Goal: Task Accomplishment & Management: Manage account settings

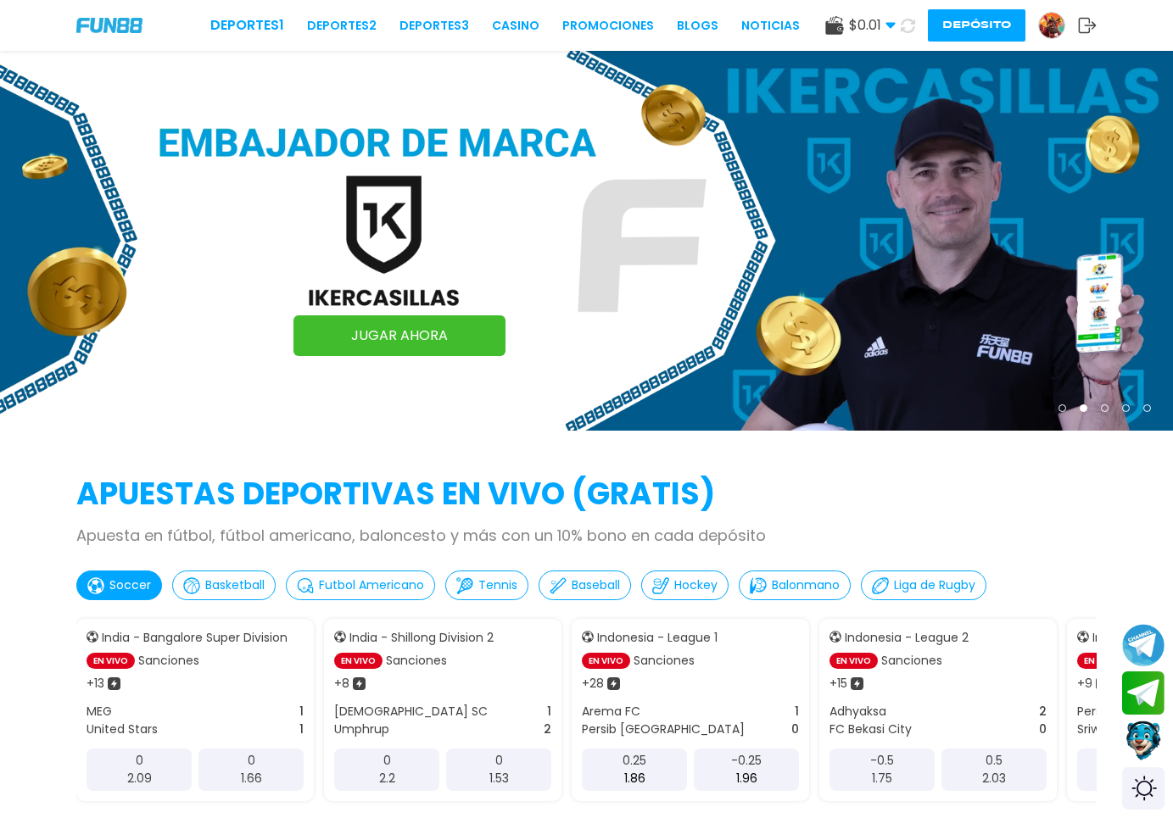
click at [1048, 29] on img at bounding box center [1051, 25] width 25 height 25
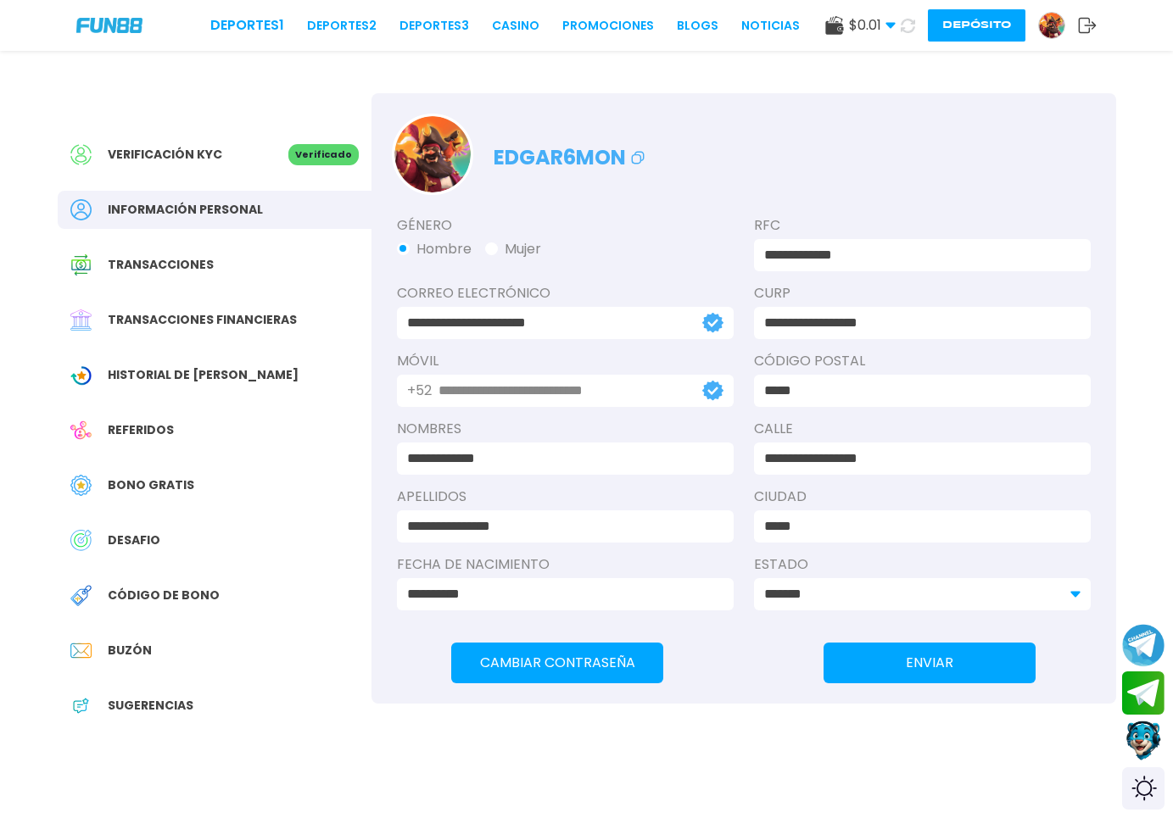
click at [293, 492] on div "Bono Gratis" at bounding box center [215, 485] width 314 height 38
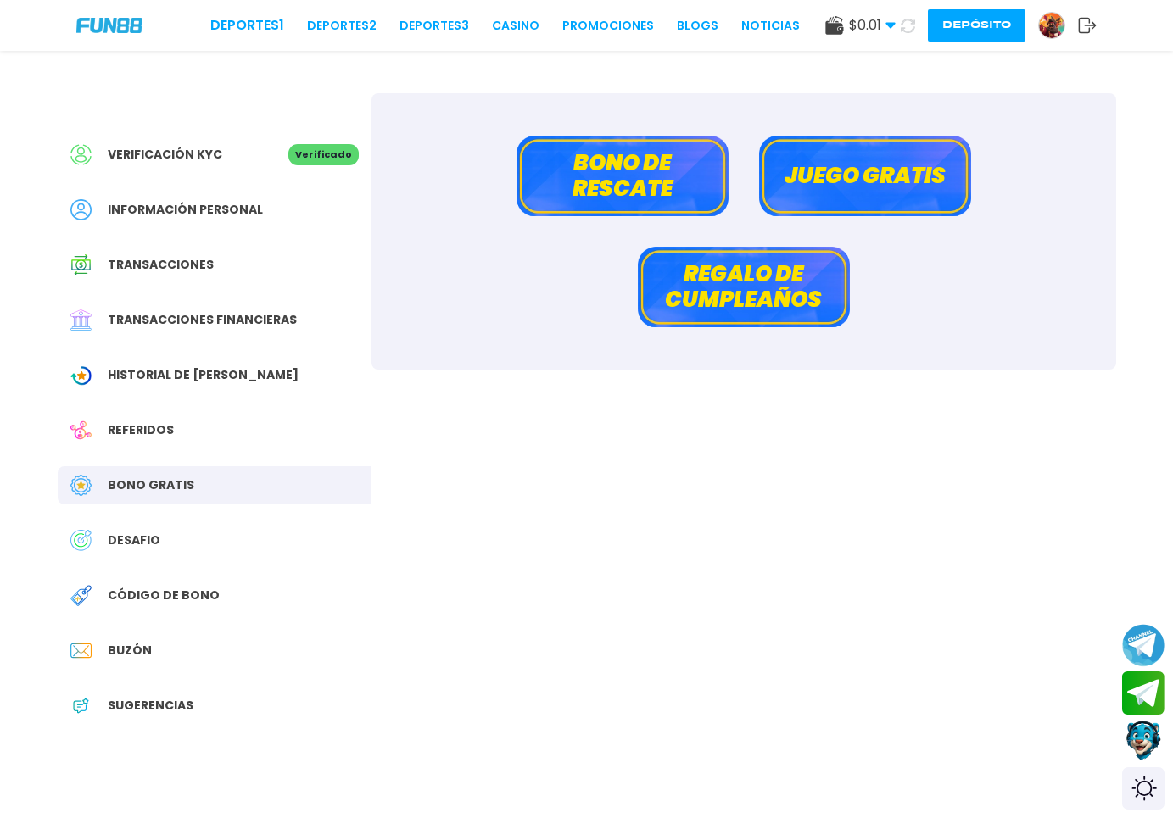
click at [654, 169] on button "Bono de rescate" at bounding box center [622, 176] width 212 height 81
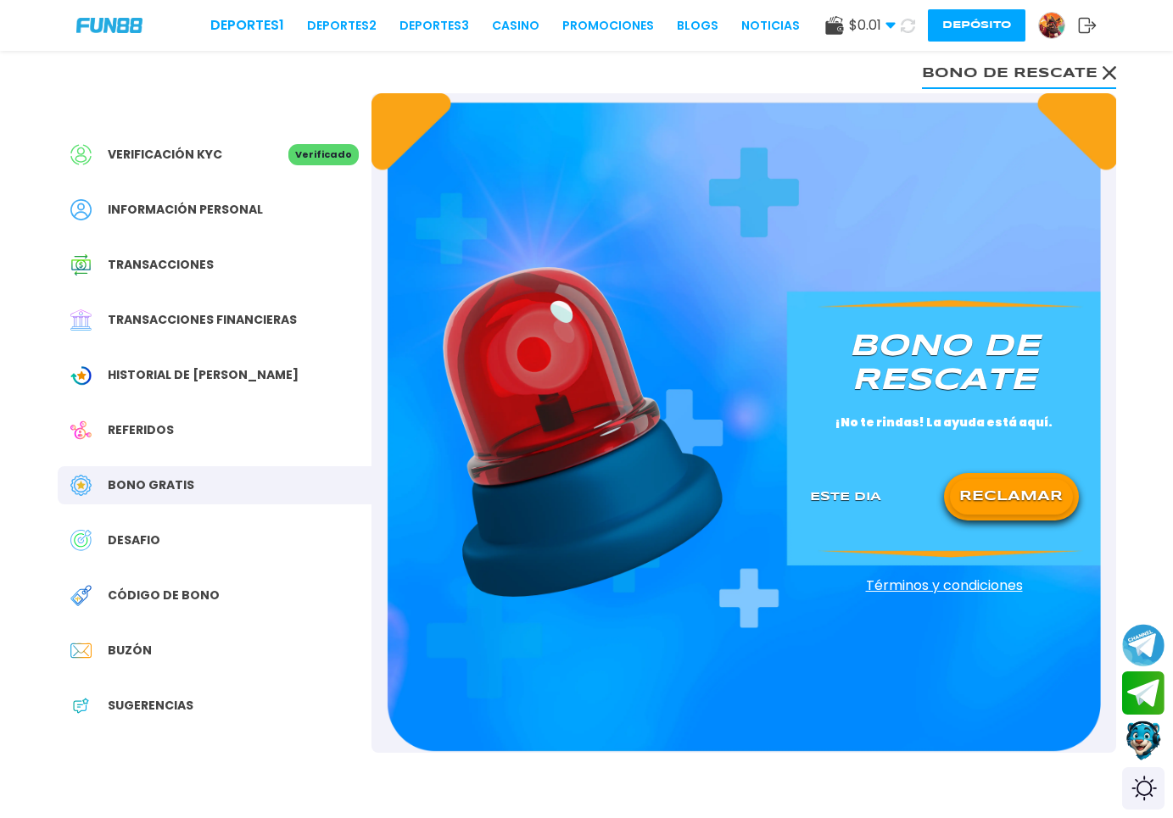
click at [178, 445] on div "Referidos" at bounding box center [215, 430] width 314 height 38
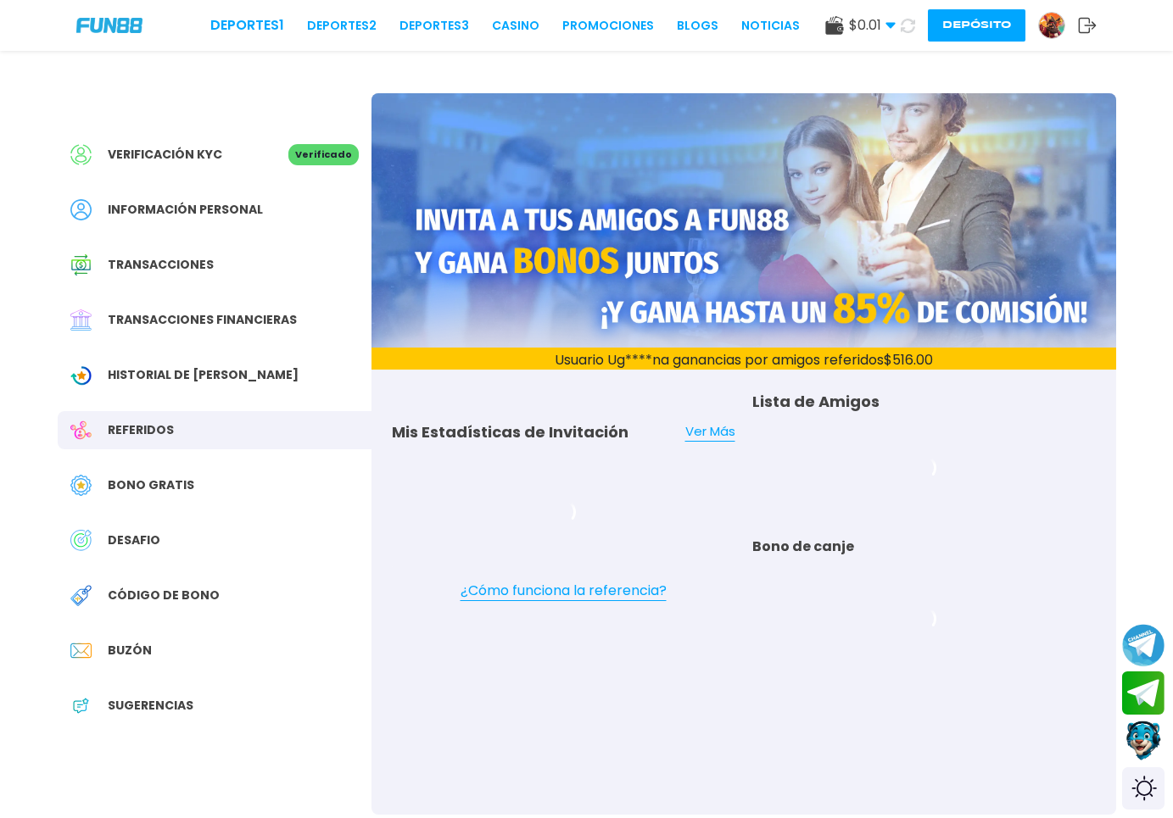
click at [183, 477] on span "Bono Gratis" at bounding box center [151, 486] width 87 height 18
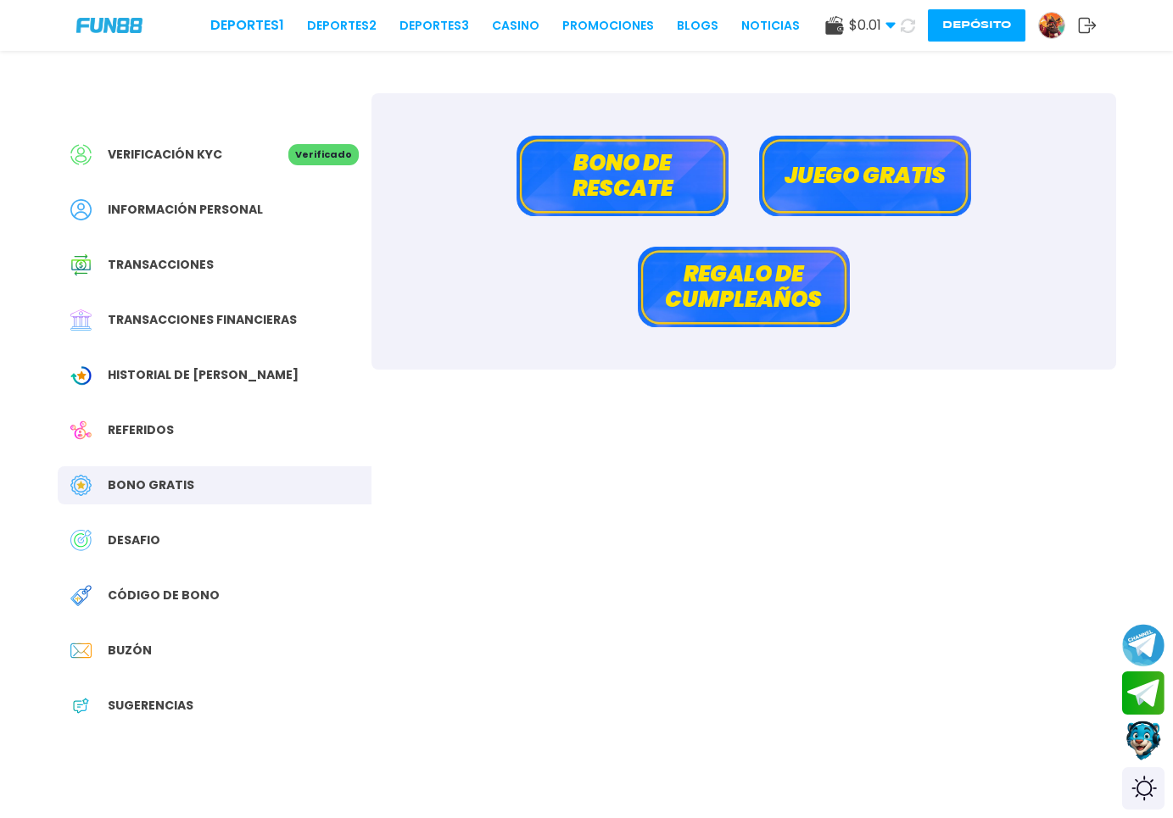
click at [893, 214] on button "Juego gratis" at bounding box center [865, 176] width 212 height 81
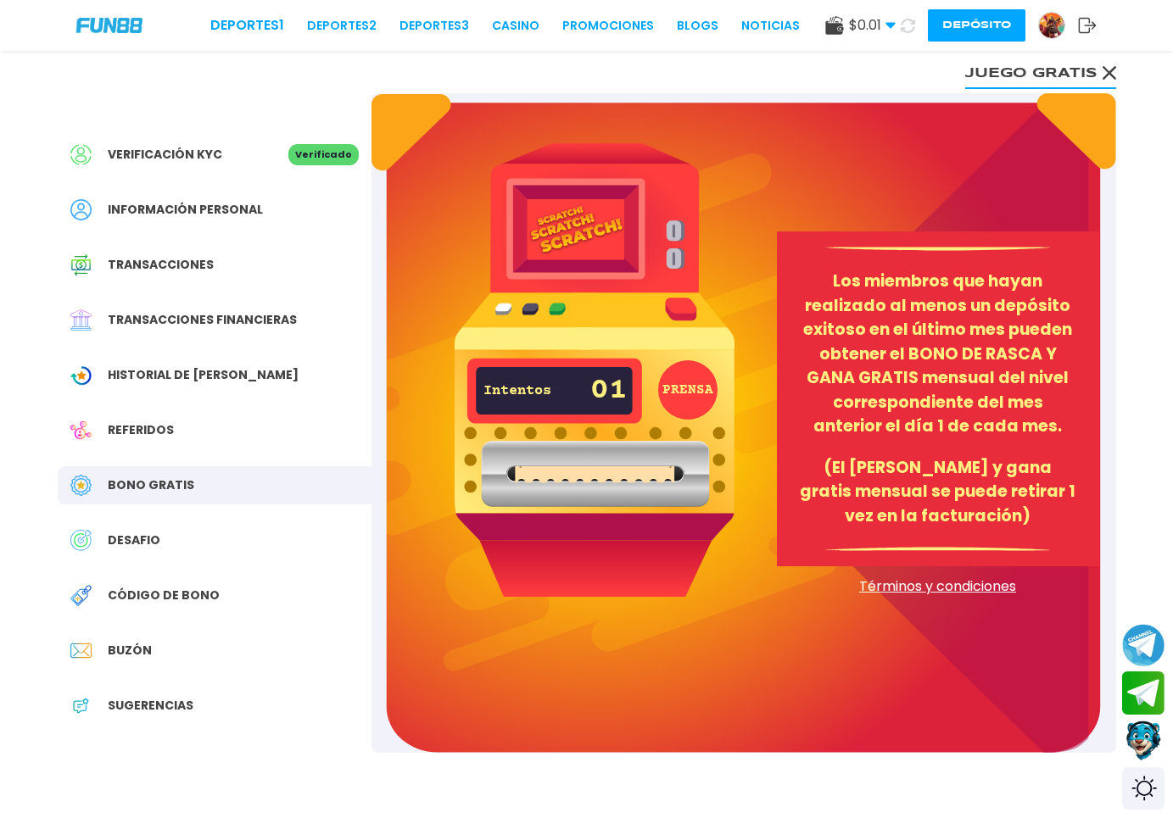
click at [682, 407] on button "PRENSA" at bounding box center [687, 389] width 59 height 59
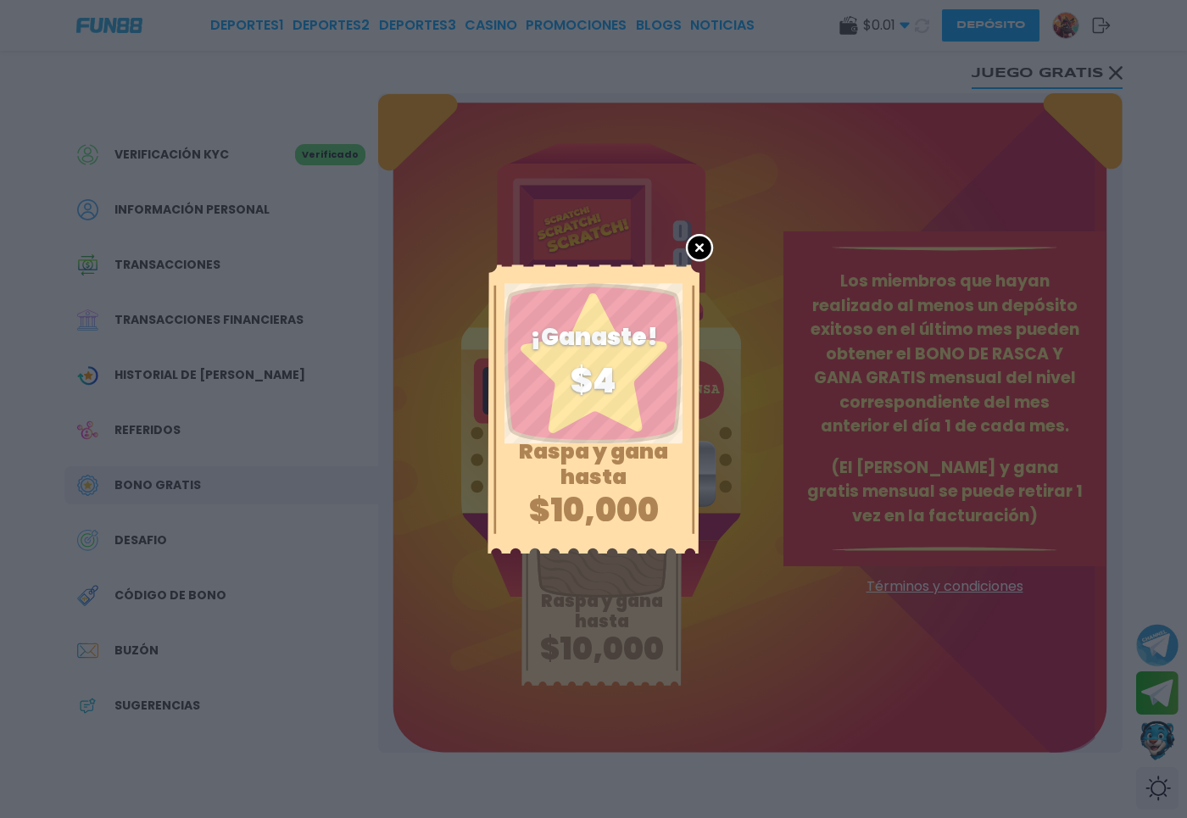
click at [610, 488] on p "Raspa y gana hasta" at bounding box center [593, 464] width 187 height 51
click at [612, 399] on div "Raspa y gana hasta $10,000 ¡Ganaste! $ 4" at bounding box center [594, 410] width 212 height 290
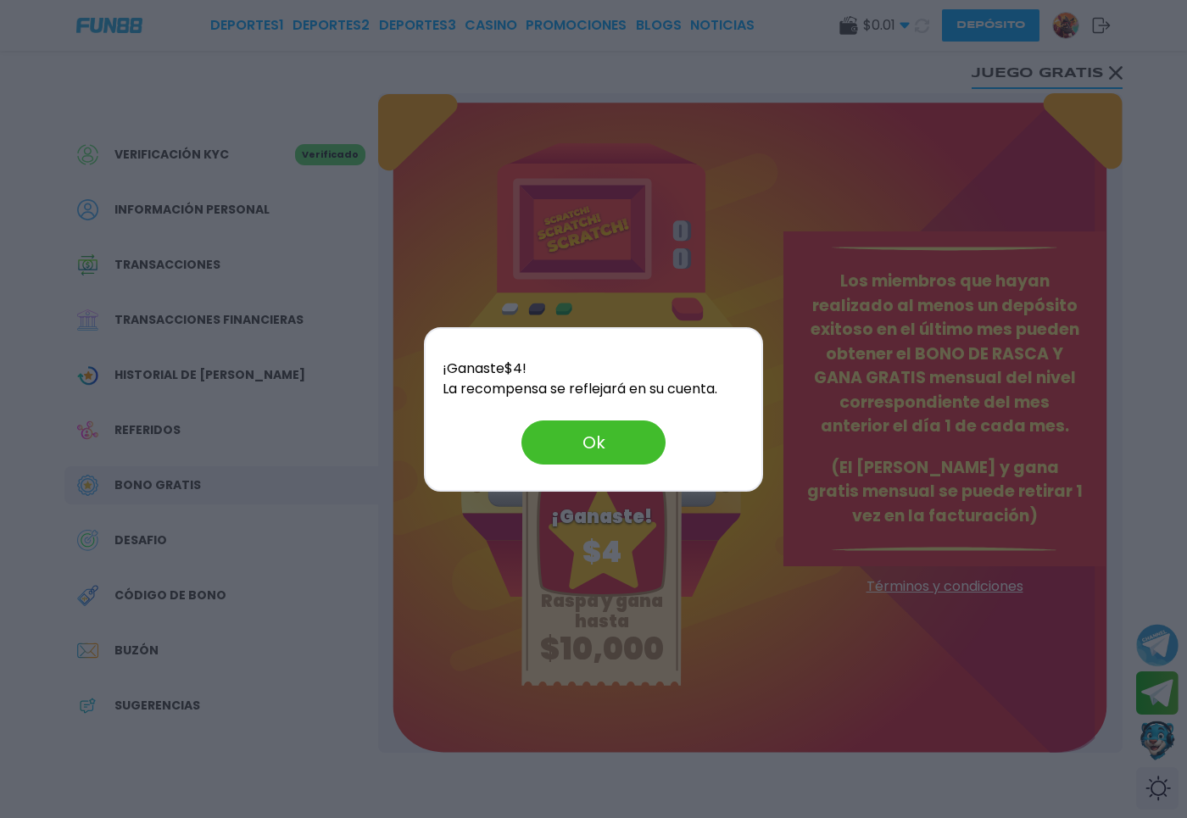
drag, startPoint x: 610, startPoint y: 488, endPoint x: 617, endPoint y: 398, distance: 90.2
click at [594, 441] on button "Ok" at bounding box center [594, 443] width 144 height 44
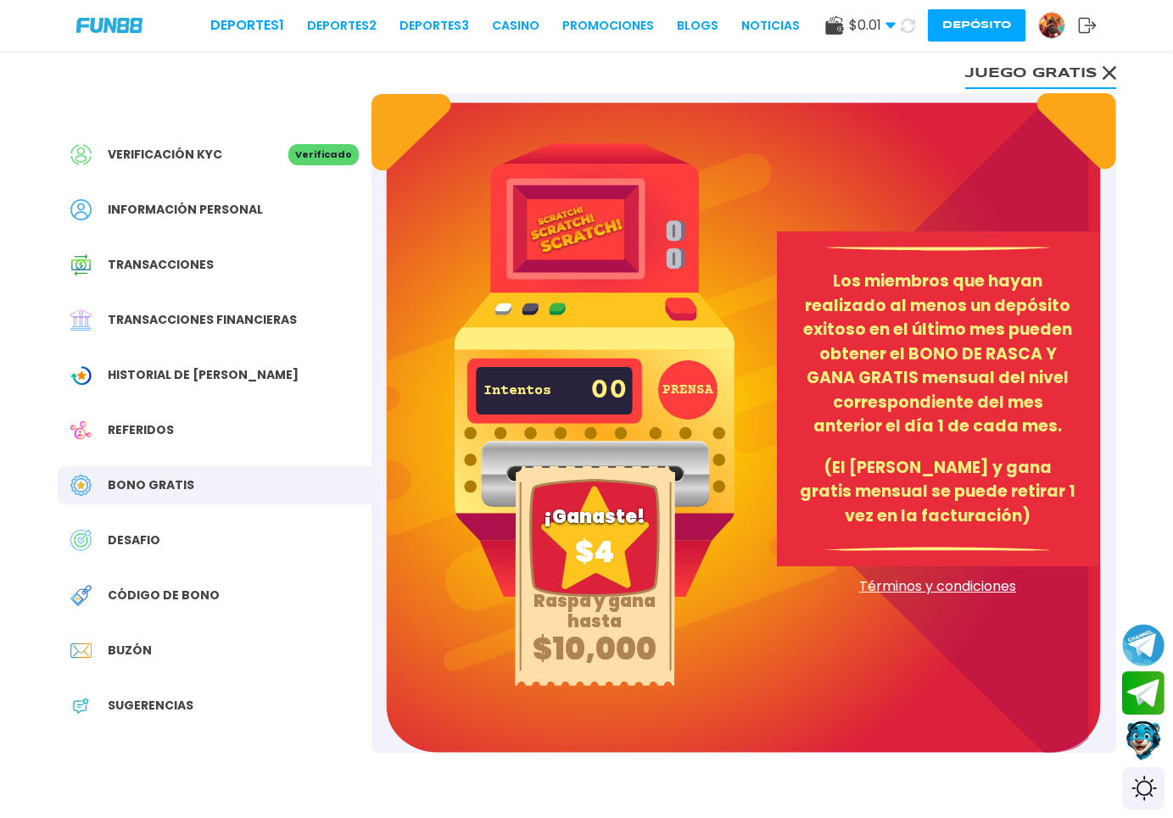
click at [188, 526] on div "DESAFIO" at bounding box center [215, 541] width 314 height 38
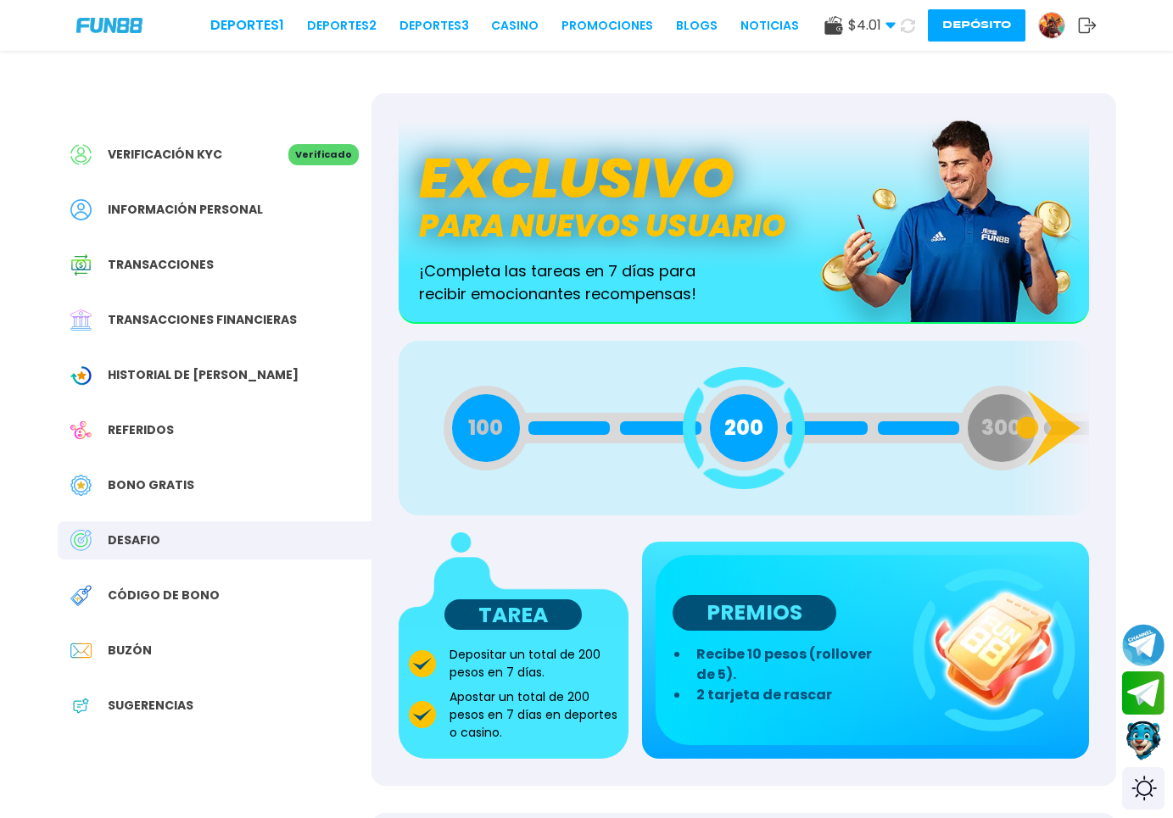
click at [223, 377] on span "Historial de [PERSON_NAME]" at bounding box center [203, 375] width 191 height 18
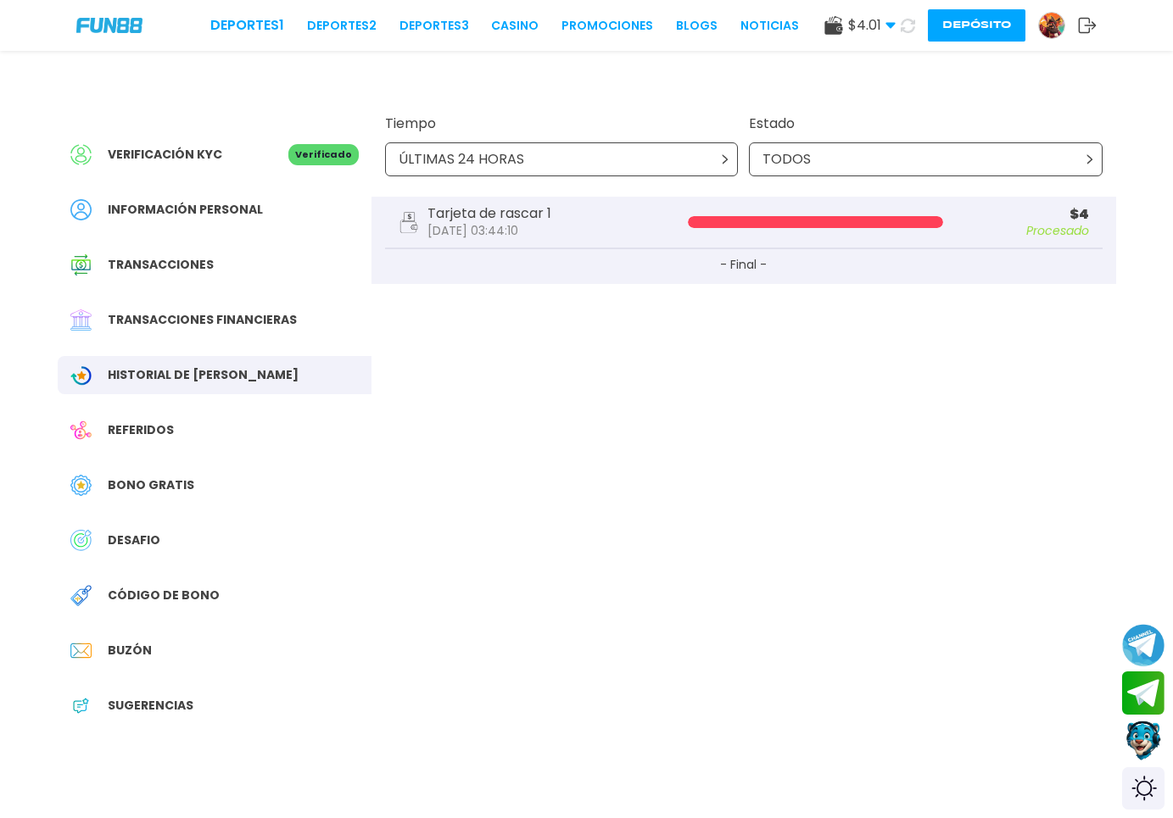
click at [500, 160] on p "ÚLTIMAS 24 HORAS" at bounding box center [462, 159] width 126 height 20
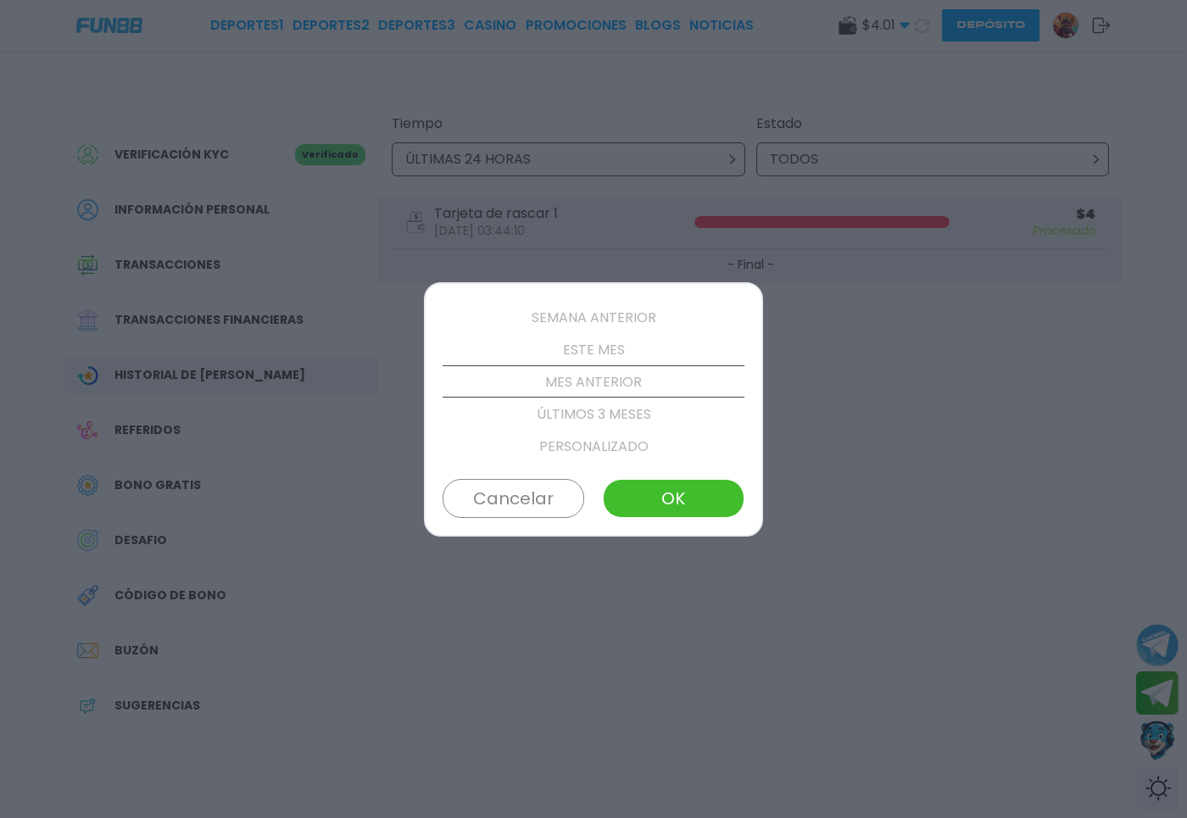
scroll to position [129, 0]
click at [572, 342] on p "ESTE MES" at bounding box center [594, 349] width 302 height 32
click at [678, 510] on button "OK" at bounding box center [674, 498] width 142 height 39
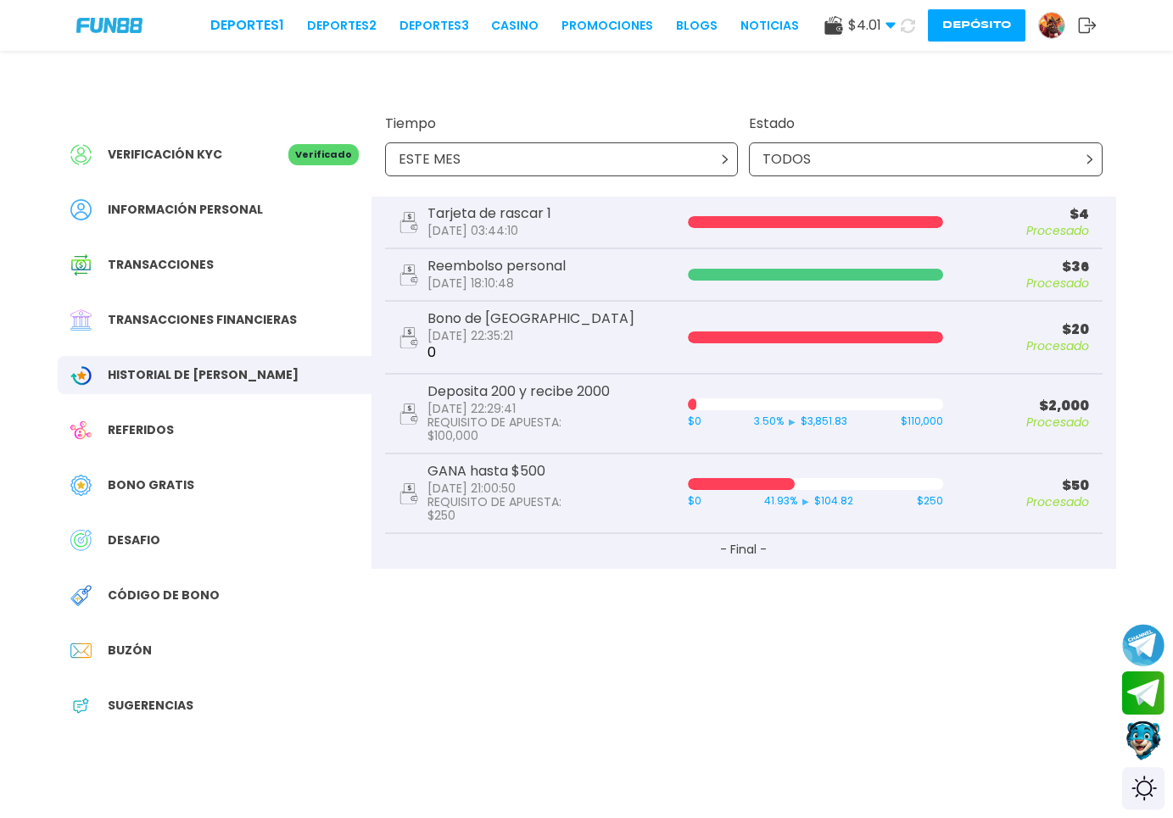
click at [718, 154] on div "ESTE MES" at bounding box center [562, 159] width 354 height 34
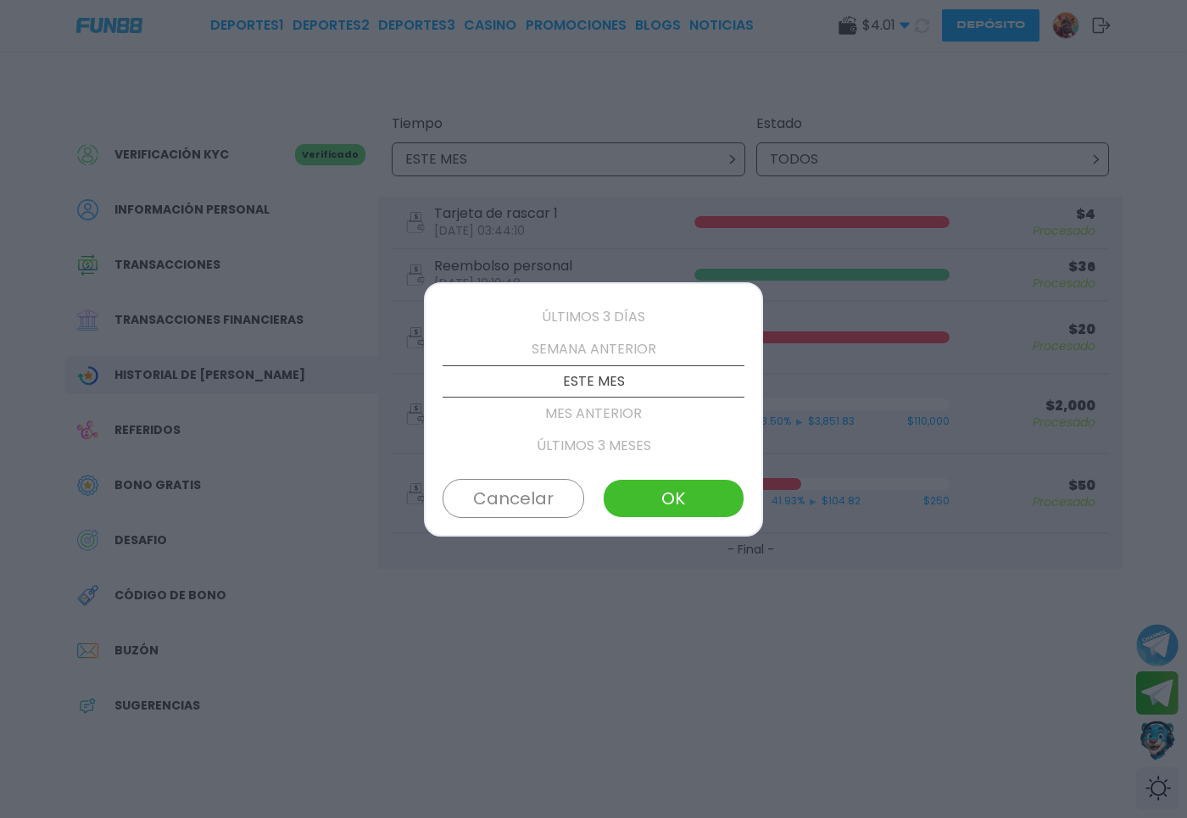
click at [718, 154] on div at bounding box center [593, 409] width 1187 height 818
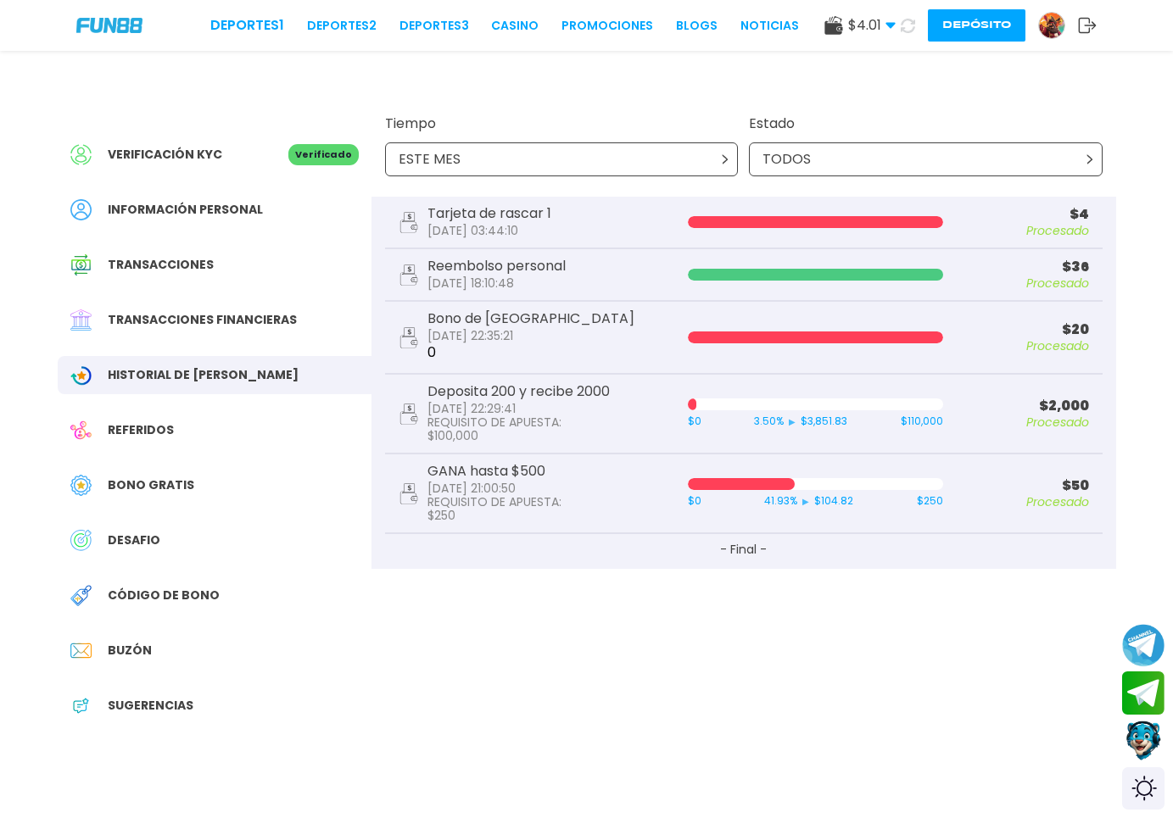
click at [211, 322] on span "Transacciones financieras" at bounding box center [202, 320] width 189 height 18
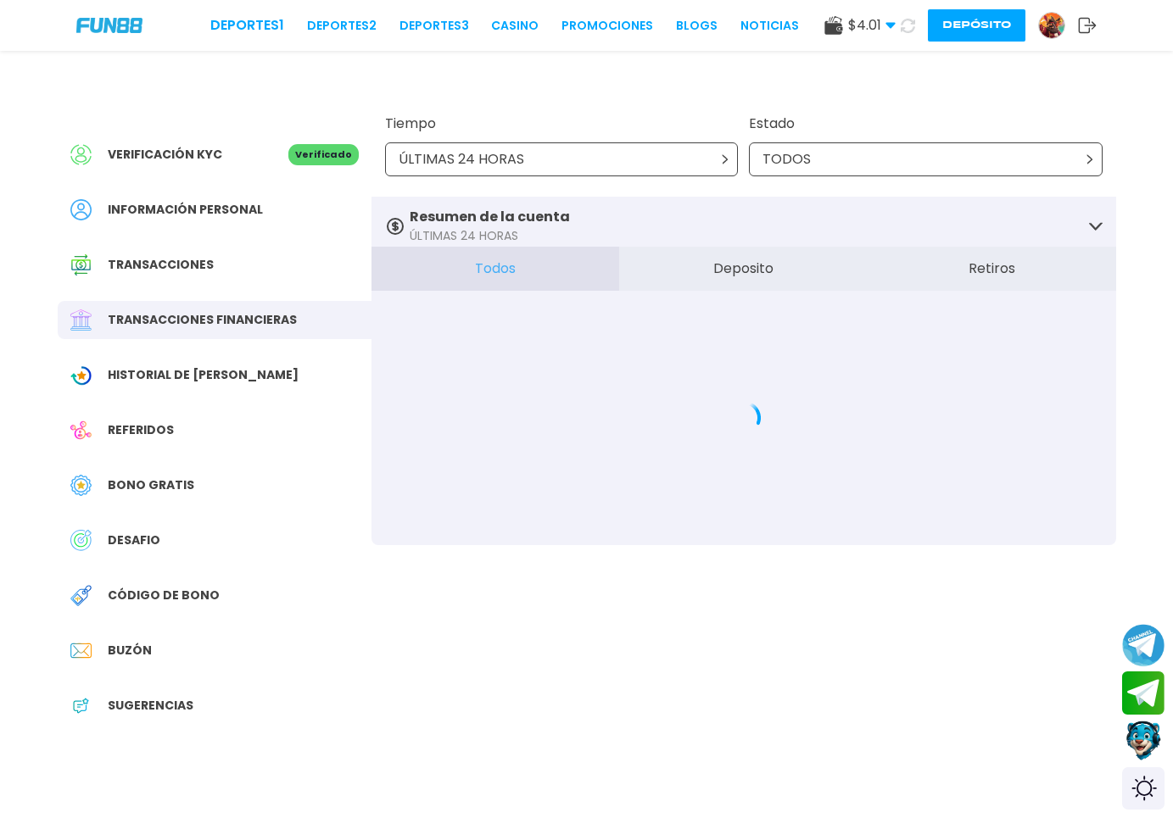
click at [624, 163] on div "ÚLTIMAS 24 HORAS" at bounding box center [562, 159] width 354 height 34
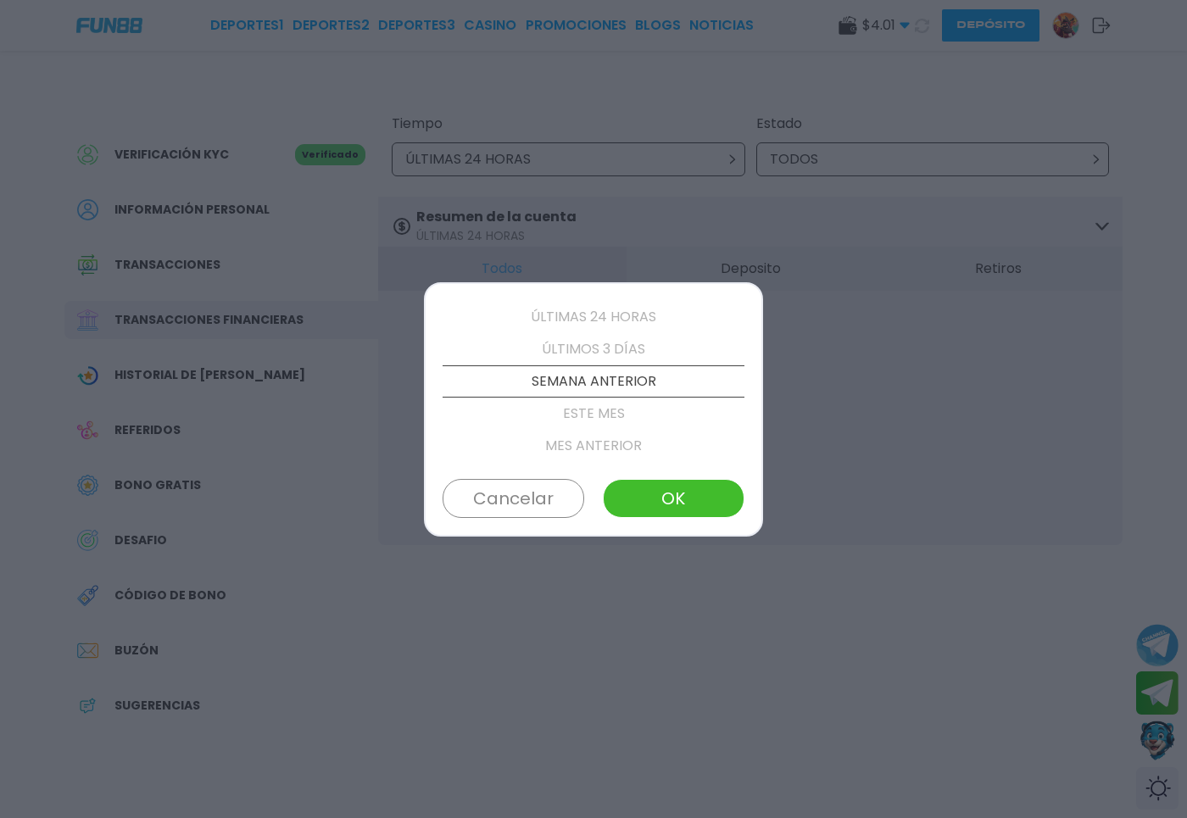
click at [624, 414] on p "ESTE MES" at bounding box center [594, 414] width 302 height 32
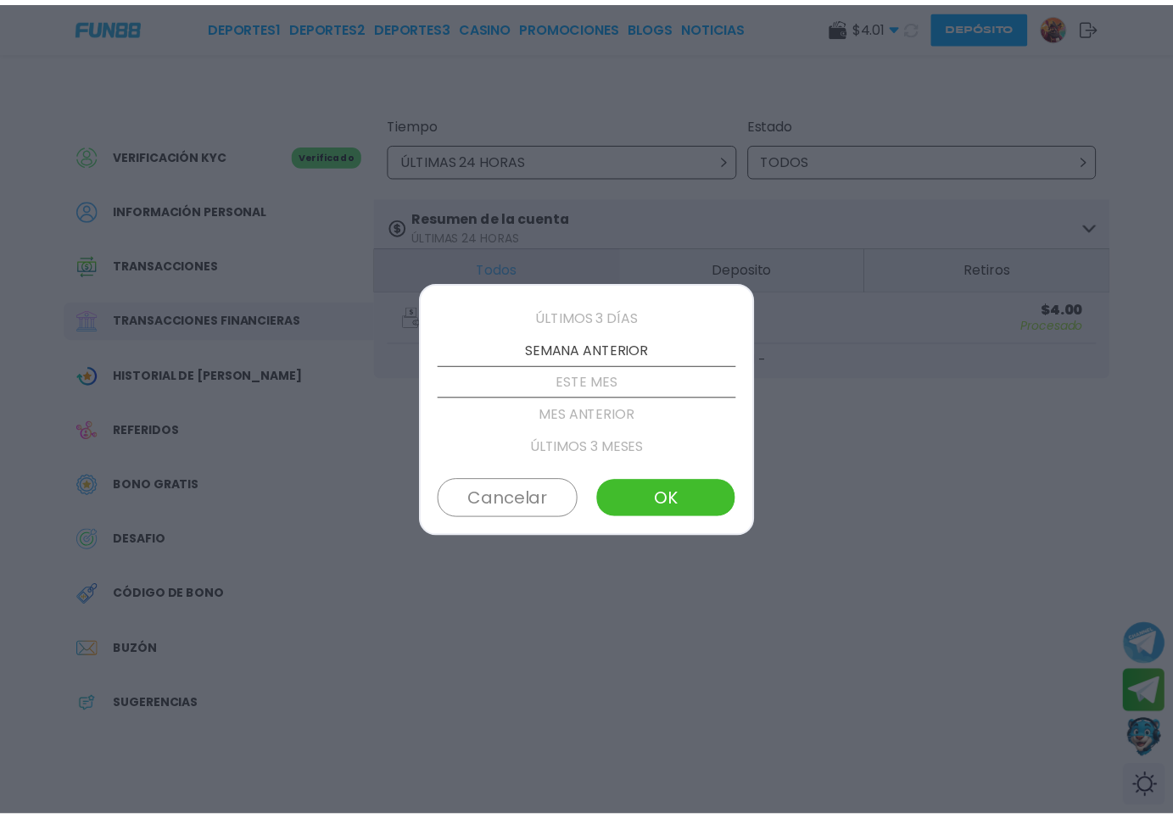
scroll to position [97, 0]
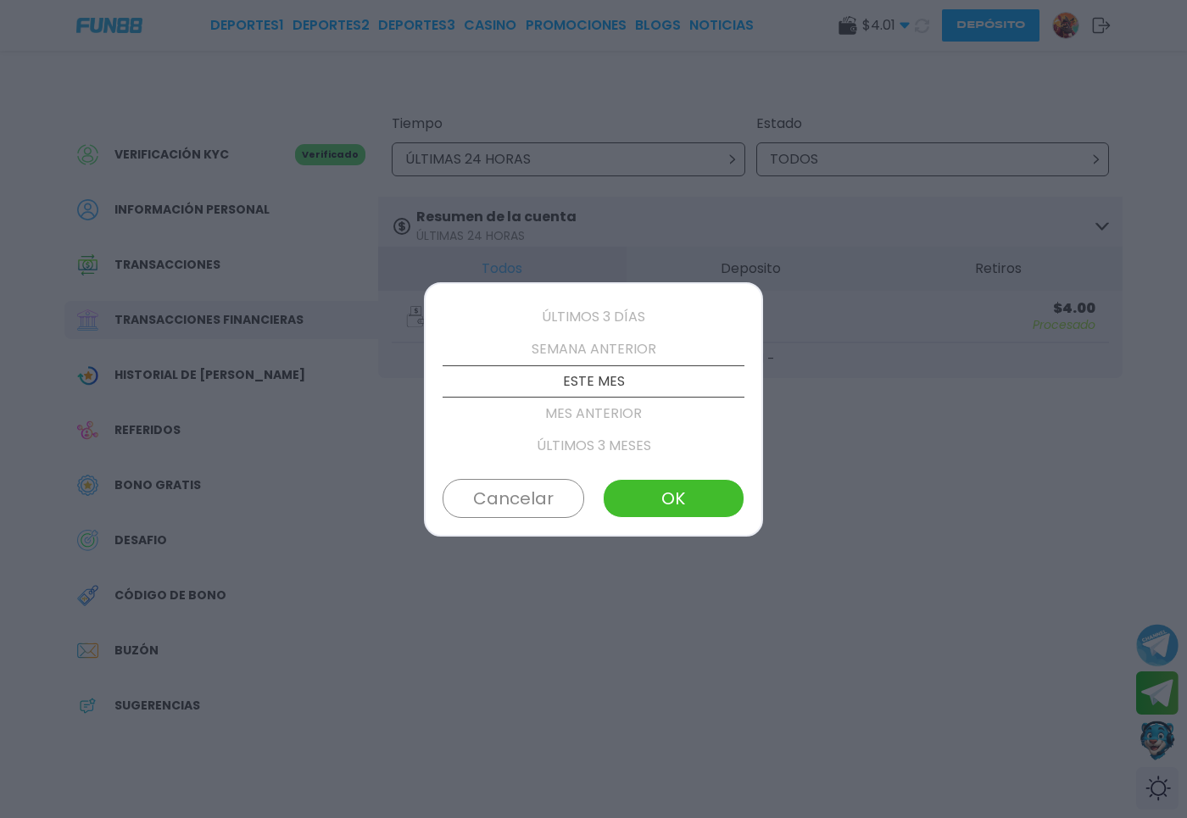
click at [669, 483] on button "OK" at bounding box center [674, 498] width 142 height 39
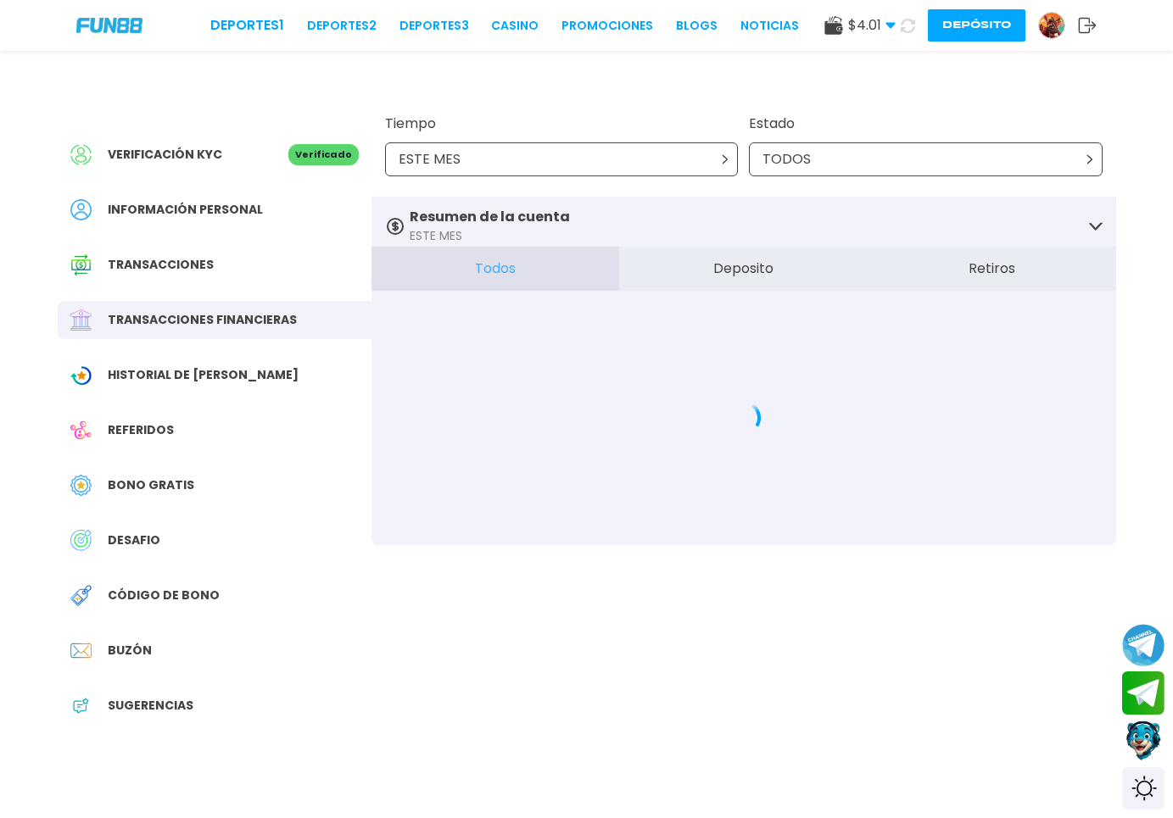
click at [818, 169] on div "TODOS" at bounding box center [926, 159] width 354 height 34
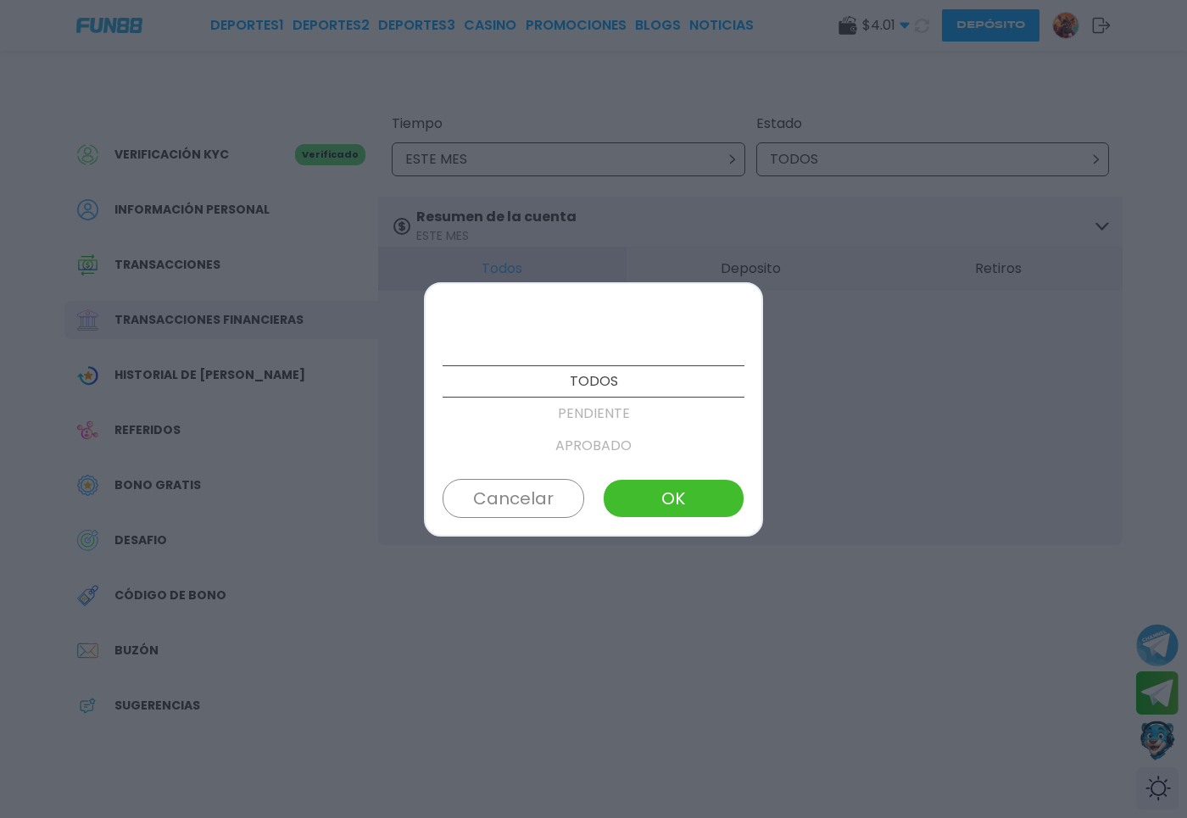
click at [818, 169] on div at bounding box center [593, 409] width 1187 height 818
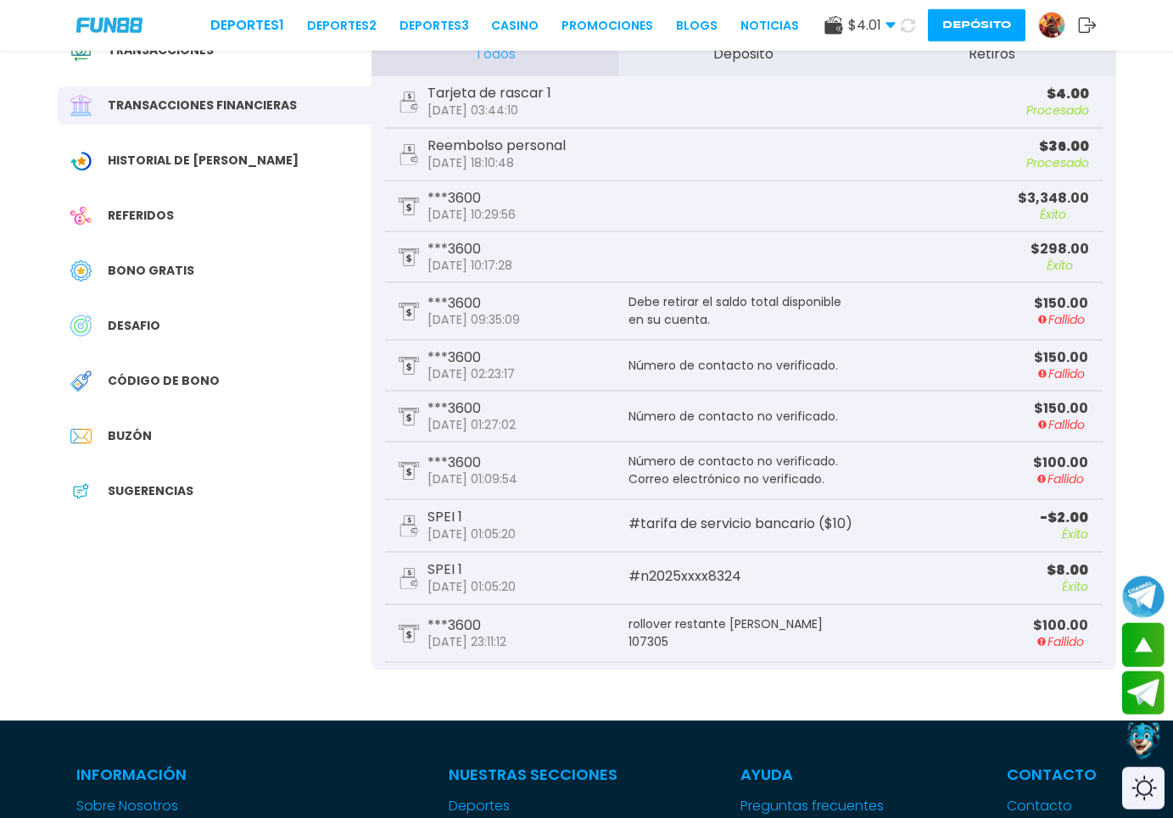
scroll to position [0, 0]
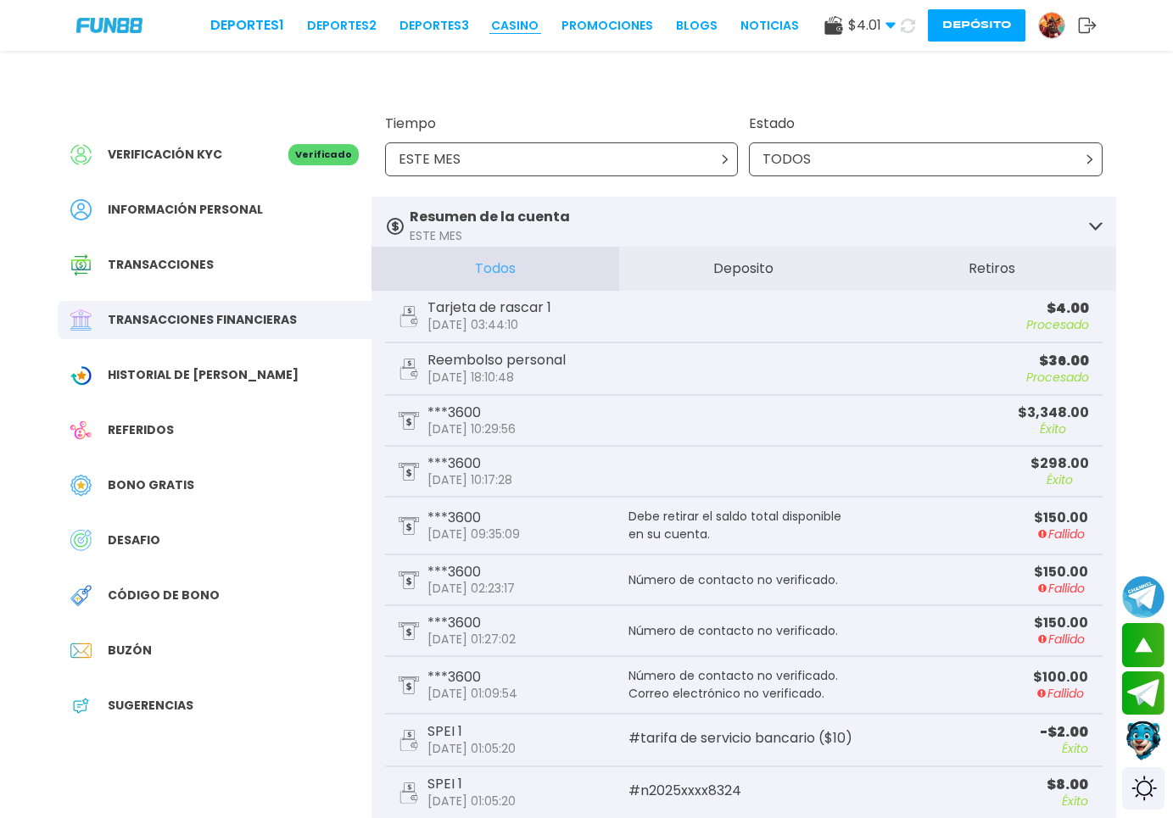
click at [491, 23] on link "CASINO" at bounding box center [514, 26] width 47 height 18
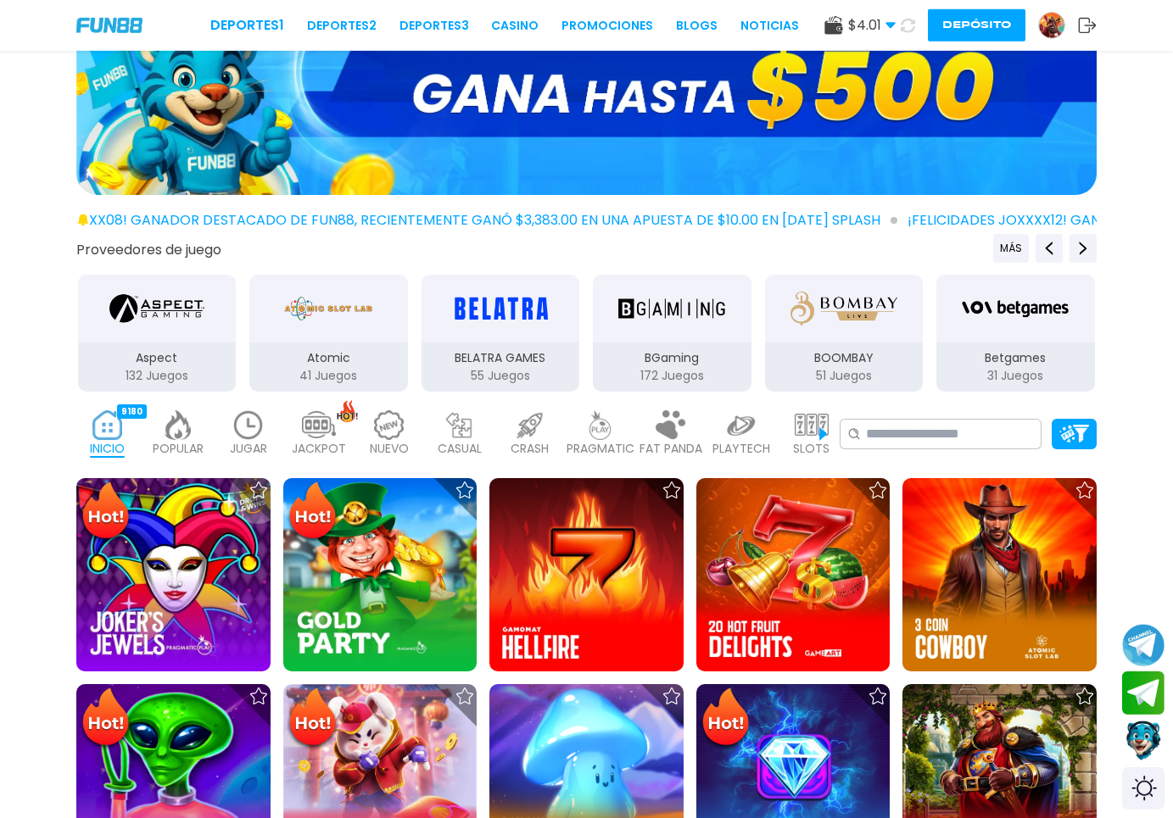
scroll to position [173, 0]
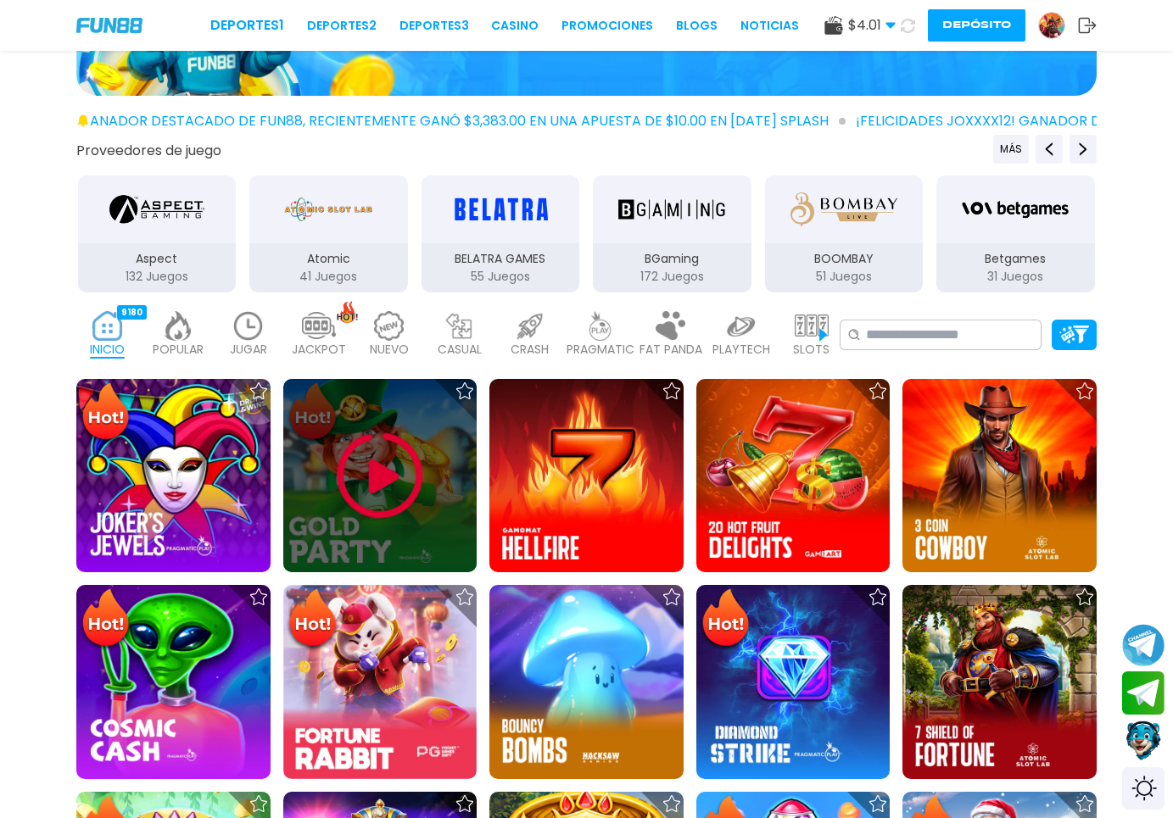
click at [377, 469] on img at bounding box center [380, 476] width 102 height 102
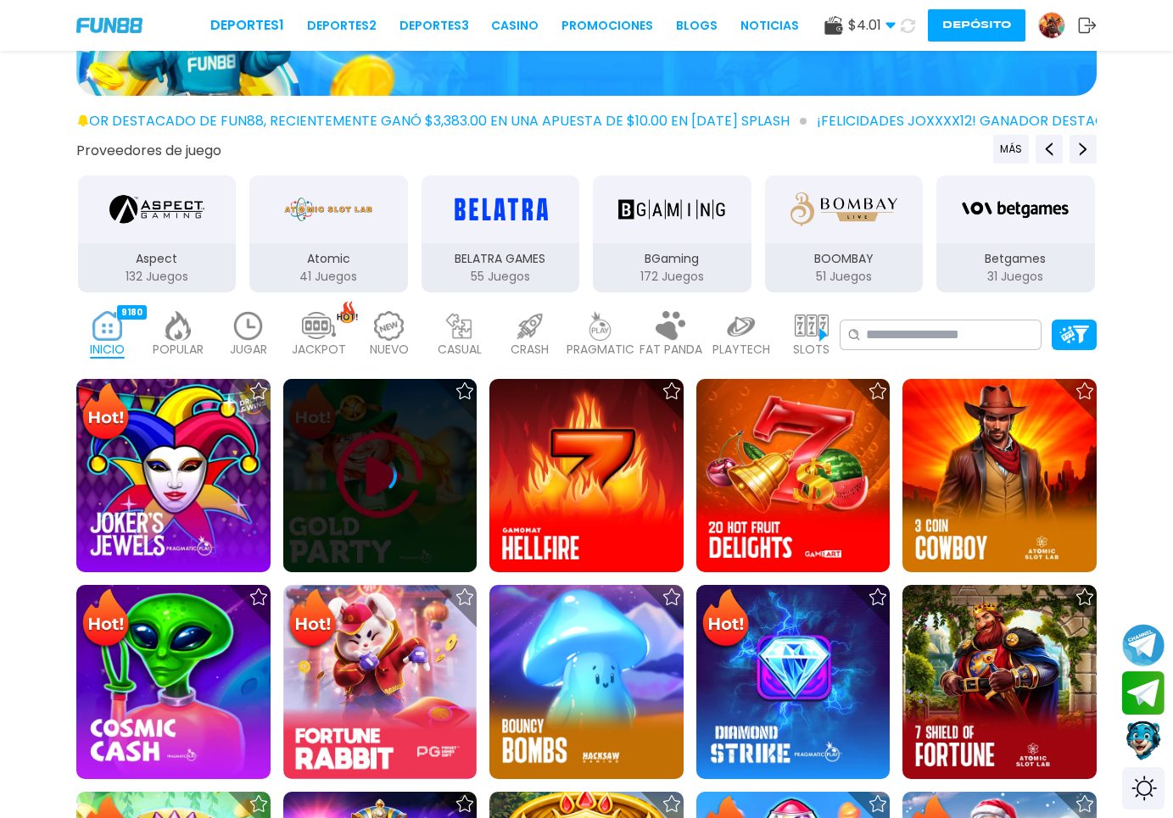
click at [377, 469] on div at bounding box center [380, 476] width 194 height 194
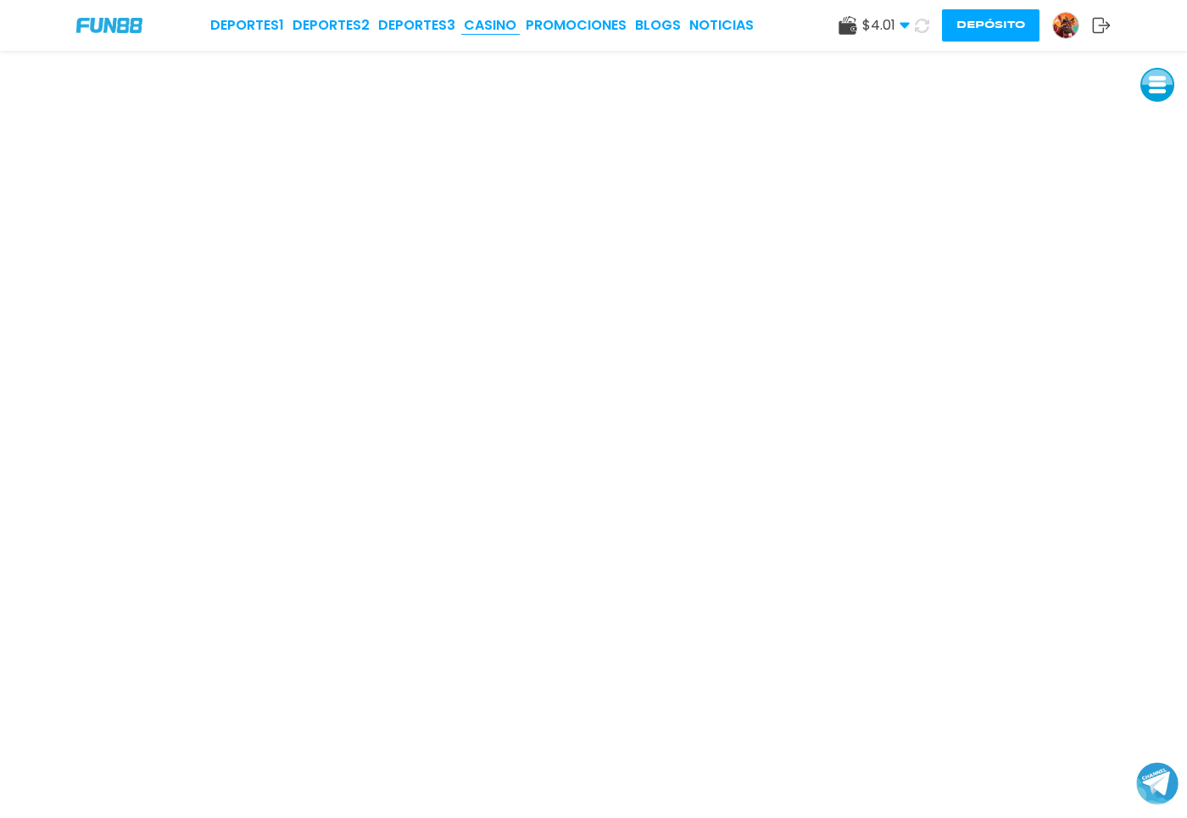
click at [482, 25] on link "CASINO" at bounding box center [490, 25] width 53 height 20
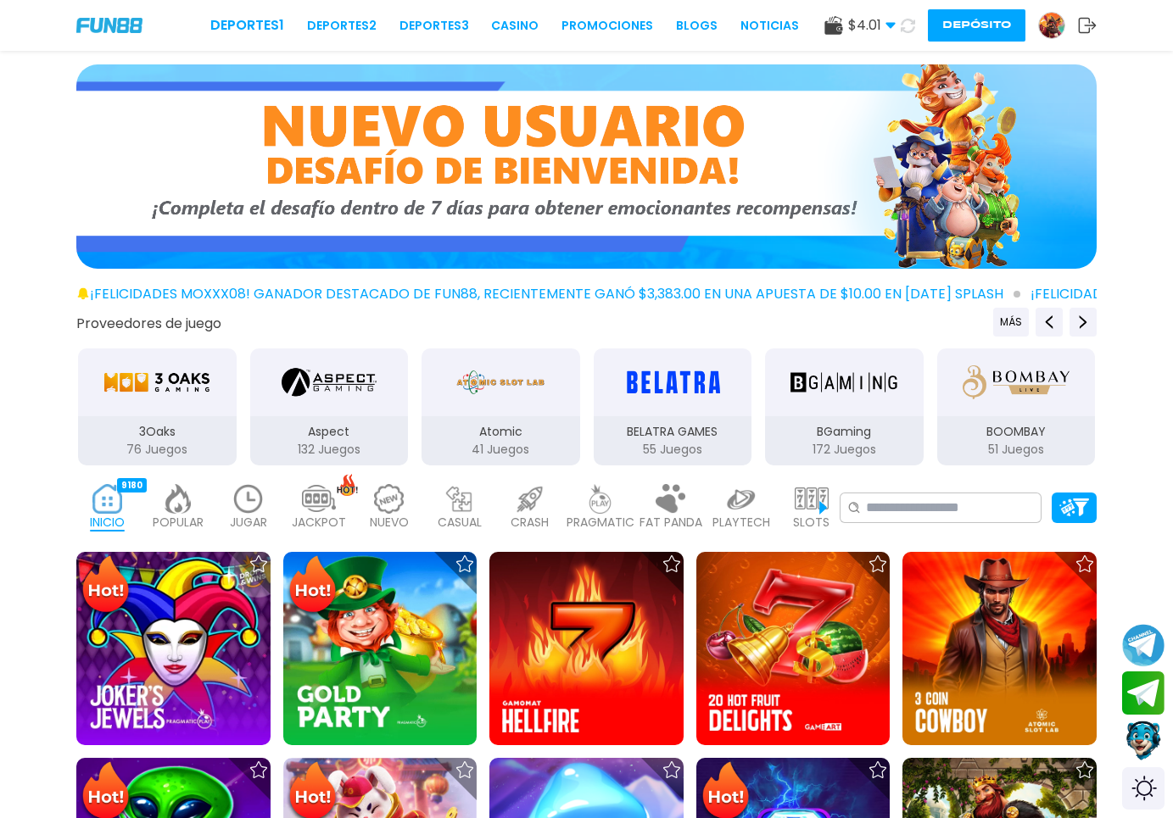
click at [246, 501] on img at bounding box center [249, 499] width 34 height 30
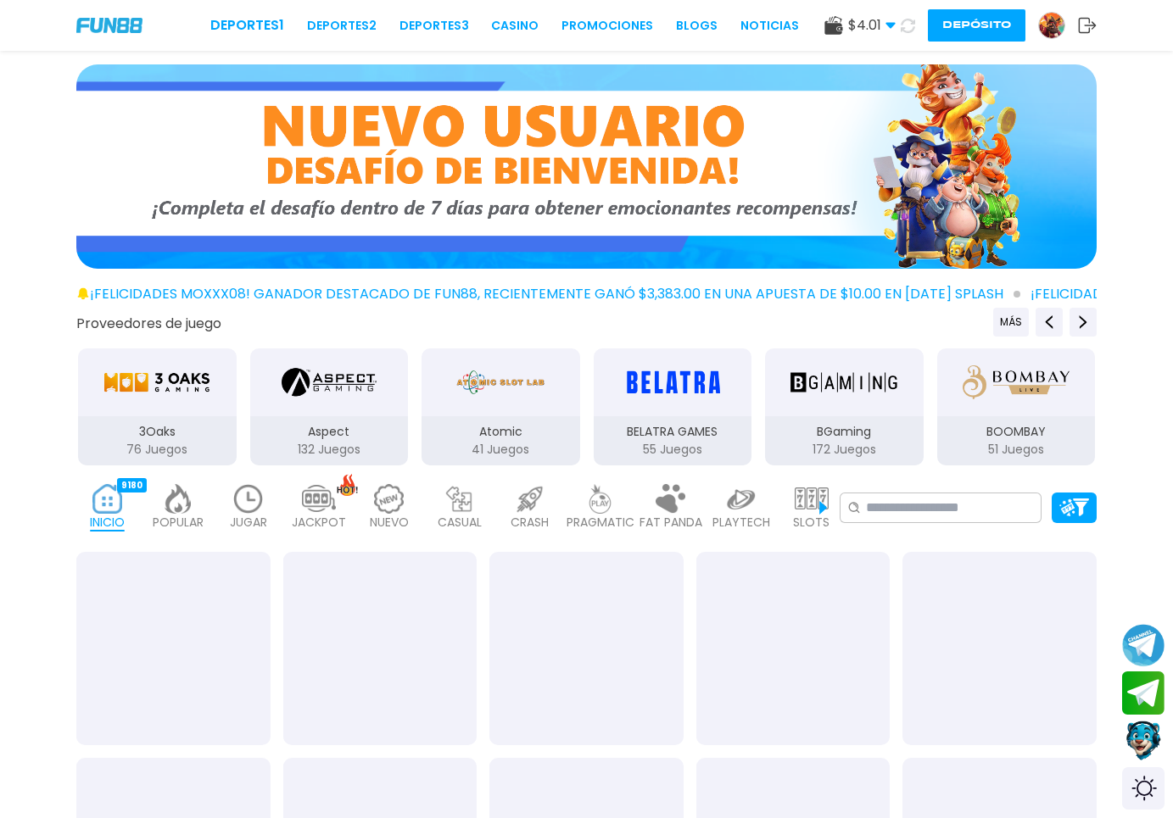
click at [246, 501] on img at bounding box center [249, 499] width 34 height 30
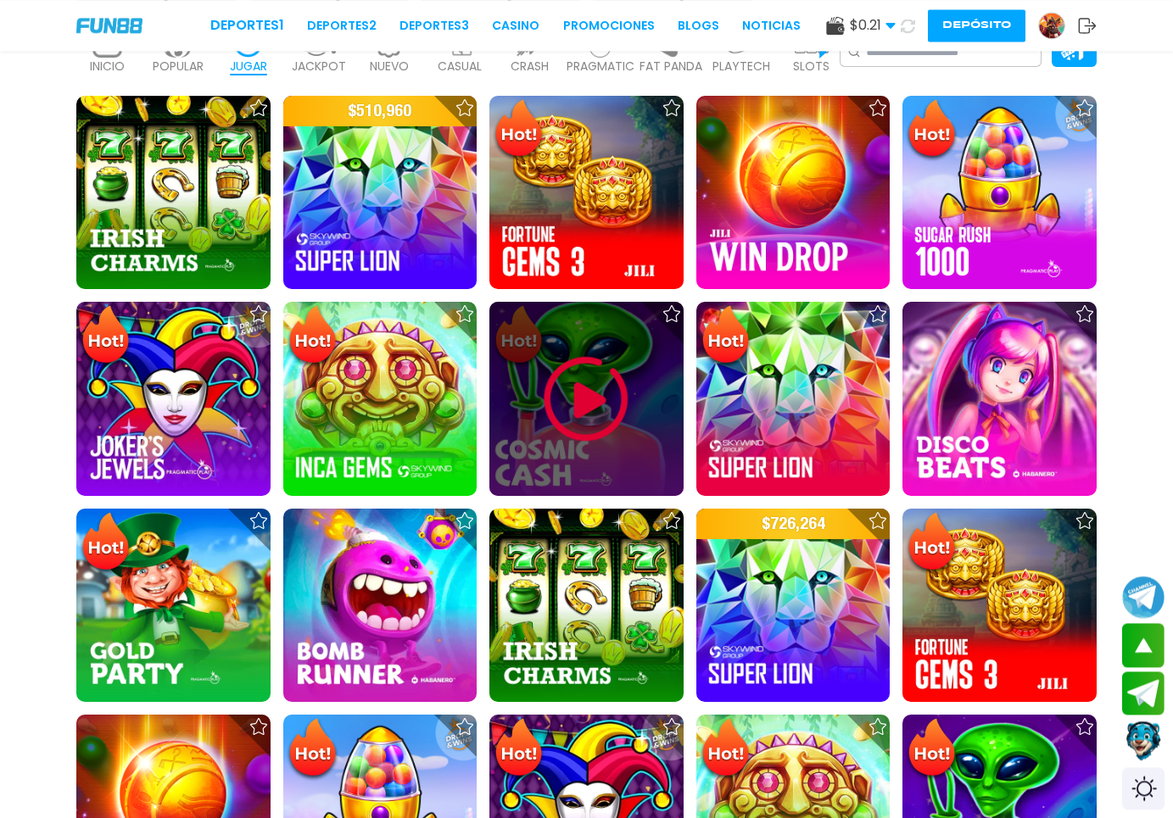
scroll to position [519, 0]
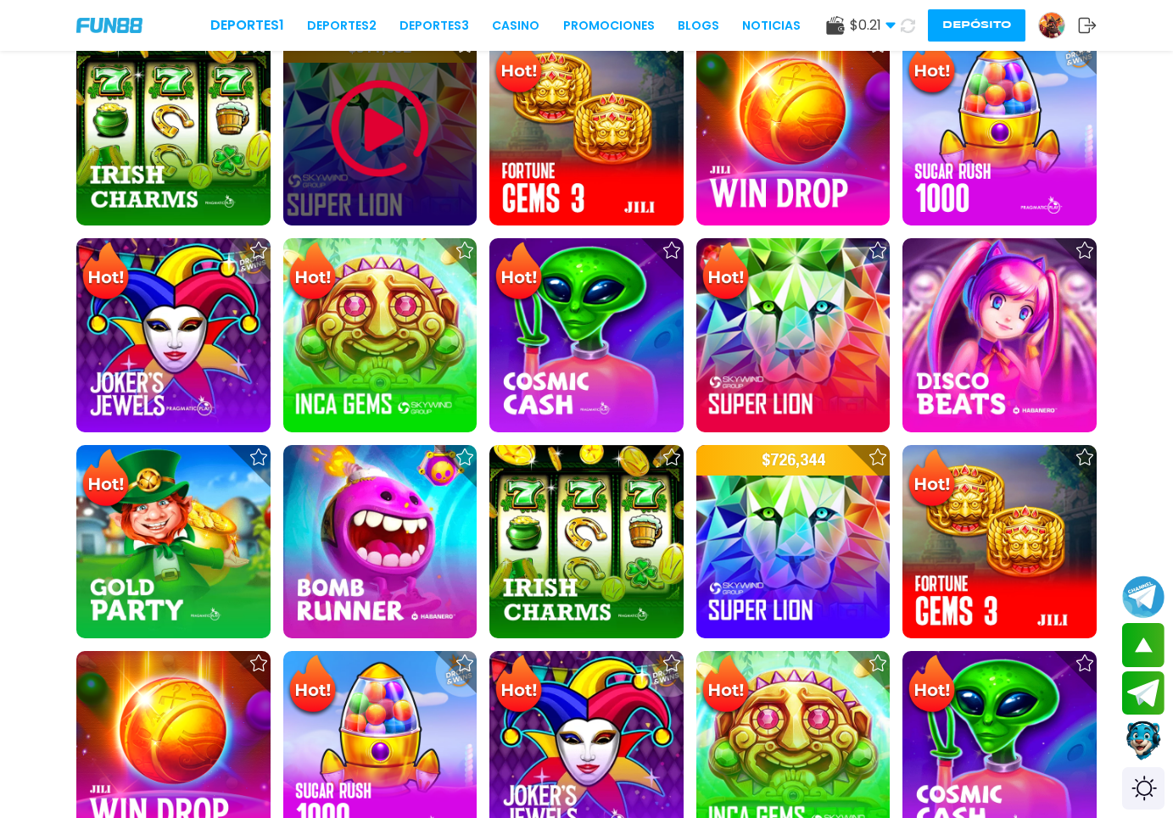
click at [366, 169] on img at bounding box center [380, 129] width 102 height 102
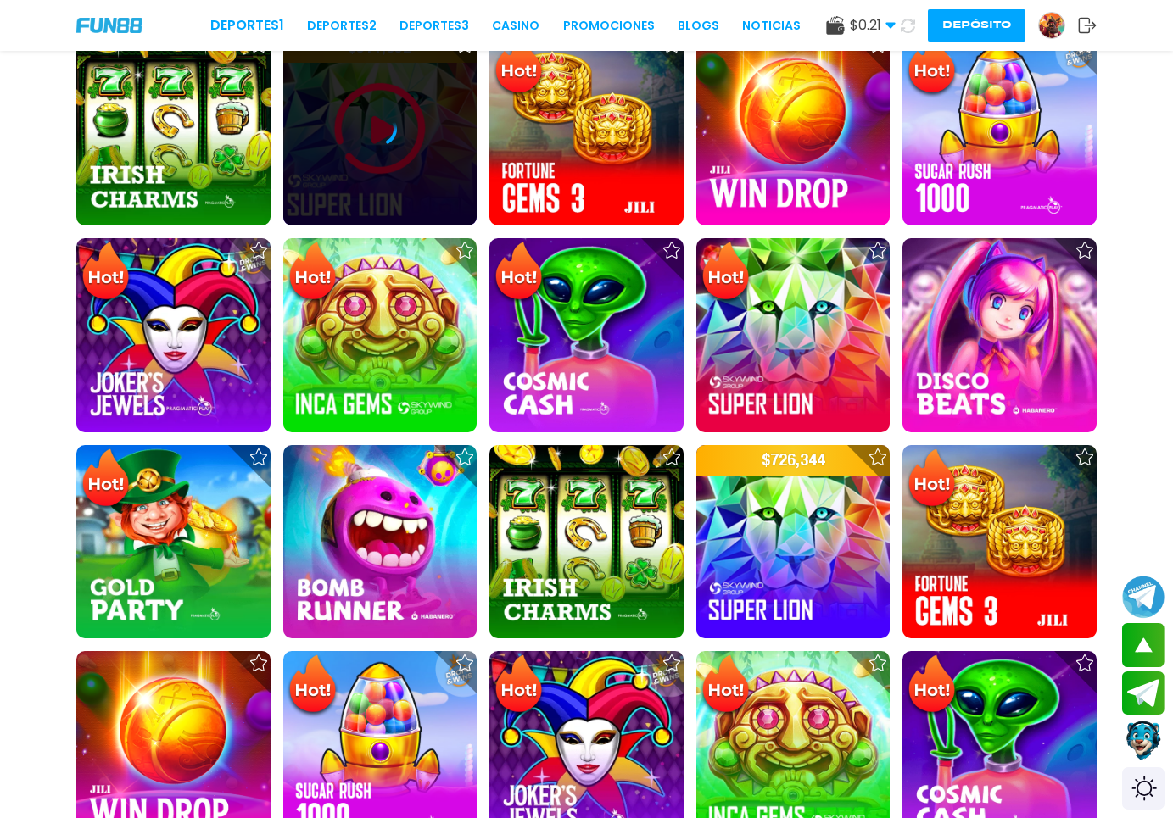
click at [366, 169] on div at bounding box center [380, 129] width 194 height 194
click at [374, 146] on icon at bounding box center [380, 129] width 34 height 34
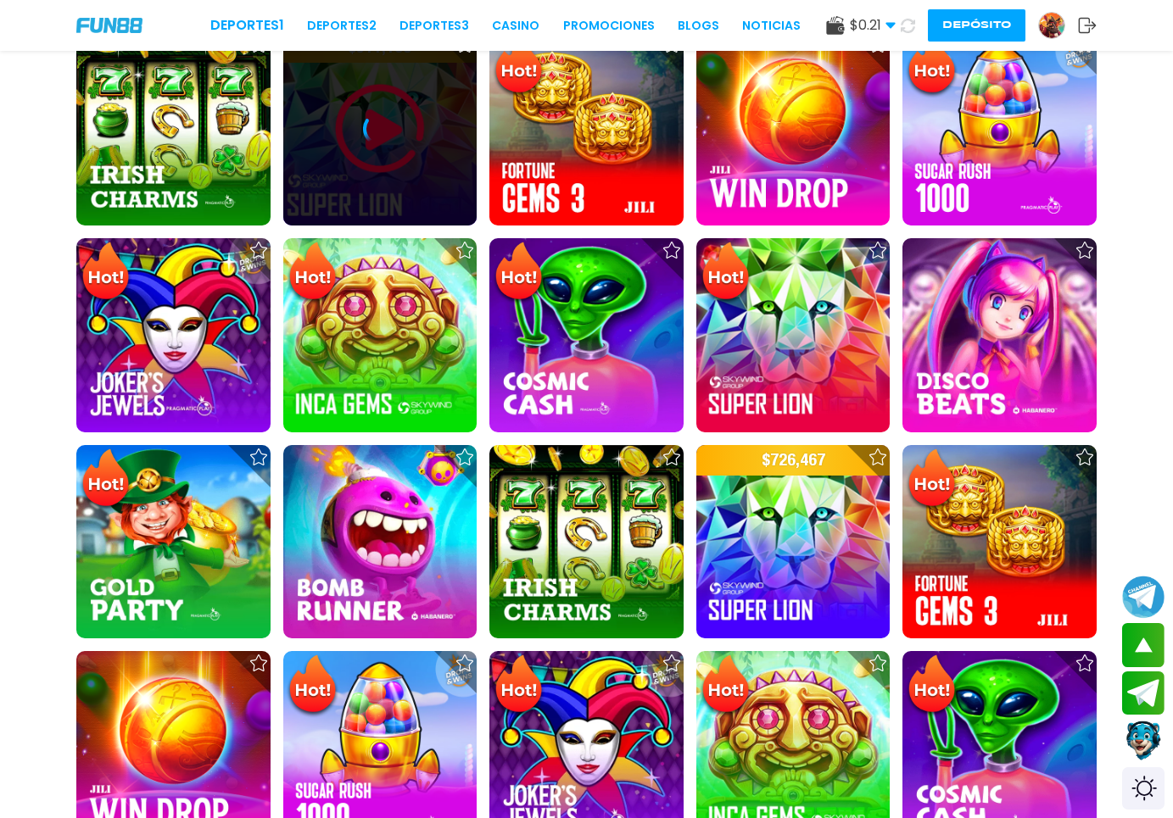
click at [374, 146] on icon at bounding box center [380, 129] width 34 height 34
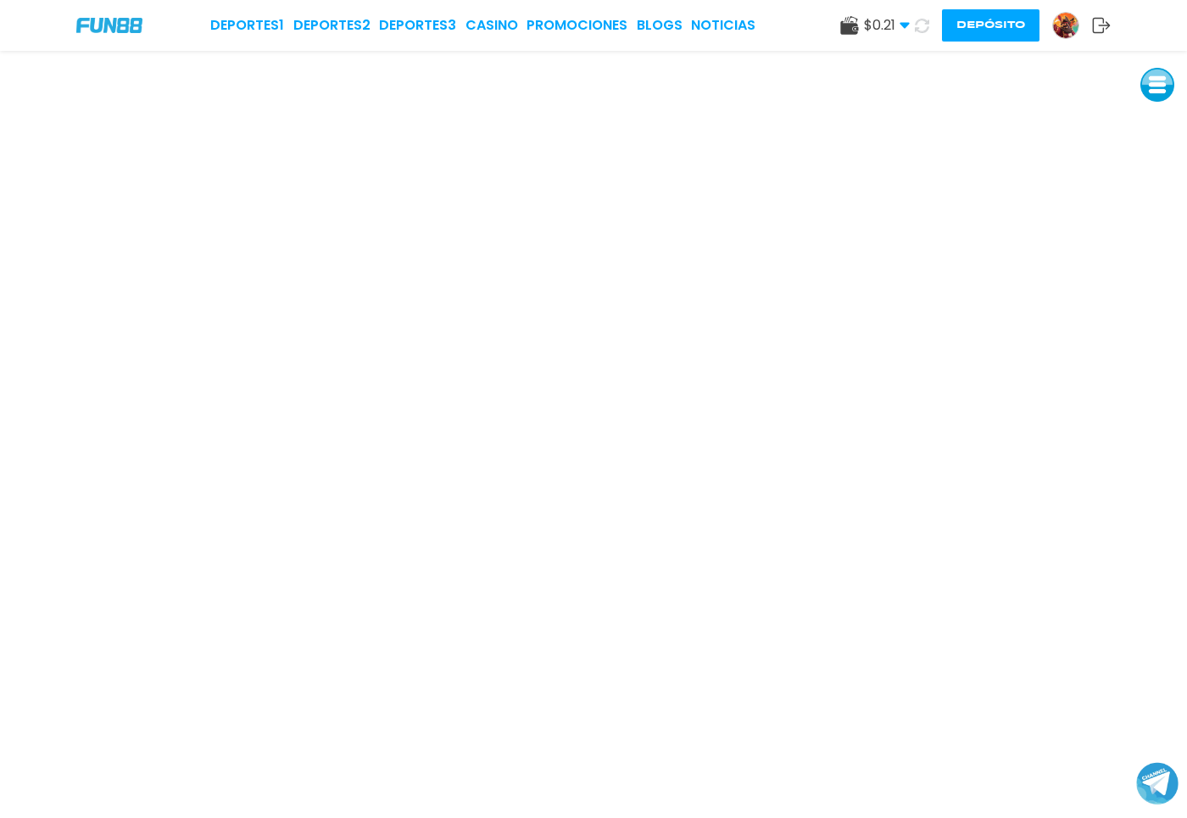
click at [989, 24] on button "Depósito" at bounding box center [991, 25] width 98 height 32
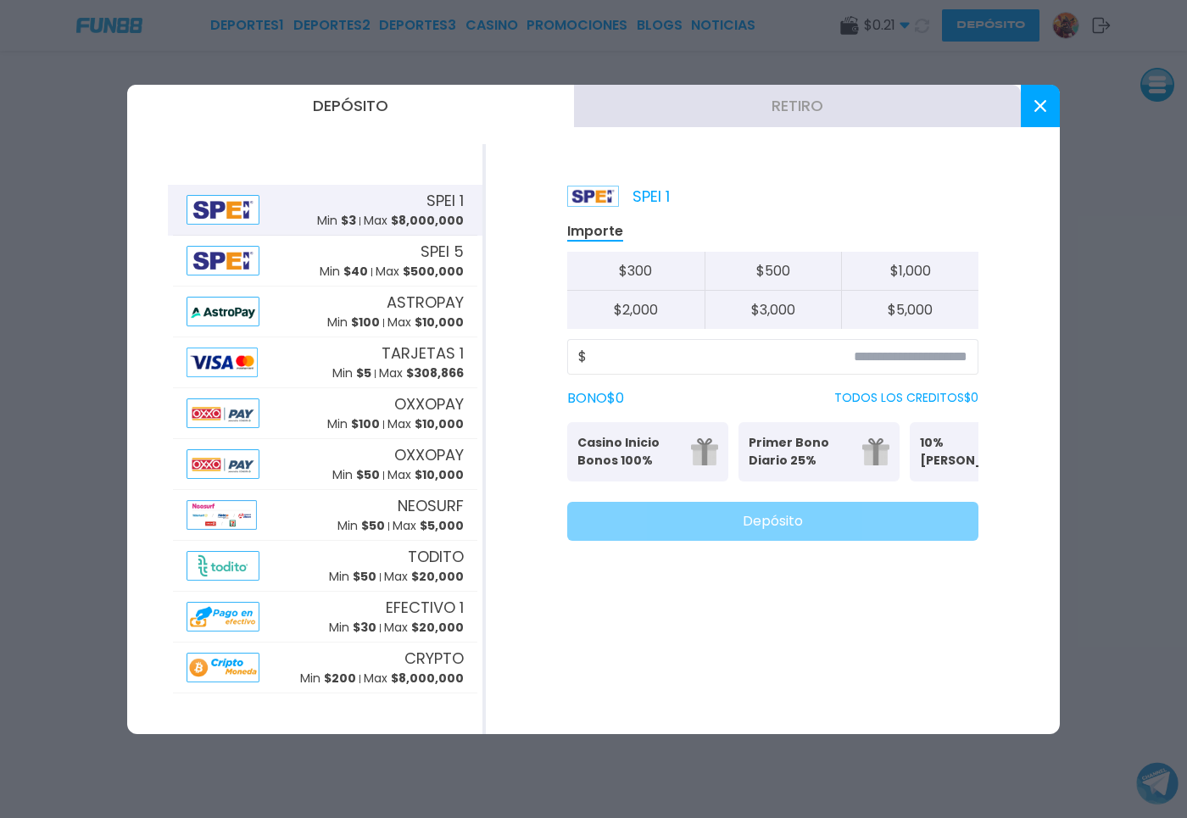
click at [1031, 109] on button at bounding box center [1040, 106] width 39 height 42
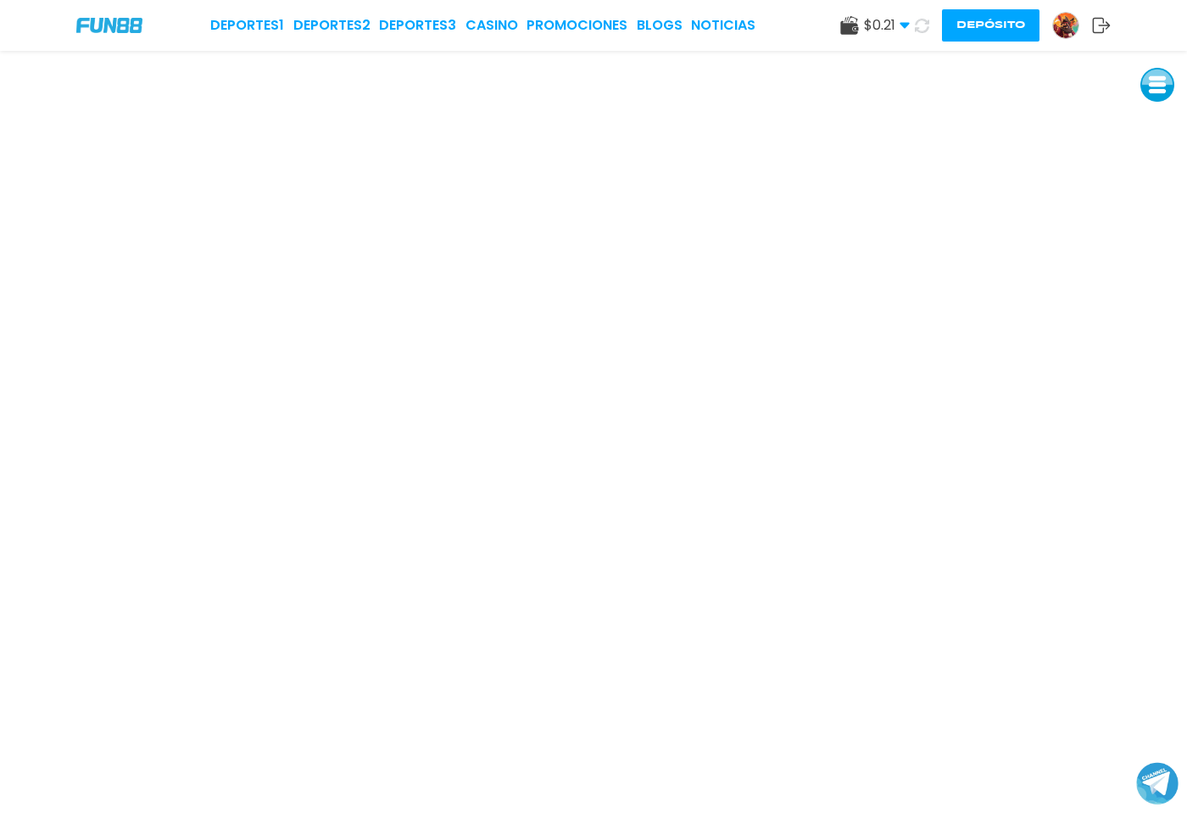
click at [1066, 28] on img at bounding box center [1065, 25] width 25 height 25
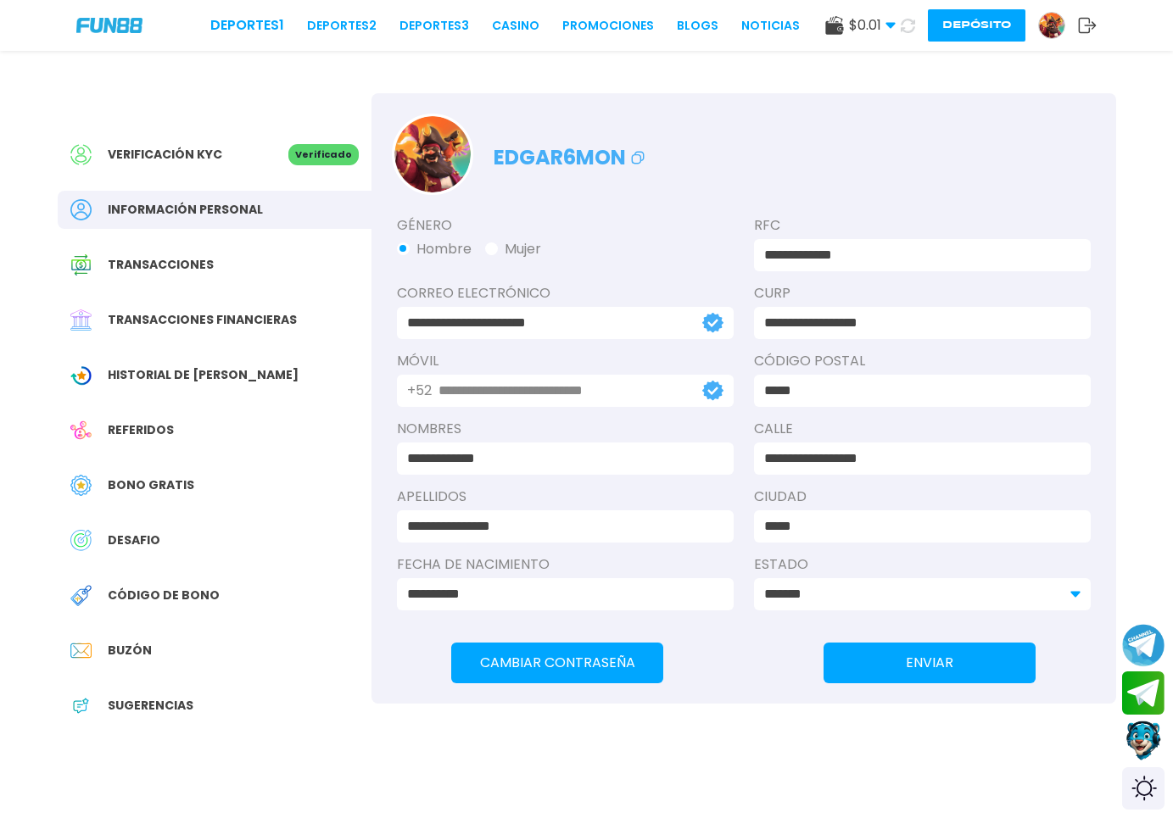
click at [974, 25] on button "Depósito" at bounding box center [977, 25] width 98 height 32
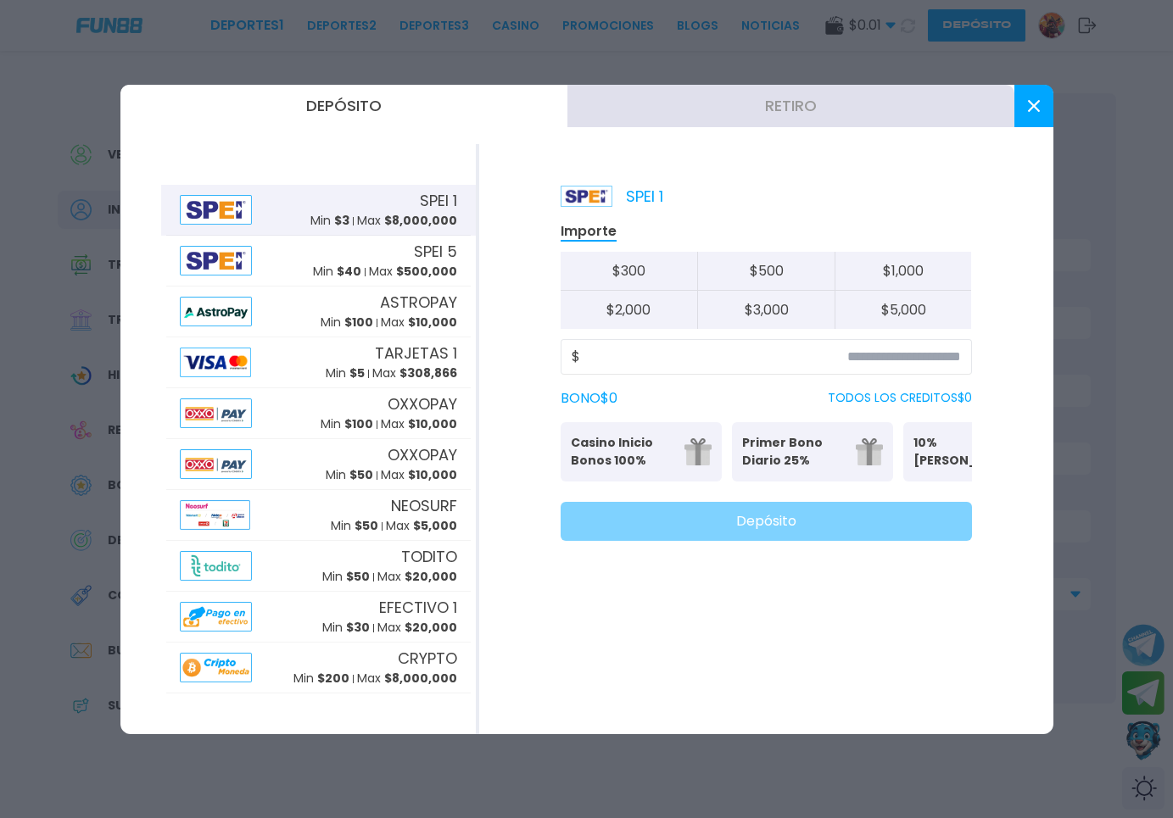
click at [1037, 109] on use at bounding box center [1033, 106] width 12 height 12
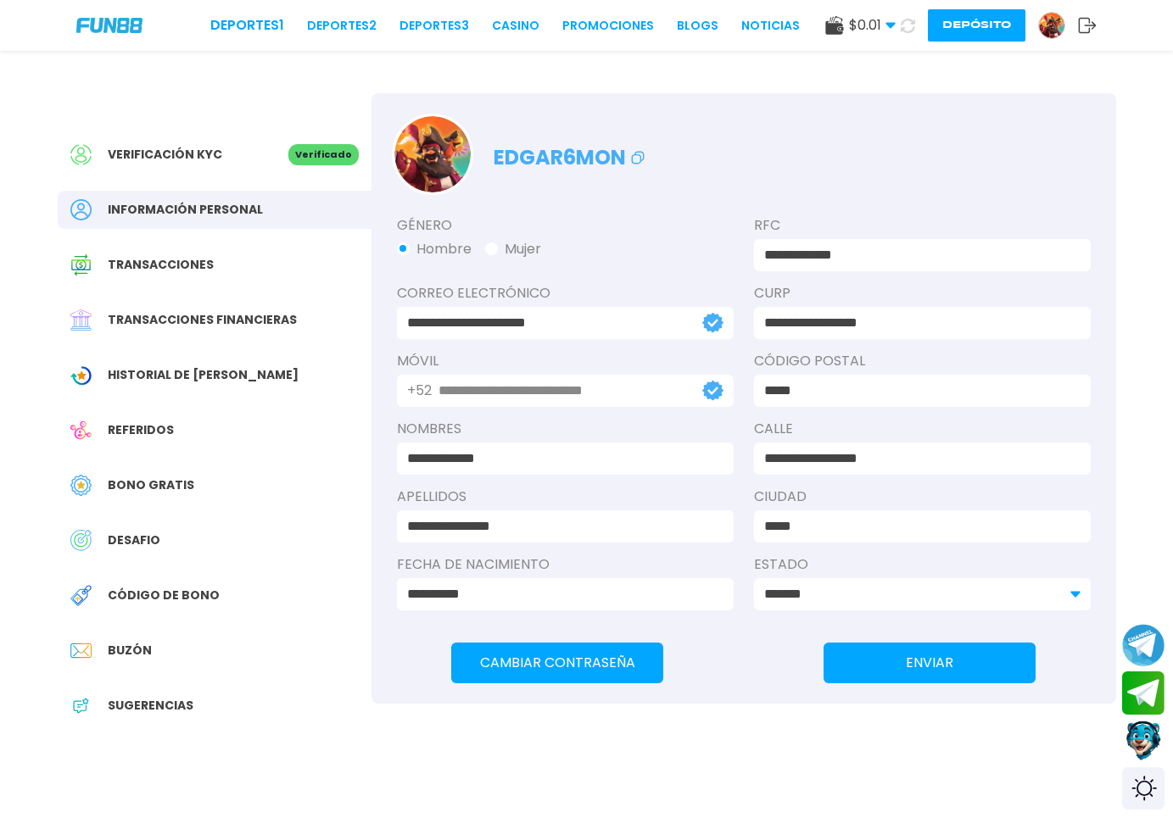
click at [943, 27] on button "Depósito" at bounding box center [977, 25] width 98 height 32
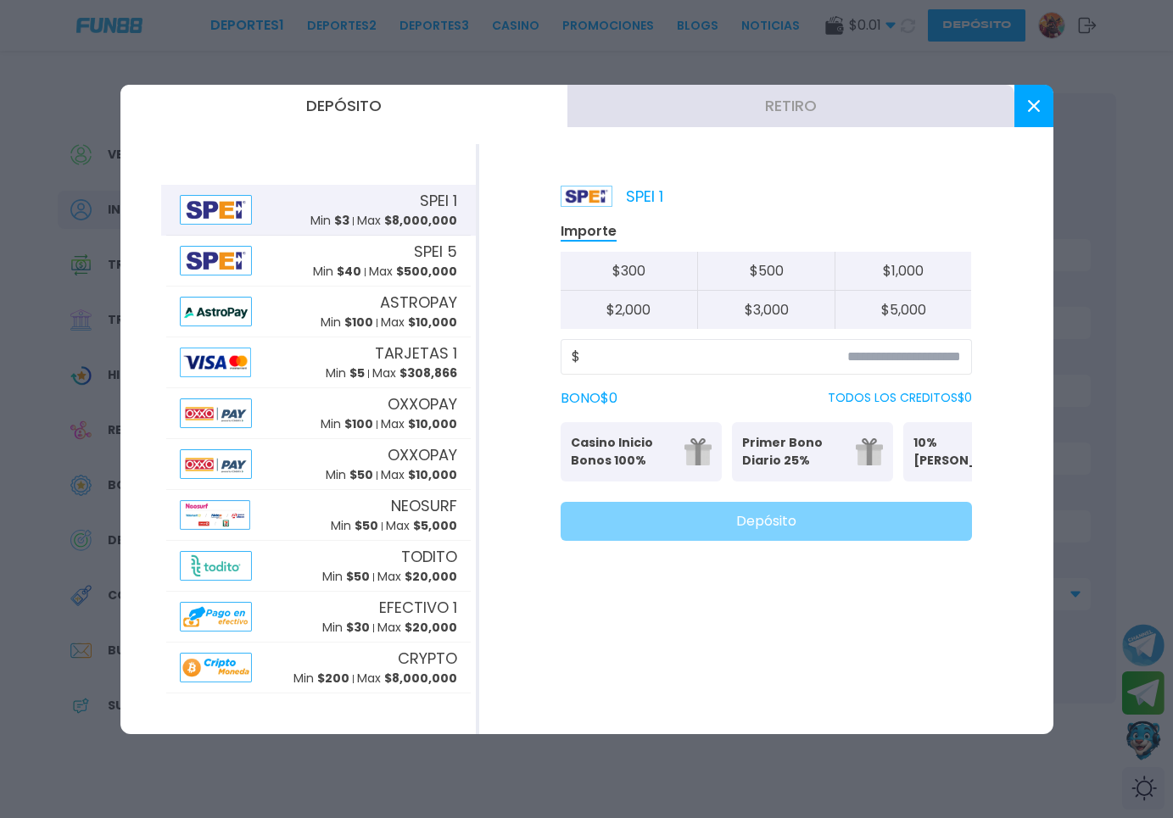
click at [851, 116] on button "Retiro" at bounding box center [790, 106] width 447 height 42
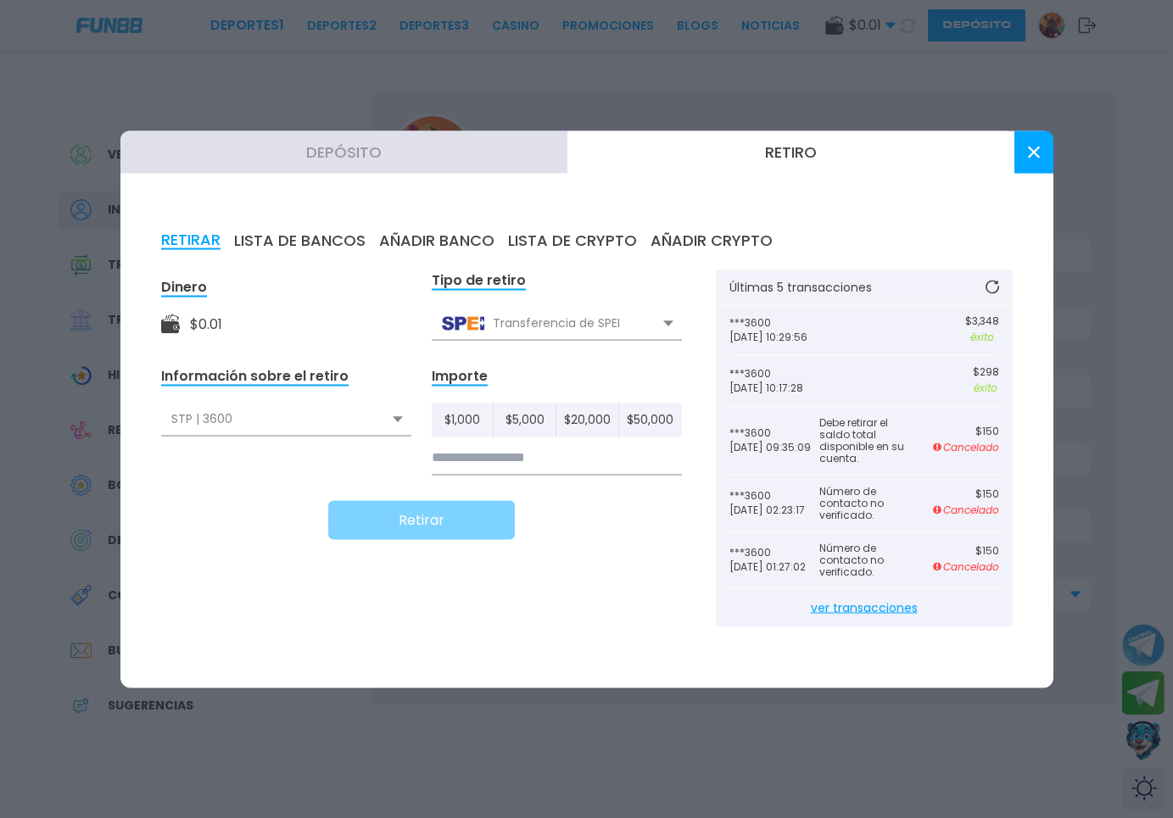
click at [355, 461] on div "Información sobre el retiro STP | 3600 STP | 3600" at bounding box center [286, 420] width 250 height 109
click at [364, 416] on div "STP | 3600" at bounding box center [286, 419] width 250 height 32
click at [1025, 156] on button at bounding box center [1033, 152] width 39 height 42
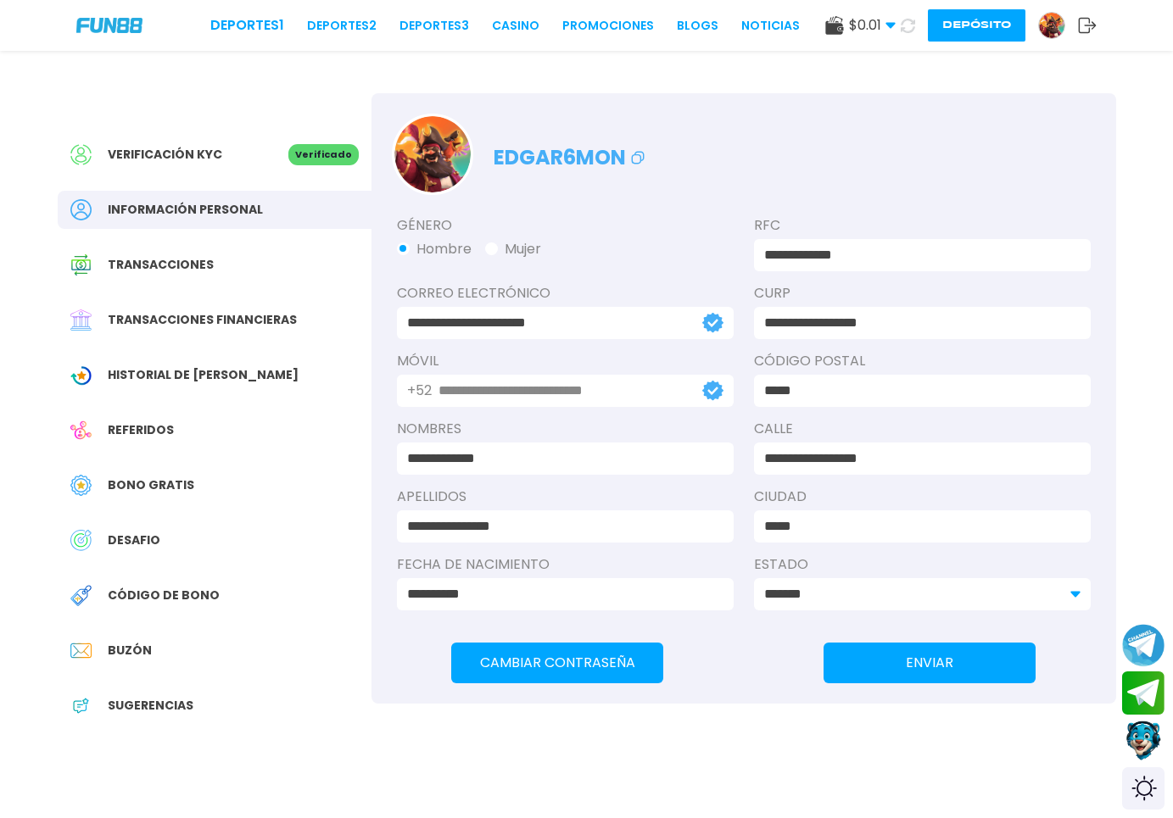
click at [969, 27] on button "Depósito" at bounding box center [977, 25] width 98 height 32
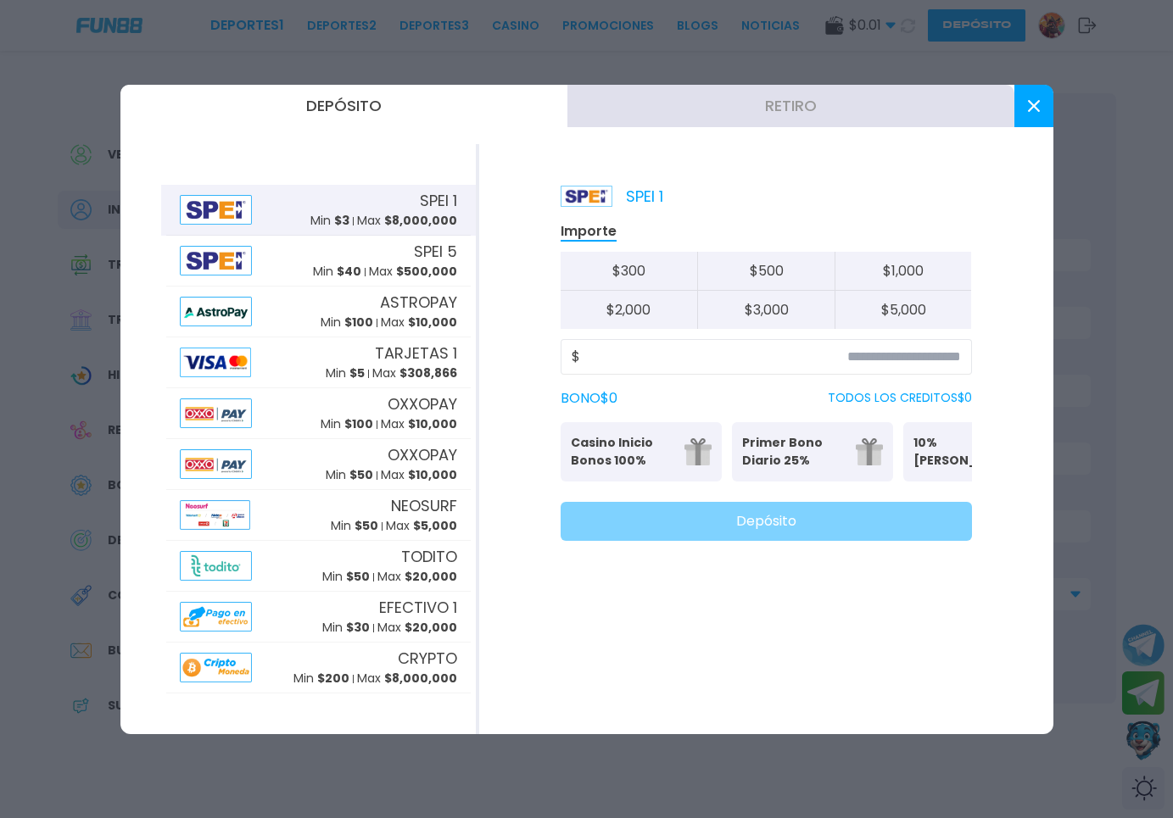
click at [616, 465] on p "Casino Inicio Bonos 100%" at bounding box center [622, 452] width 103 height 36
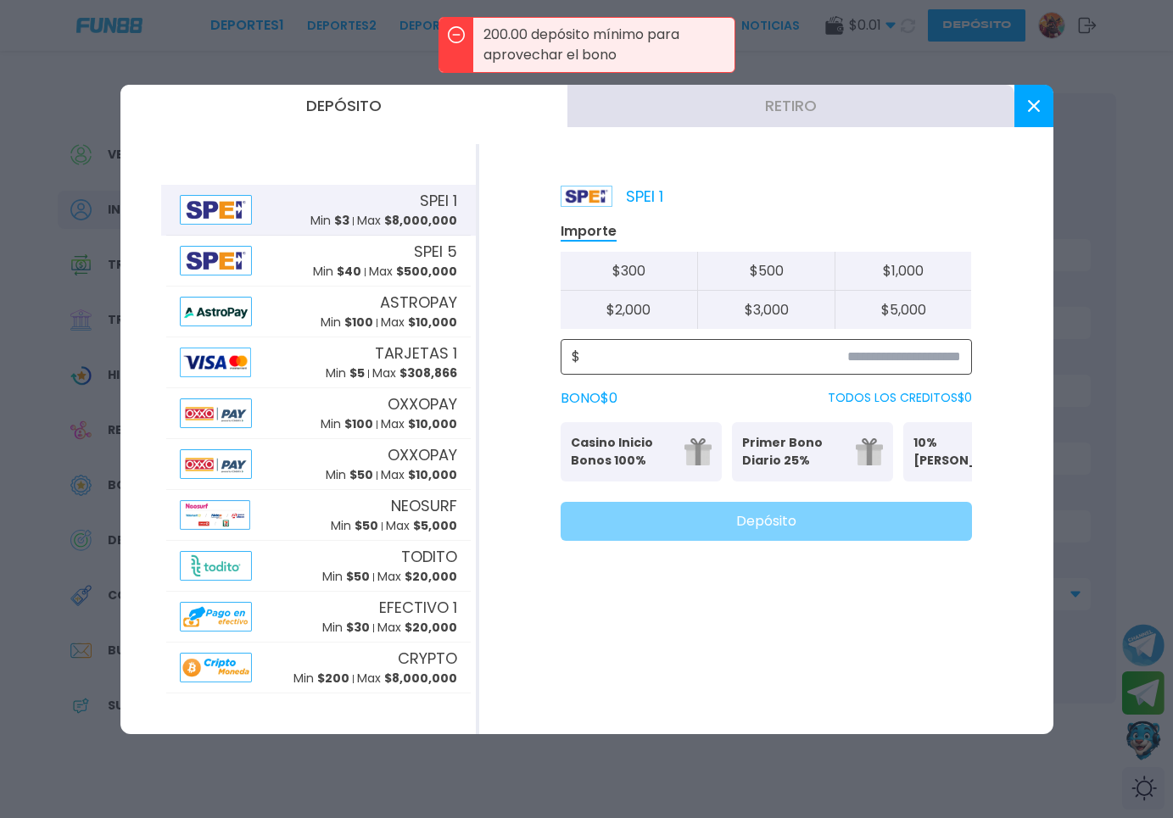
click at [729, 362] on input at bounding box center [770, 357] width 381 height 20
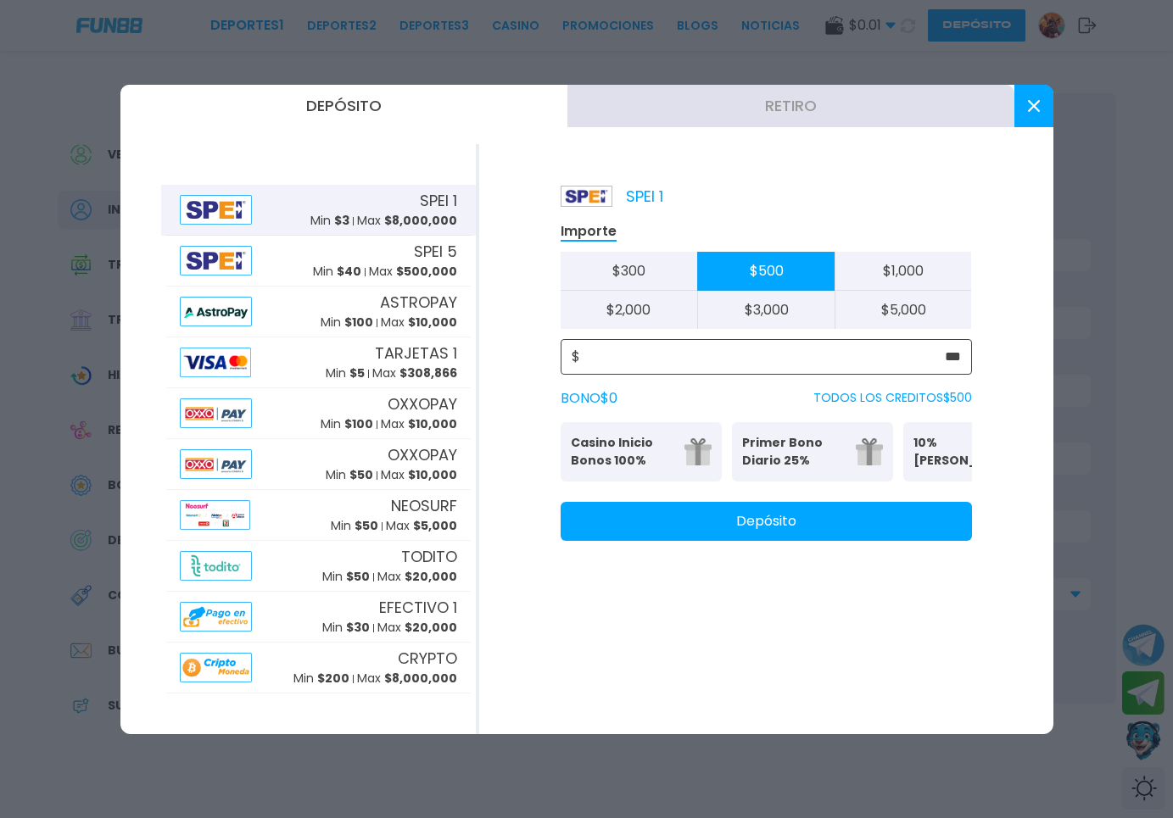
type input "***"
click at [642, 456] on p "Casino Inicio Bonos 100%" at bounding box center [622, 452] width 103 height 36
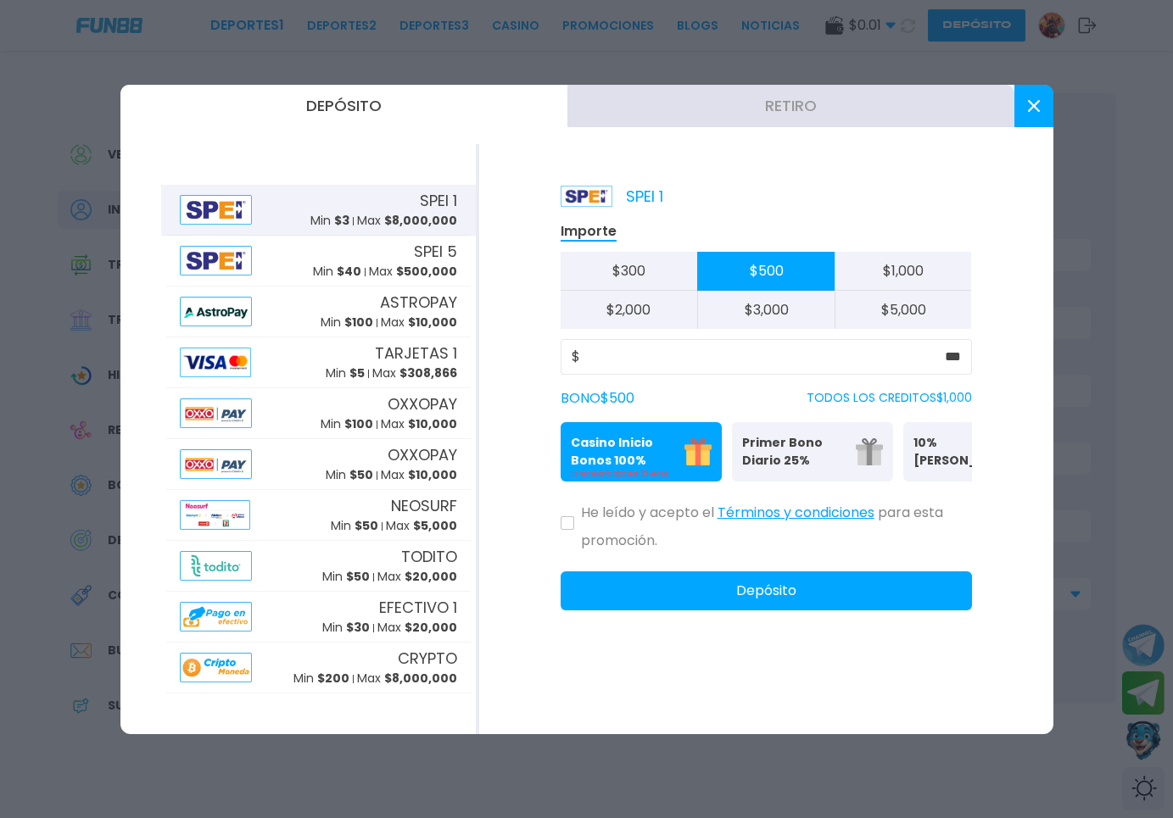
click at [568, 530] on button at bounding box center [568, 523] width 14 height 14
click at [714, 601] on button "Depósito" at bounding box center [766, 591] width 411 height 39
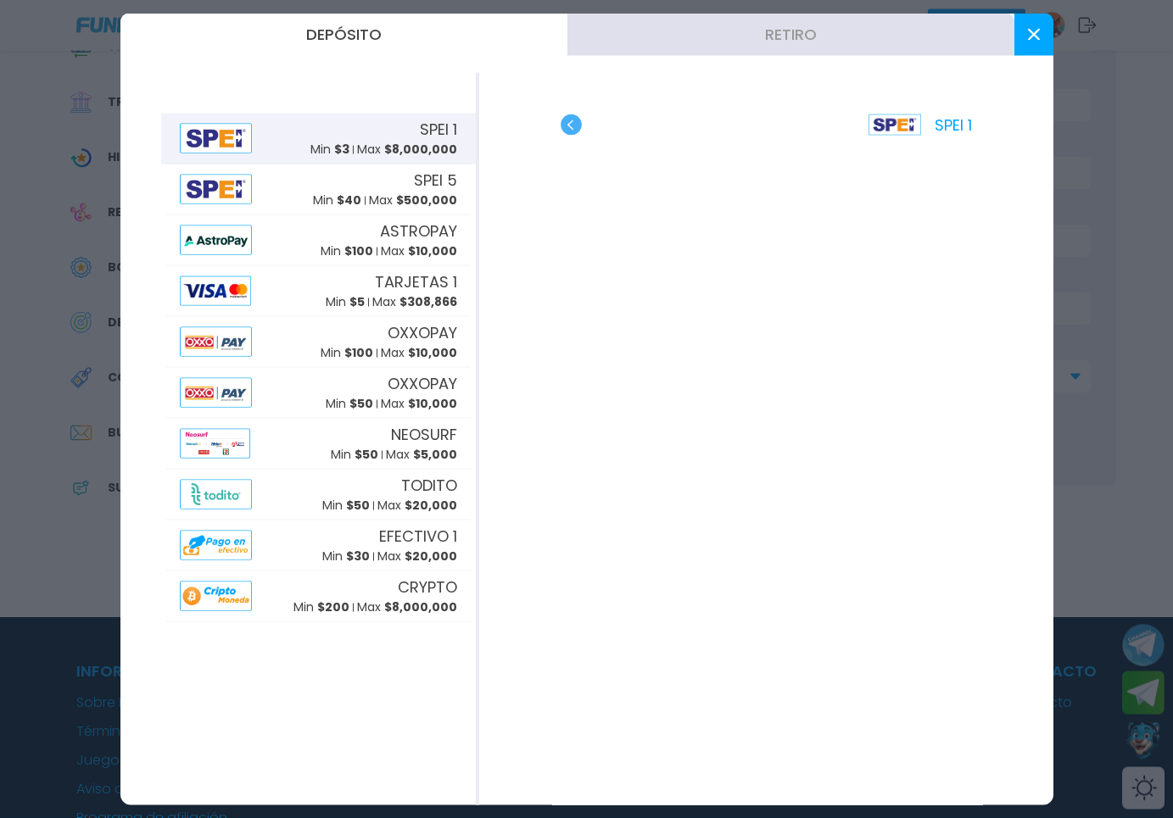
scroll to position [260, 0]
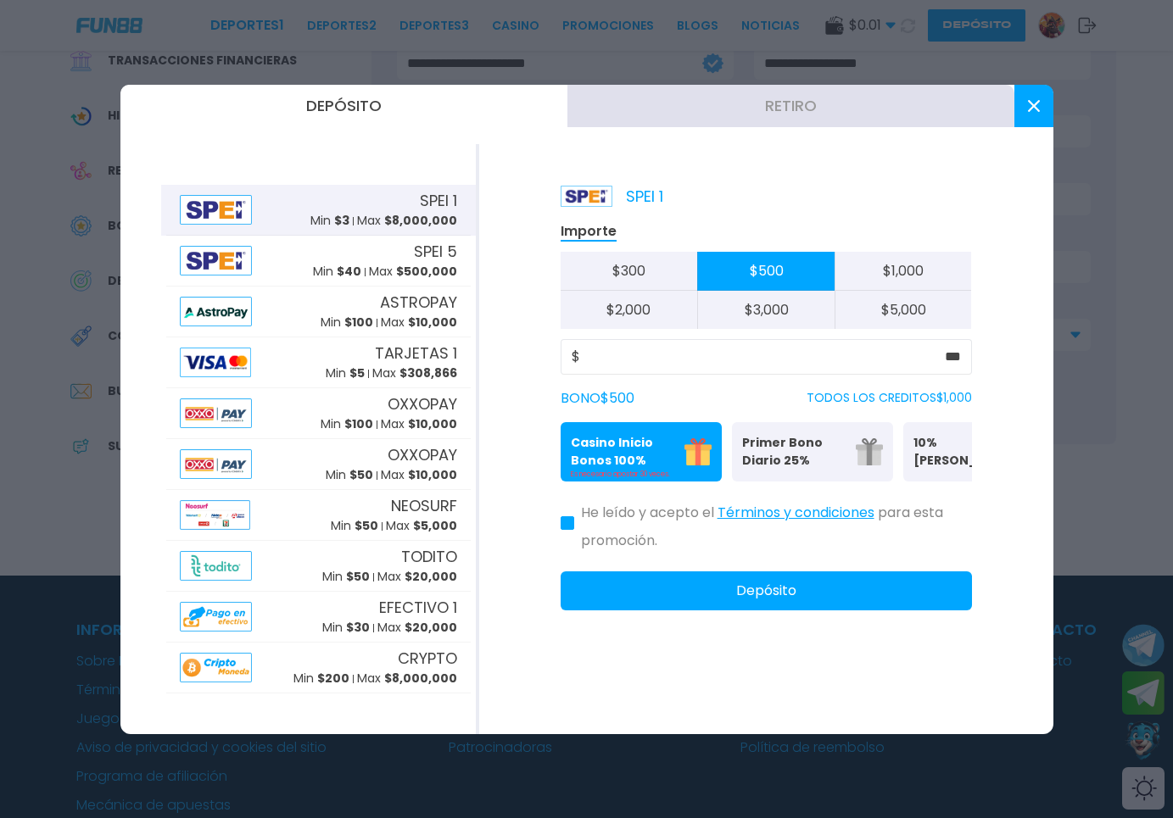
click at [1025, 115] on button at bounding box center [1033, 106] width 39 height 42
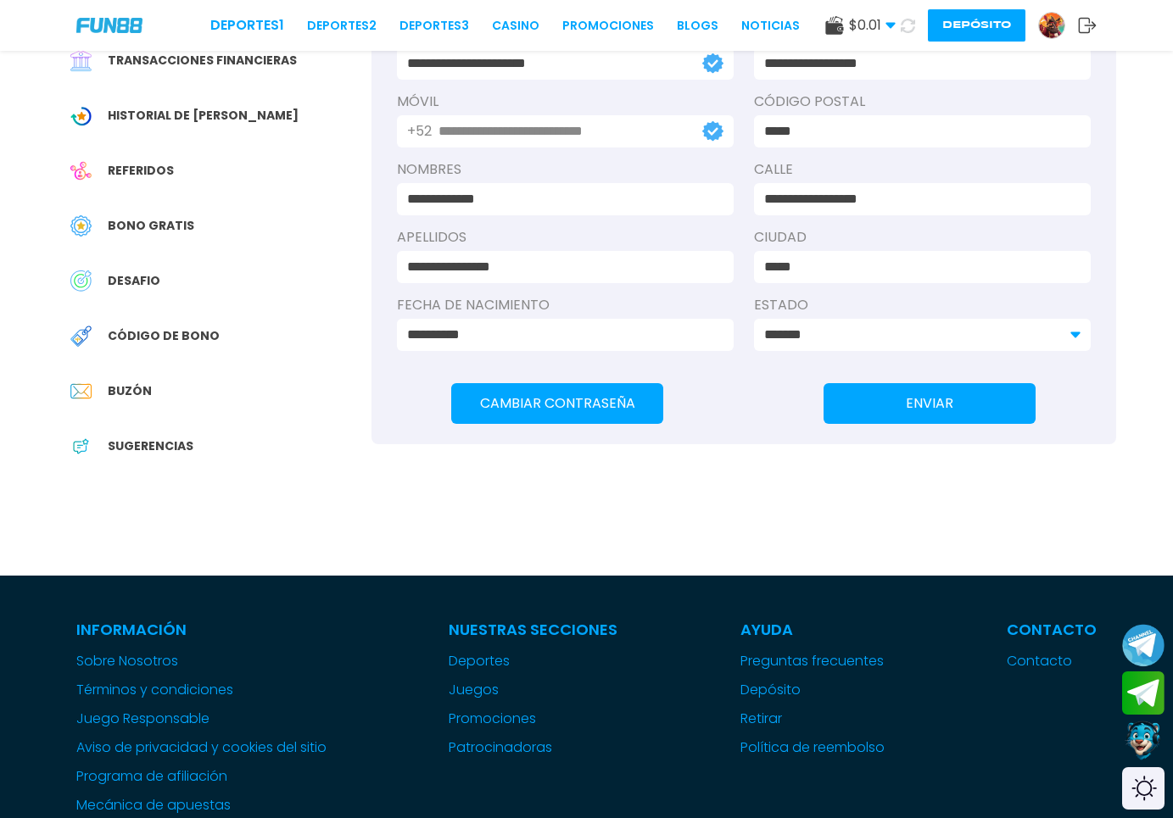
click at [907, 30] on icon at bounding box center [908, 26] width 14 height 14
click at [236, 352] on div "Código de bono" at bounding box center [215, 336] width 314 height 38
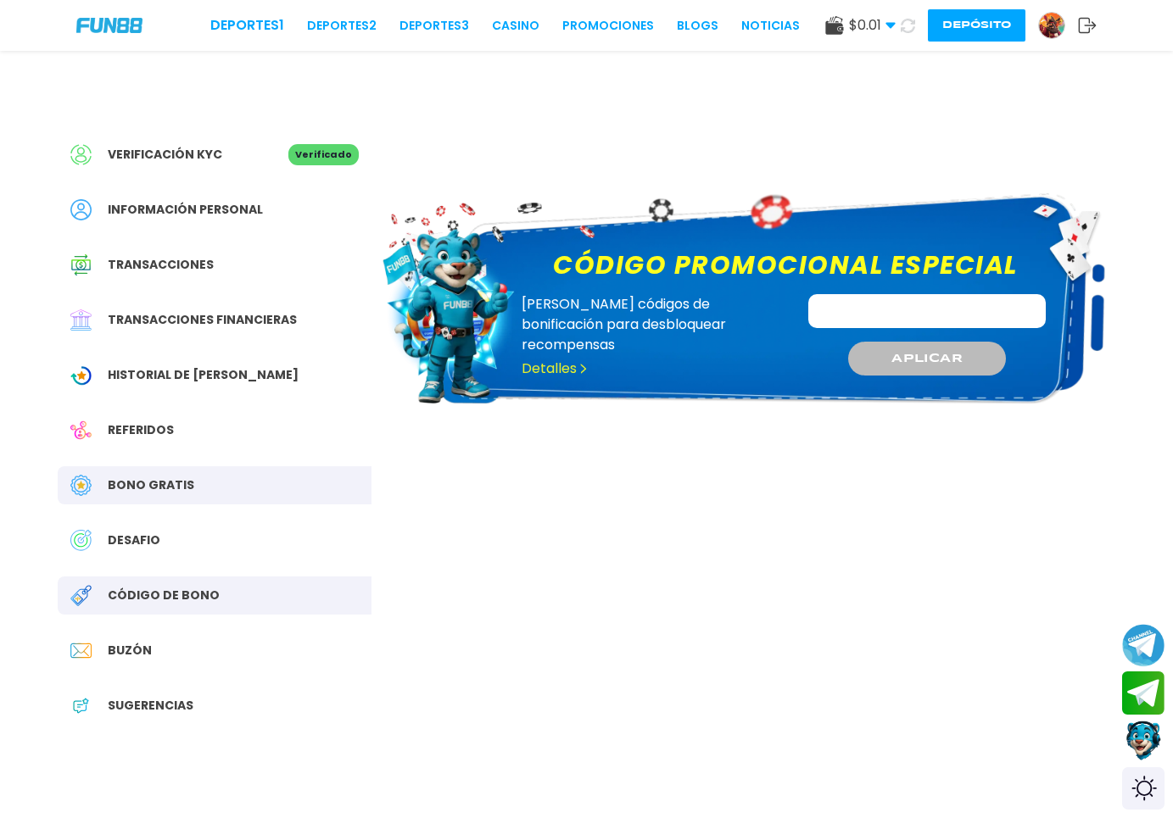
click at [152, 539] on span "DESAFIO" at bounding box center [134, 541] width 53 height 18
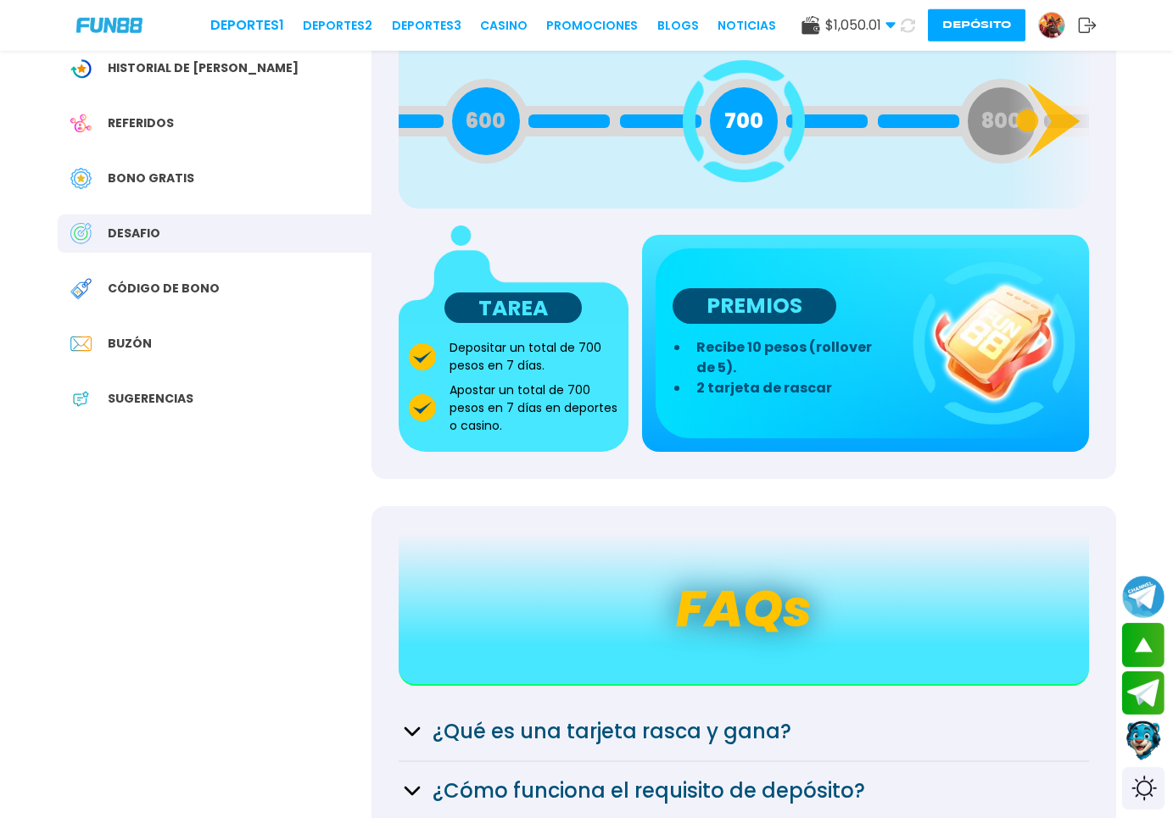
scroll to position [260, 0]
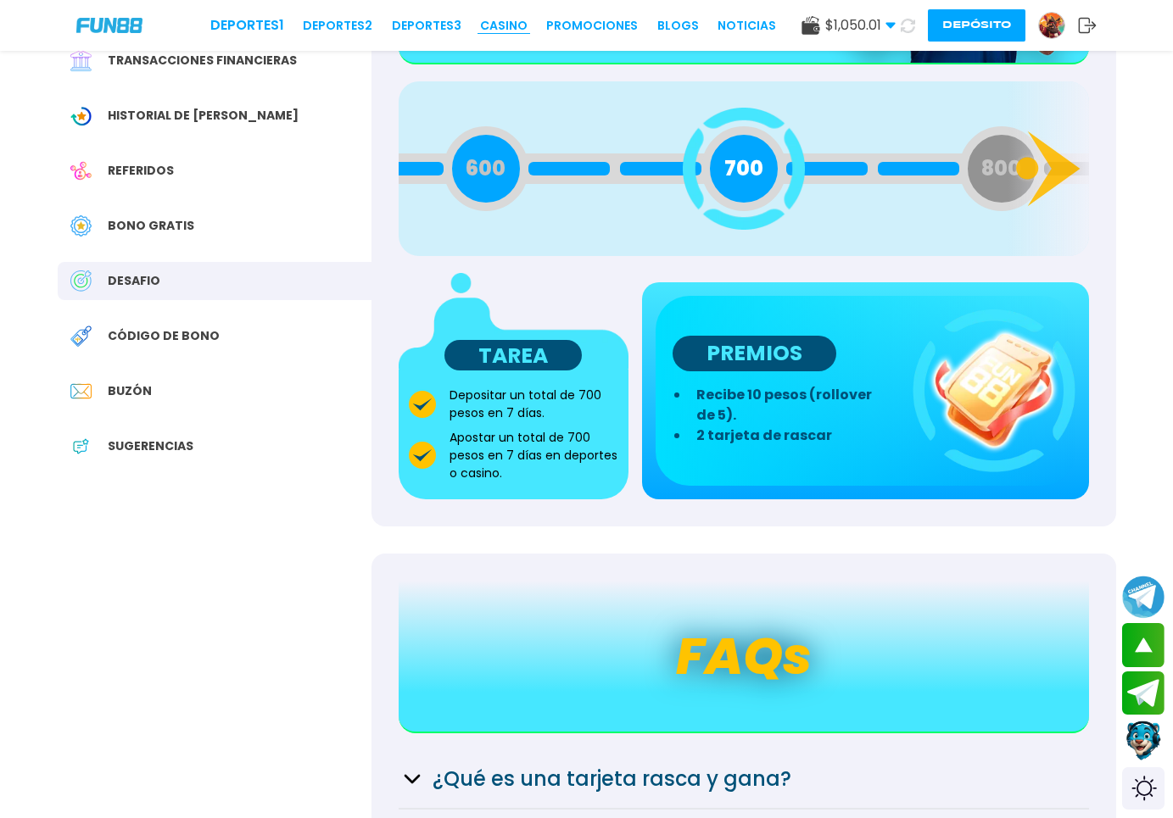
click at [490, 31] on link "CASINO" at bounding box center [503, 26] width 47 height 18
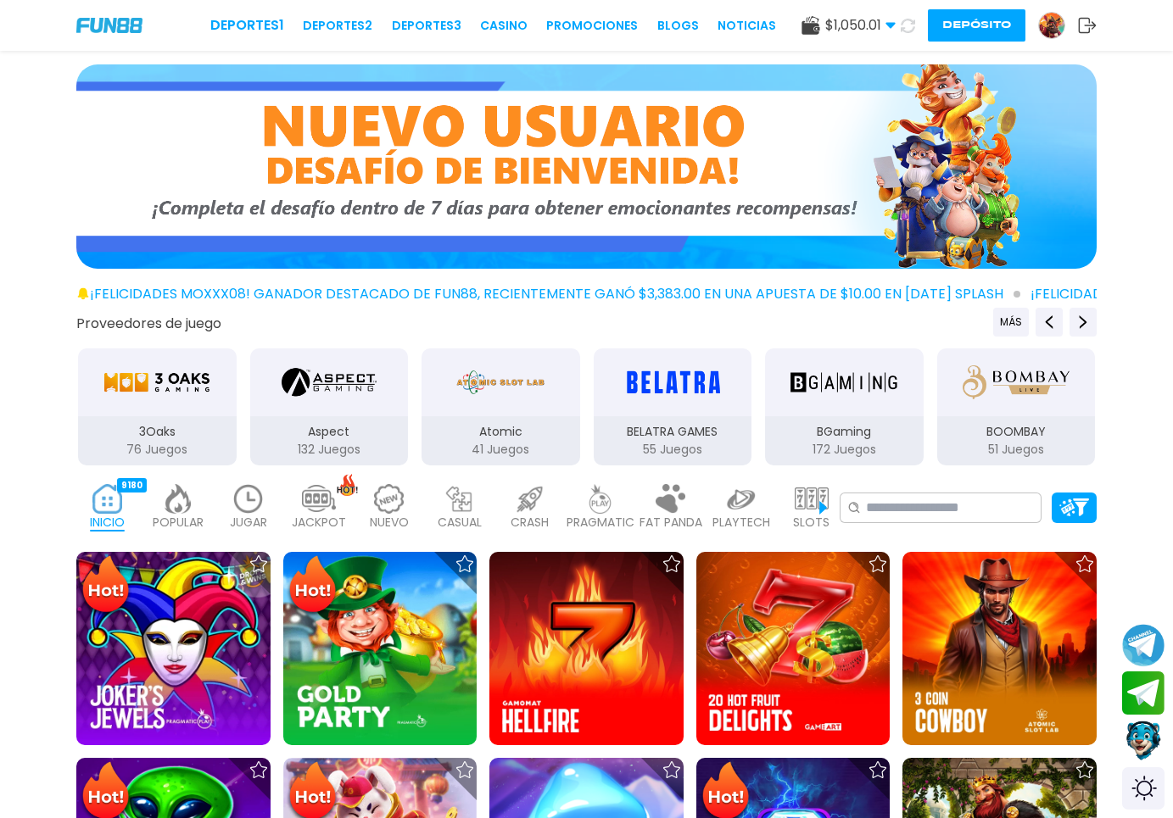
click at [1047, 24] on img at bounding box center [1051, 25] width 25 height 25
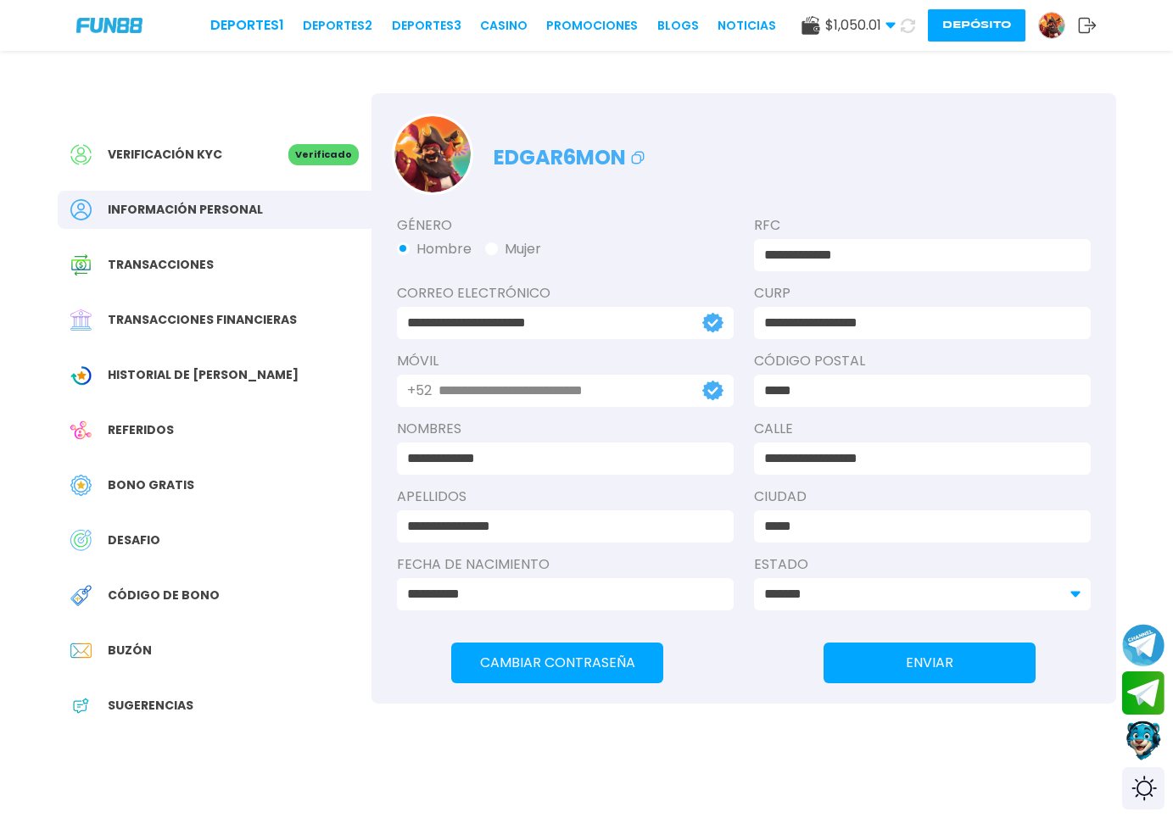
click at [182, 378] on span "Historial de [PERSON_NAME]" at bounding box center [203, 375] width 191 height 18
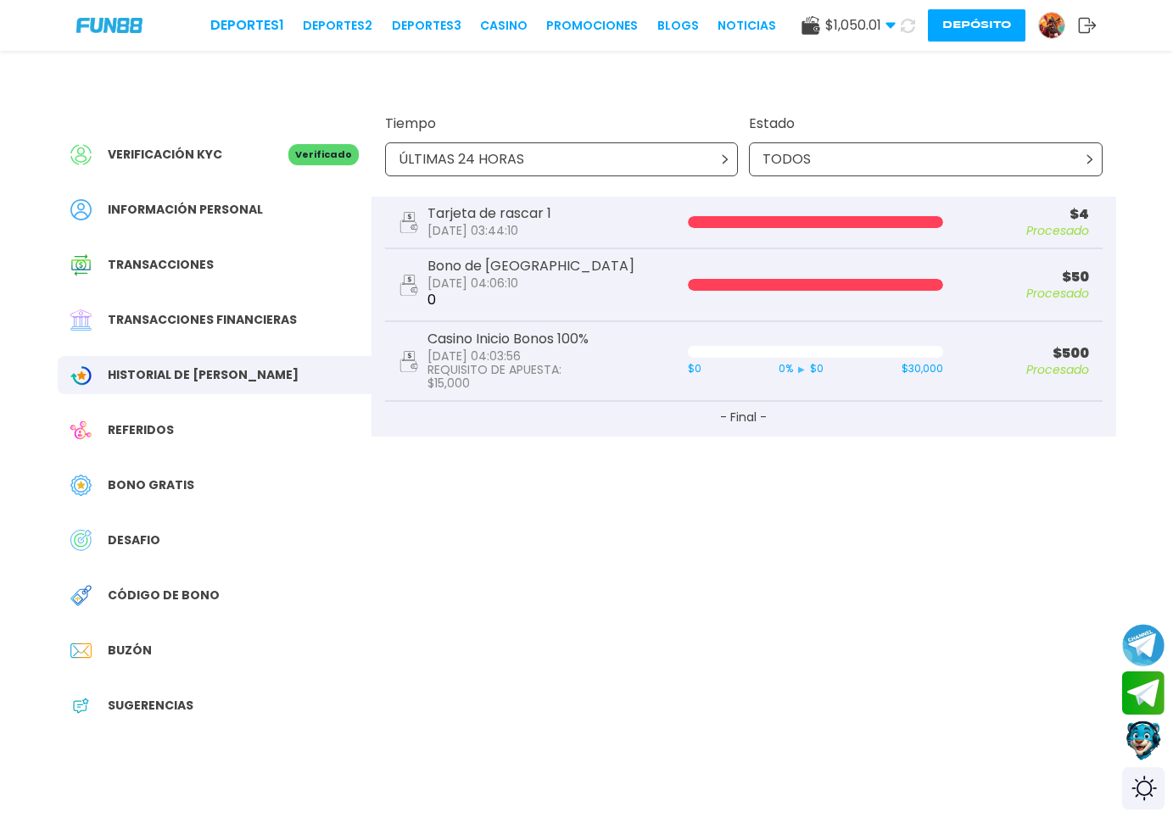
click at [259, 327] on span "Transacciones financieras" at bounding box center [202, 320] width 189 height 18
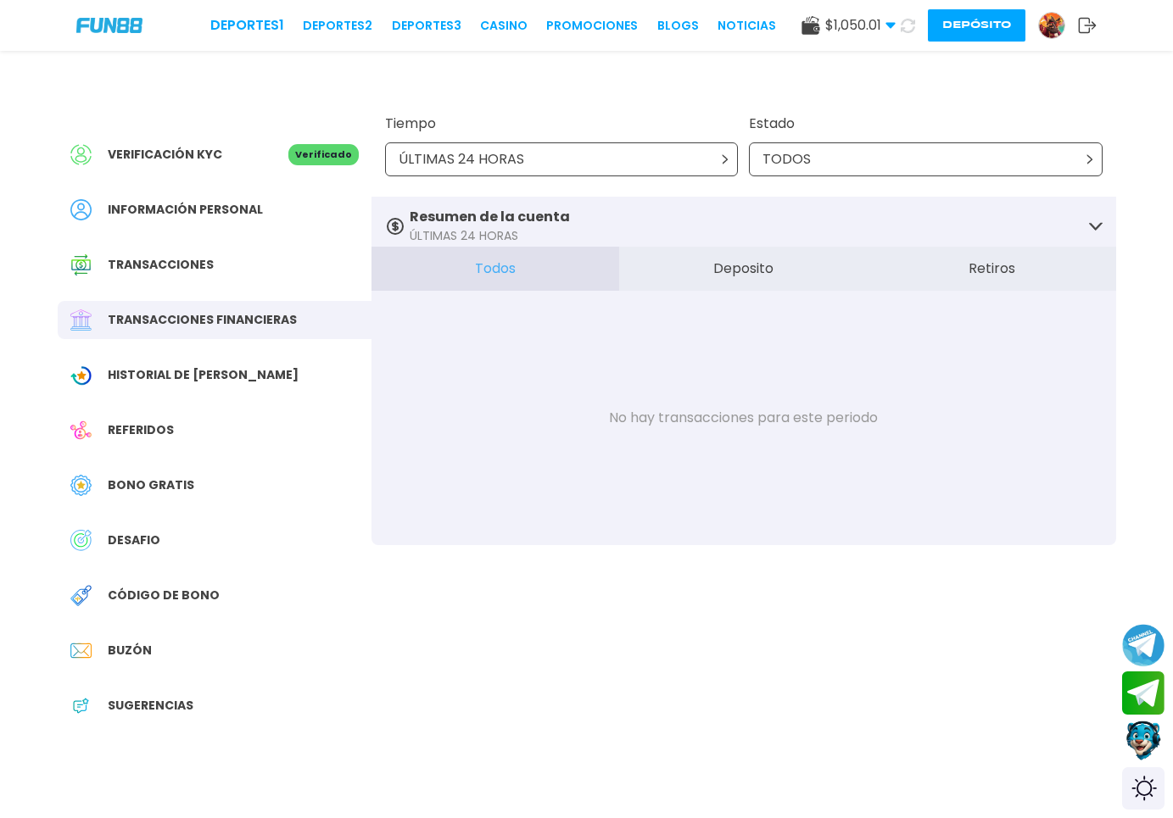
click at [248, 356] on div "Historial de [PERSON_NAME]" at bounding box center [215, 375] width 314 height 38
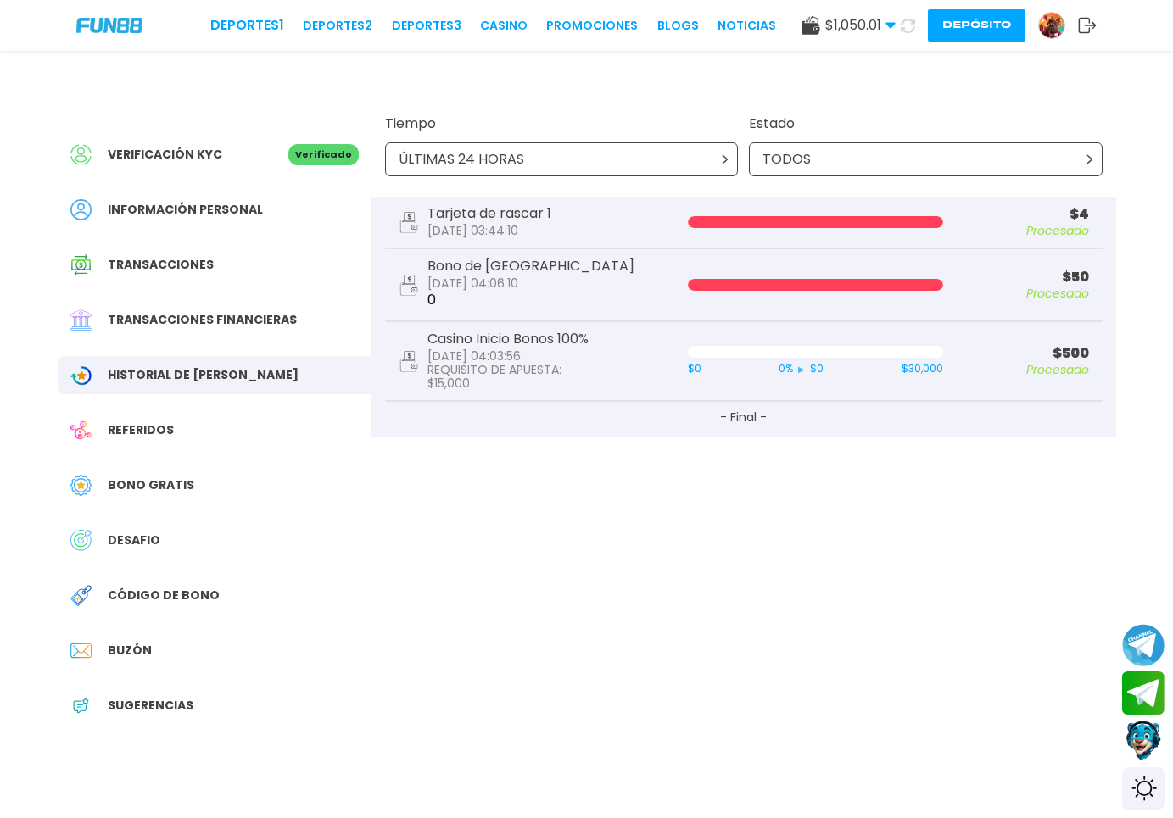
click at [263, 330] on div "Transacciones financieras" at bounding box center [215, 320] width 314 height 38
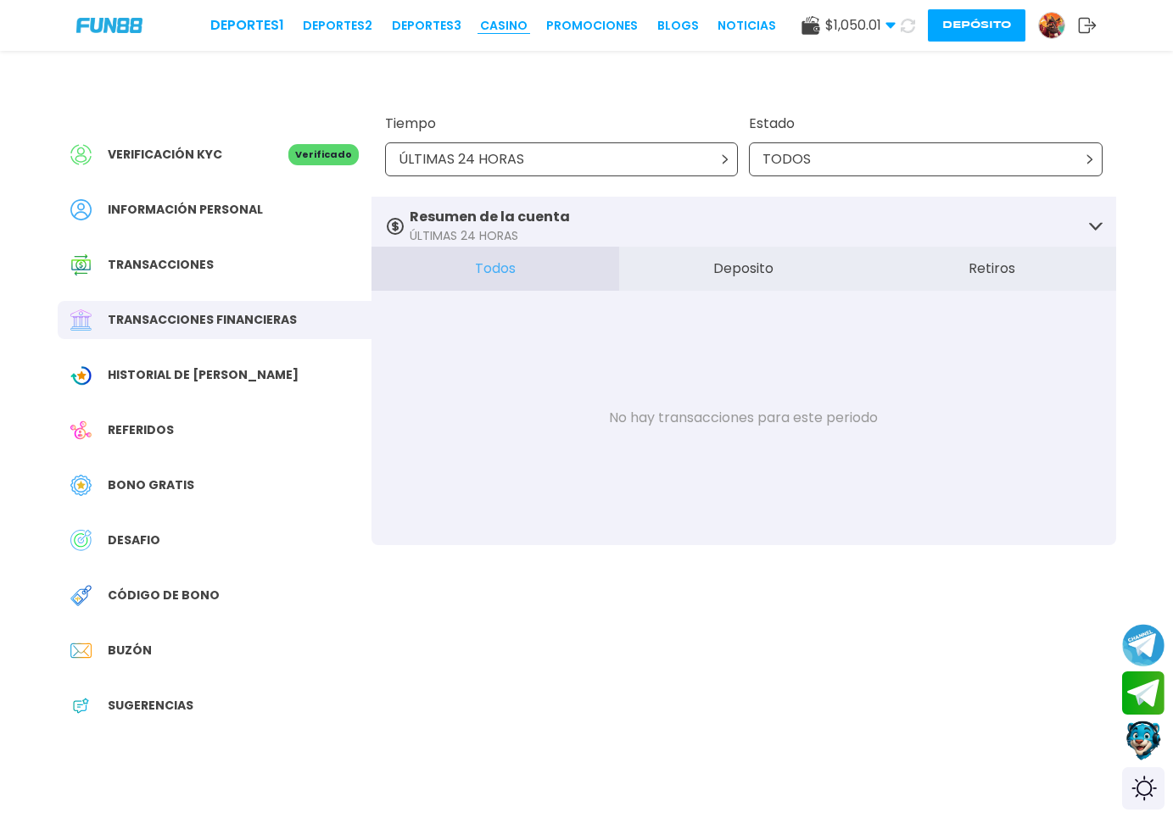
click at [480, 25] on link "CASINO" at bounding box center [503, 26] width 47 height 18
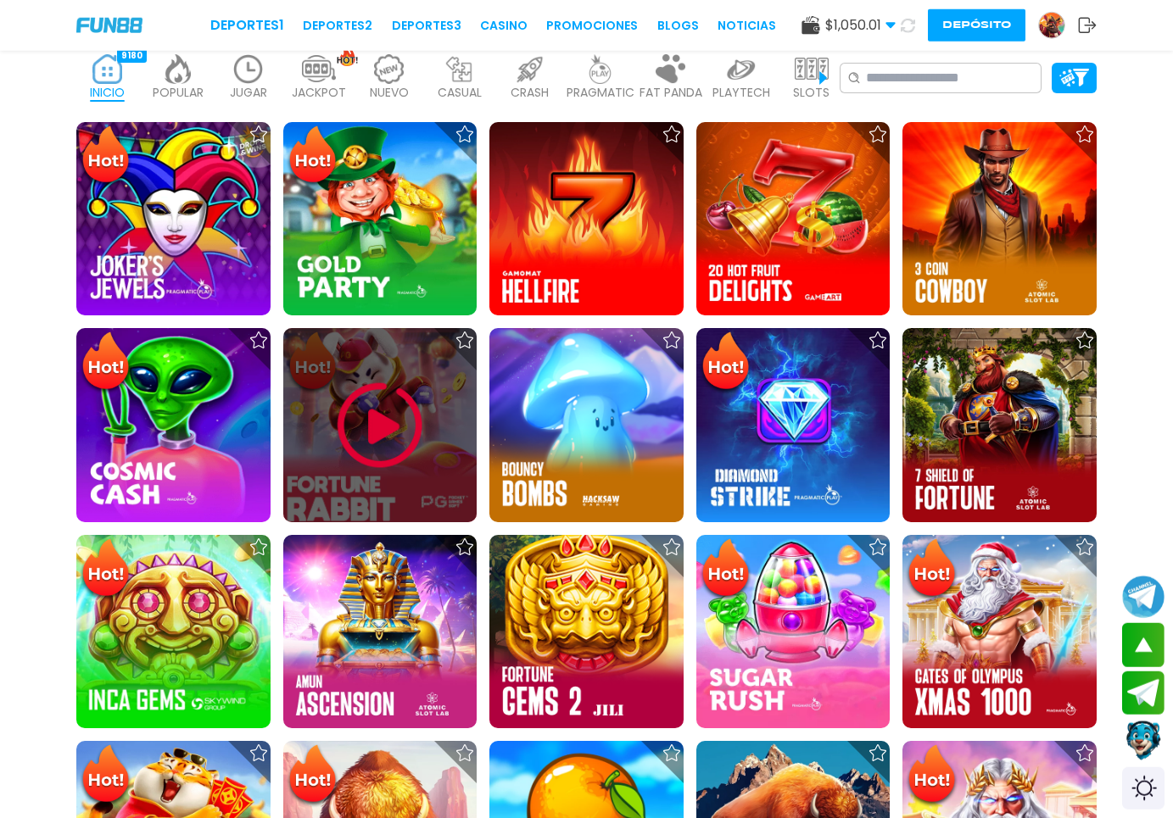
scroll to position [87, 0]
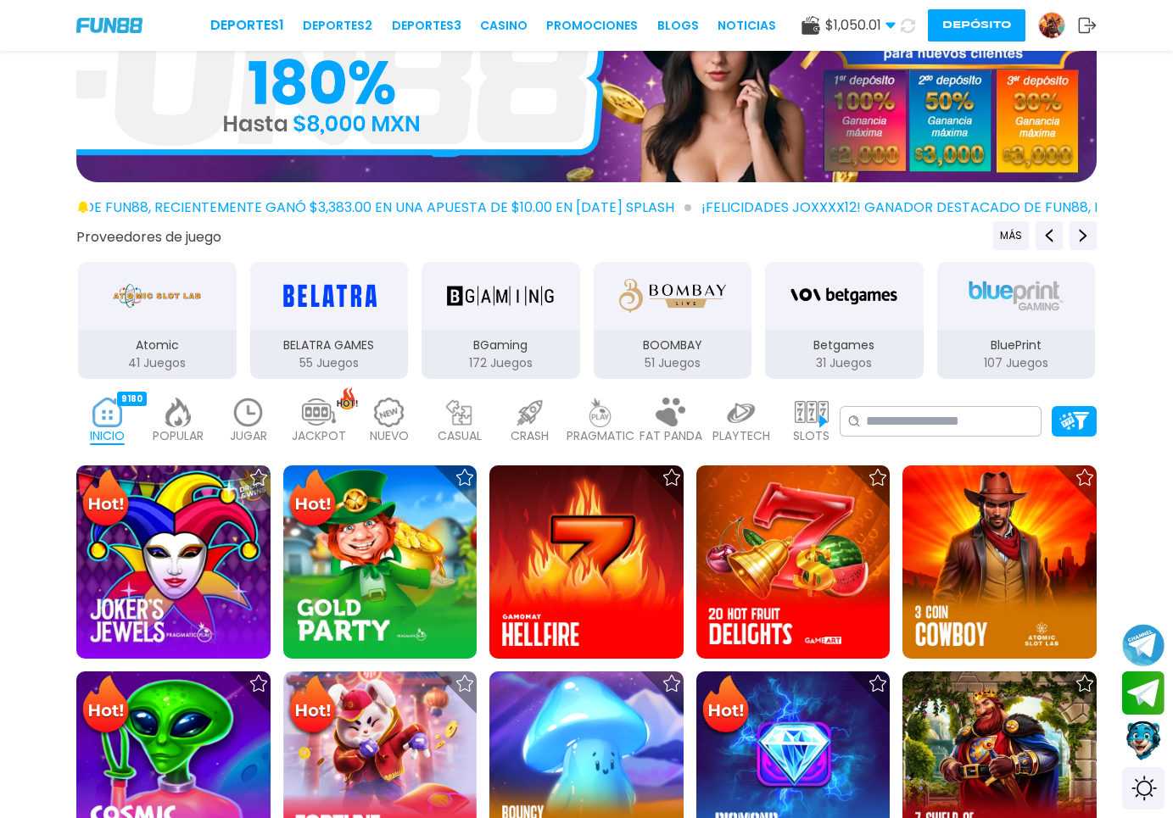
click at [235, 429] on p "JUGAR" at bounding box center [248, 436] width 37 height 18
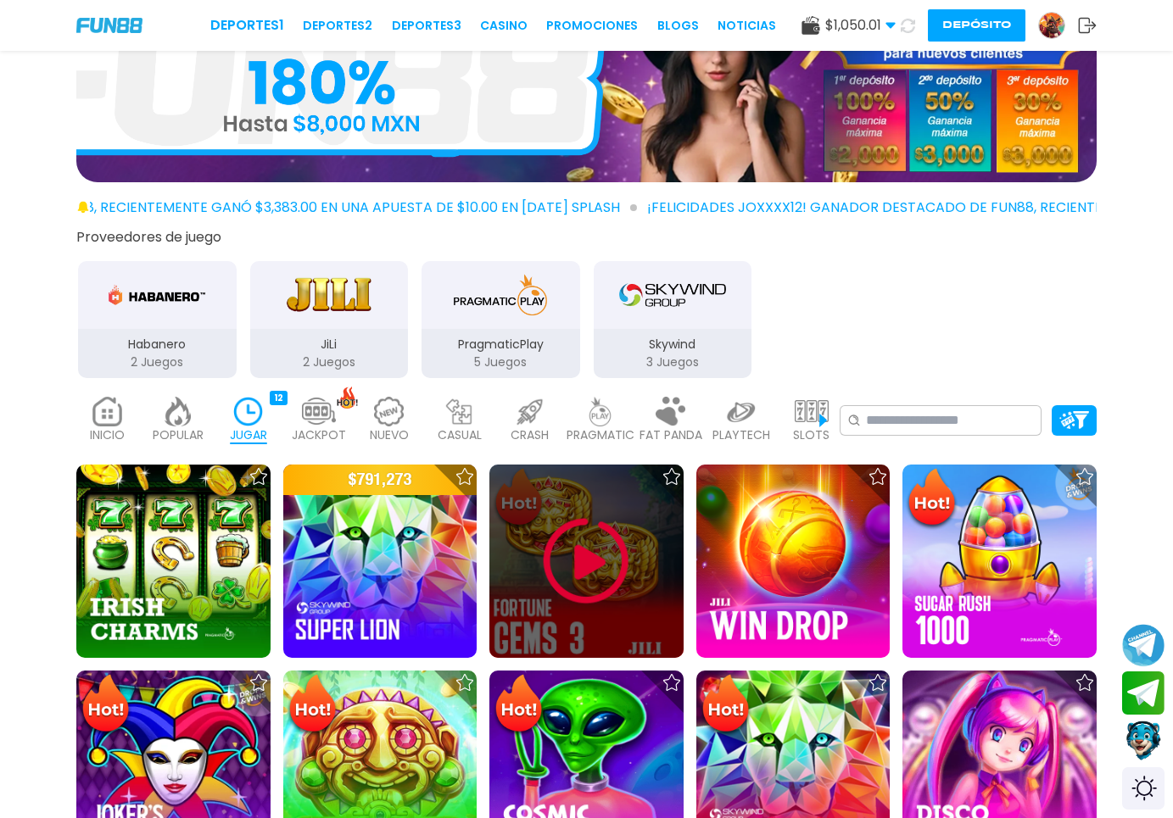
scroll to position [260, 0]
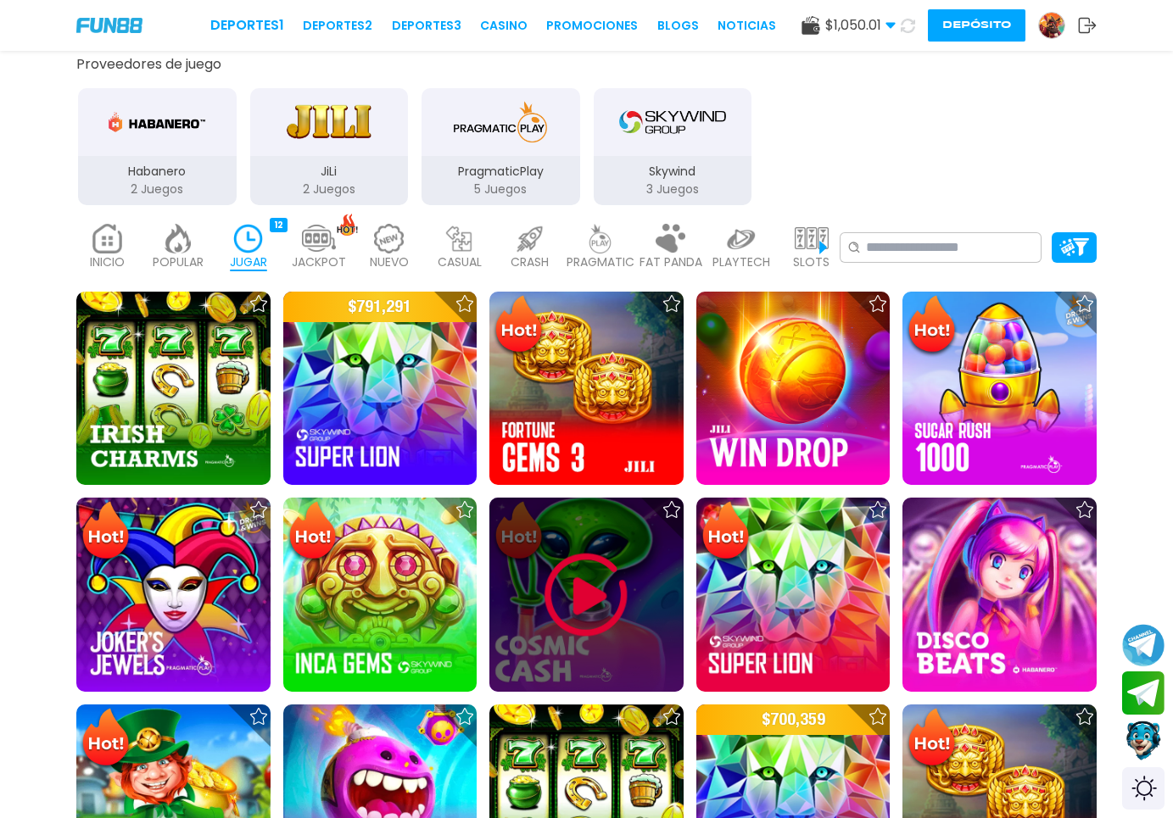
click at [592, 606] on img at bounding box center [586, 595] width 102 height 102
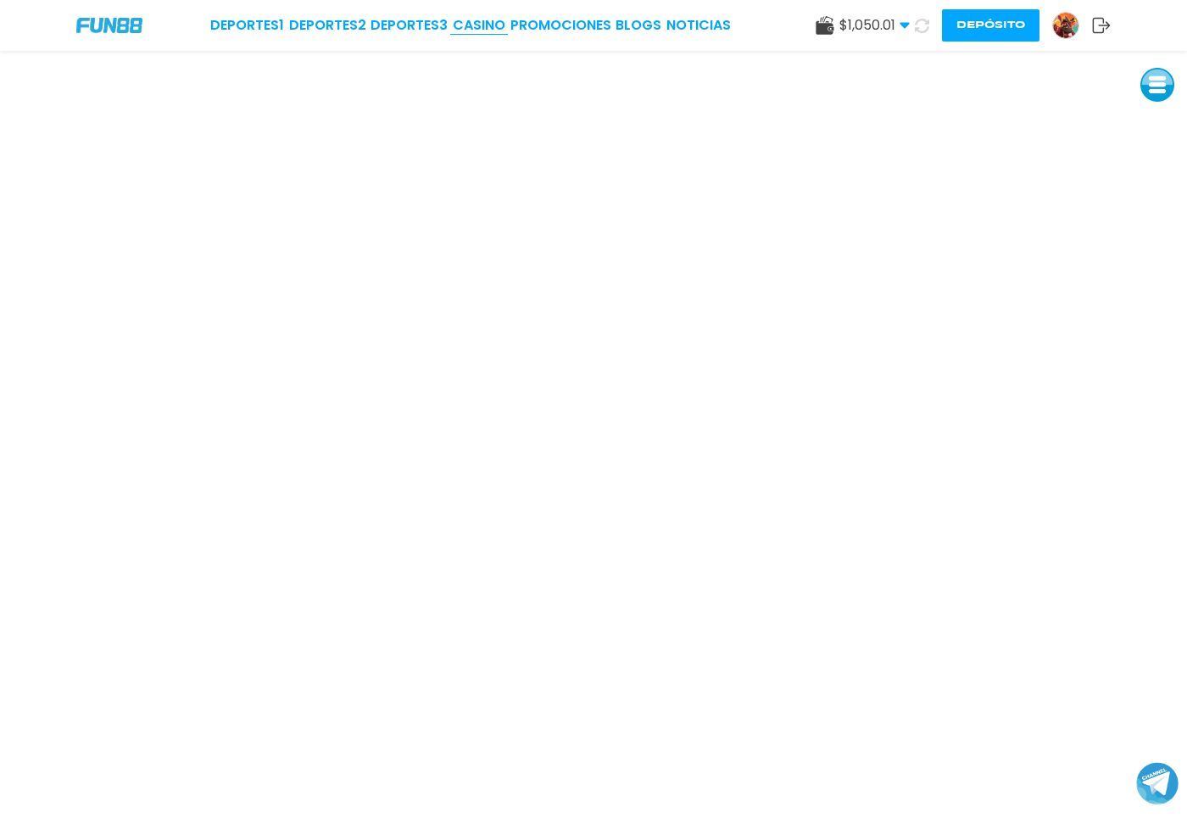
click at [502, 33] on link "CASINO" at bounding box center [479, 25] width 53 height 20
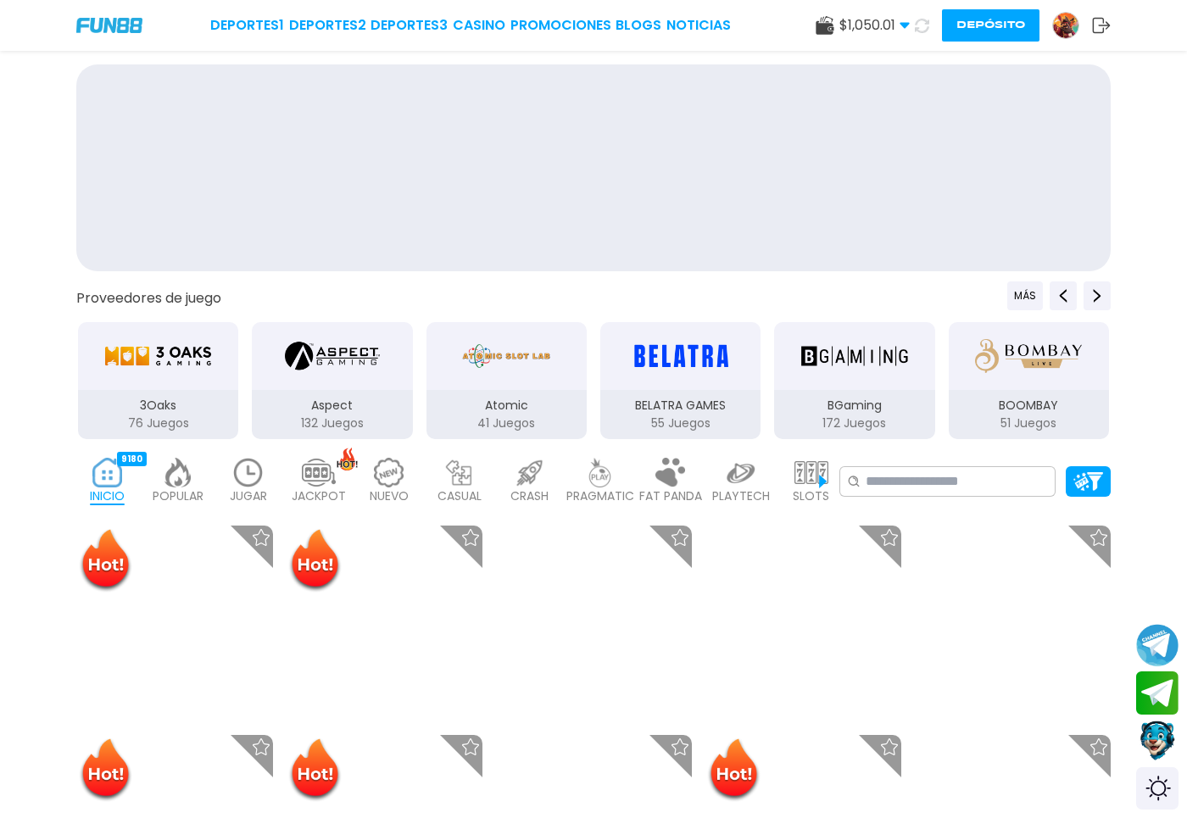
click at [502, 33] on div "Deportes 1 Deportes 2 Deportes 3 CASINO Promociones BLOGS NOTICIAS" at bounding box center [470, 25] width 521 height 20
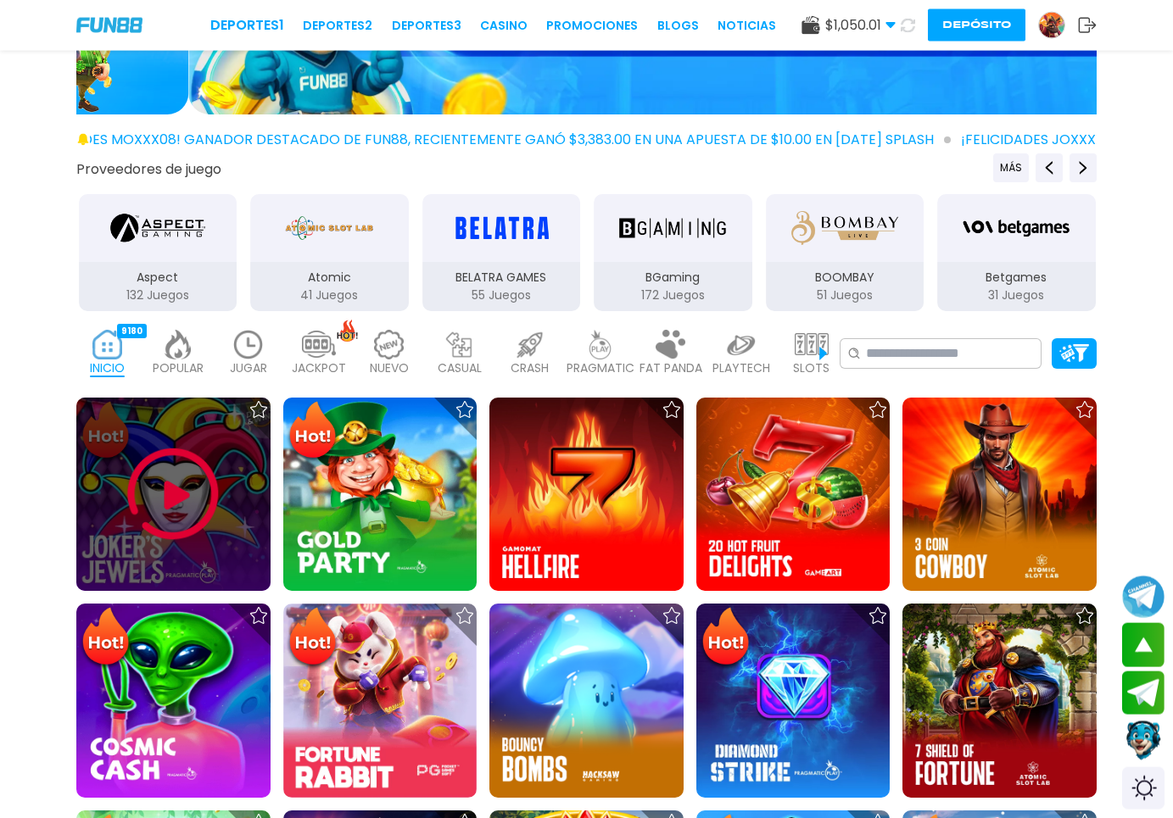
scroll to position [87, 0]
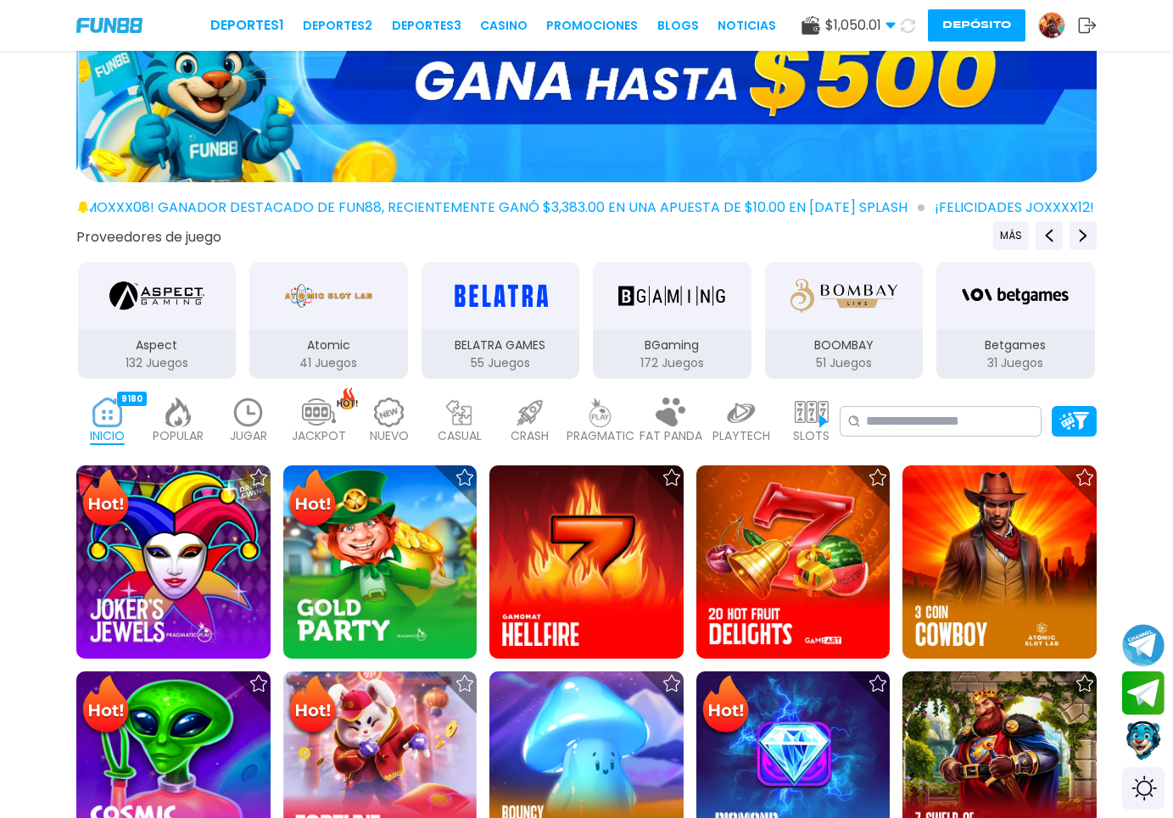
click at [266, 421] on div "JUGAR 12" at bounding box center [248, 422] width 62 height 68
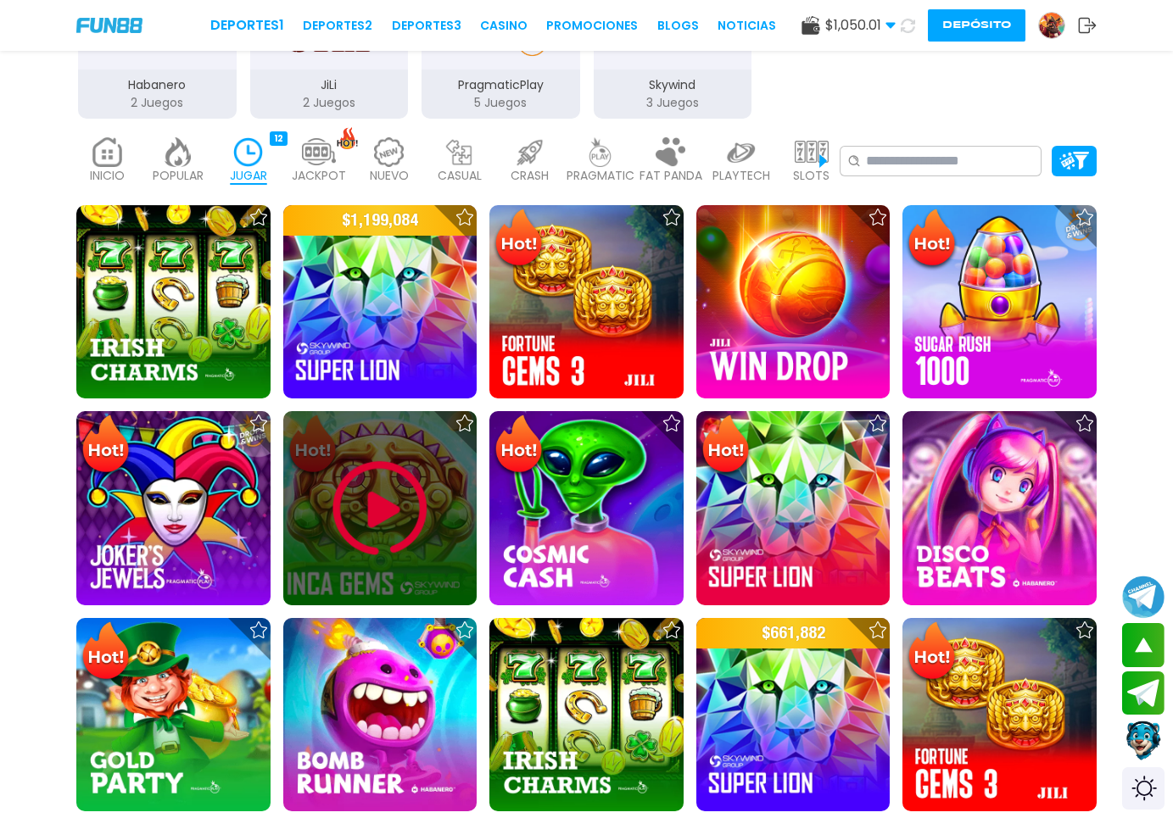
scroll to position [519, 0]
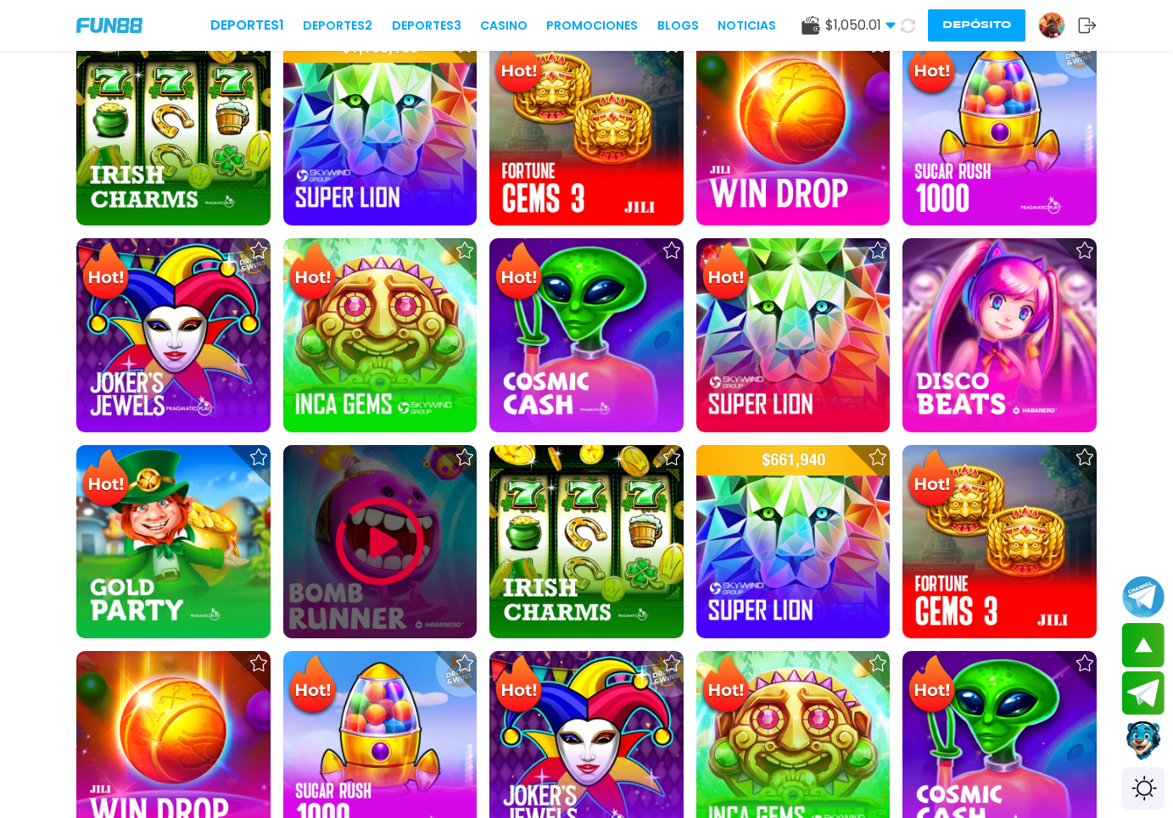
click at [398, 531] on img at bounding box center [380, 542] width 102 height 102
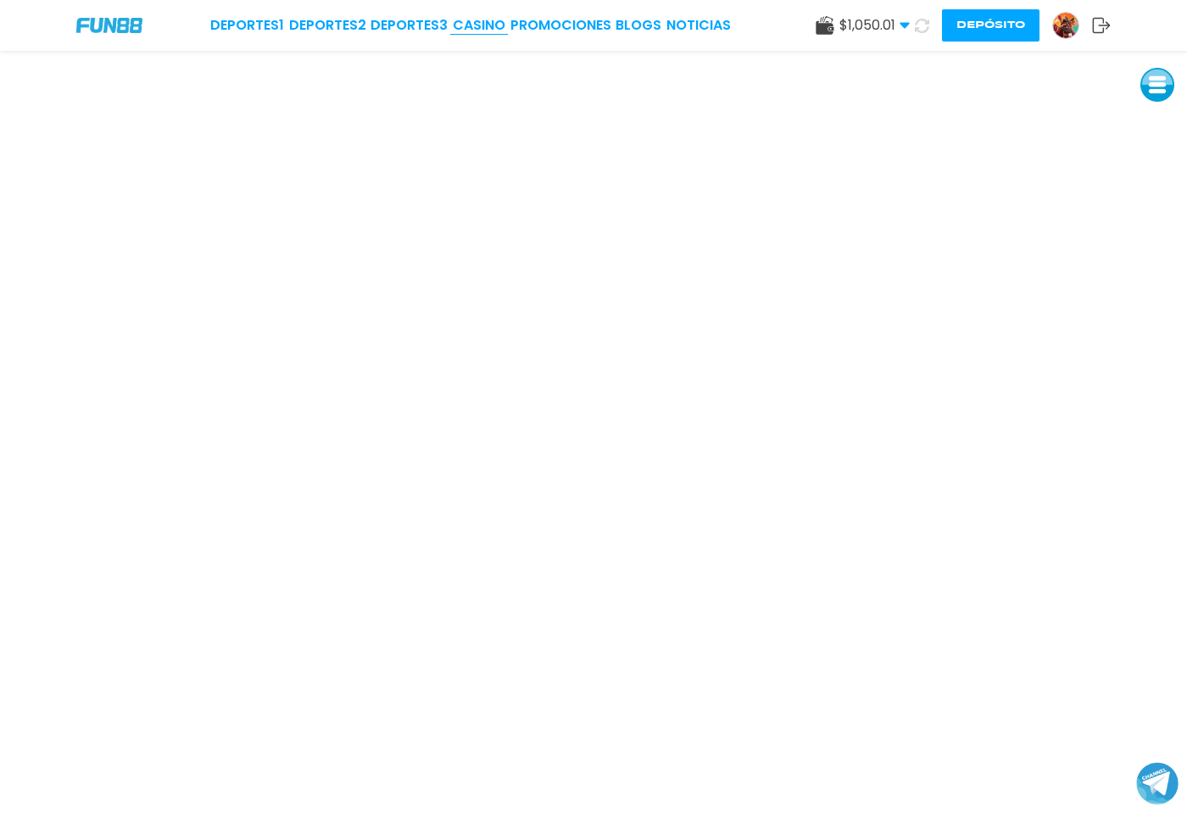
click at [491, 28] on link "CASINO" at bounding box center [479, 25] width 53 height 20
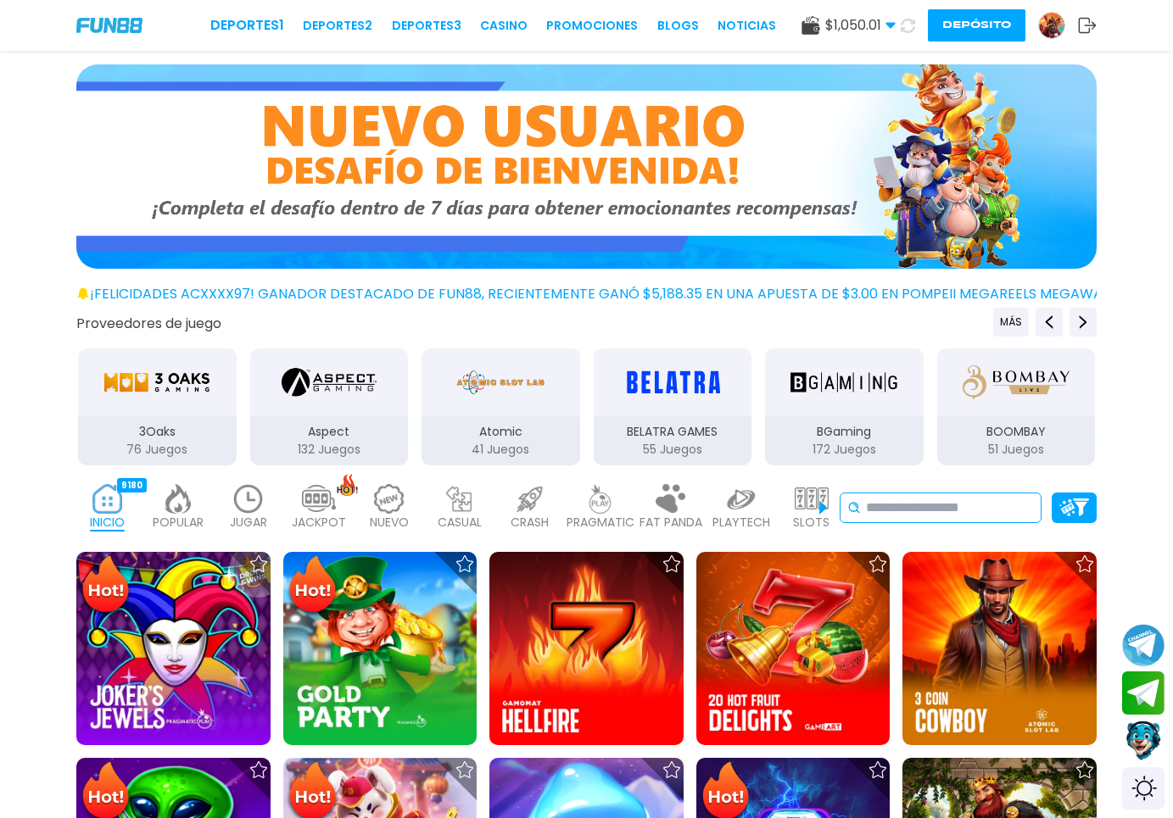
click at [917, 507] on input at bounding box center [950, 508] width 168 height 20
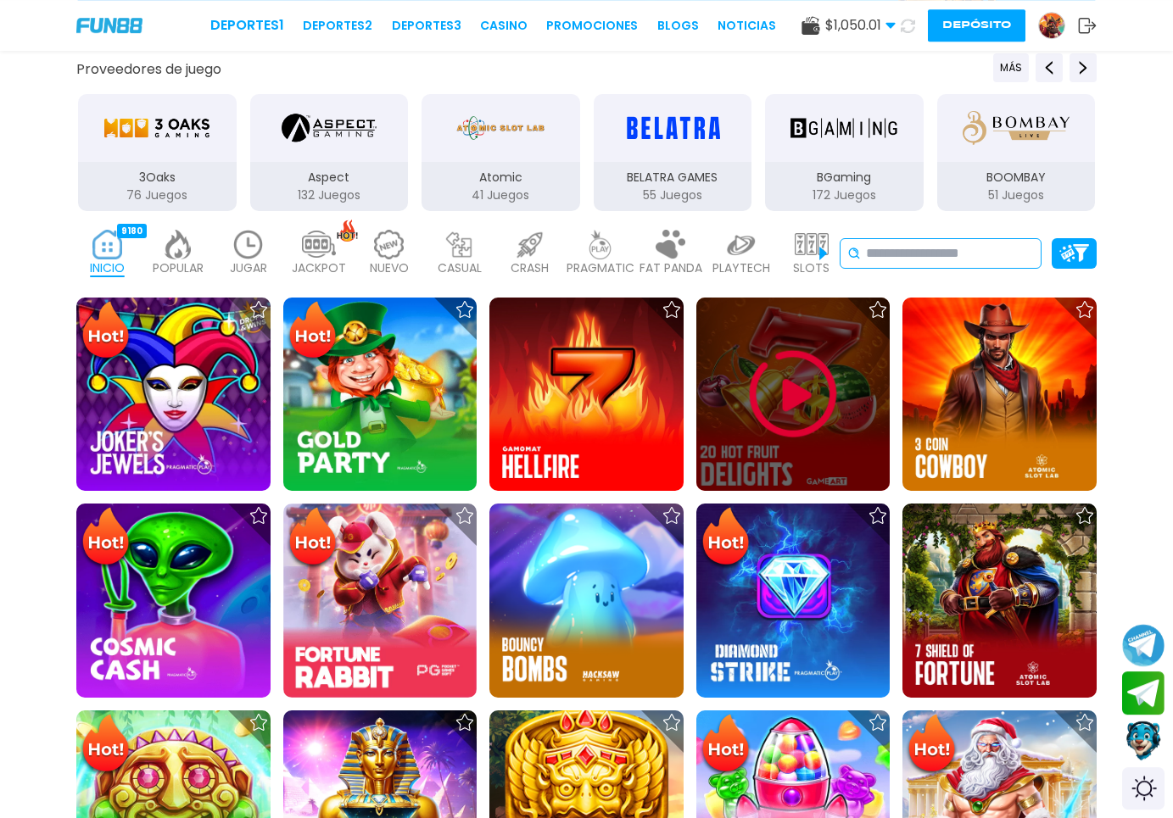
scroll to position [260, 0]
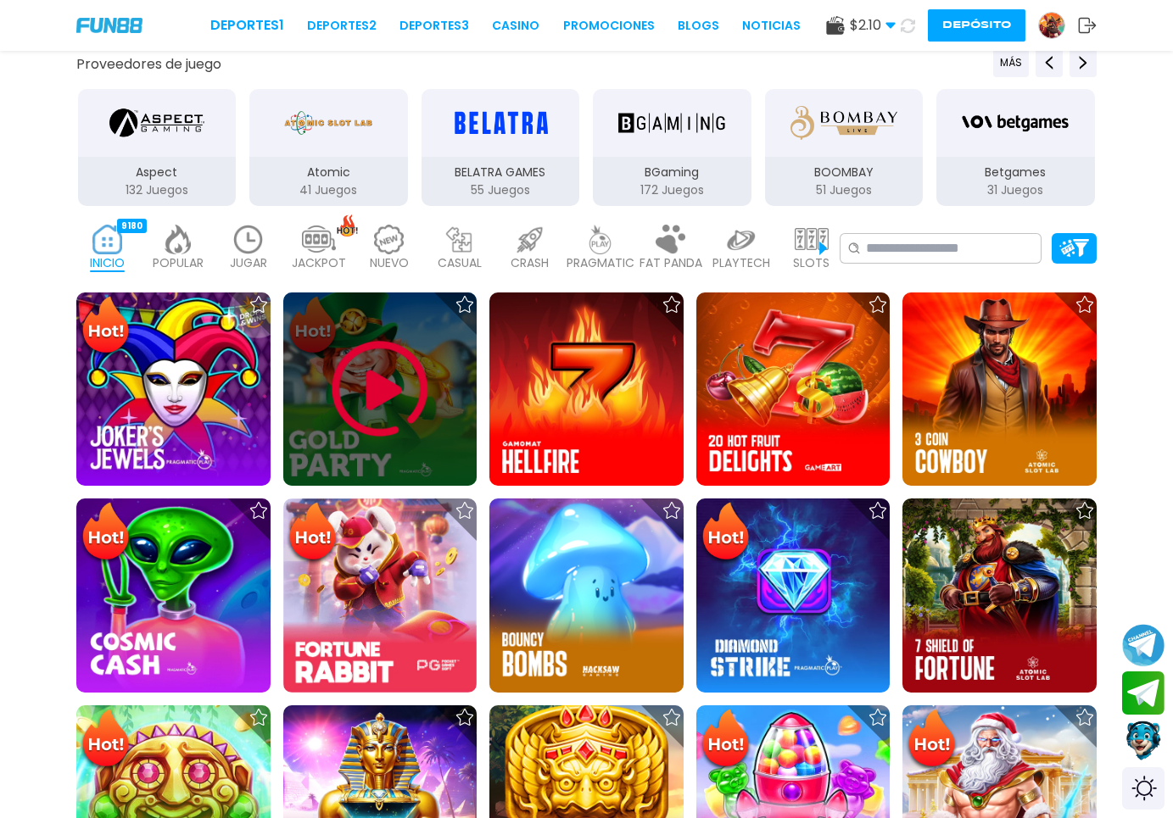
click at [376, 410] on img at bounding box center [380, 389] width 102 height 102
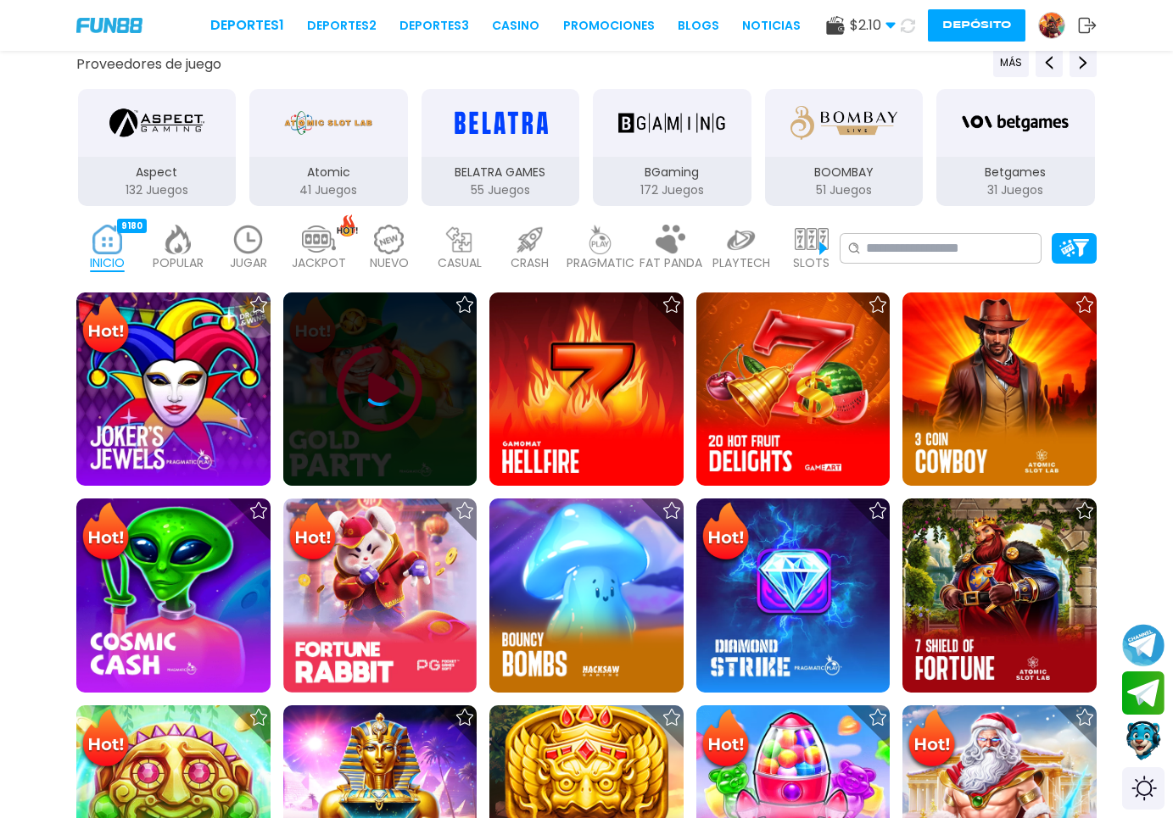
click at [390, 406] on icon at bounding box center [380, 389] width 34 height 34
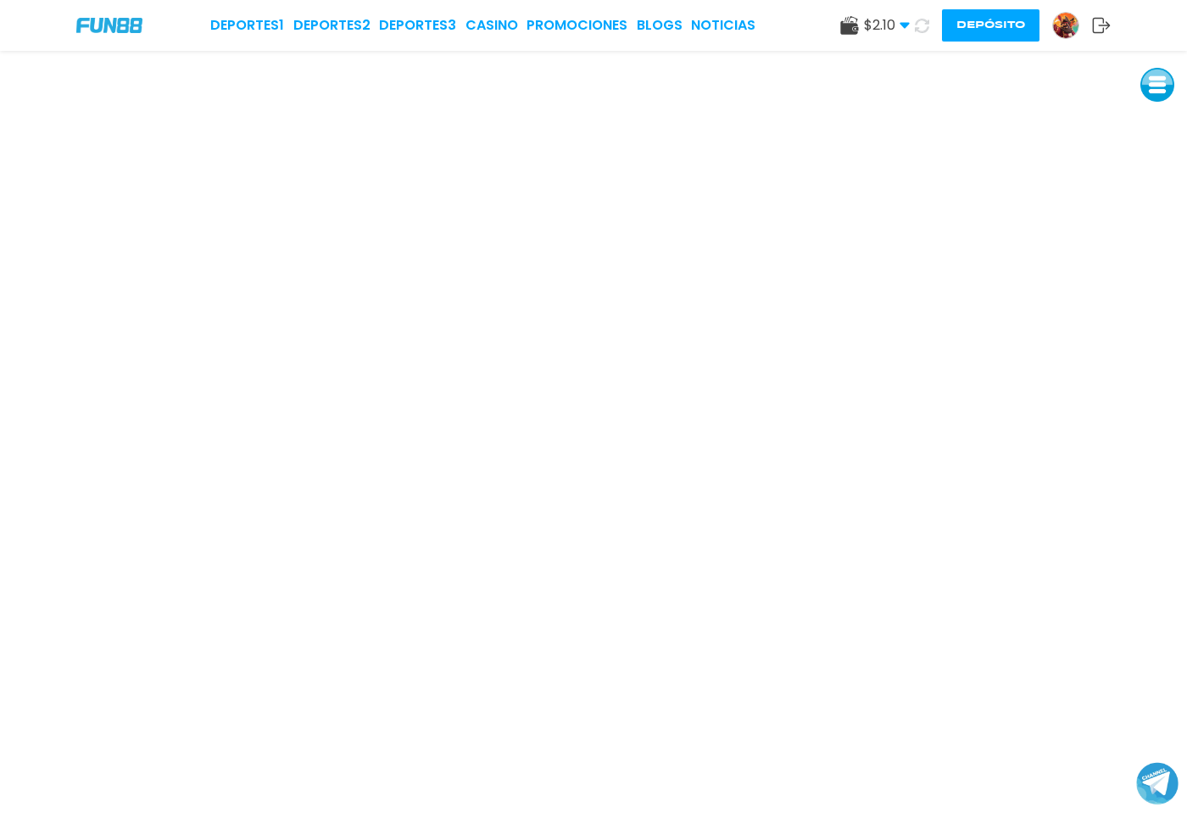
click at [1065, 31] on img at bounding box center [1065, 25] width 25 height 25
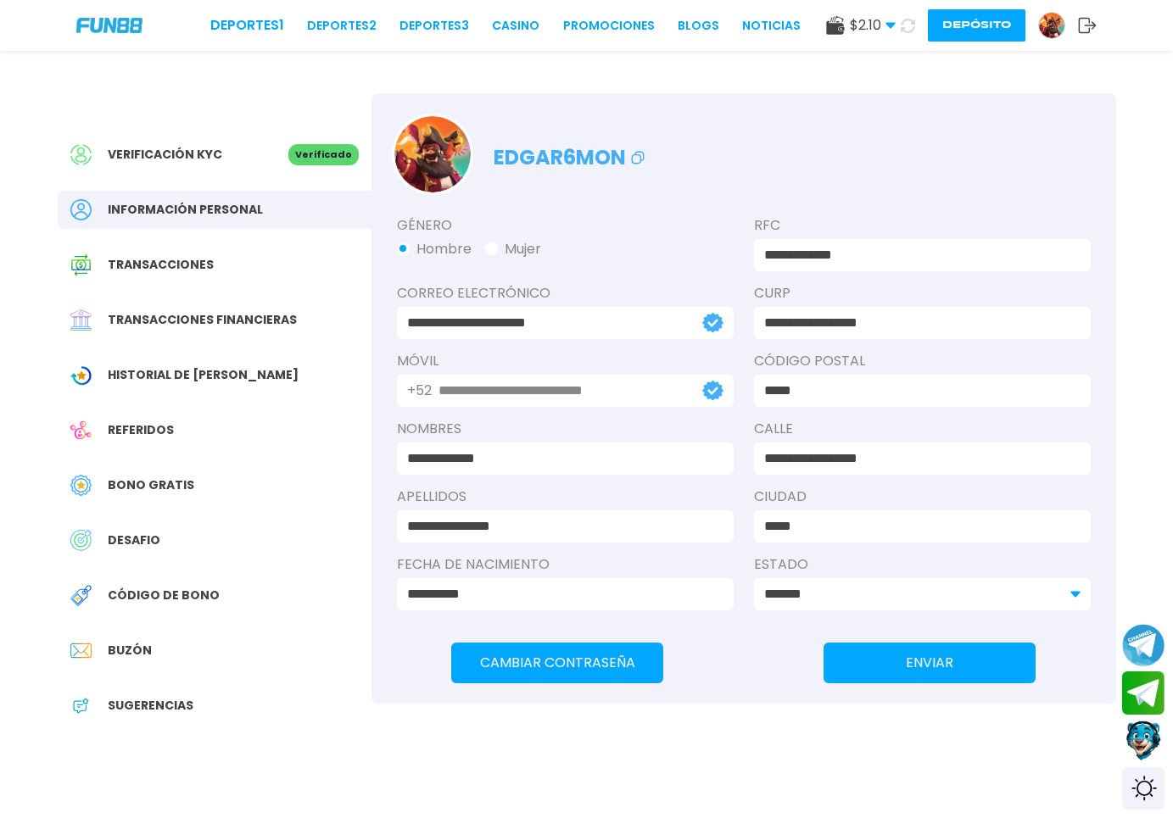
click at [126, 382] on span "Historial de [PERSON_NAME]" at bounding box center [203, 375] width 191 height 18
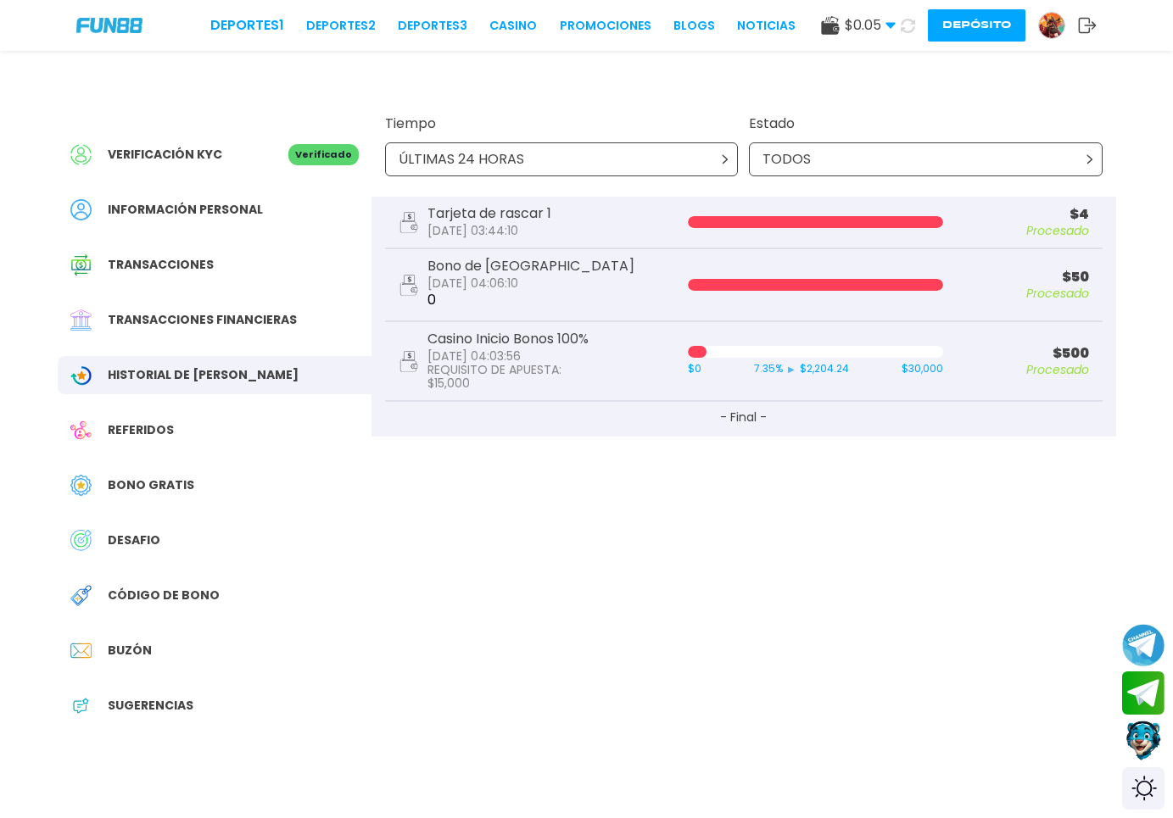
click at [154, 435] on span "Referidos" at bounding box center [141, 430] width 66 height 18
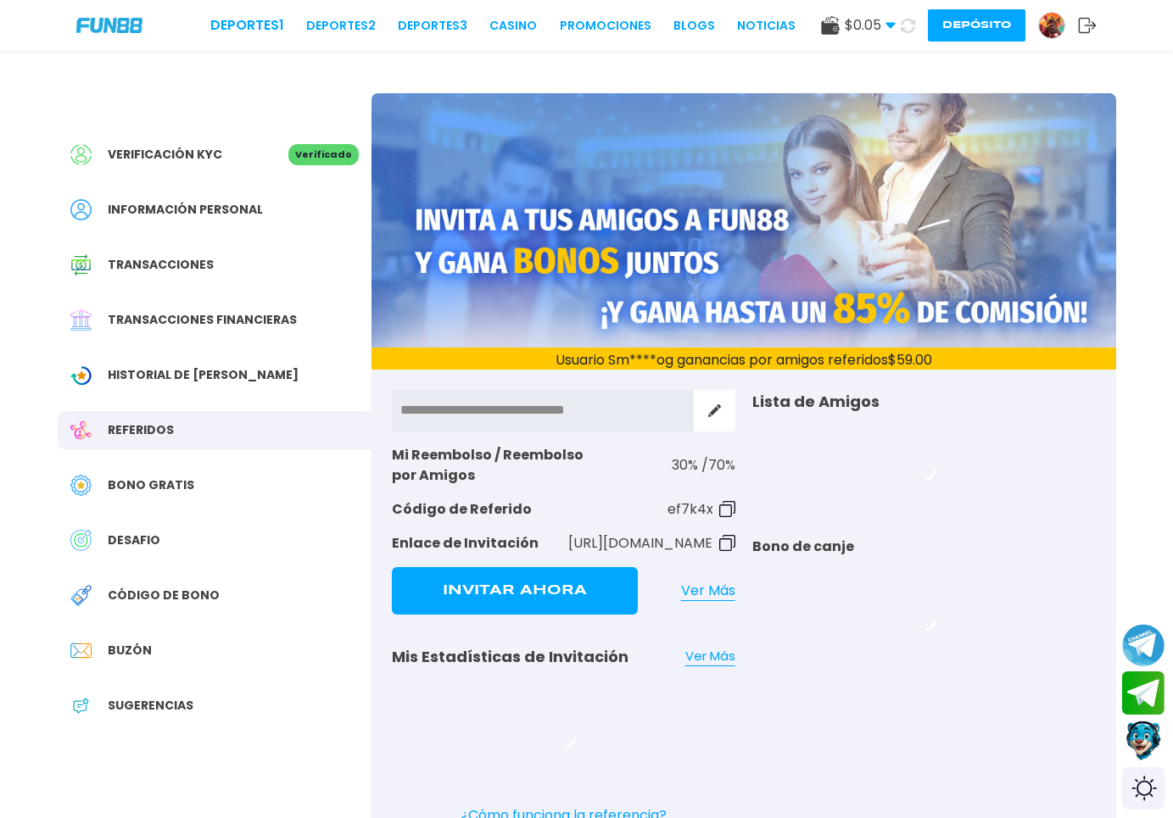
click at [175, 480] on span "Bono Gratis" at bounding box center [151, 486] width 87 height 18
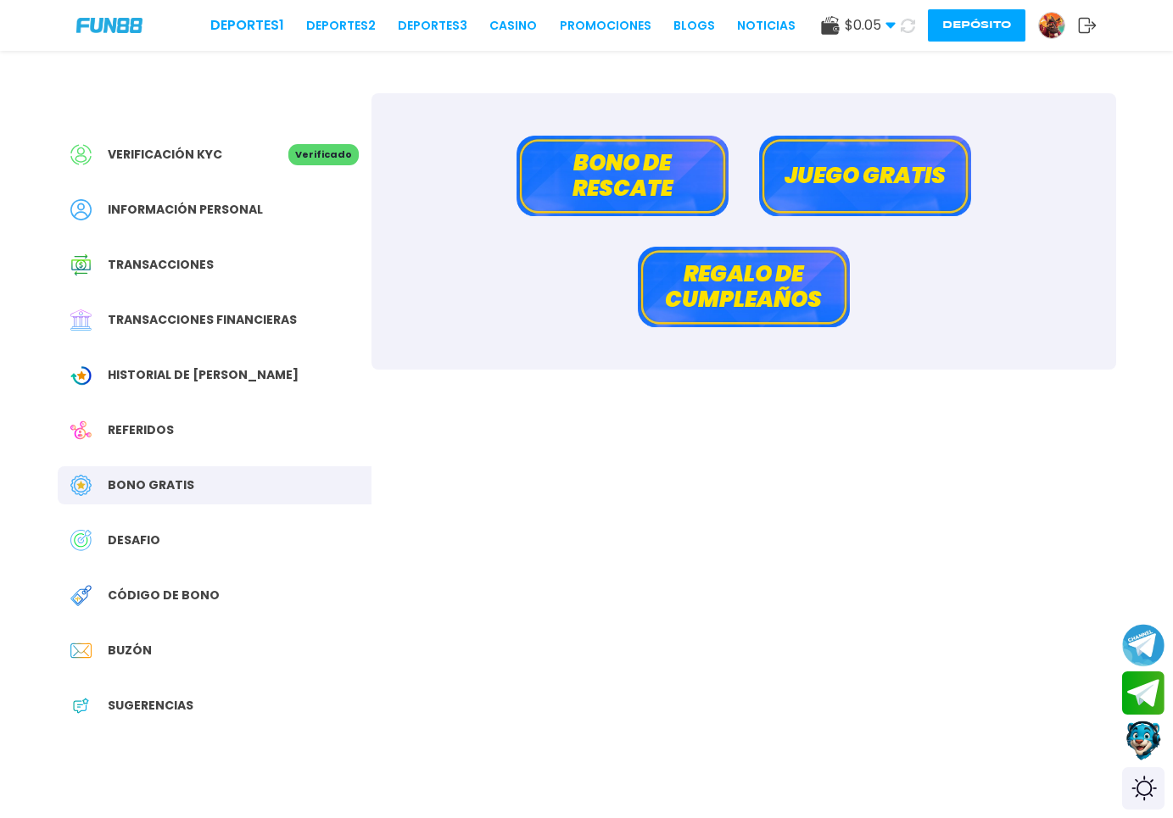
click at [628, 202] on button "Bono de rescate" at bounding box center [622, 176] width 212 height 81
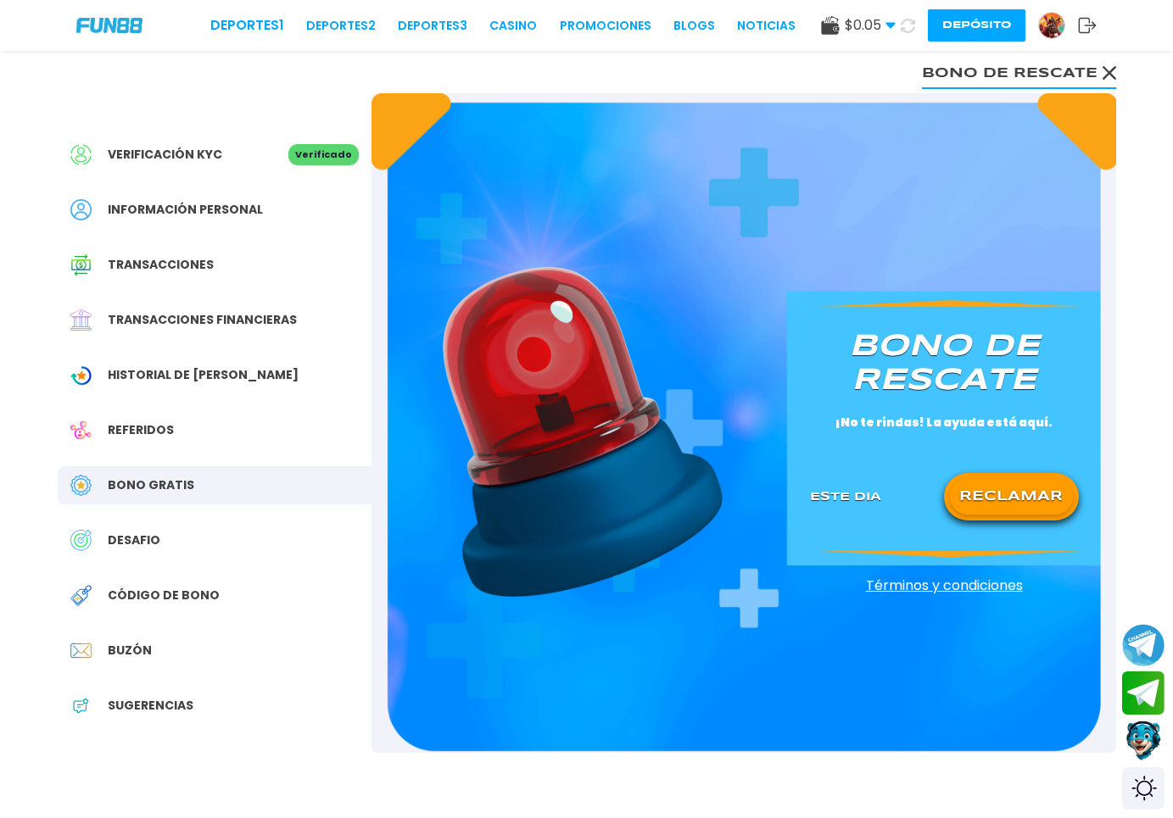
click at [139, 544] on span "DESAFIO" at bounding box center [134, 541] width 53 height 18
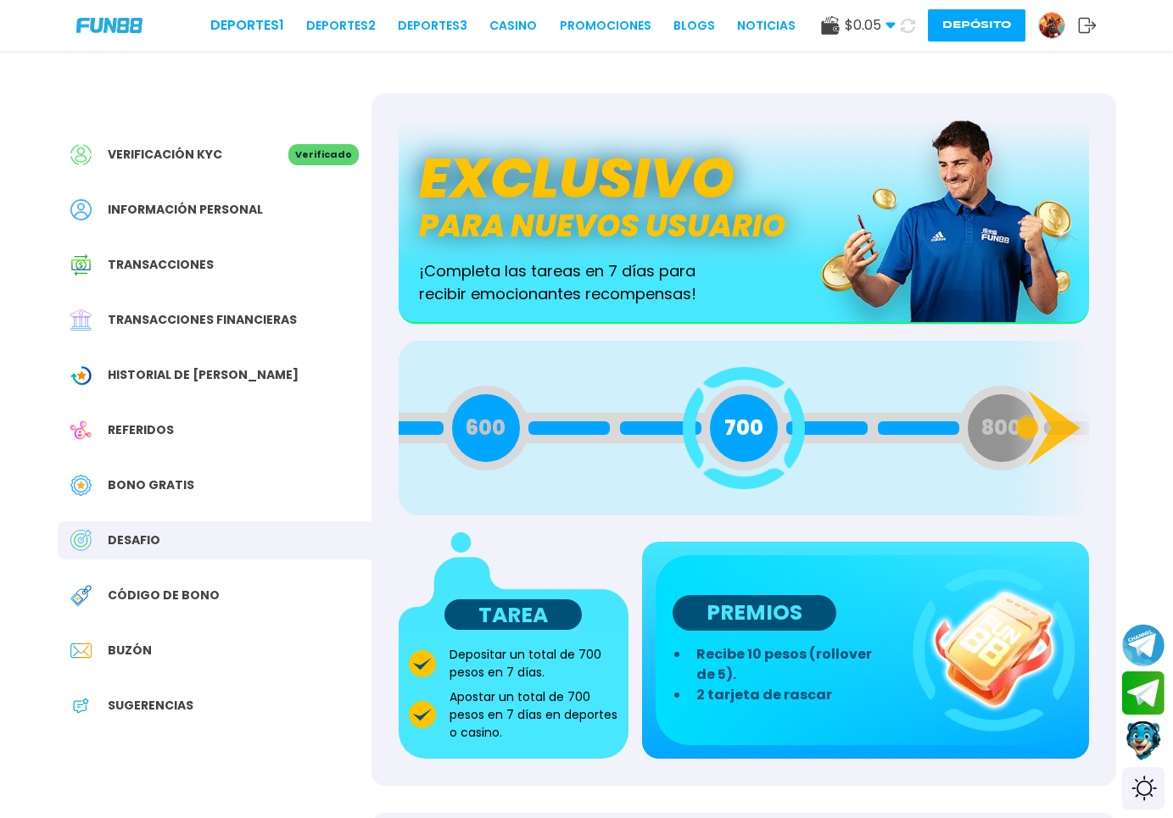
click at [188, 482] on span "Bono Gratis" at bounding box center [151, 486] width 87 height 18
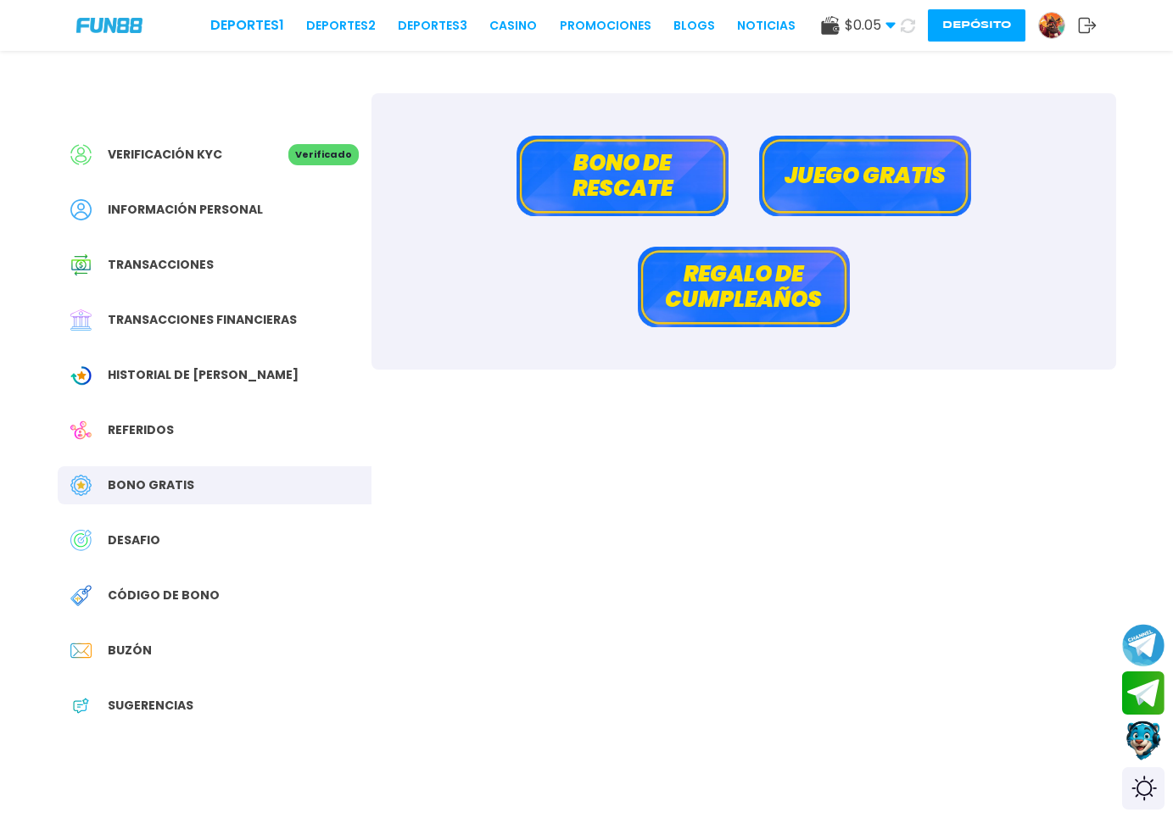
click at [778, 176] on button "Juego gratis" at bounding box center [865, 176] width 212 height 81
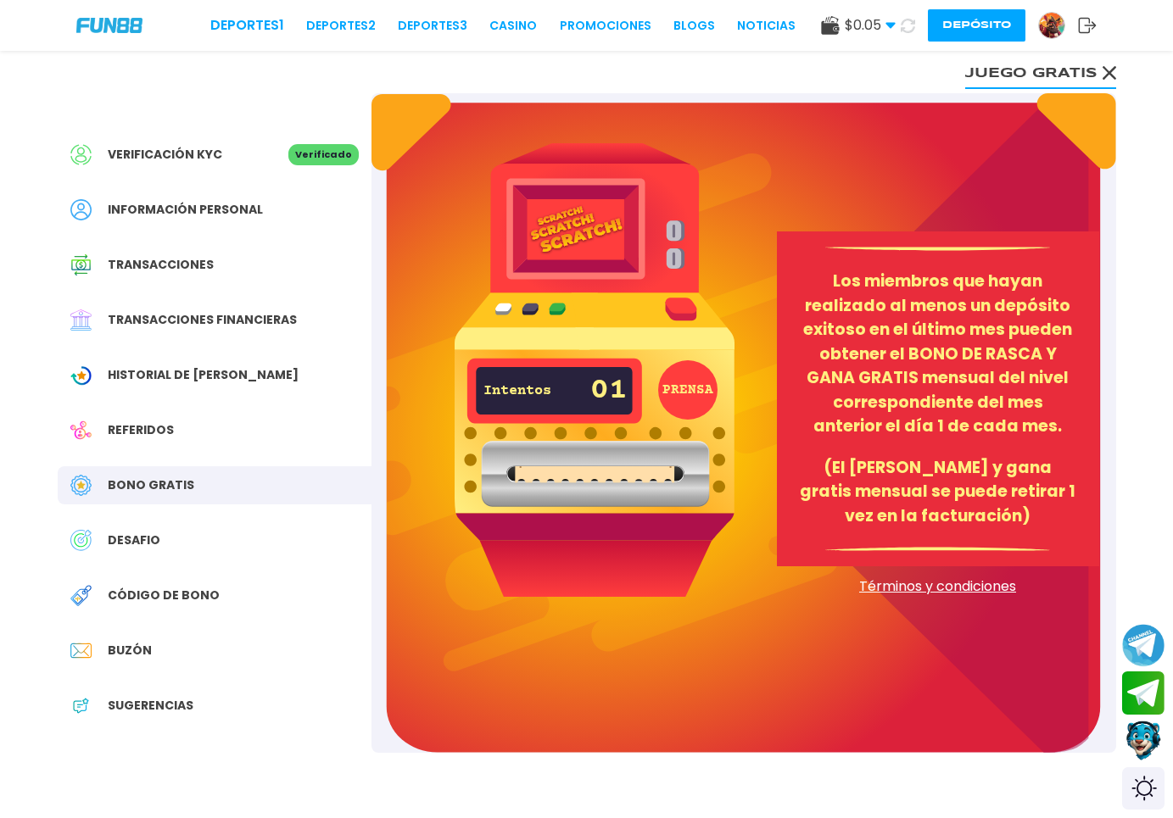
click at [673, 398] on button "PRENSA" at bounding box center [687, 389] width 59 height 59
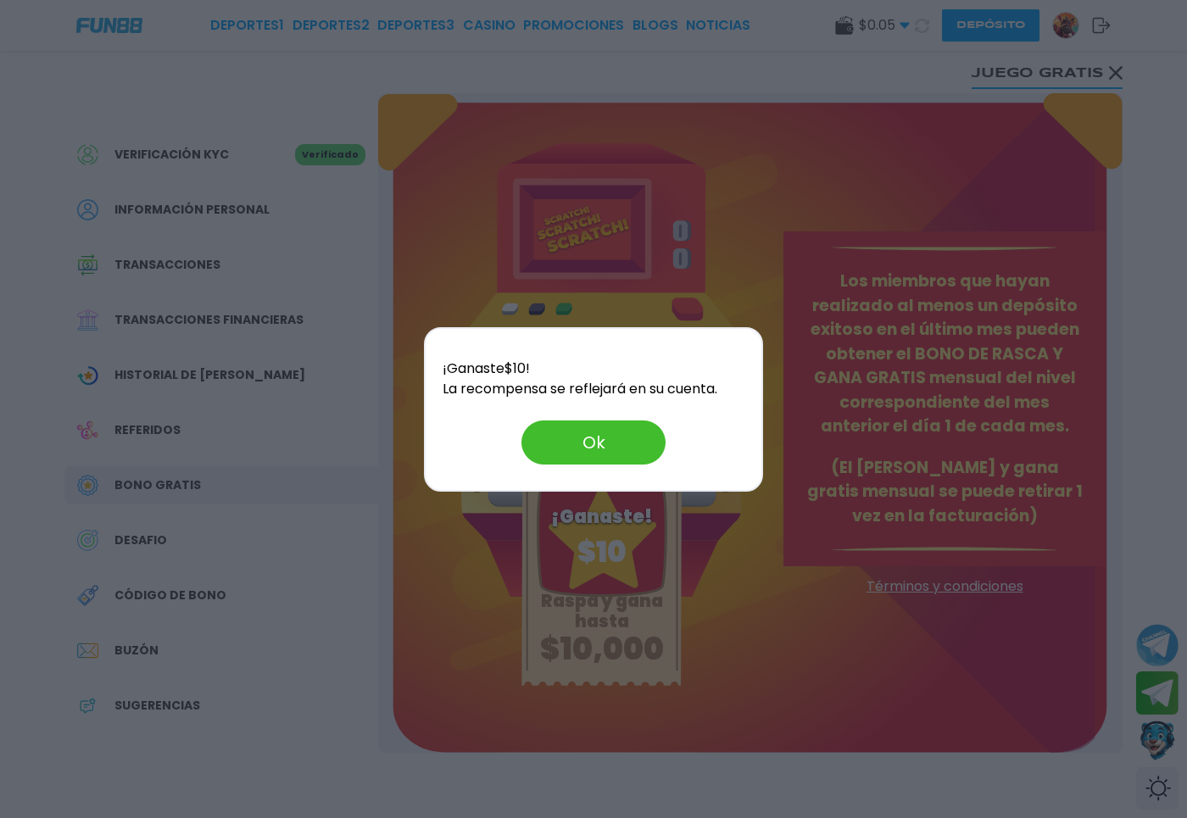
click at [600, 440] on button "Ok" at bounding box center [594, 443] width 144 height 44
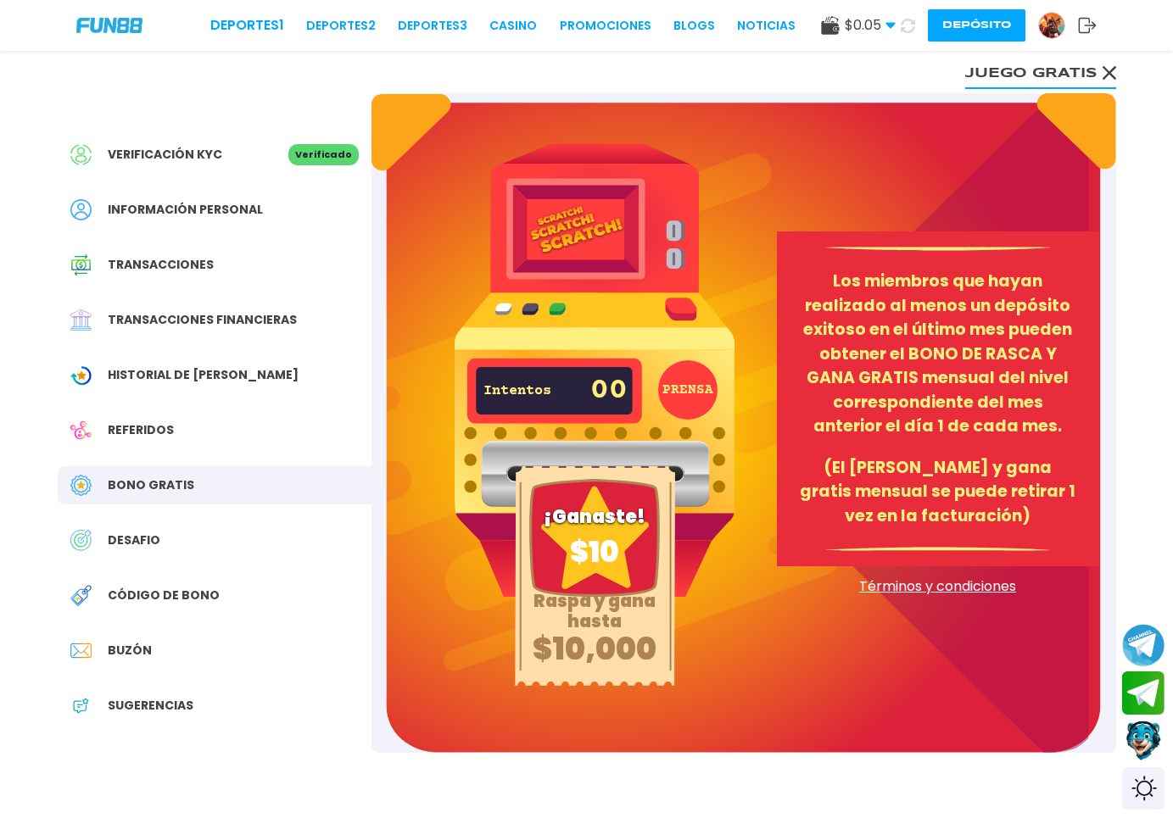
click at [246, 368] on div "Historial de [PERSON_NAME]" at bounding box center [215, 375] width 314 height 38
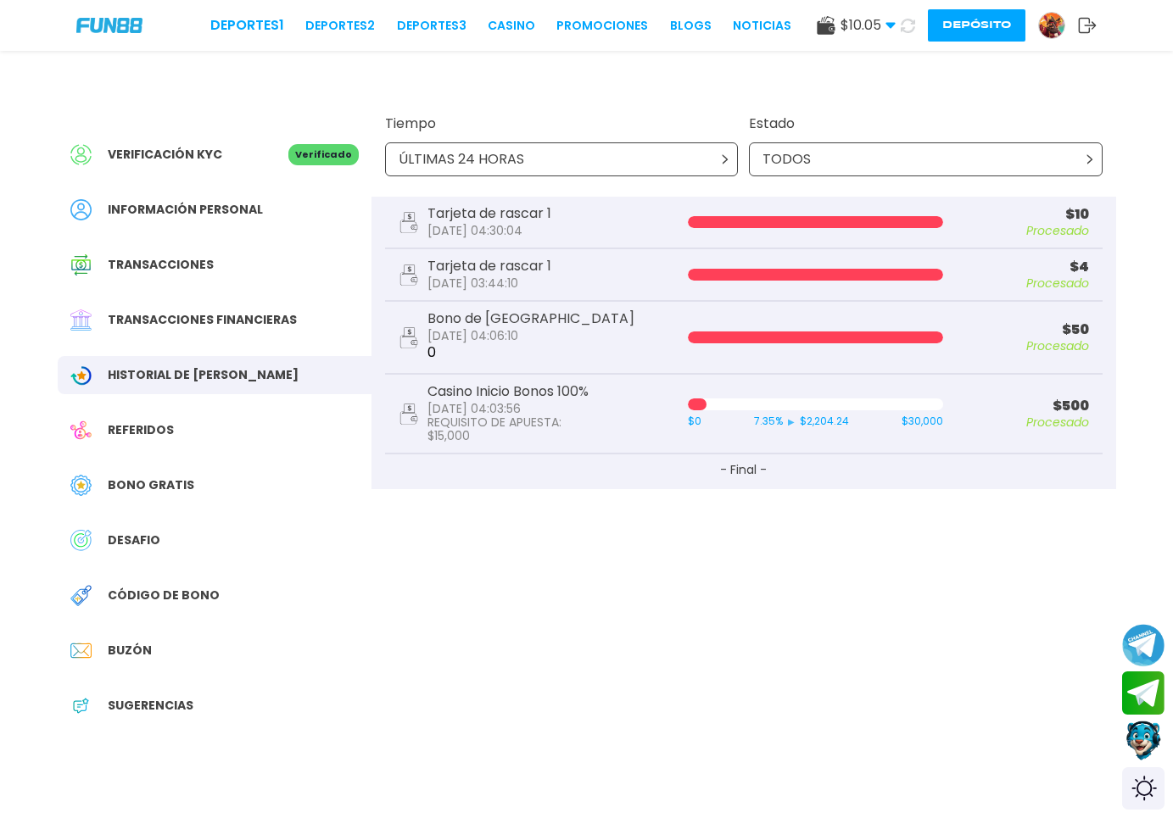
click at [908, 218] on div at bounding box center [815, 222] width 255 height 12
click at [495, 29] on link "CASINO" at bounding box center [511, 26] width 47 height 18
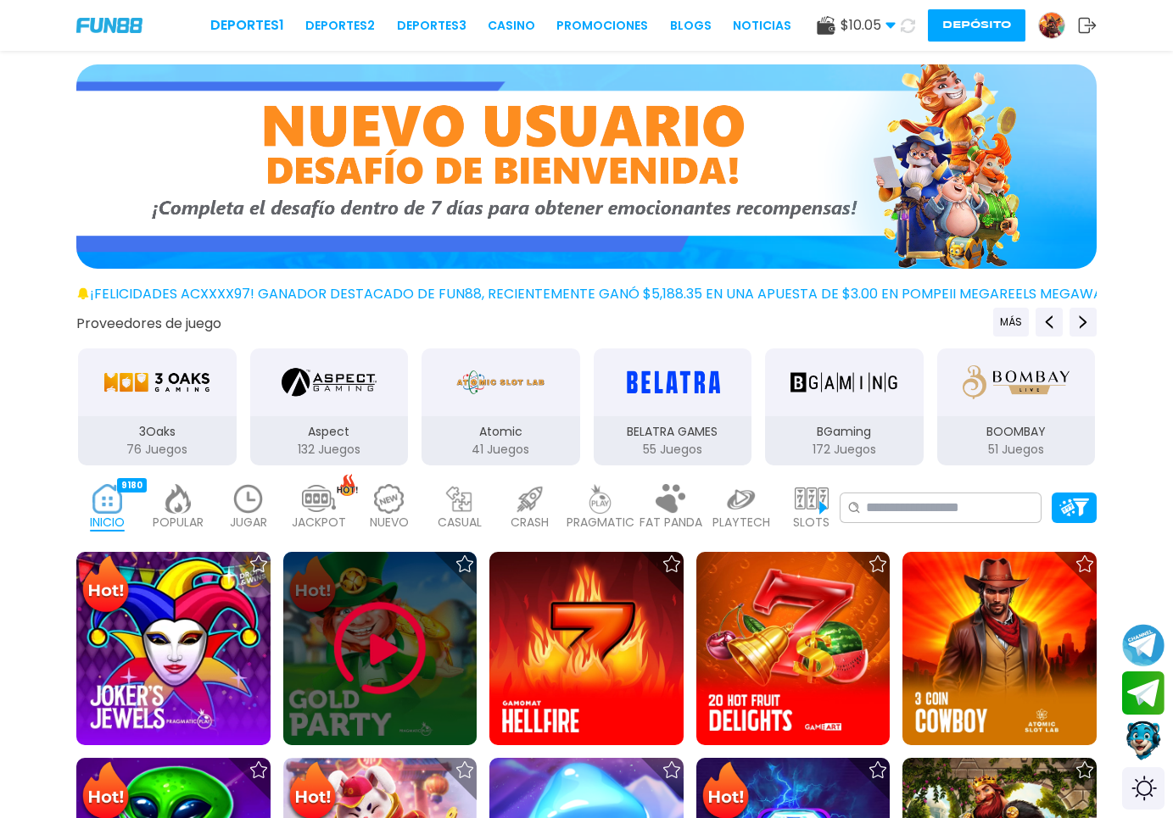
click at [360, 640] on img at bounding box center [380, 649] width 102 height 102
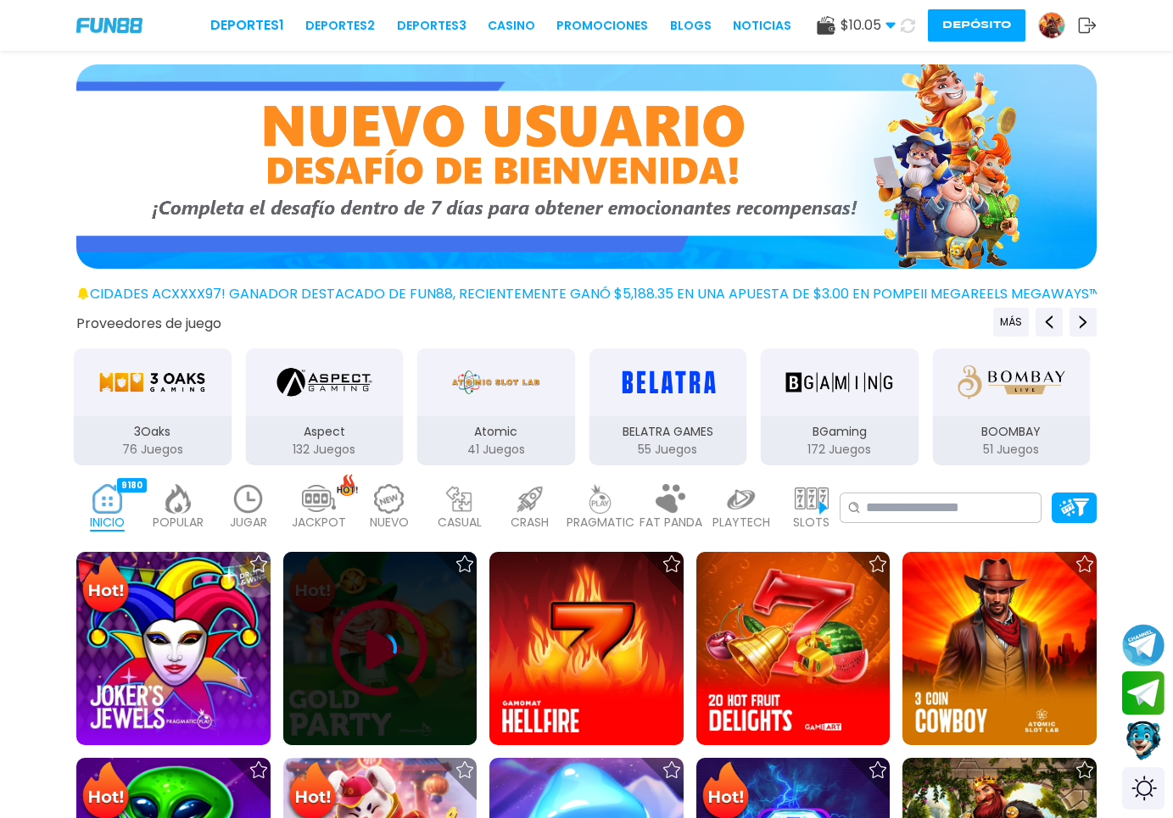
click at [392, 624] on div at bounding box center [380, 649] width 194 height 194
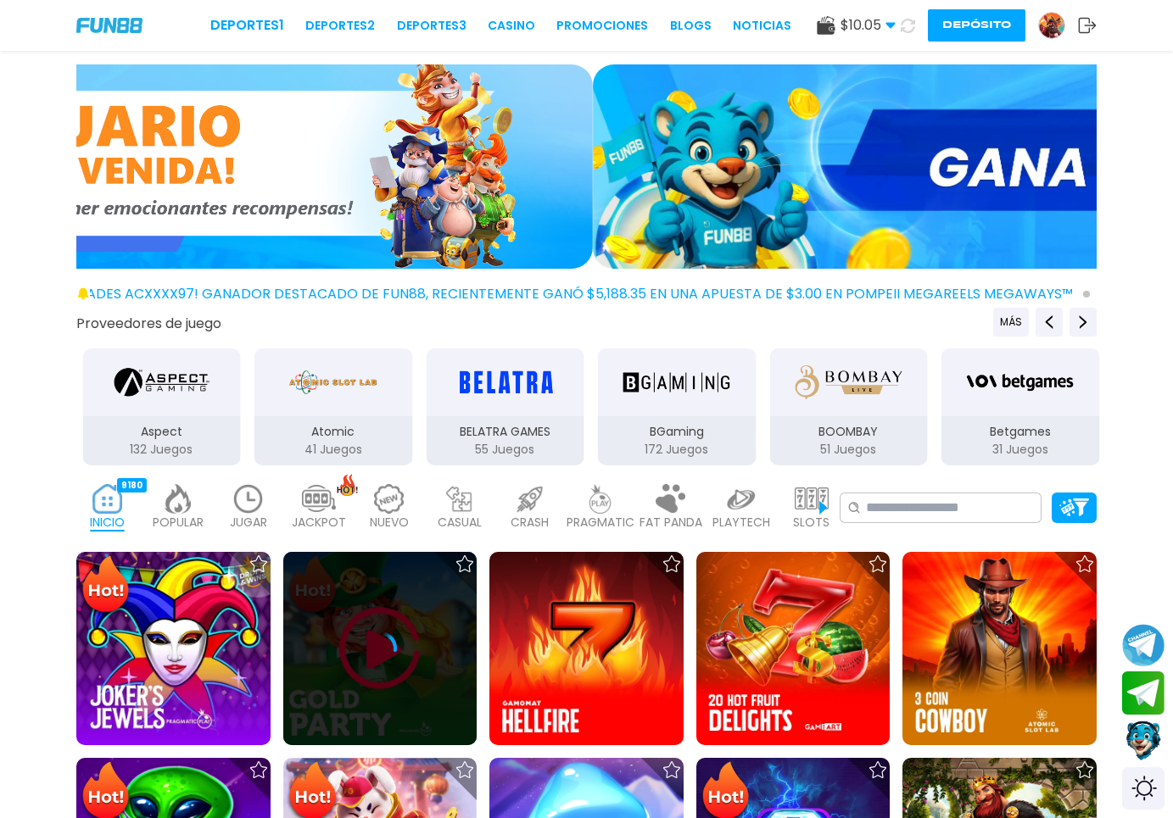
click at [392, 624] on div at bounding box center [380, 649] width 194 height 194
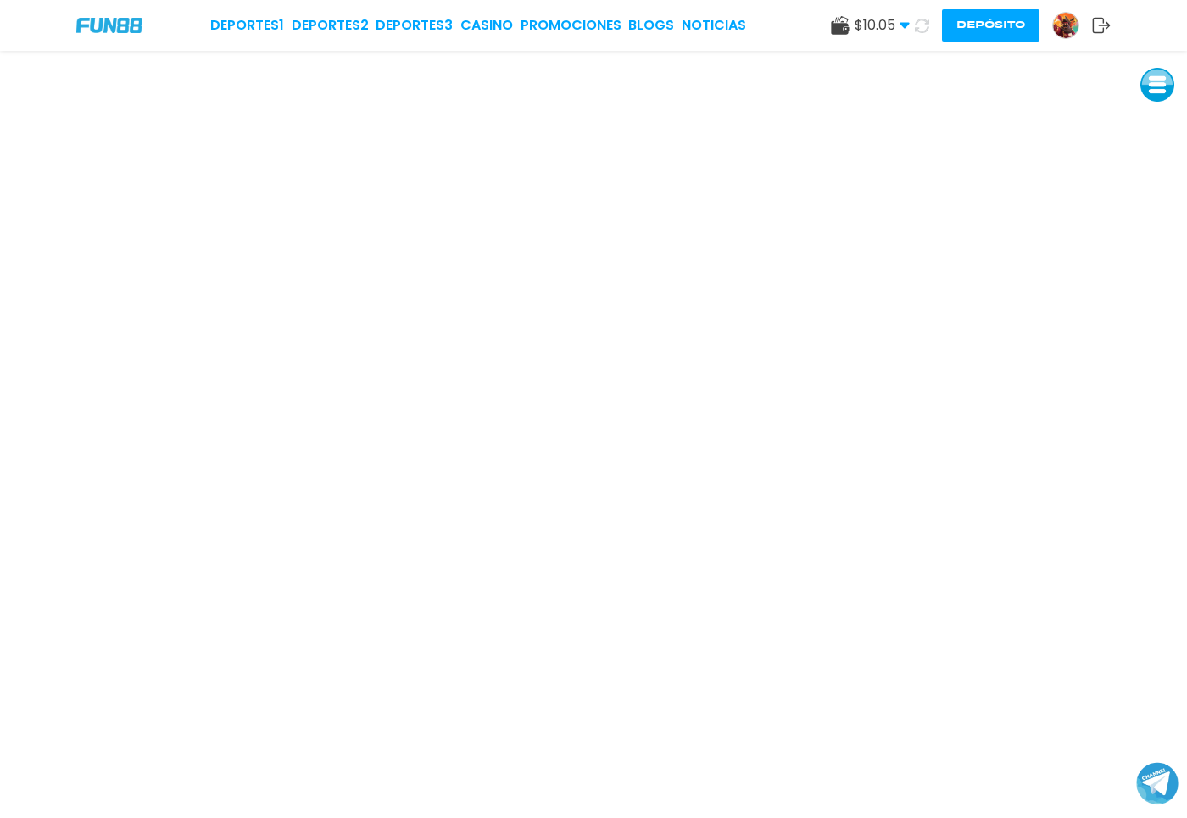
click at [1058, 18] on img at bounding box center [1065, 25] width 25 height 25
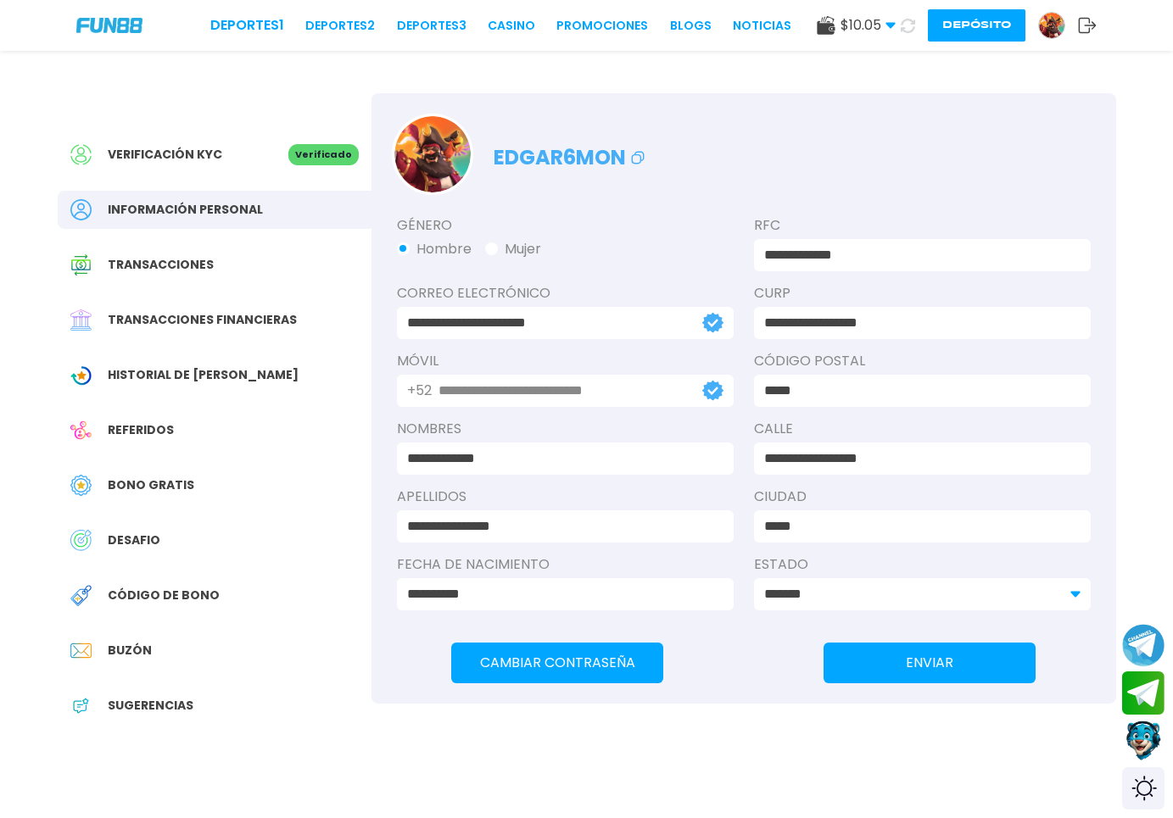
click at [157, 486] on span "Bono Gratis" at bounding box center [151, 486] width 87 height 18
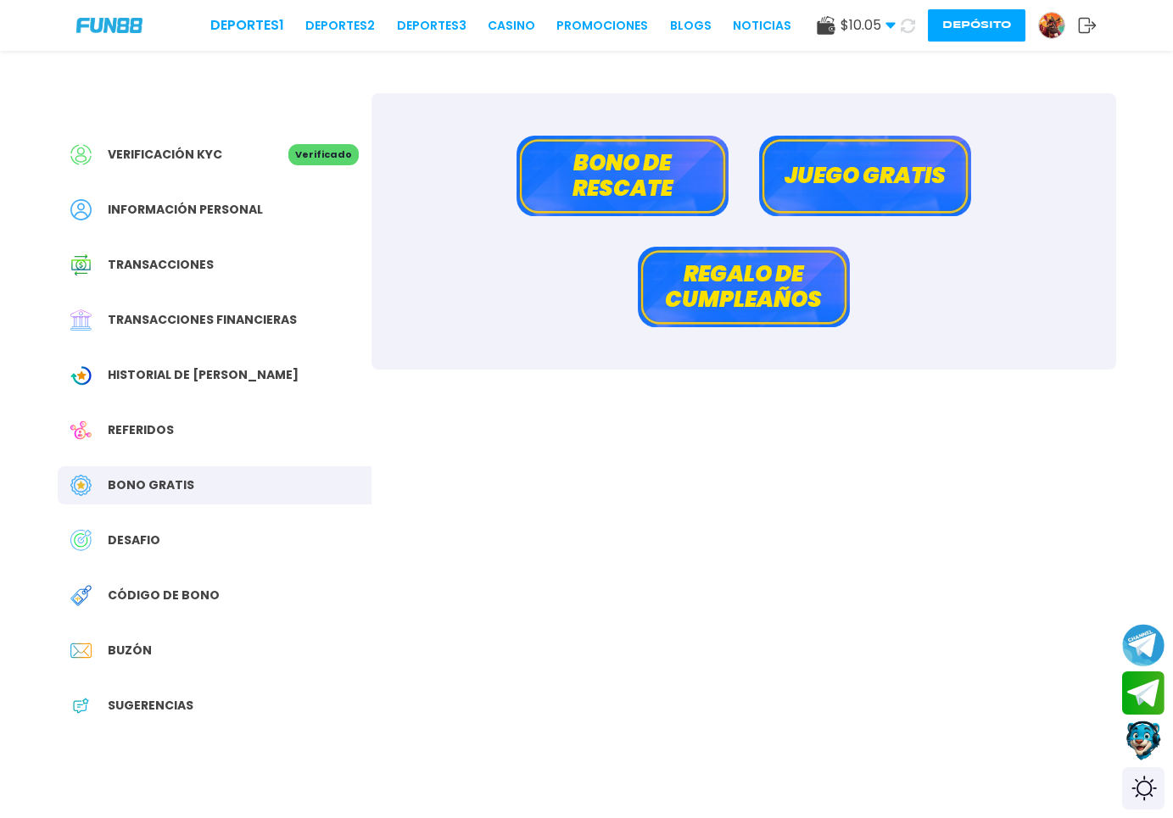
click at [589, 209] on button "Bono de rescate" at bounding box center [622, 176] width 212 height 81
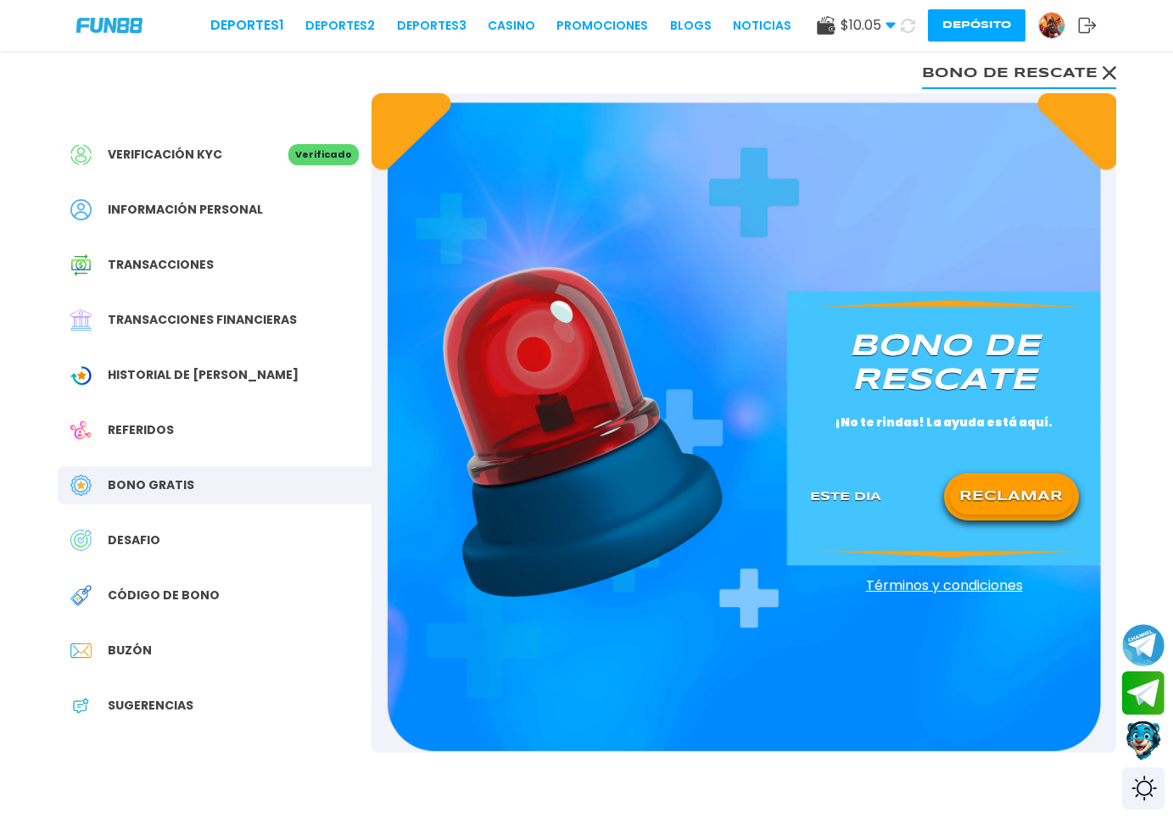
click at [991, 499] on button "RECLAMAR" at bounding box center [1011, 497] width 123 height 36
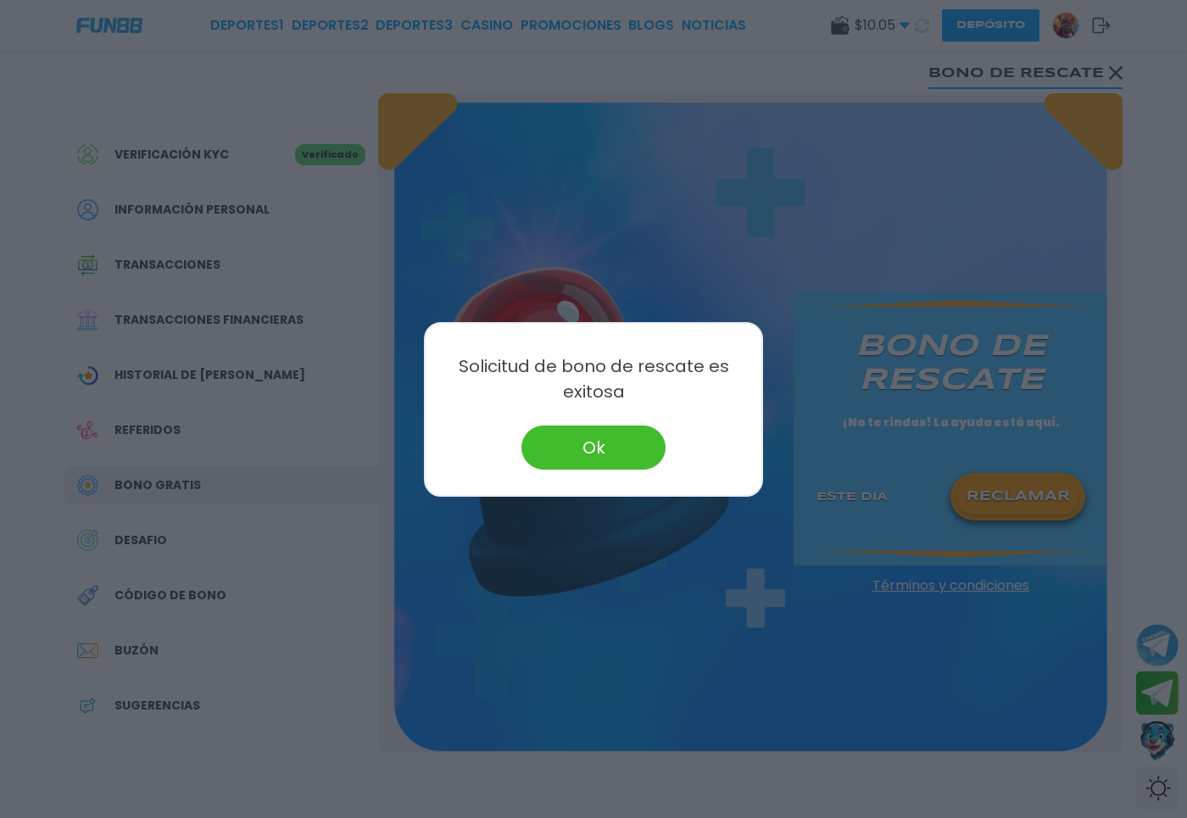
click at [614, 451] on button "Ok" at bounding box center [594, 448] width 144 height 44
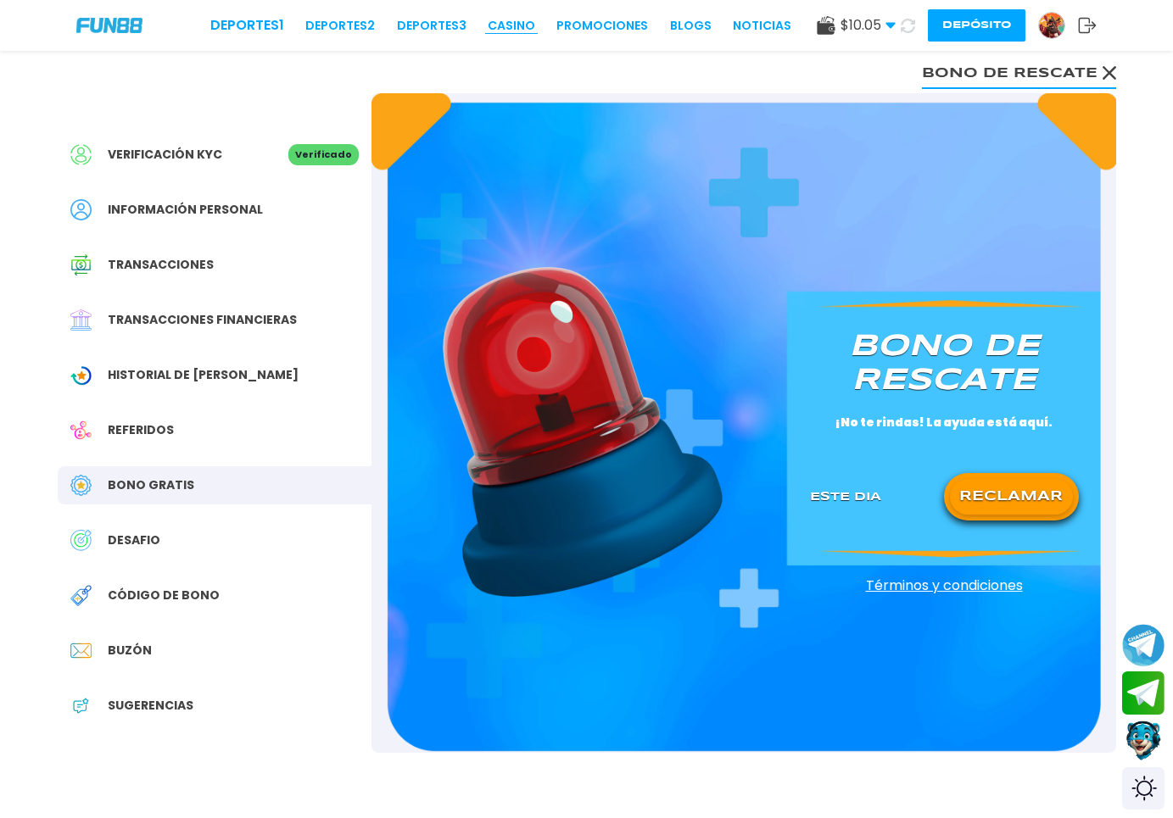
click at [488, 25] on link "CASINO" at bounding box center [511, 26] width 47 height 18
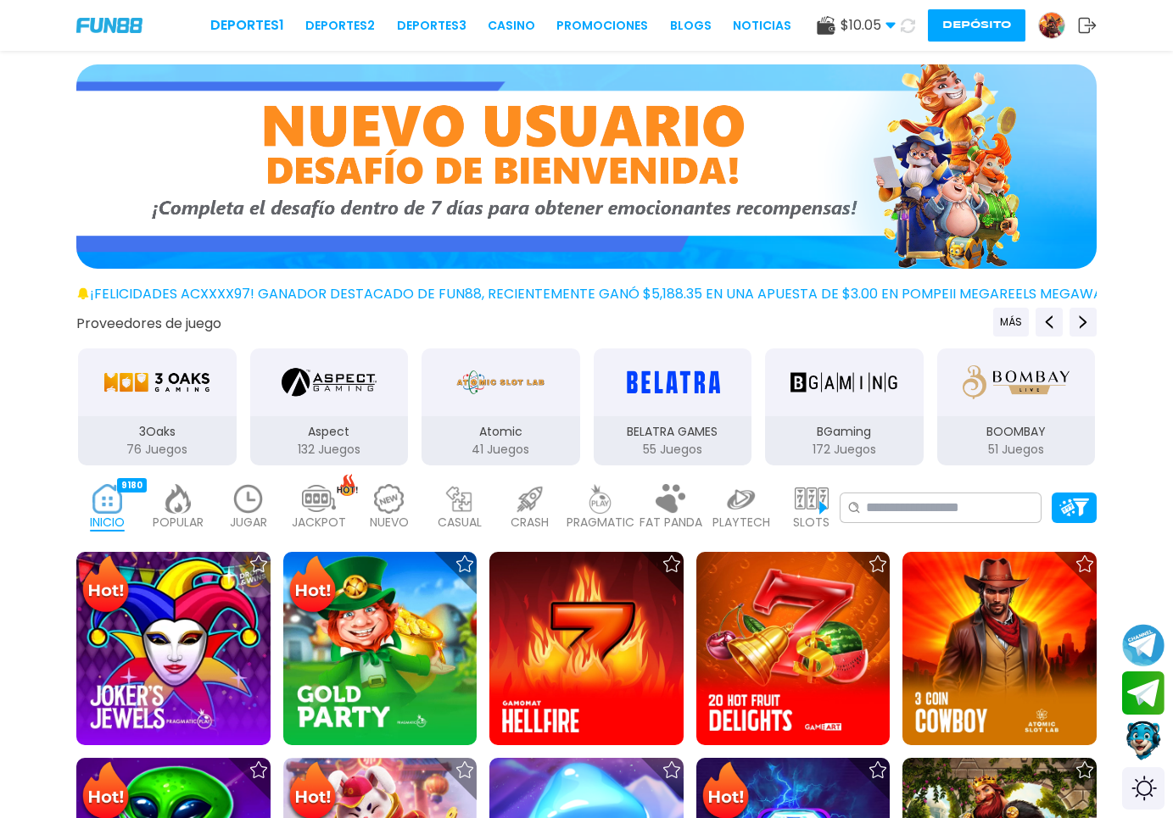
click at [258, 495] on img at bounding box center [249, 499] width 34 height 30
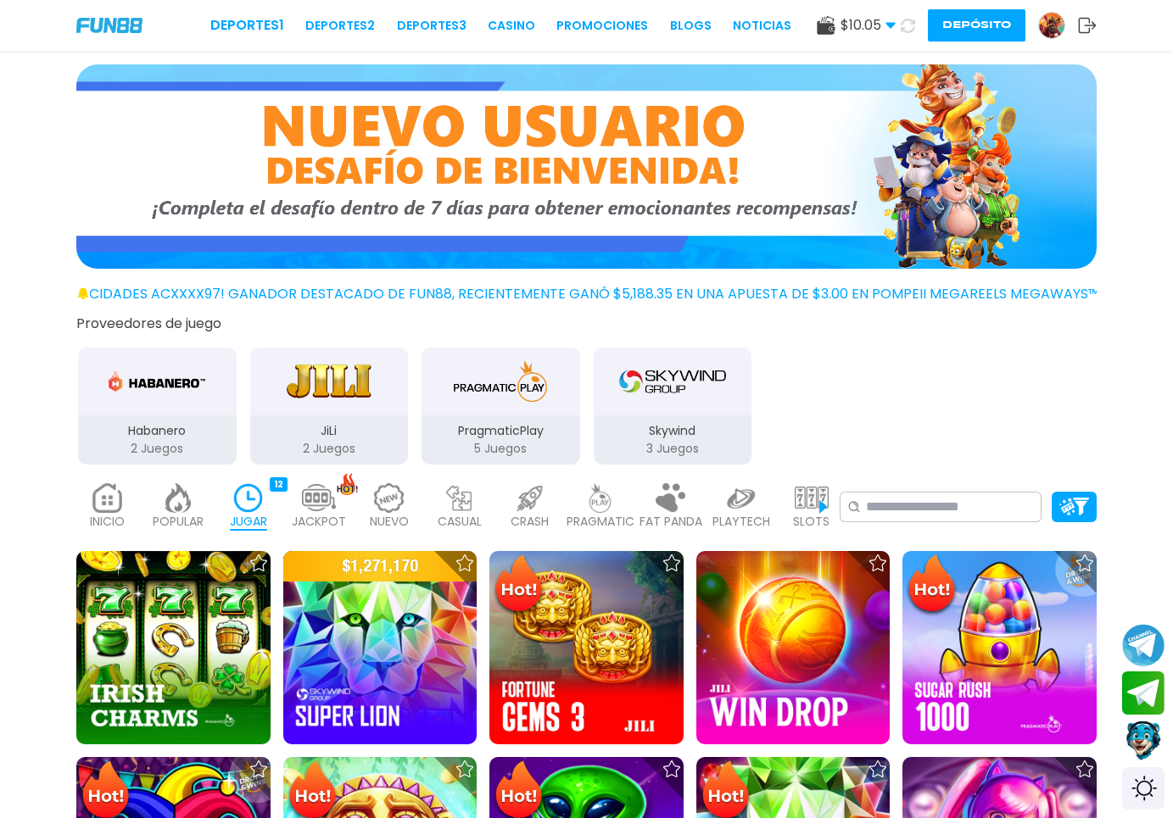
scroll to position [260, 0]
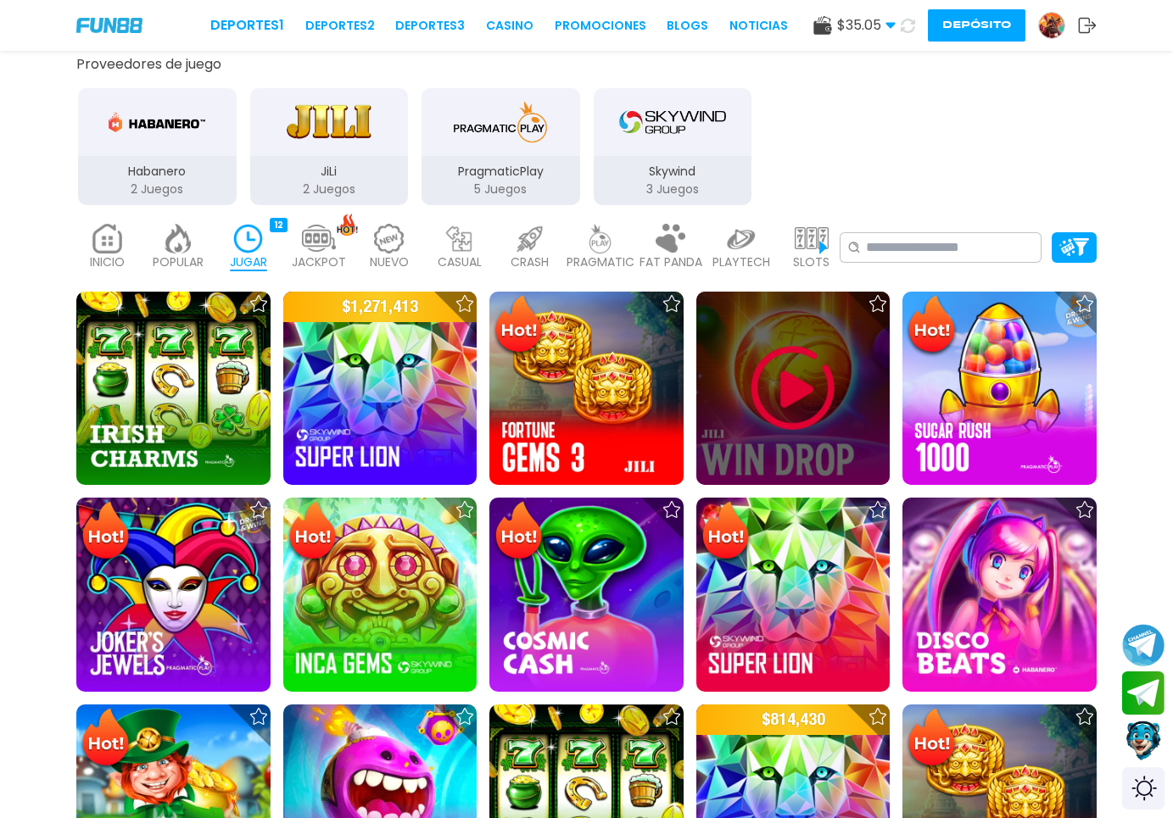
click at [801, 412] on img at bounding box center [793, 389] width 102 height 102
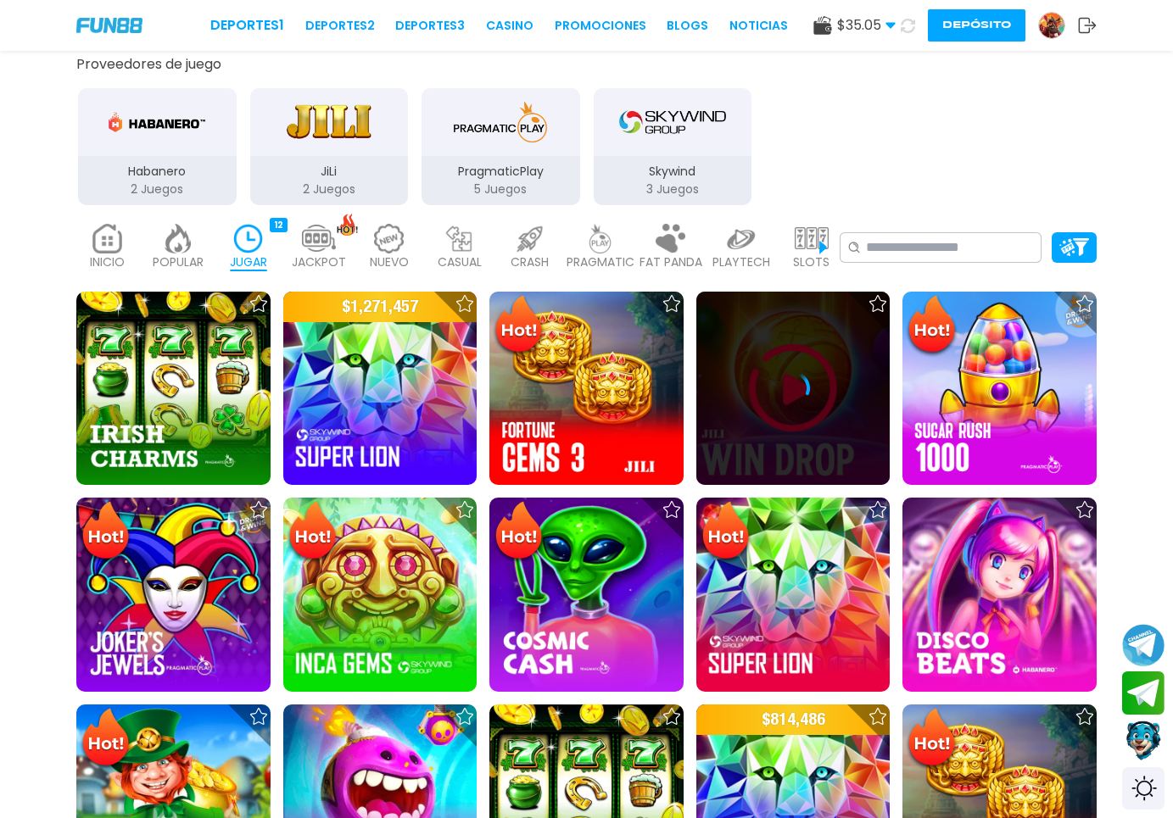
click at [801, 405] on icon at bounding box center [793, 388] width 34 height 34
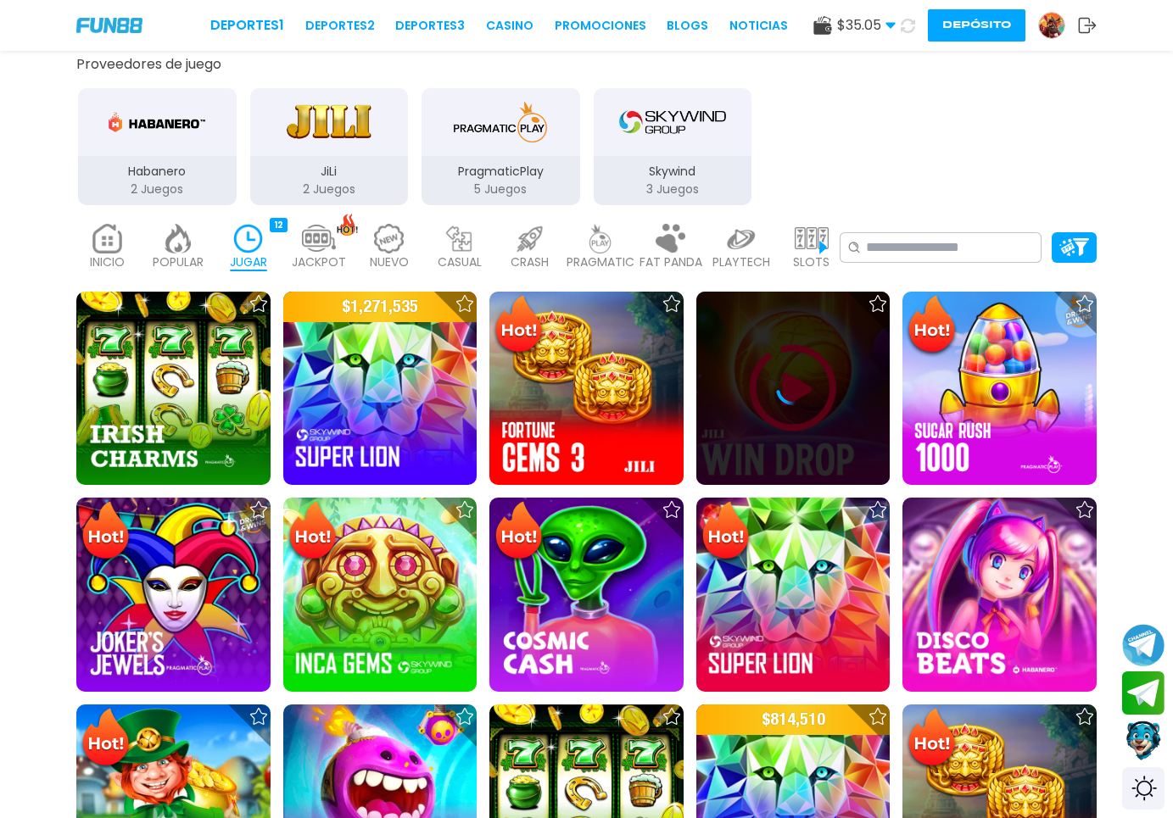
click at [801, 405] on icon at bounding box center [793, 388] width 34 height 34
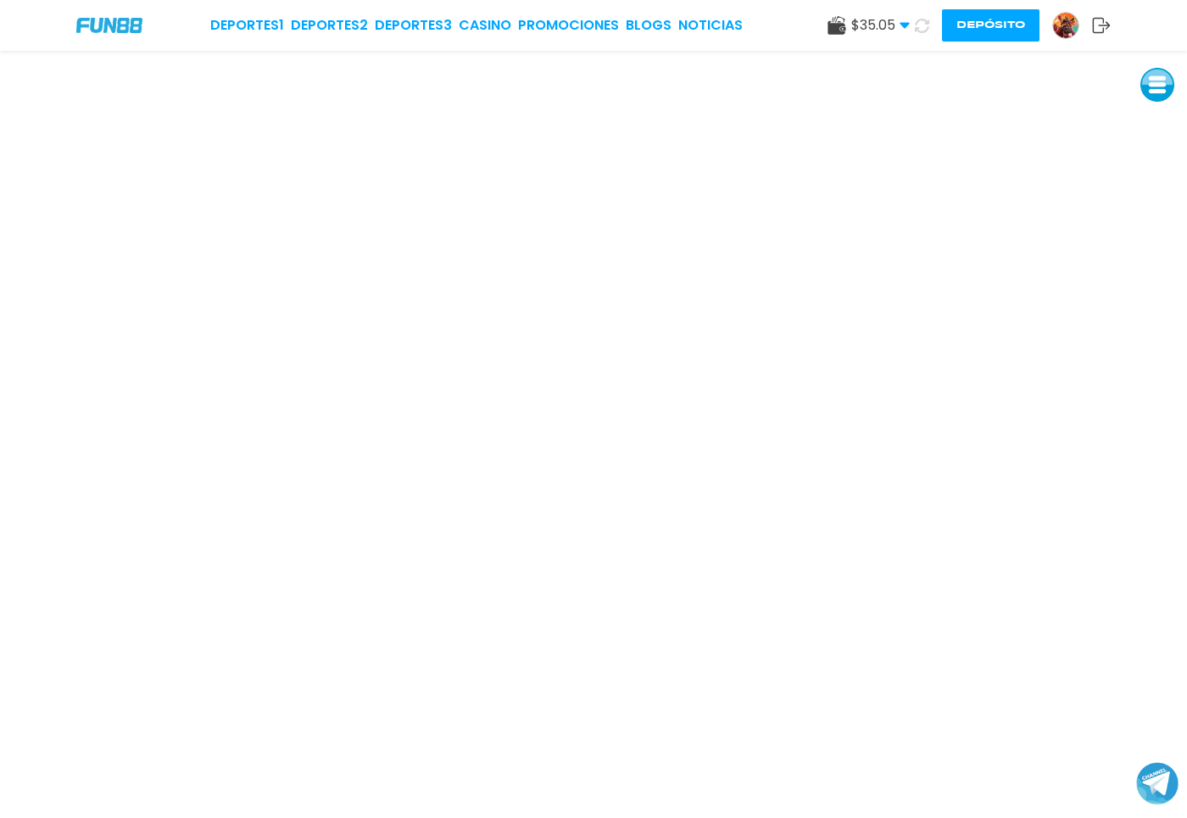
drag, startPoint x: 1061, startPoint y: 31, endPoint x: 1038, endPoint y: 49, distance: 29.5
click at [1062, 31] on img at bounding box center [1065, 25] width 25 height 25
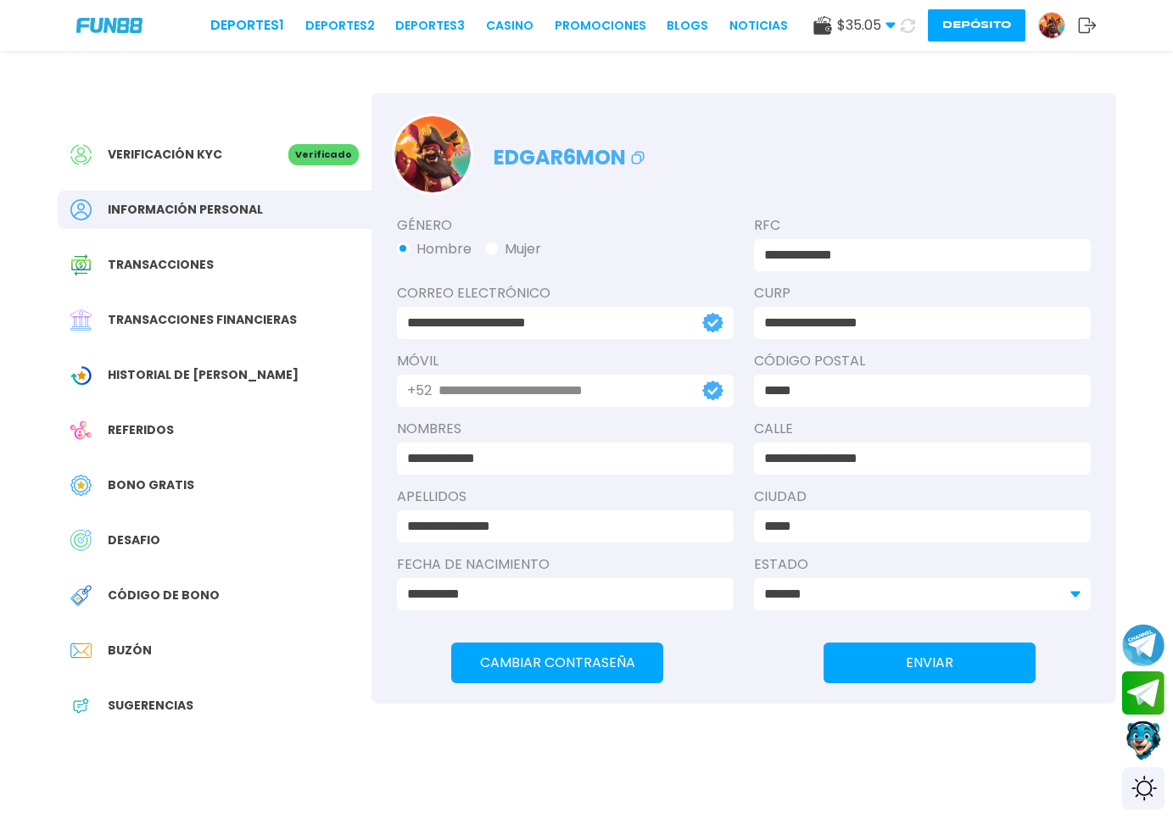
click at [303, 377] on div "Historial de [PERSON_NAME]" at bounding box center [215, 375] width 314 height 38
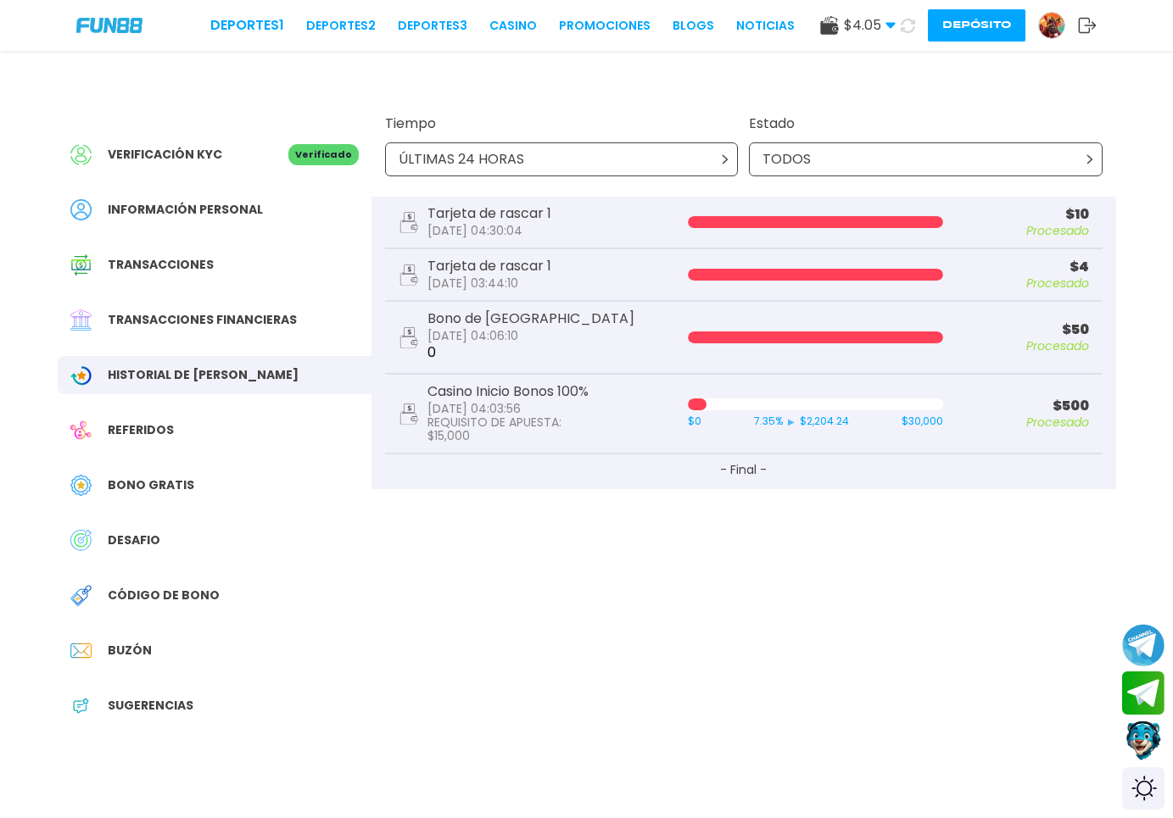
click at [293, 325] on div "Transacciones financieras" at bounding box center [215, 320] width 314 height 38
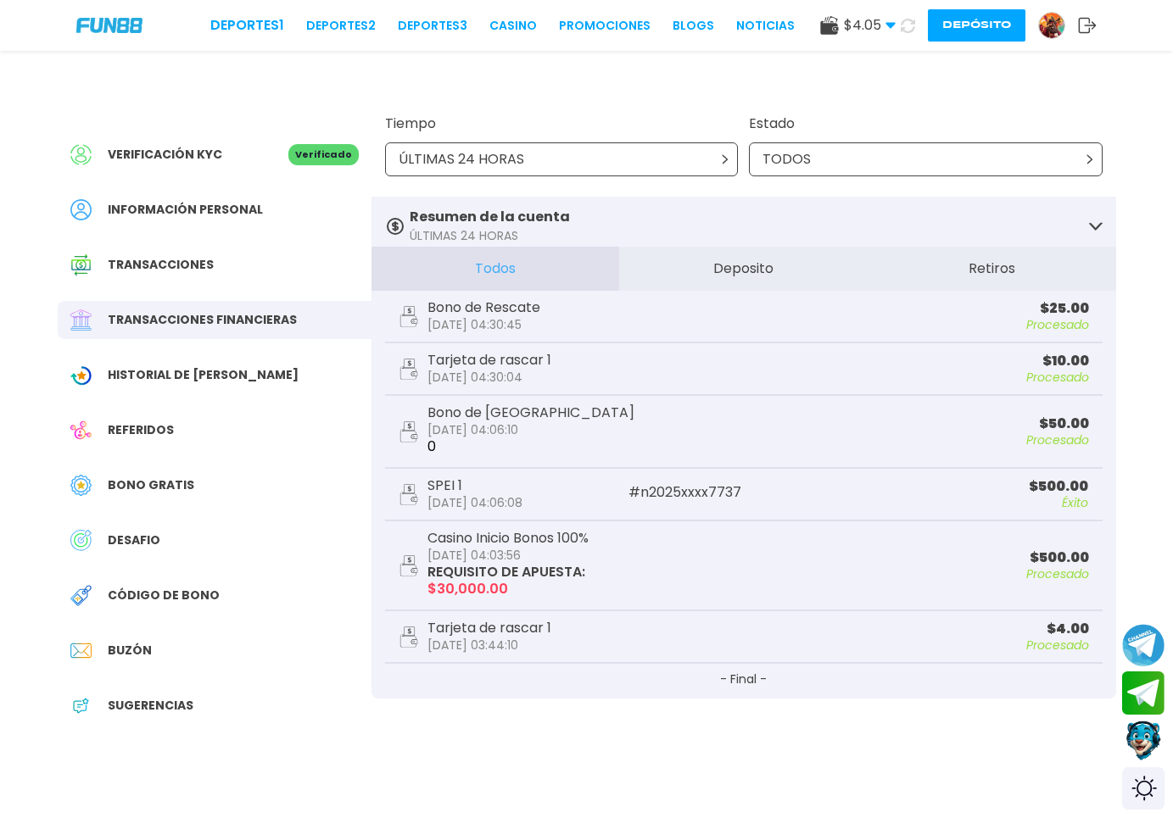
click at [907, 26] on icon at bounding box center [908, 26] width 14 height 14
click at [241, 352] on div "Verificación KYC Verificado Información personal Transacciones Transacciones fi…" at bounding box center [215, 438] width 314 height 691
click at [231, 366] on span "Historial de [PERSON_NAME]" at bounding box center [203, 375] width 191 height 18
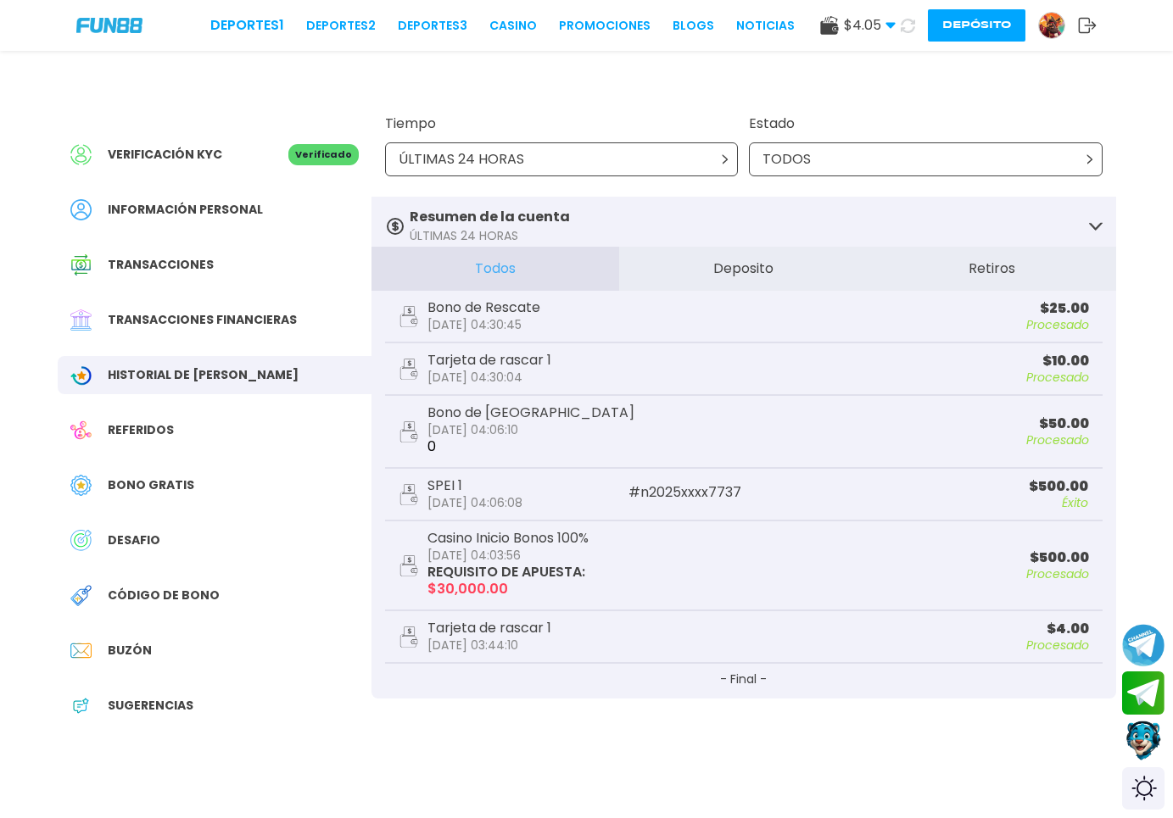
click at [231, 366] on span "Historial de [PERSON_NAME]" at bounding box center [203, 375] width 191 height 18
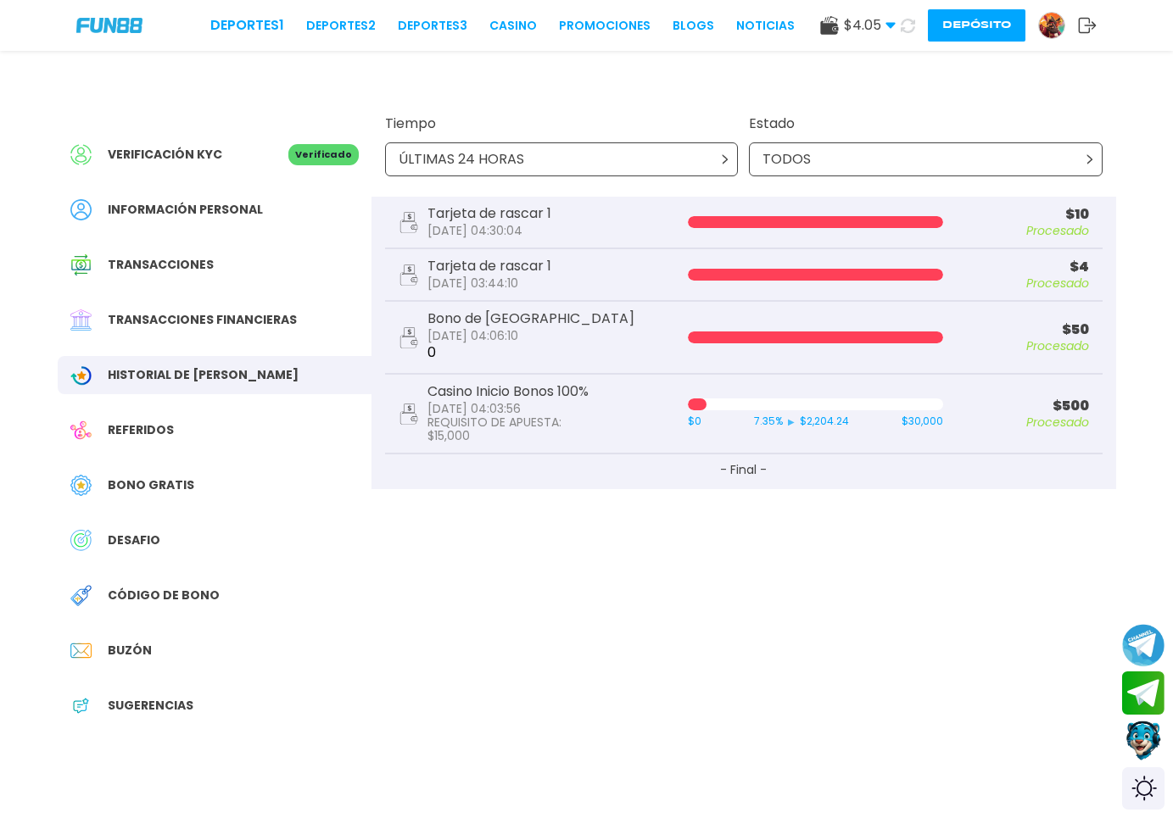
click at [170, 487] on span "Bono Gratis" at bounding box center [151, 486] width 87 height 18
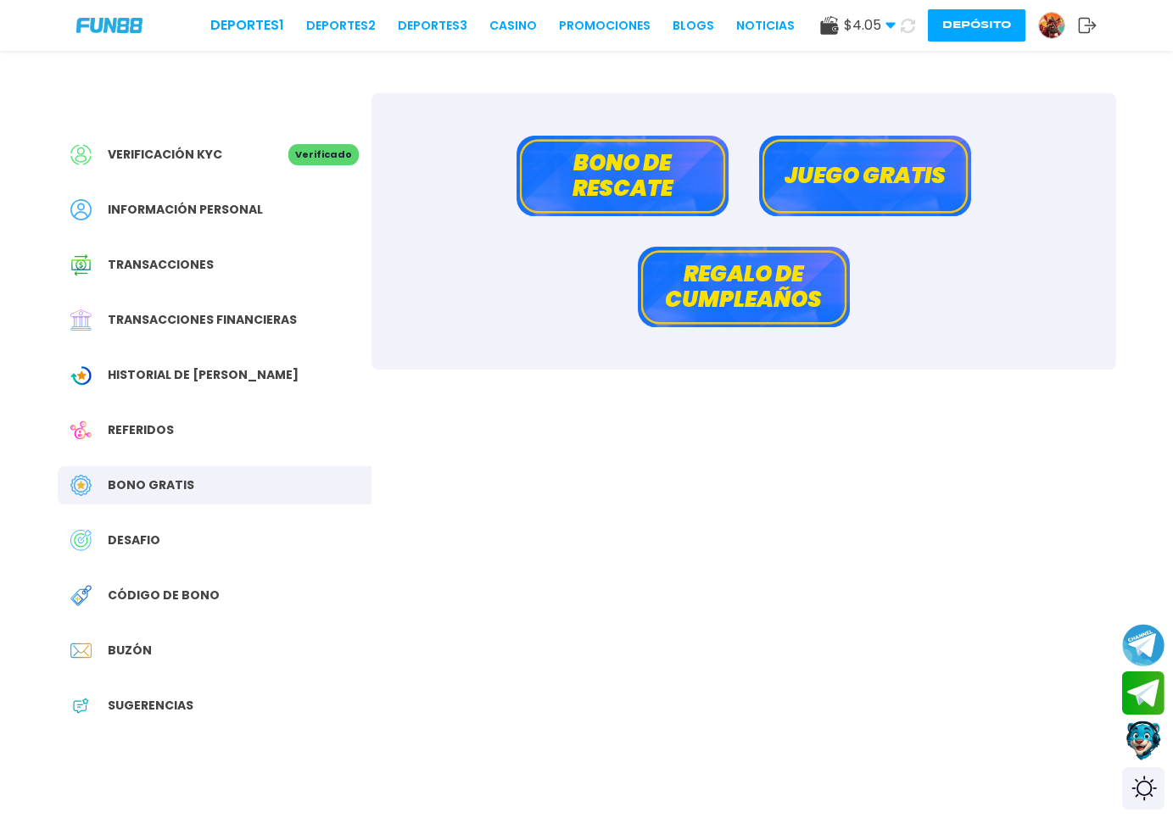
click at [832, 184] on button "Juego gratis" at bounding box center [865, 176] width 212 height 81
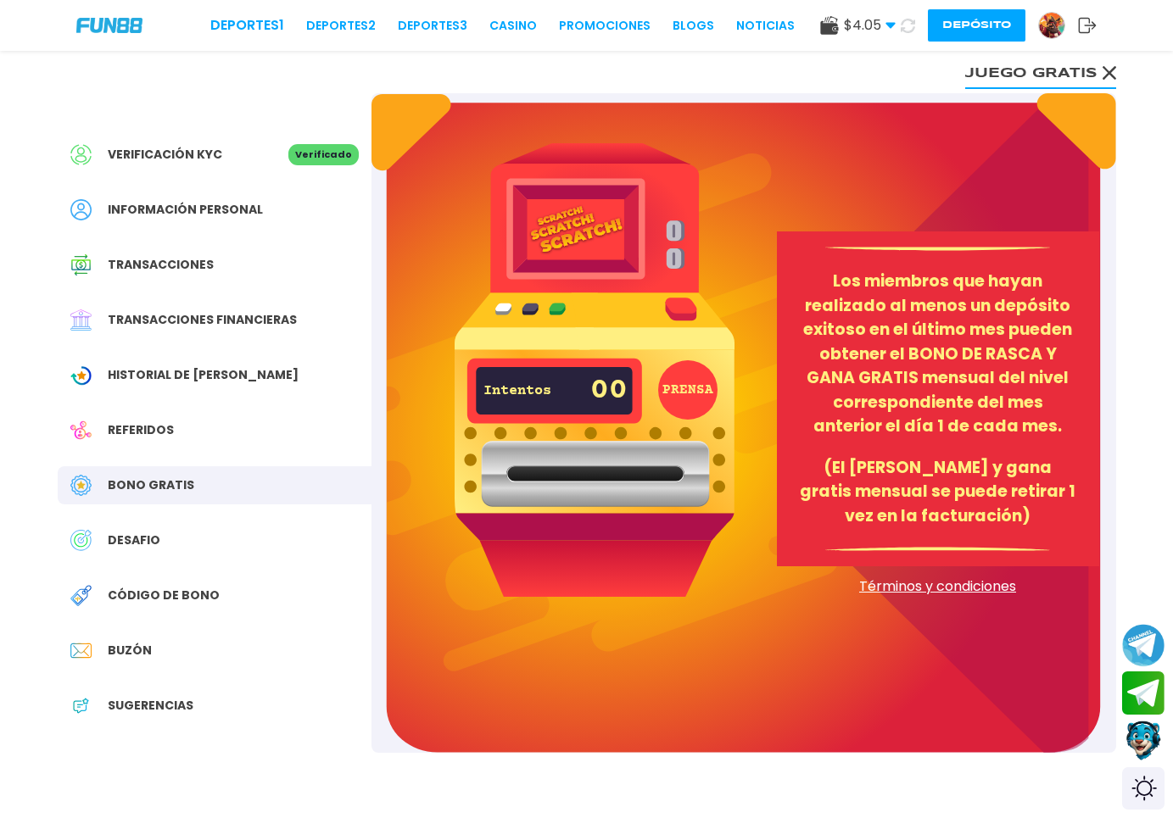
click at [1113, 76] on use at bounding box center [1109, 73] width 14 height 14
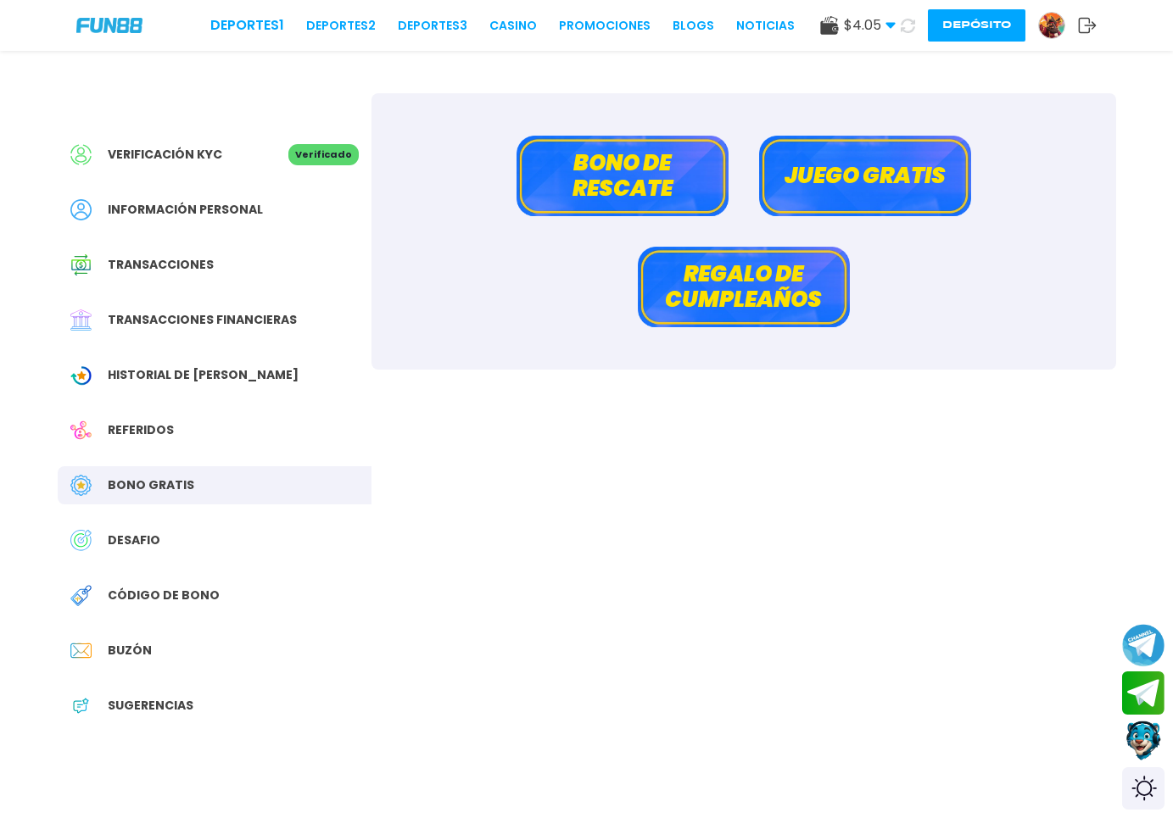
click at [646, 205] on button "Bono de rescate" at bounding box center [622, 176] width 212 height 81
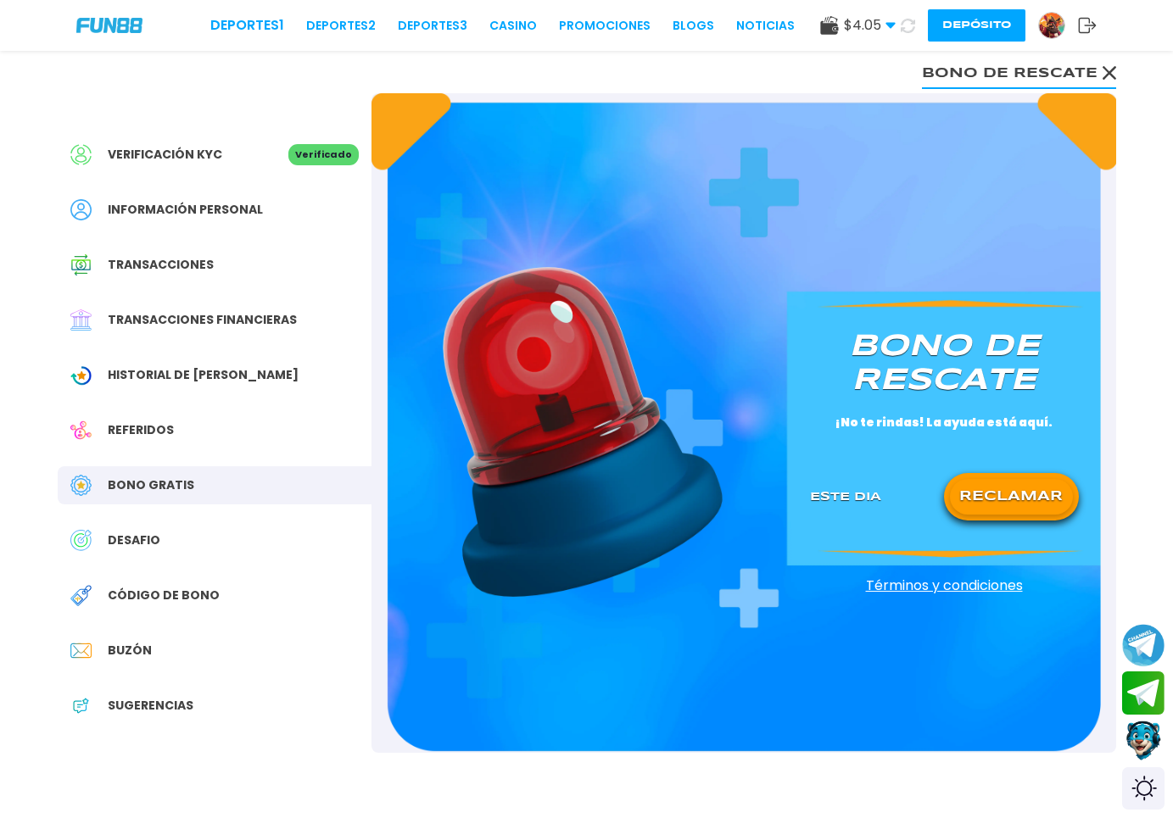
click at [1001, 503] on button "RECLAMAR" at bounding box center [1011, 497] width 123 height 36
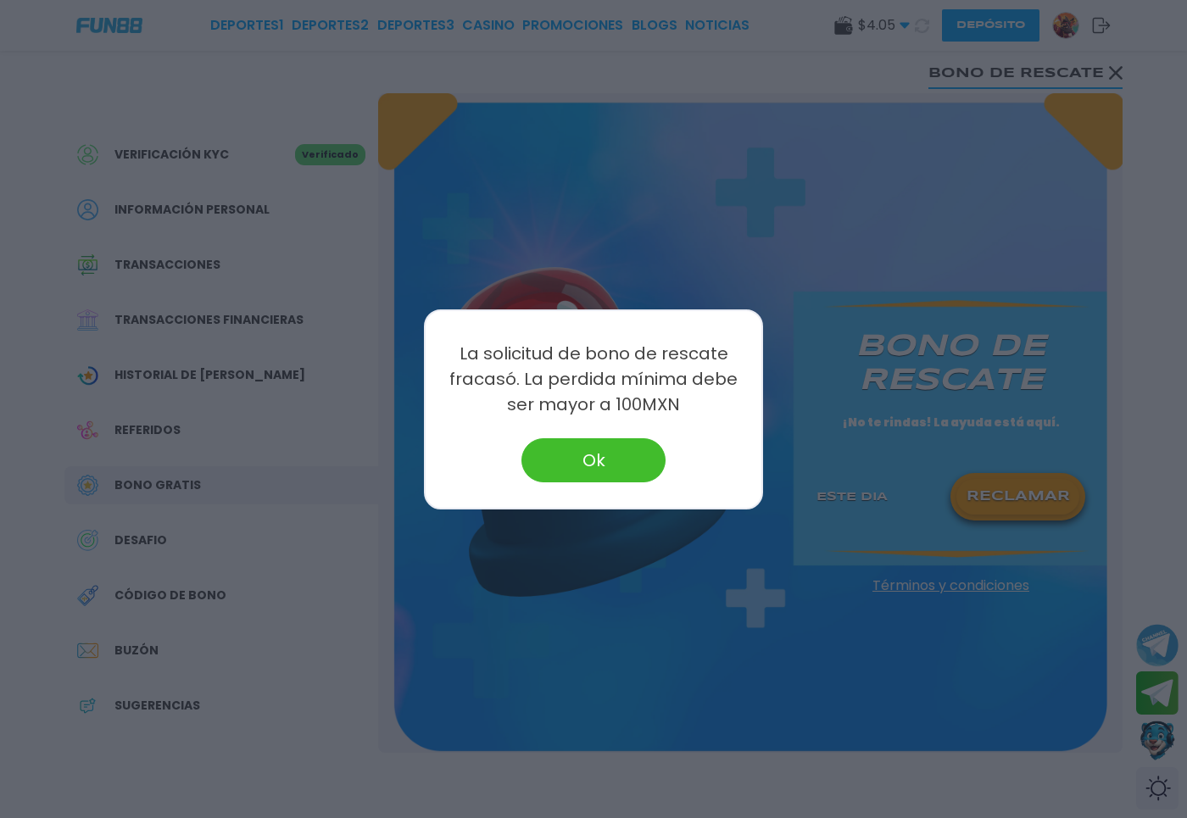
click at [600, 447] on button "Ok" at bounding box center [594, 460] width 144 height 44
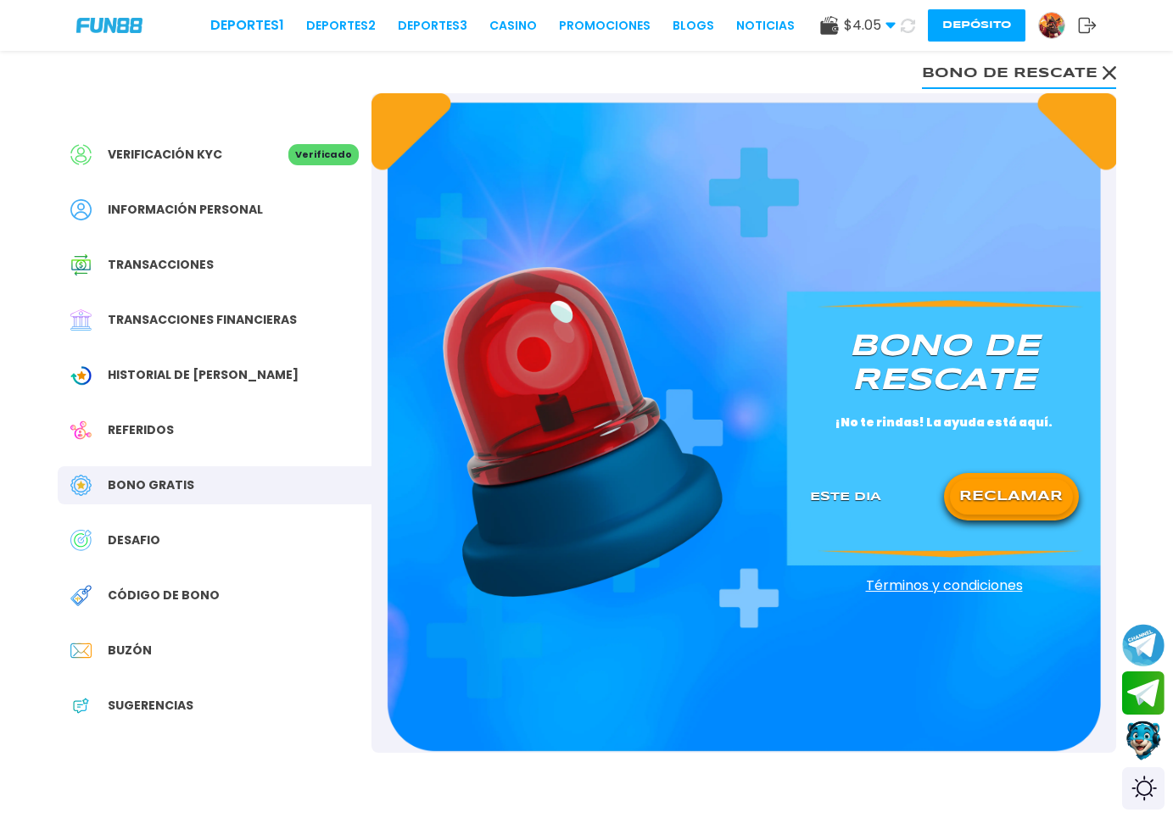
click at [1108, 66] on icon at bounding box center [1110, 73] width 14 height 14
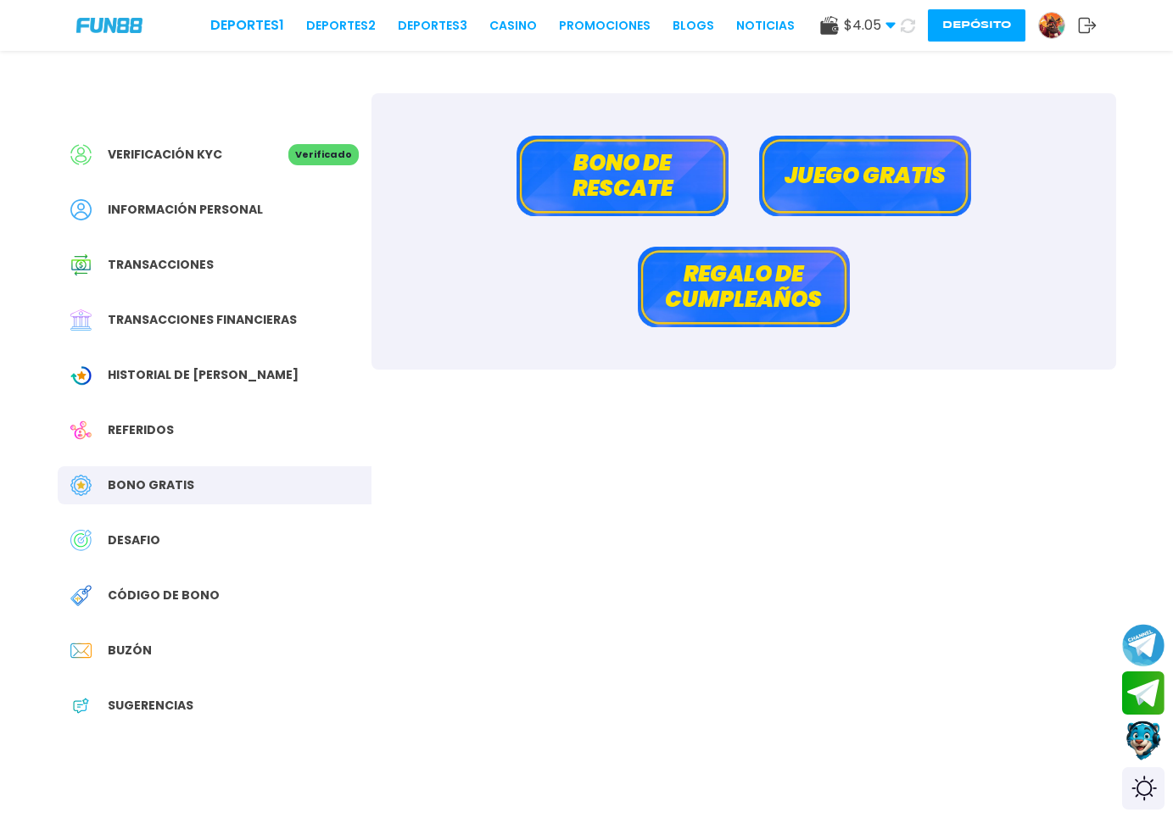
click at [225, 544] on div "DESAFIO" at bounding box center [215, 541] width 314 height 38
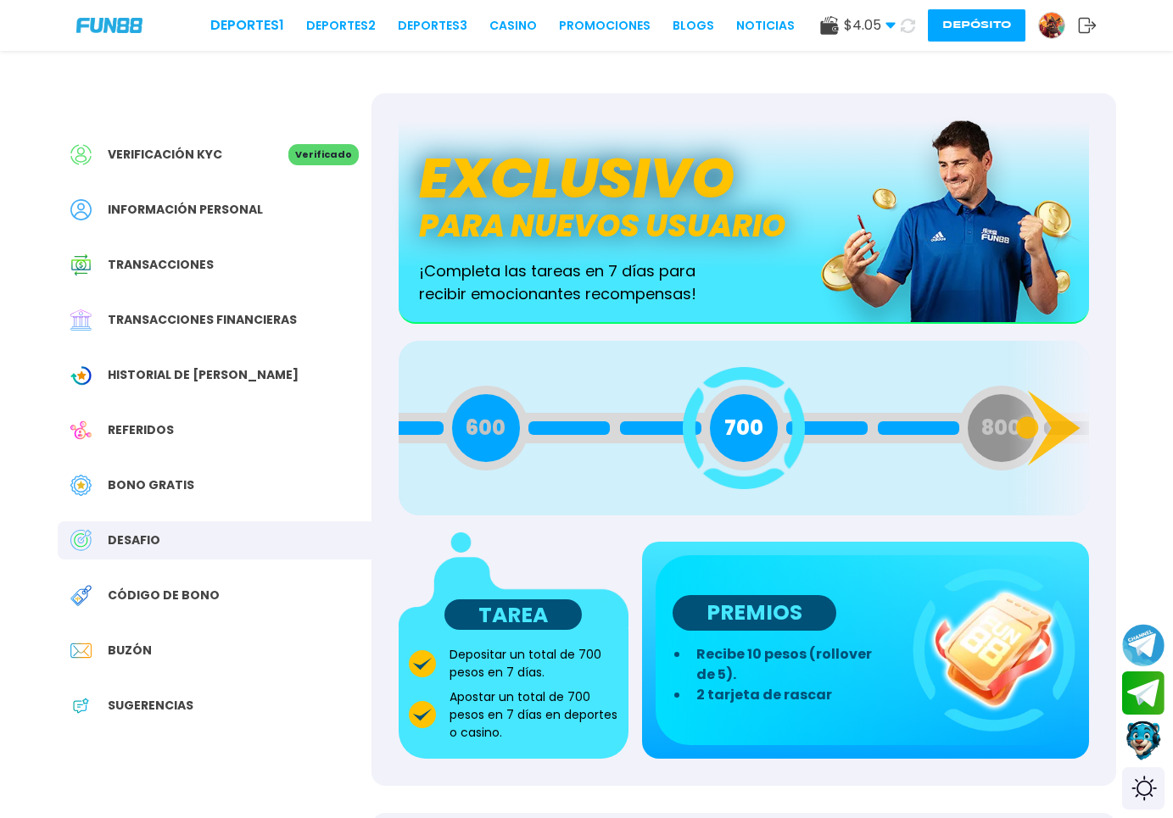
click at [741, 438] on span "700" at bounding box center [743, 428] width 39 height 31
click at [778, 618] on p "PREMIOS" at bounding box center [755, 613] width 164 height 36
click at [985, 667] on img at bounding box center [994, 650] width 163 height 163
click at [490, 693] on p "Apostar un total de 700 pesos en 7 días en deportes o casino." at bounding box center [533, 715] width 169 height 53
click at [162, 601] on span "Código de bono" at bounding box center [164, 596] width 112 height 18
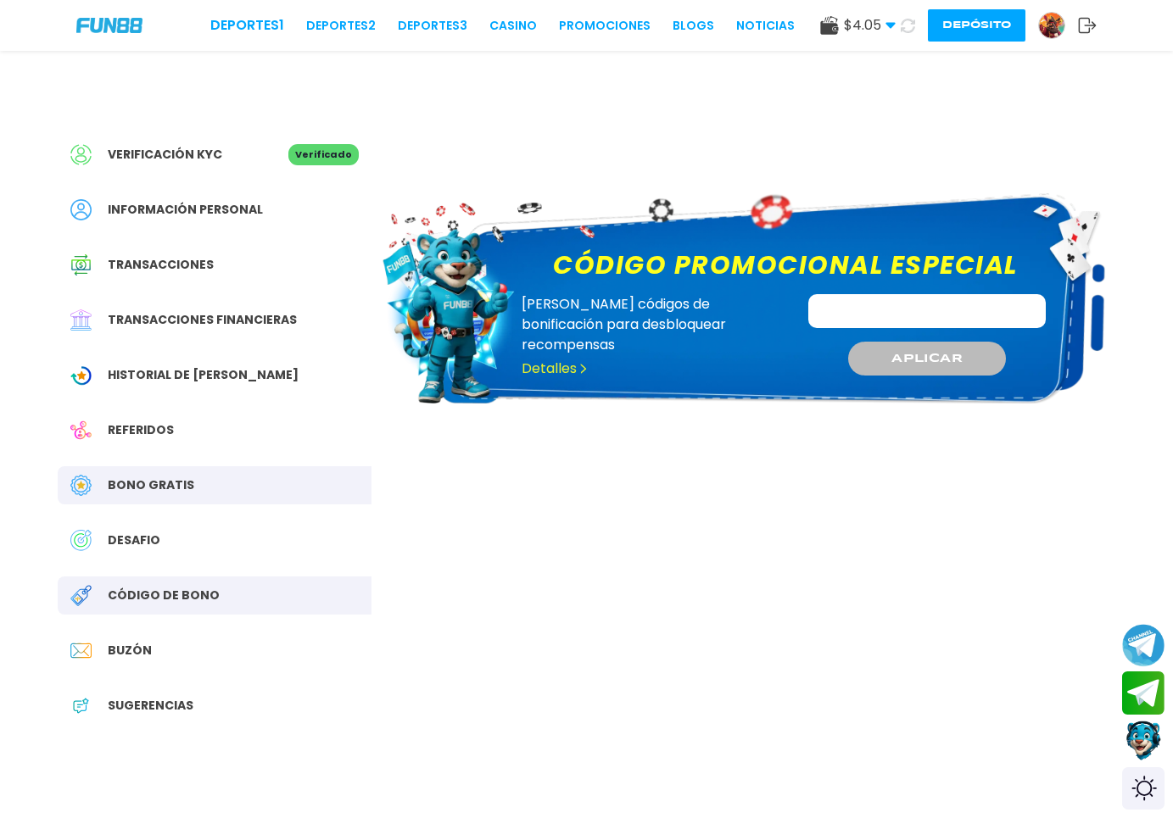
click at [149, 647] on div "Buzón" at bounding box center [215, 651] width 314 height 38
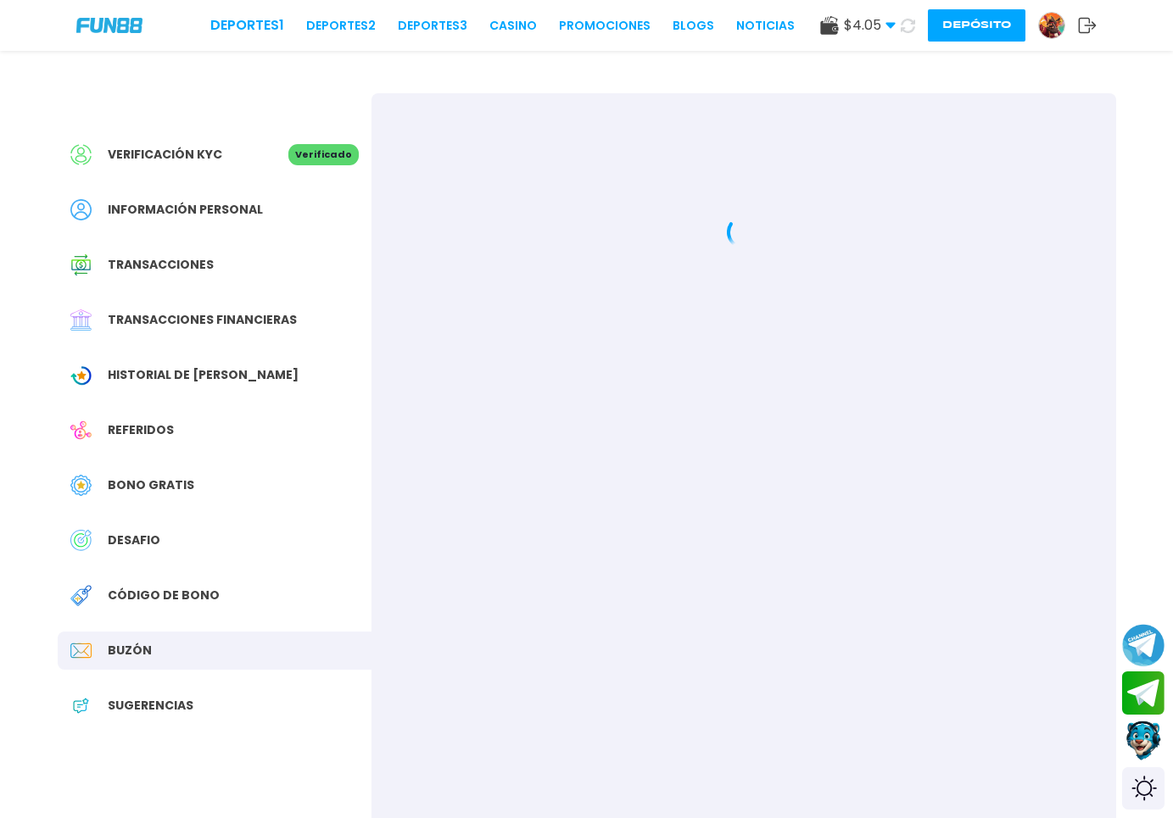
click at [145, 691] on div "Sugerencias" at bounding box center [215, 706] width 314 height 38
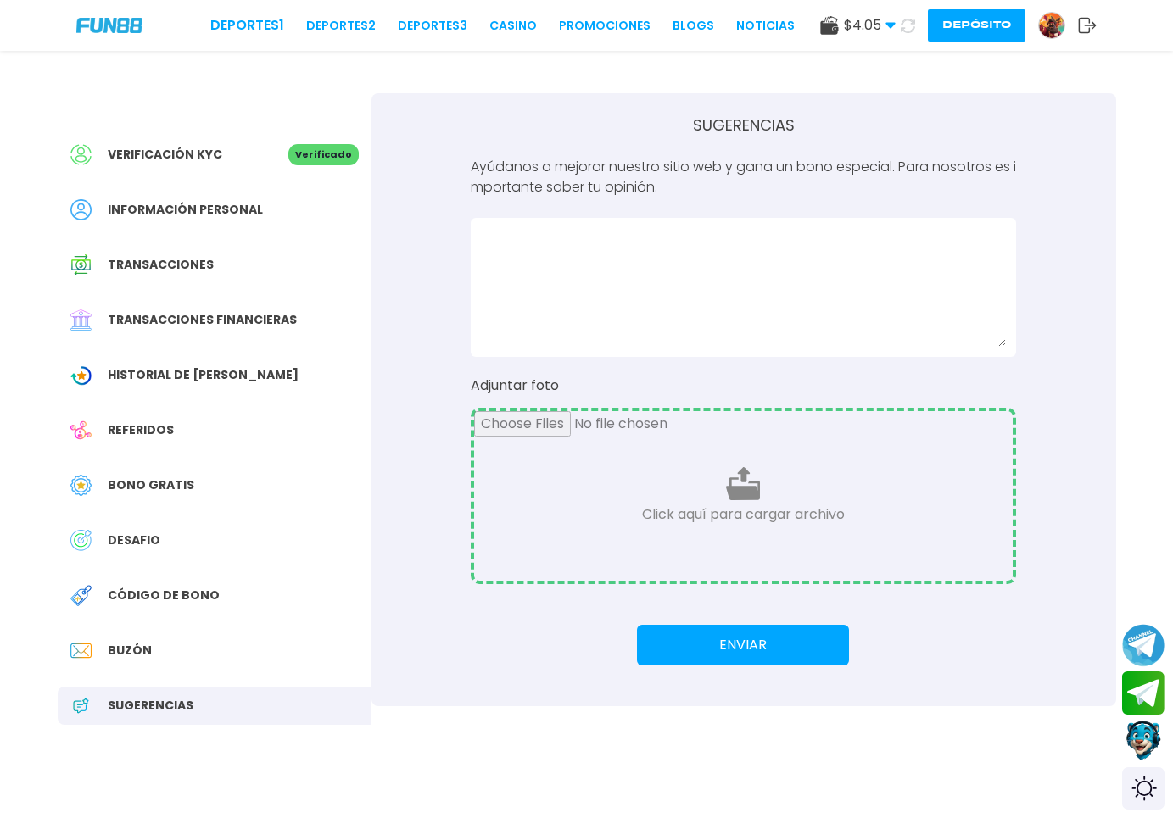
click at [204, 208] on span "Información personal" at bounding box center [185, 210] width 155 height 18
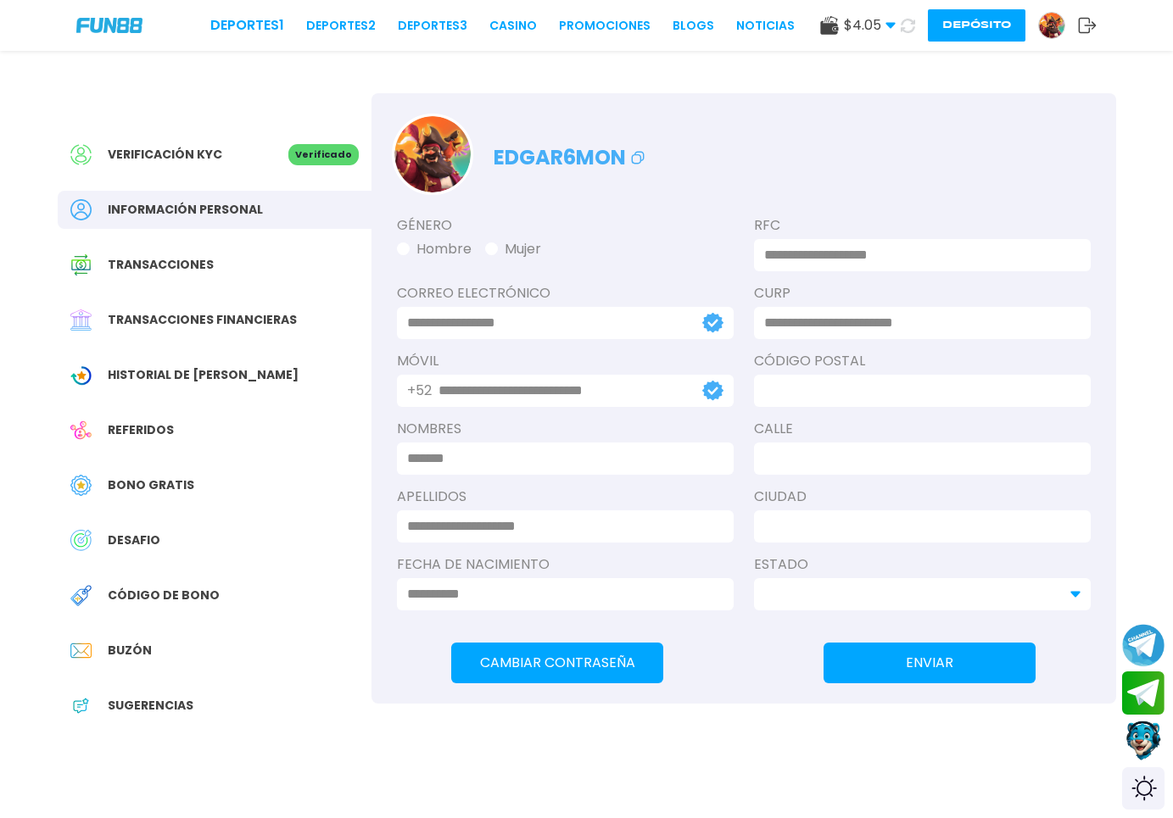
type input "**********"
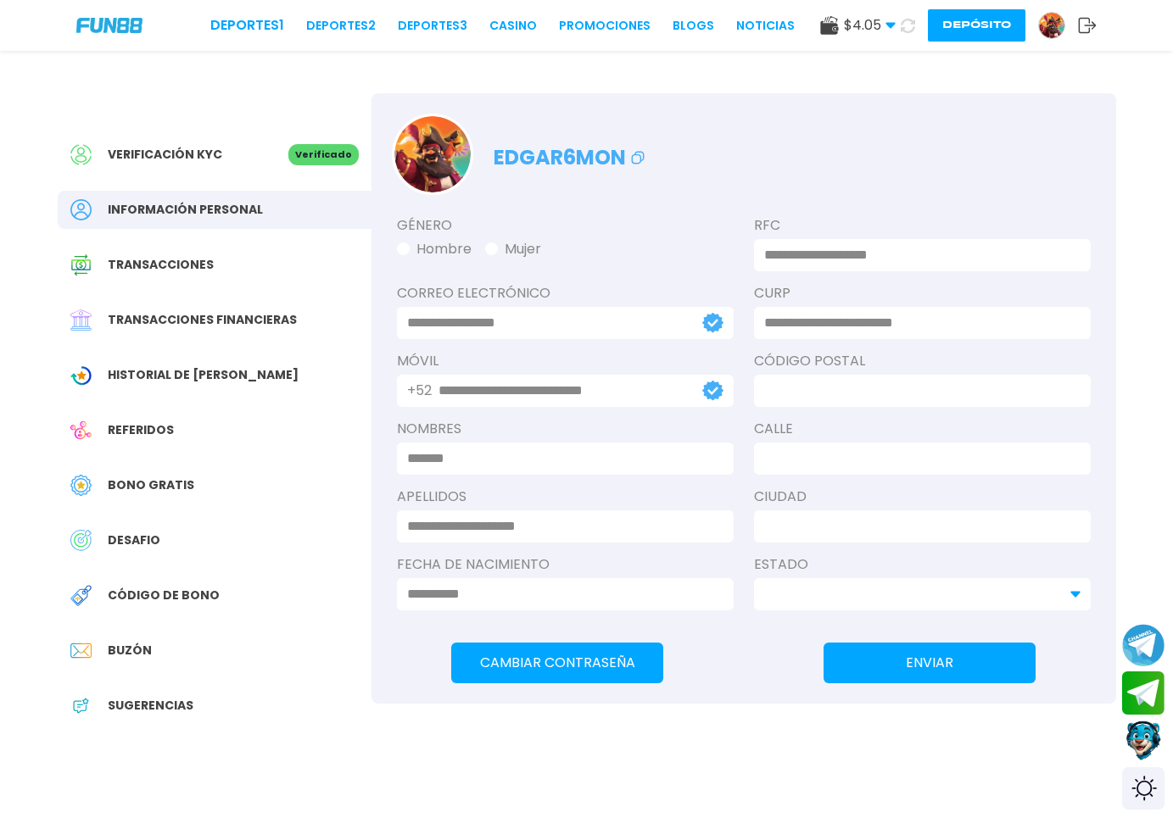
type input "**********"
type input "*****"
type input "**********"
type input "*****"
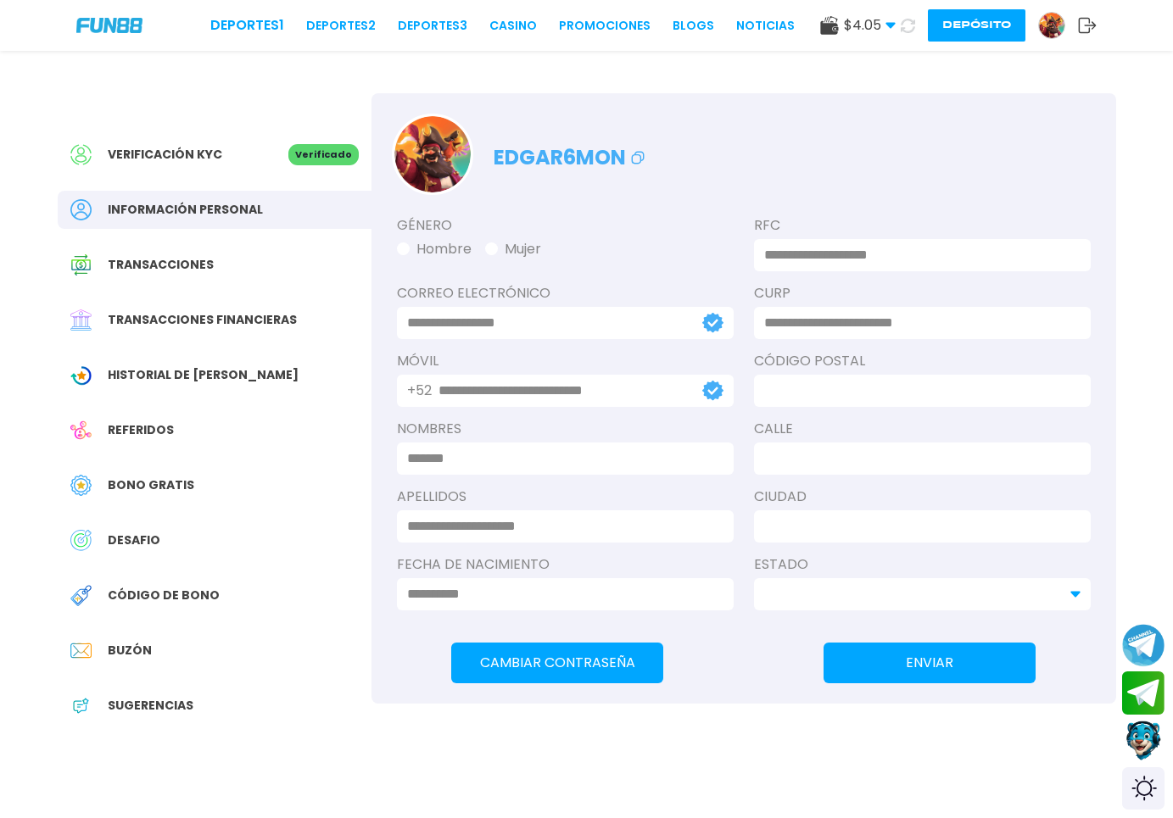
type input "*******"
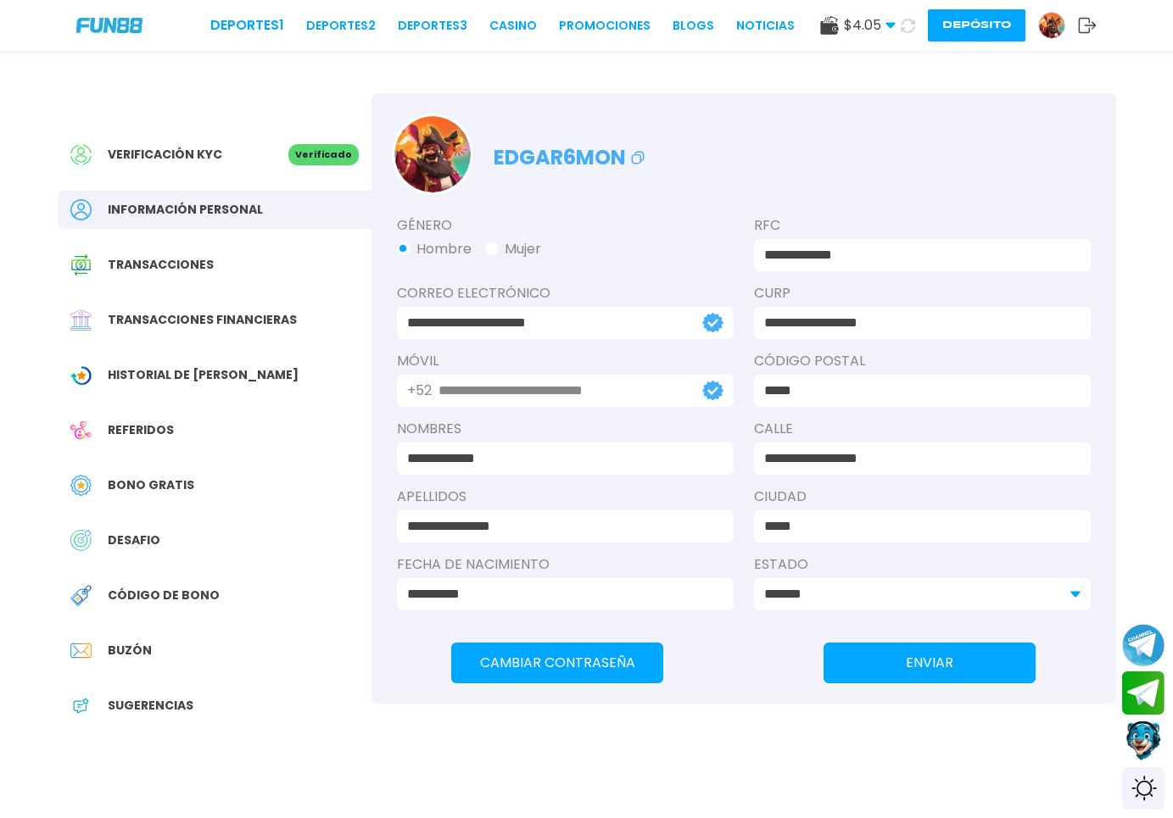
click at [180, 144] on div "Verificación KYC" at bounding box center [179, 154] width 218 height 21
click at [180, 159] on span "Verificación KYC" at bounding box center [165, 155] width 114 height 18
click at [489, 31] on link "CASINO" at bounding box center [512, 26] width 47 height 18
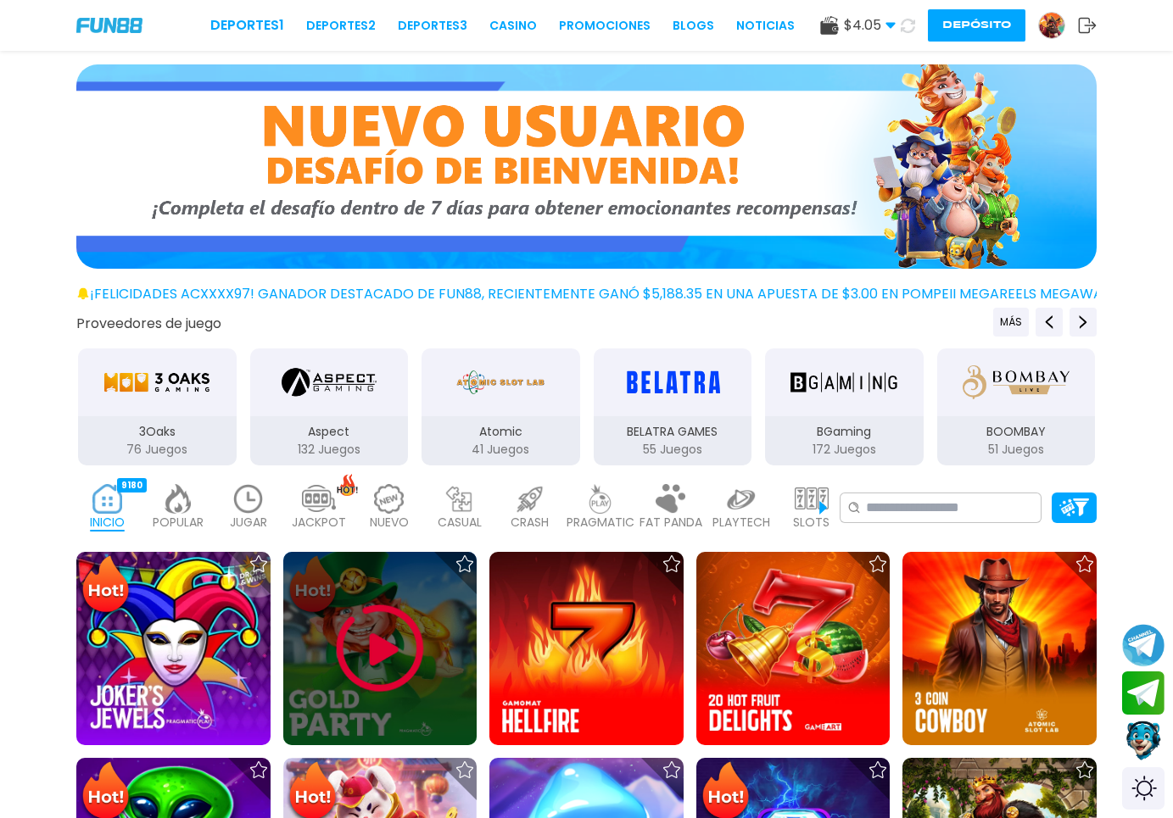
click at [365, 681] on img at bounding box center [380, 649] width 102 height 102
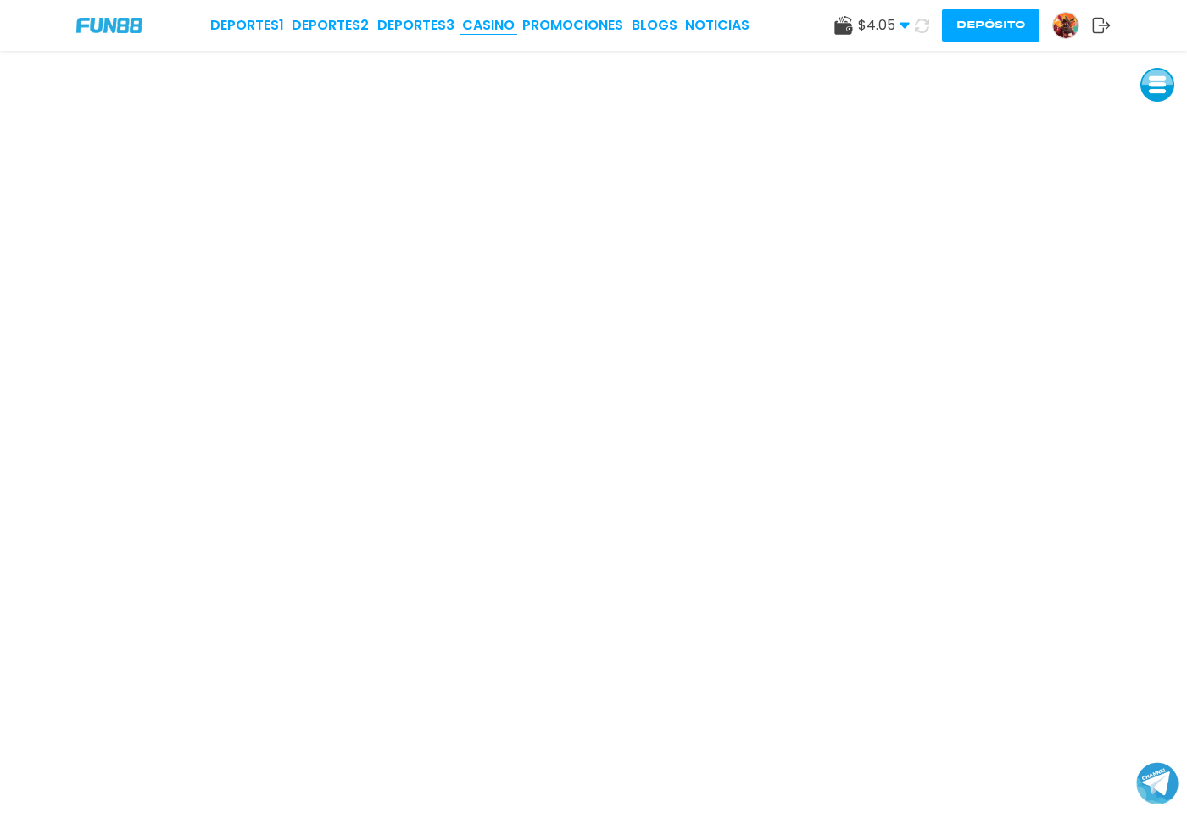
click at [490, 21] on link "CASINO" at bounding box center [488, 25] width 53 height 20
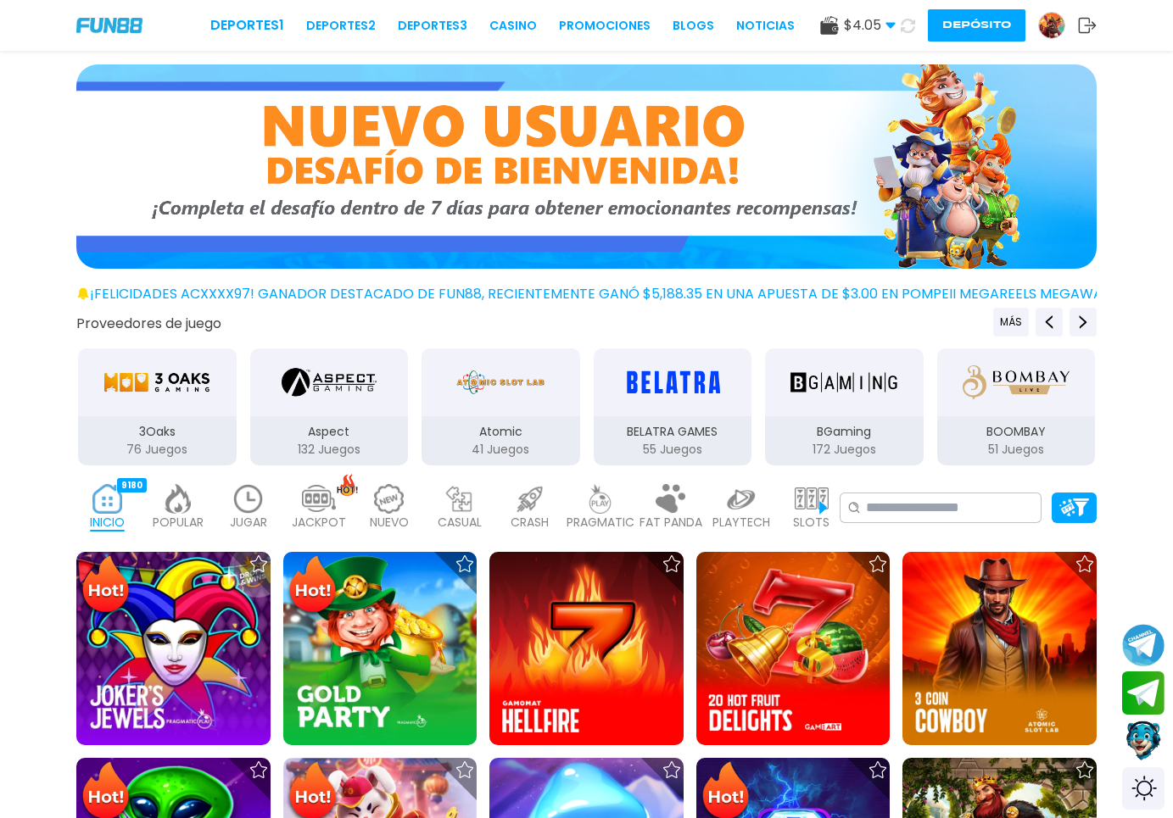
scroll to position [260, 0]
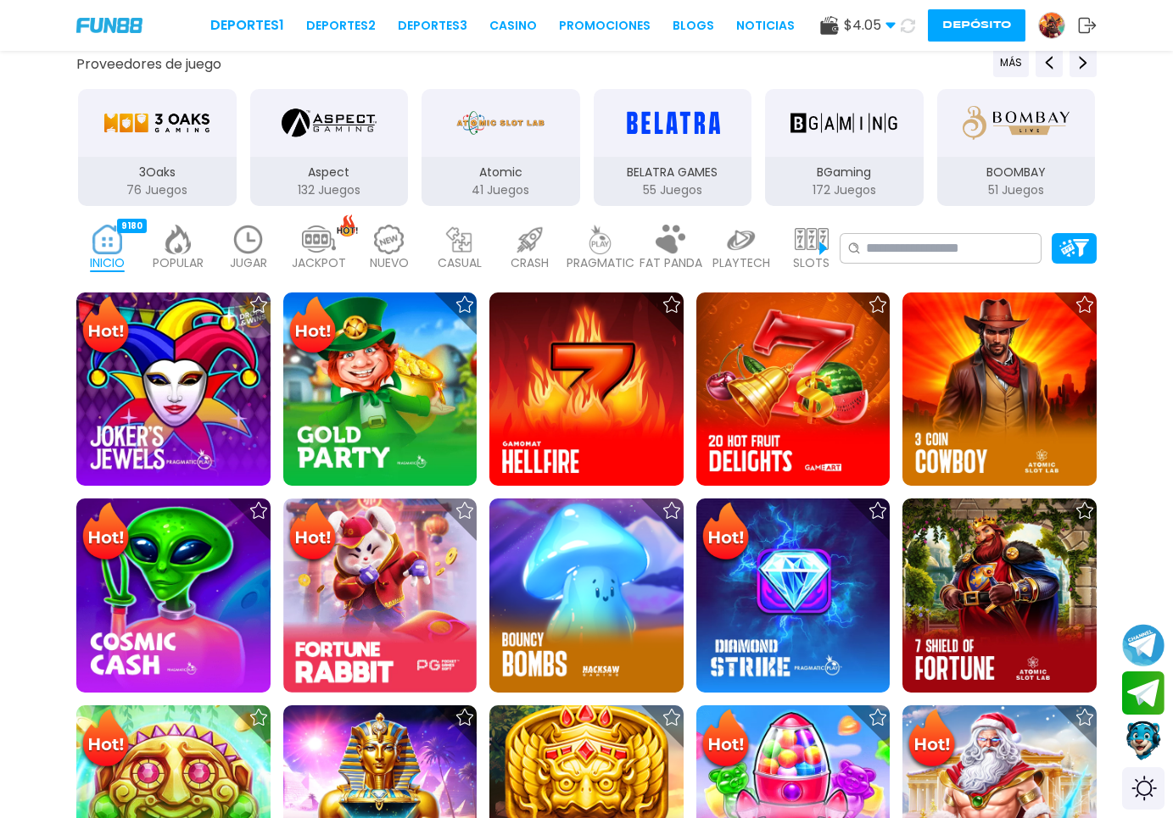
click at [224, 248] on div "JUGAR 12" at bounding box center [248, 249] width 62 height 68
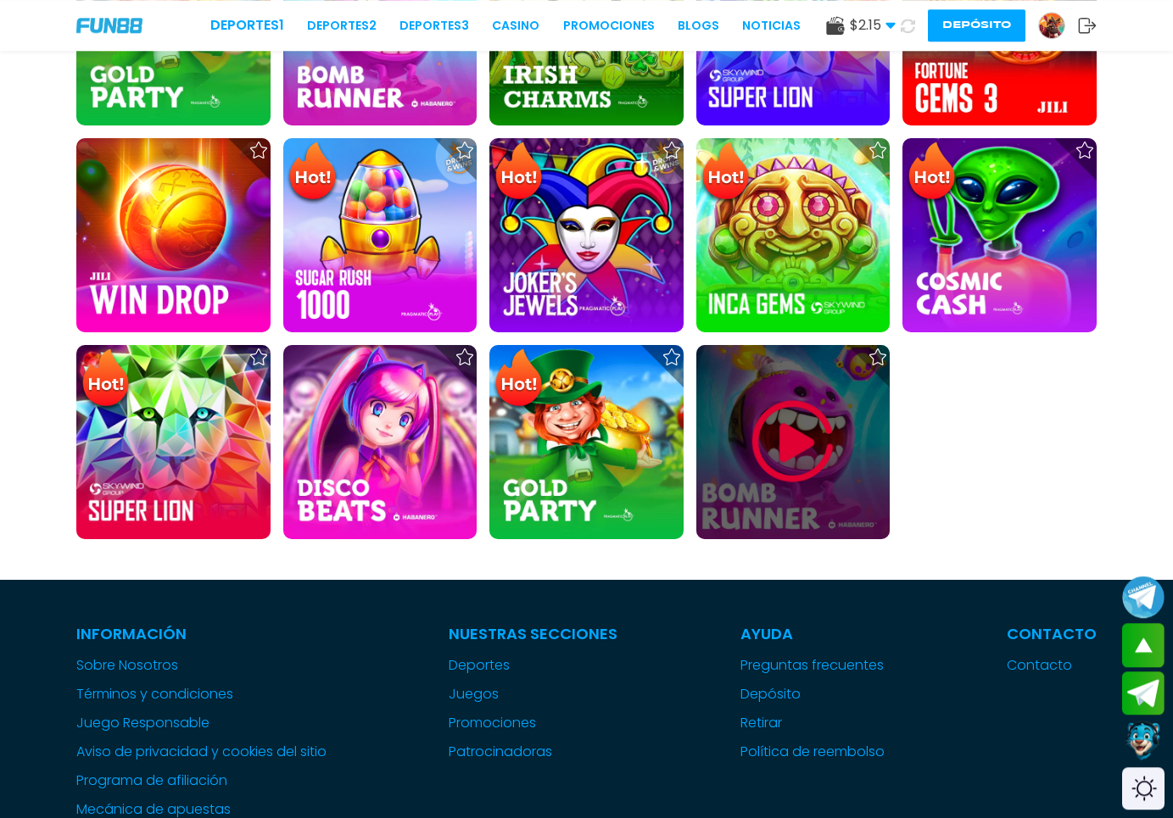
scroll to position [1038, 0]
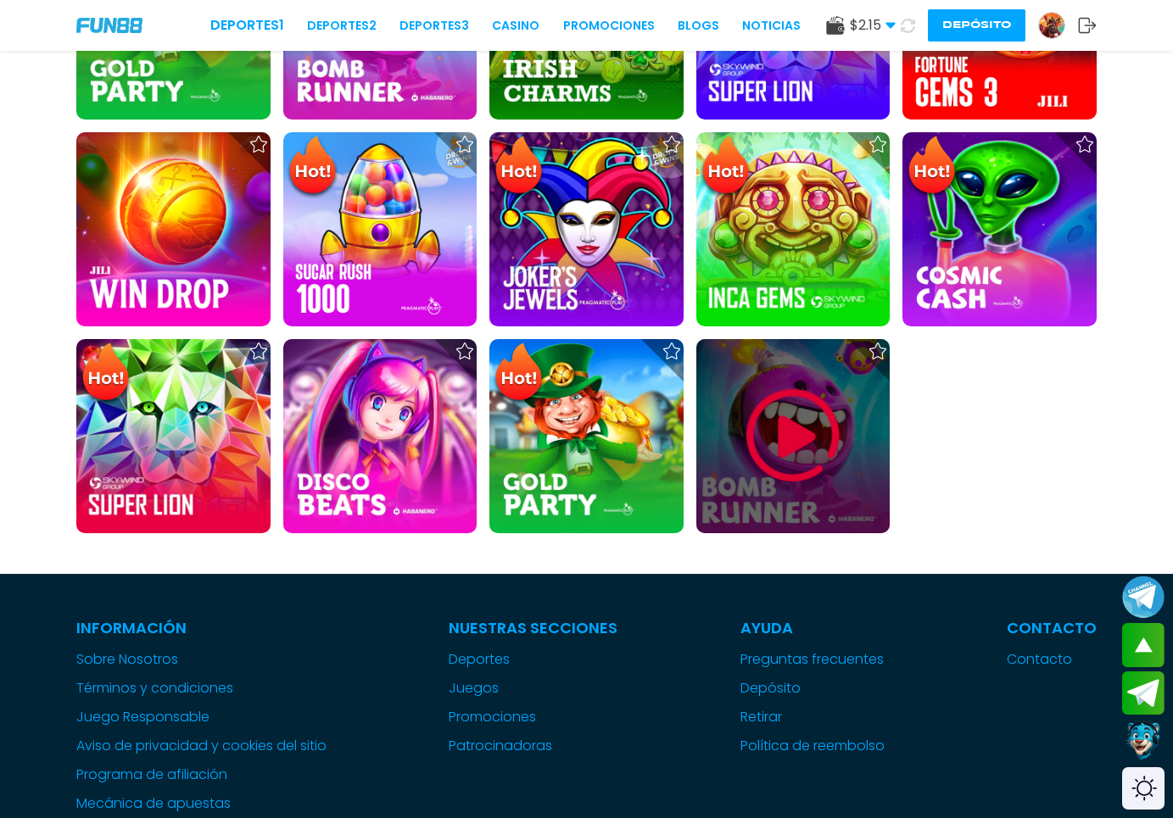
click at [808, 435] on img at bounding box center [793, 436] width 102 height 102
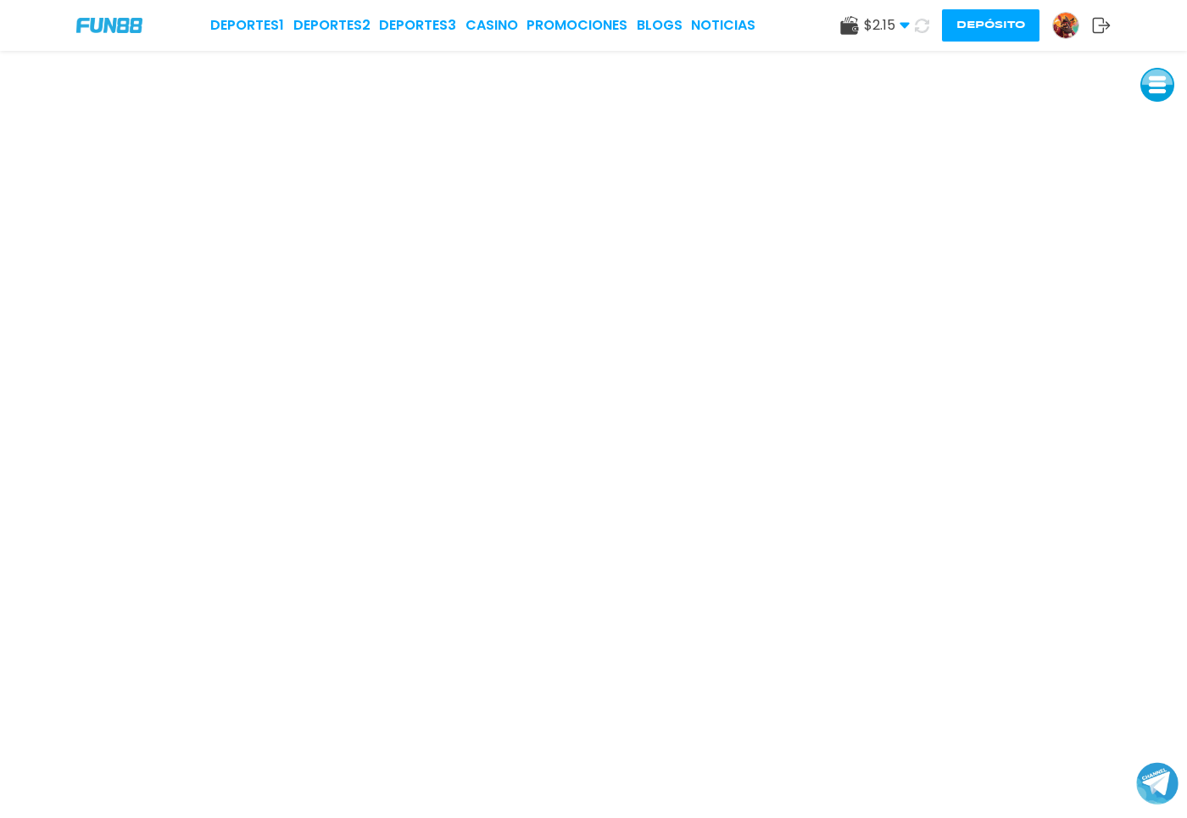
click at [1072, 36] on img at bounding box center [1065, 25] width 25 height 25
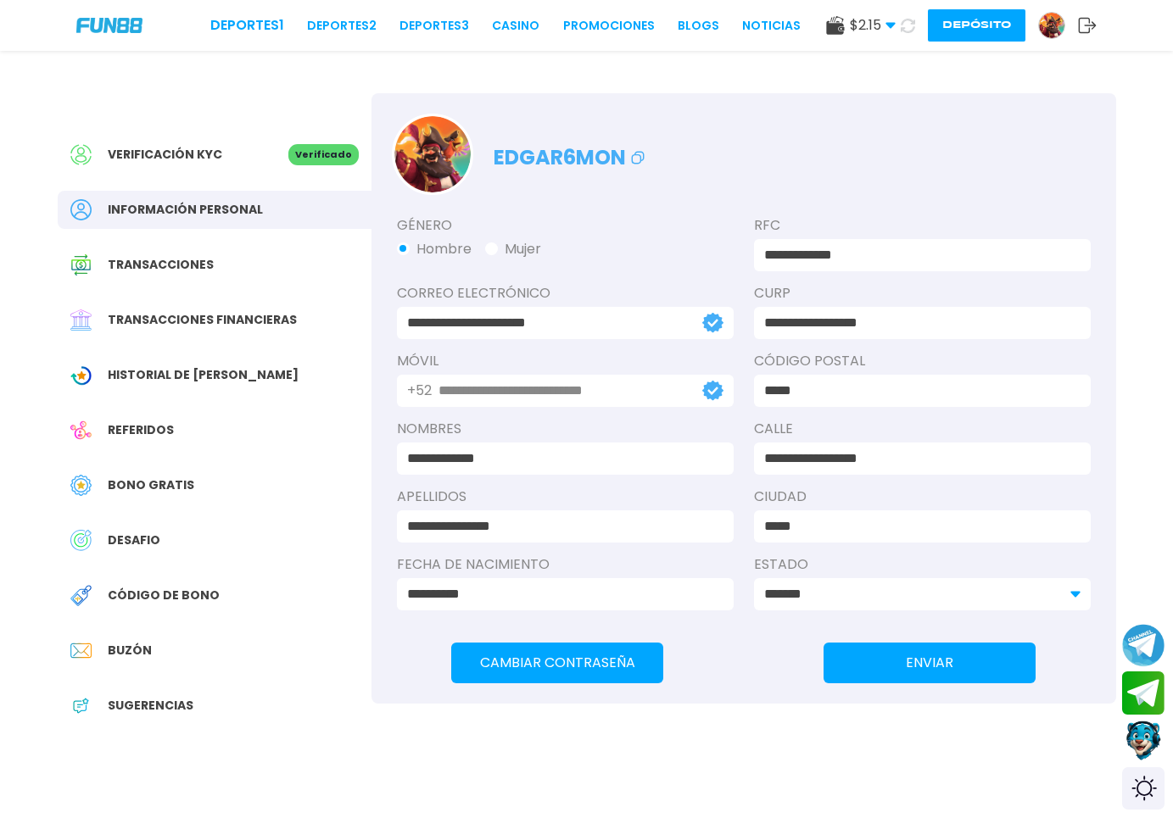
click at [192, 334] on div "Transacciones financieras" at bounding box center [215, 320] width 314 height 38
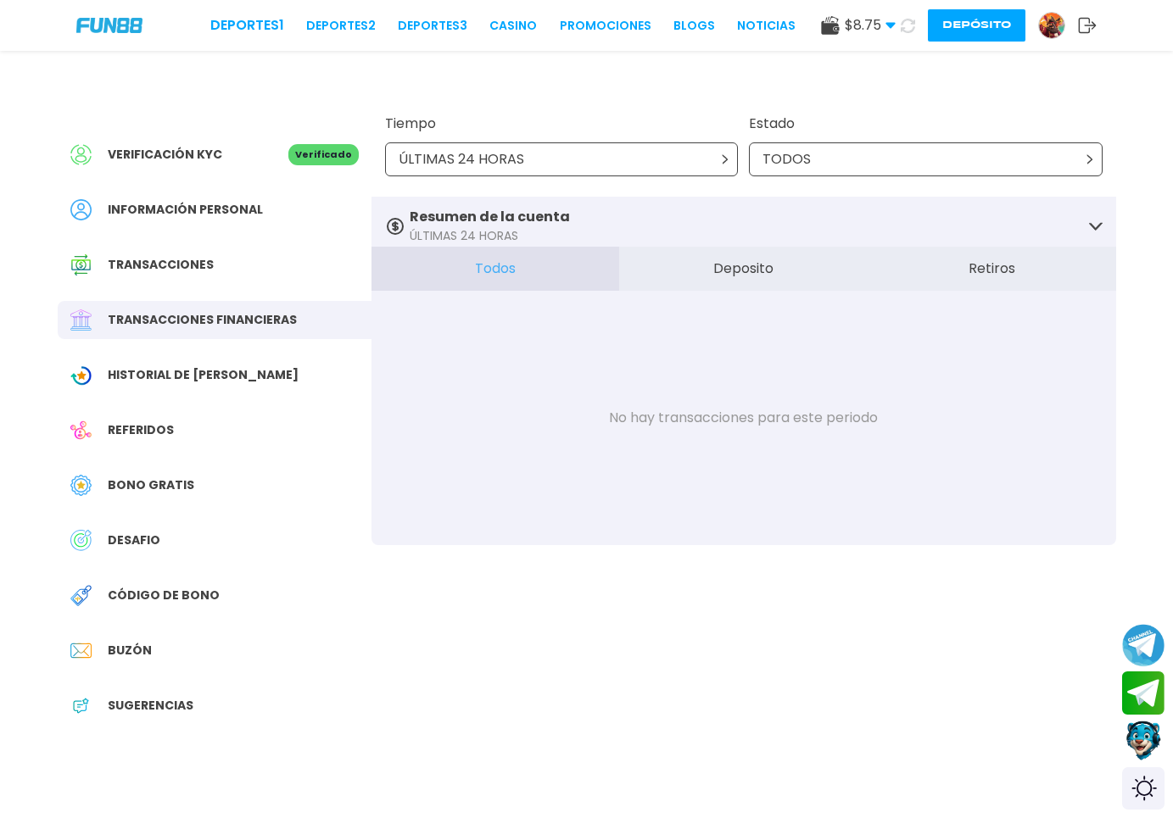
click at [601, 374] on div "No hay transacciones para este periodo" at bounding box center [743, 418] width 745 height 254
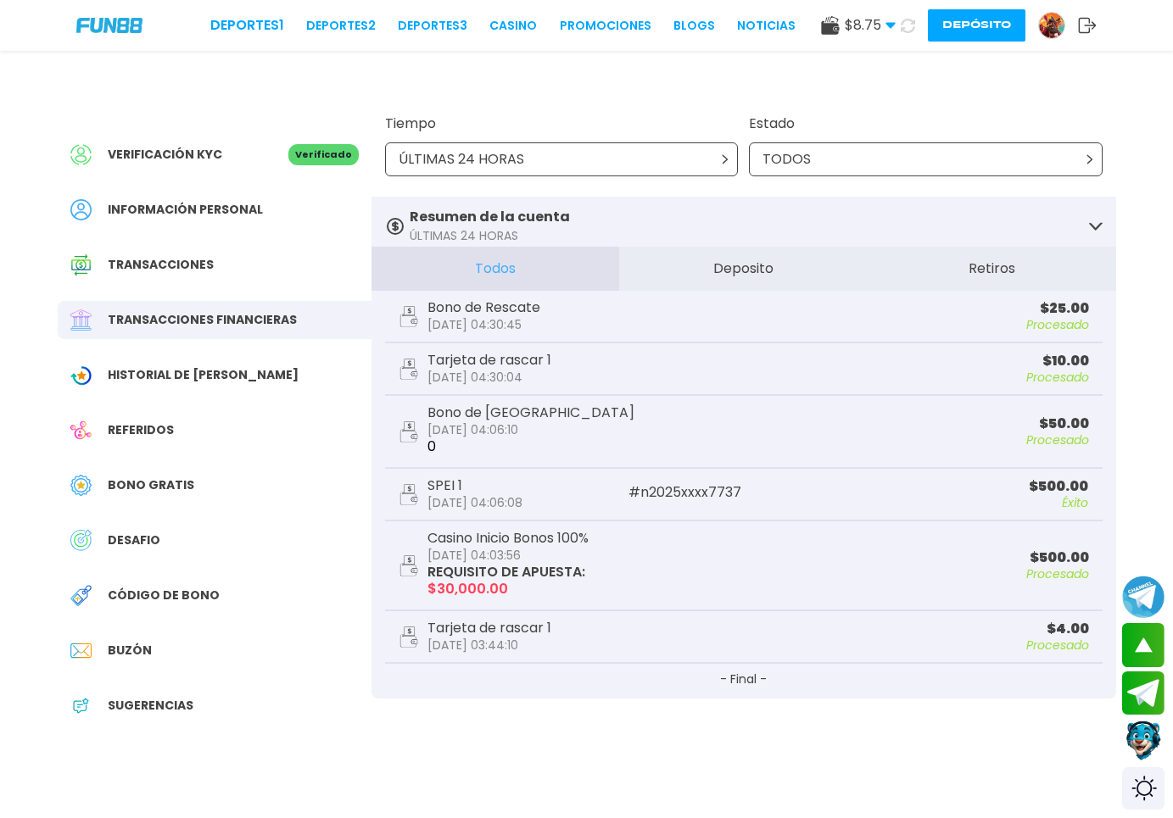
click at [190, 366] on div "Historial de [PERSON_NAME]" at bounding box center [215, 375] width 314 height 38
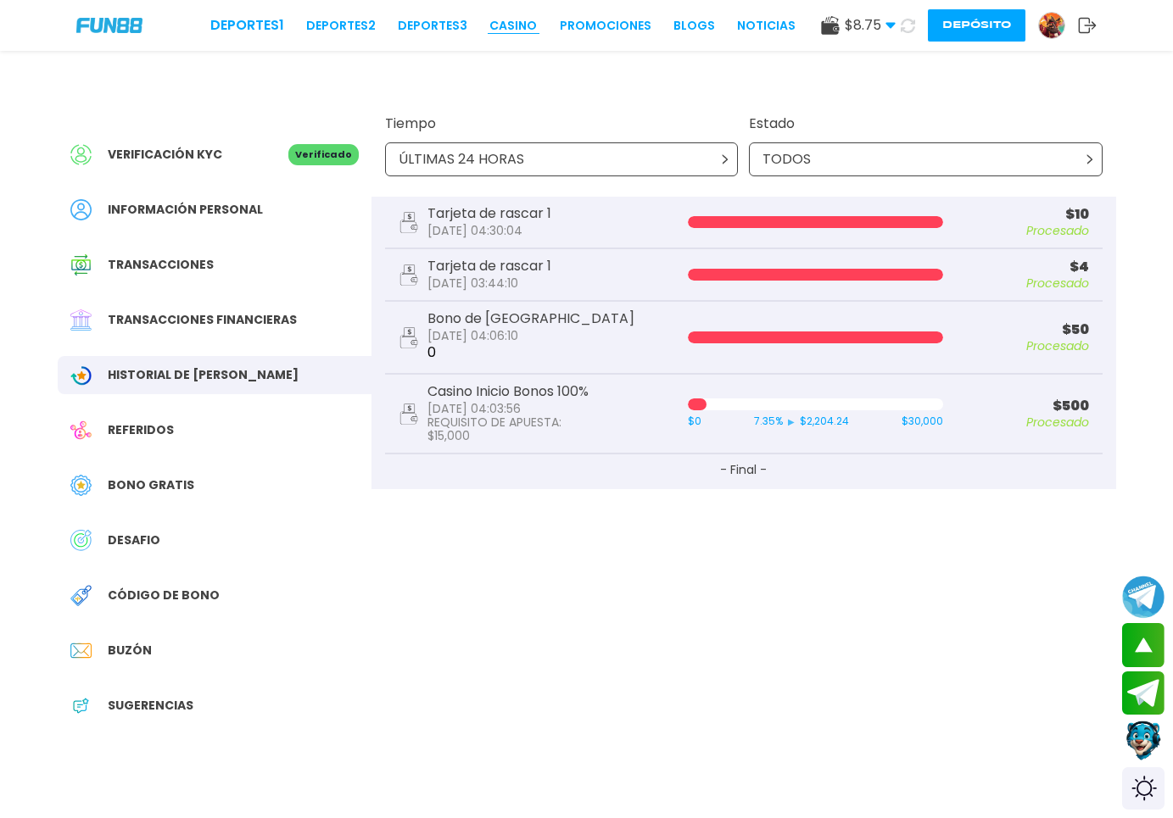
click at [489, 31] on link "CASINO" at bounding box center [512, 26] width 47 height 18
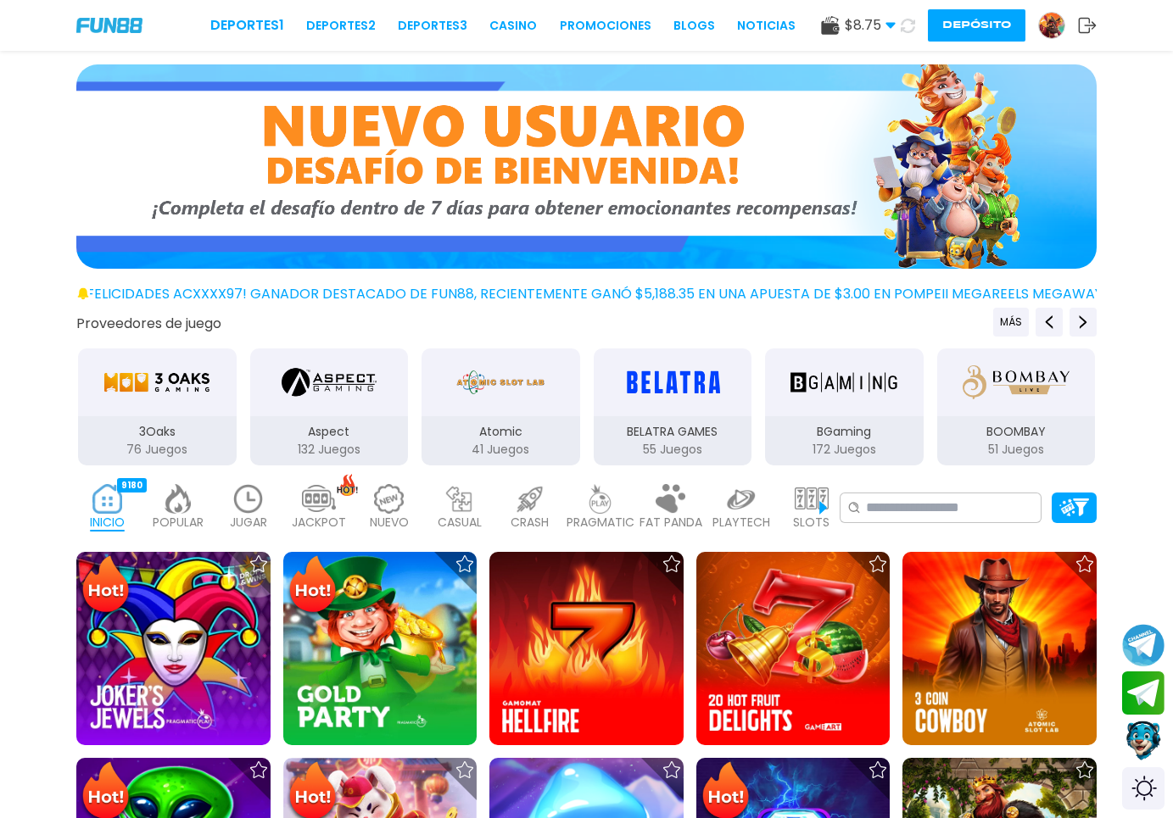
click at [243, 509] on img at bounding box center [249, 499] width 34 height 30
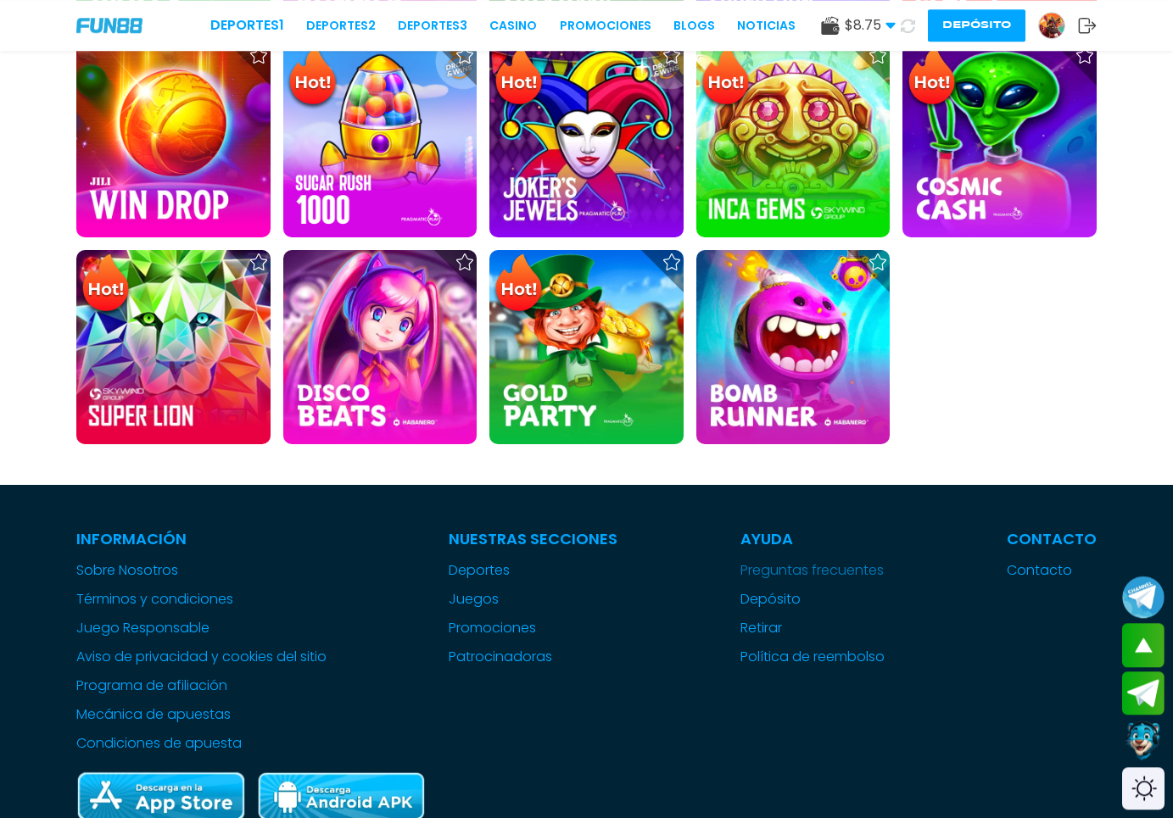
scroll to position [1211, 0]
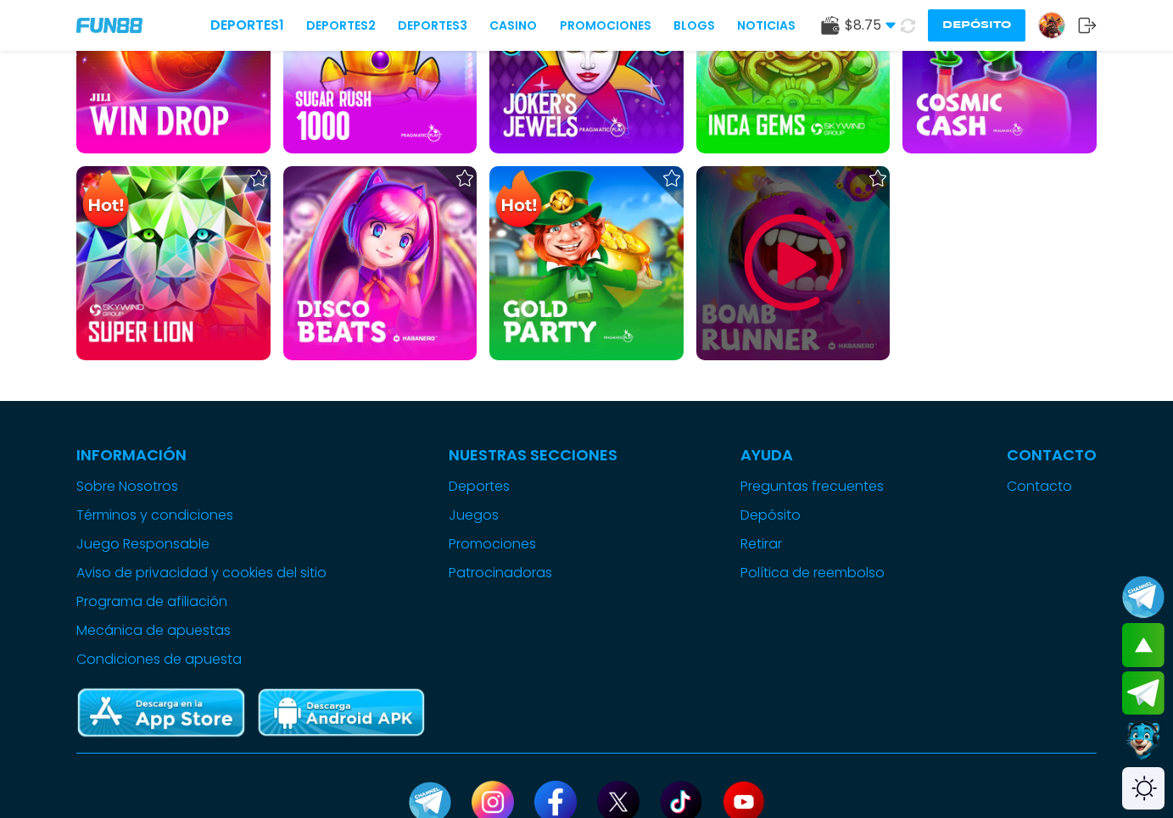
drag, startPoint x: 877, startPoint y: 372, endPoint x: 823, endPoint y: 326, distance: 70.9
click at [823, 326] on div at bounding box center [793, 263] width 194 height 194
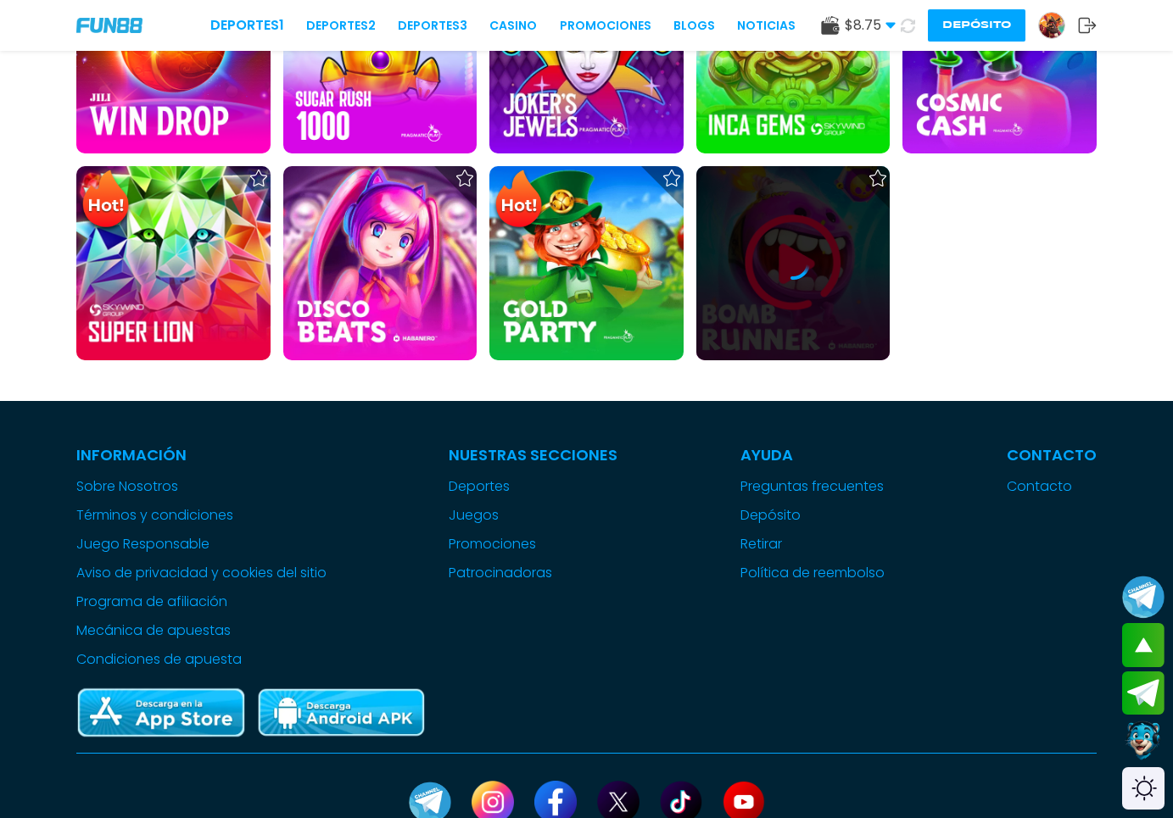
click at [795, 280] on icon at bounding box center [793, 263] width 34 height 34
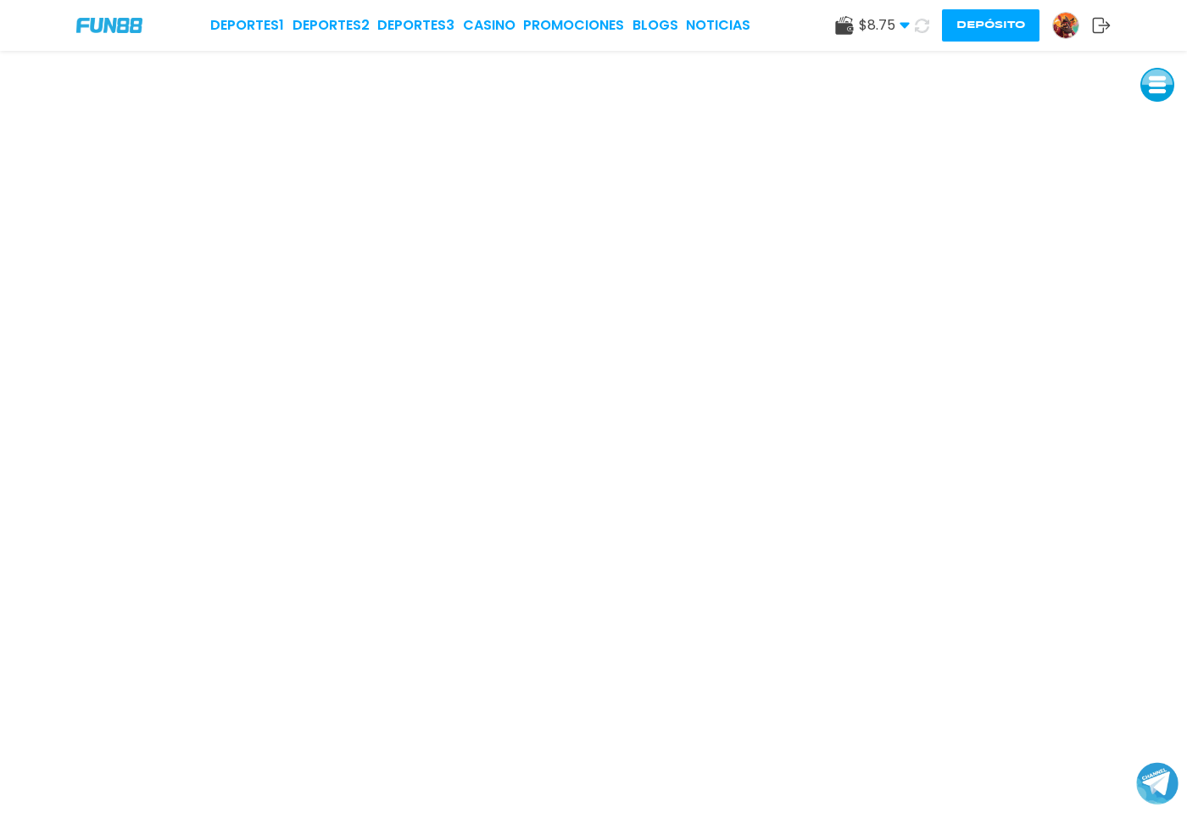
click at [924, 26] on icon at bounding box center [921, 25] width 15 height 15
click at [985, 33] on button "Depósito" at bounding box center [991, 25] width 98 height 32
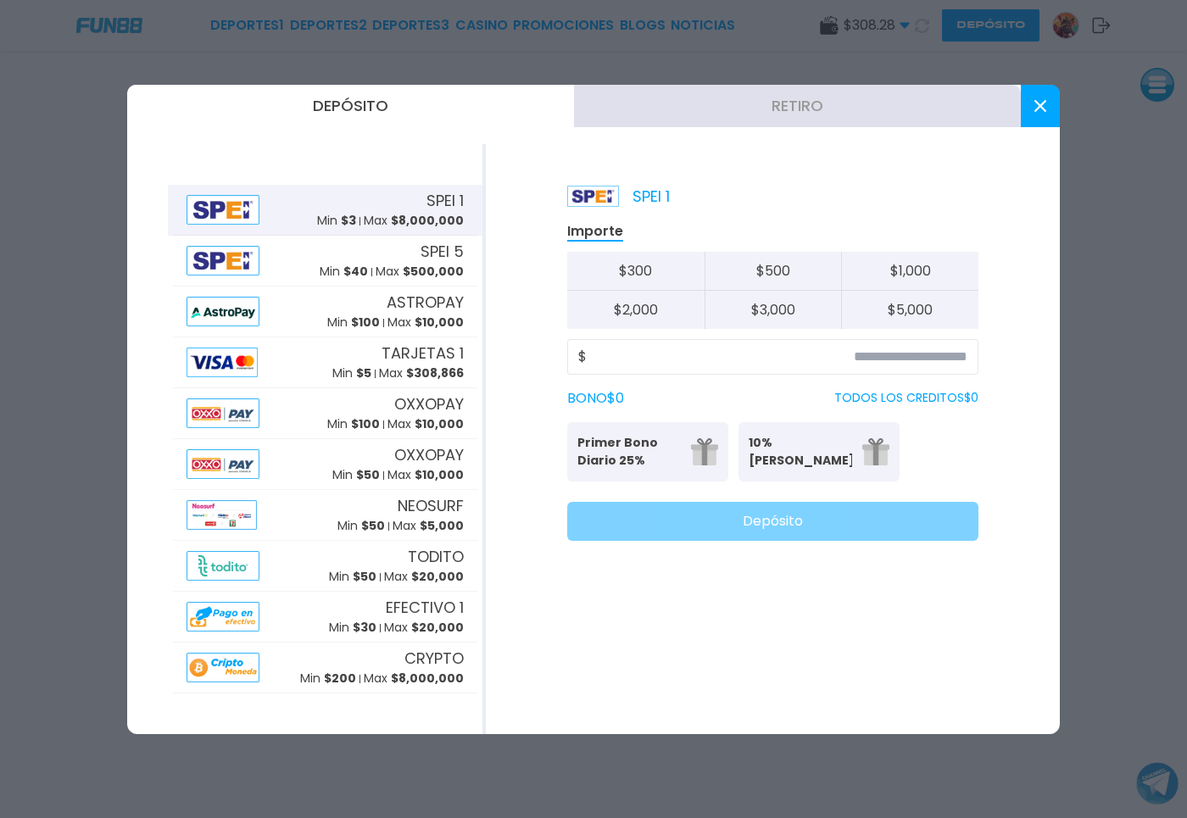
click at [729, 119] on button "Retiro" at bounding box center [797, 106] width 447 height 42
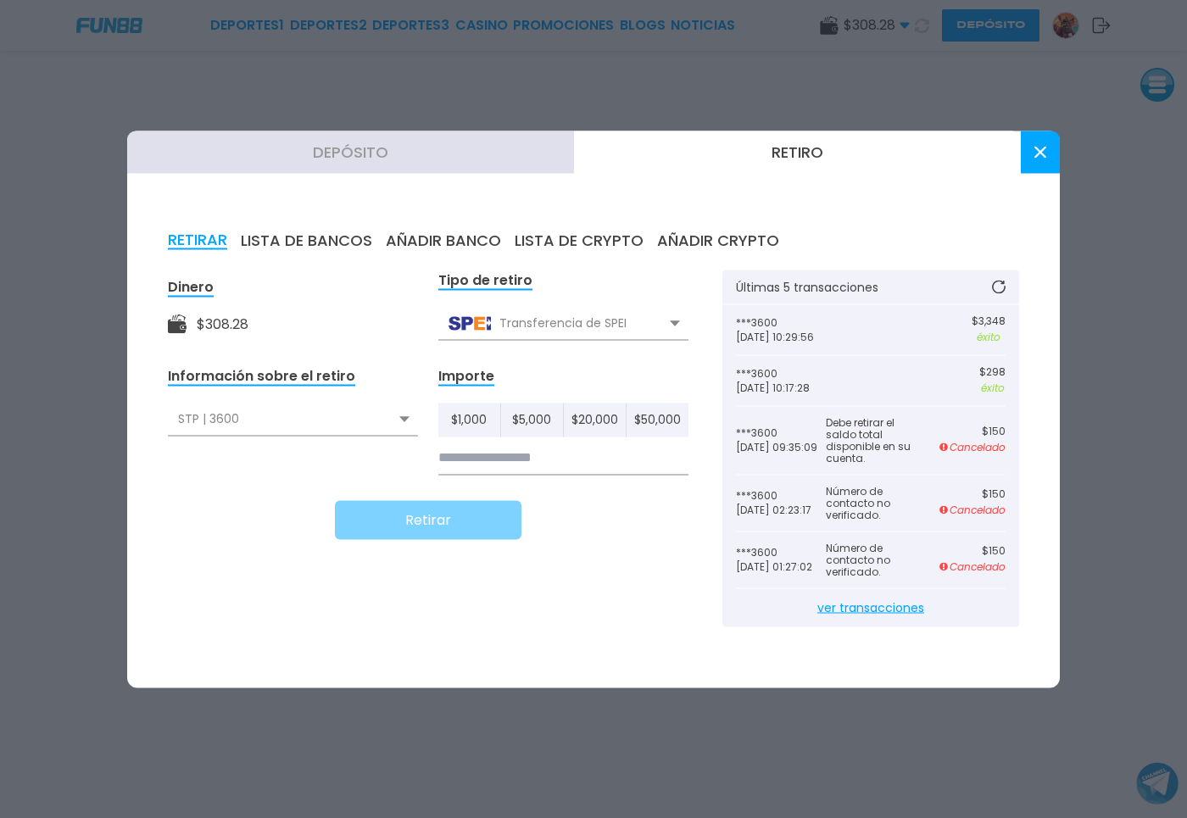
click at [272, 459] on div "Información sobre el retiro STP | 3600 STP | 3600" at bounding box center [293, 420] width 250 height 109
click at [503, 455] on input at bounding box center [563, 457] width 250 height 35
type input "***"
click at [437, 517] on button "Retirar" at bounding box center [428, 519] width 187 height 39
click at [1037, 166] on button at bounding box center [1040, 152] width 39 height 42
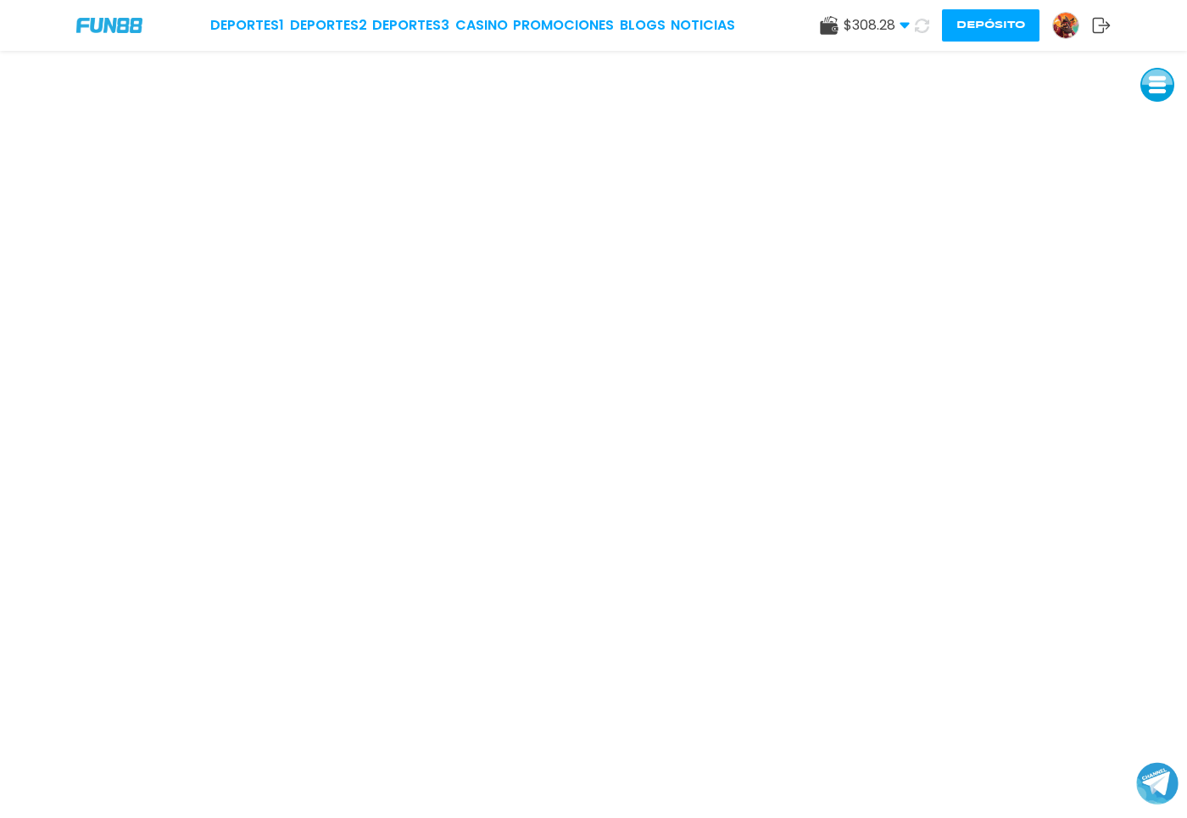
click at [924, 31] on use at bounding box center [922, 25] width 14 height 14
click at [478, 17] on link "CASINO" at bounding box center [481, 25] width 53 height 20
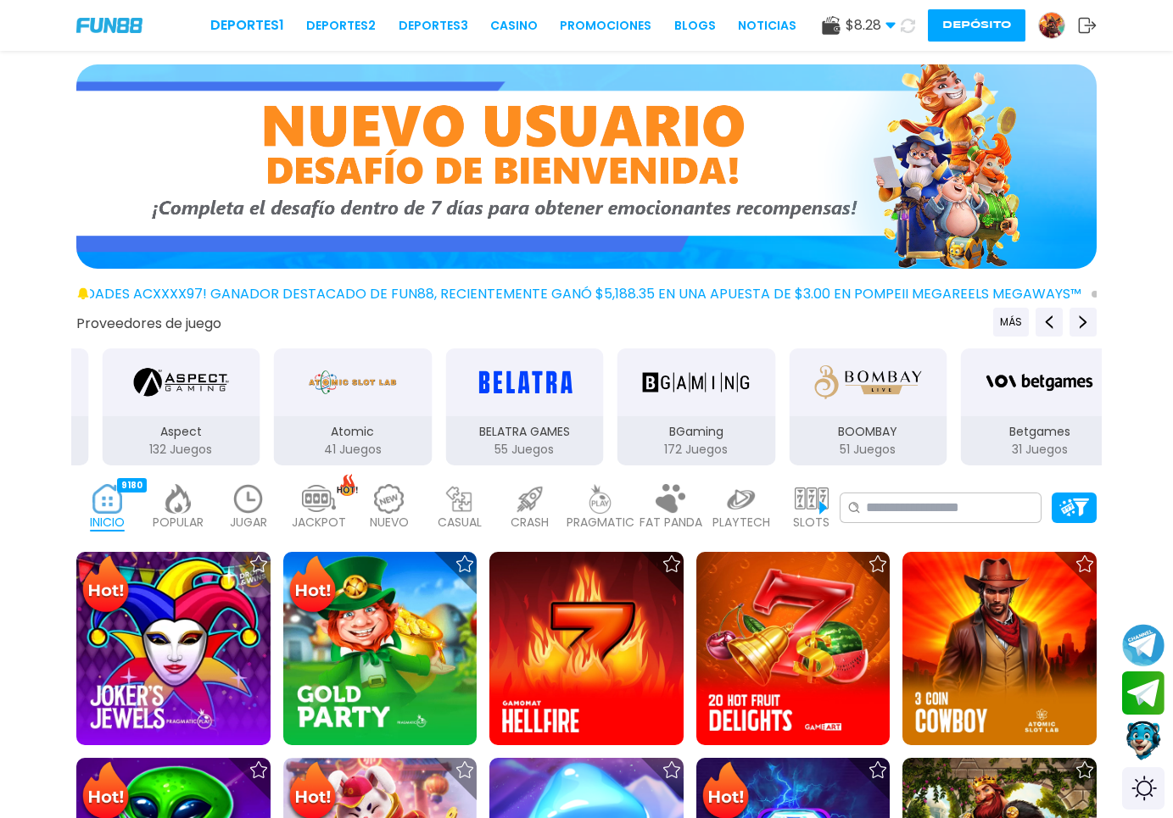
click at [1057, 14] on img at bounding box center [1051, 25] width 25 height 25
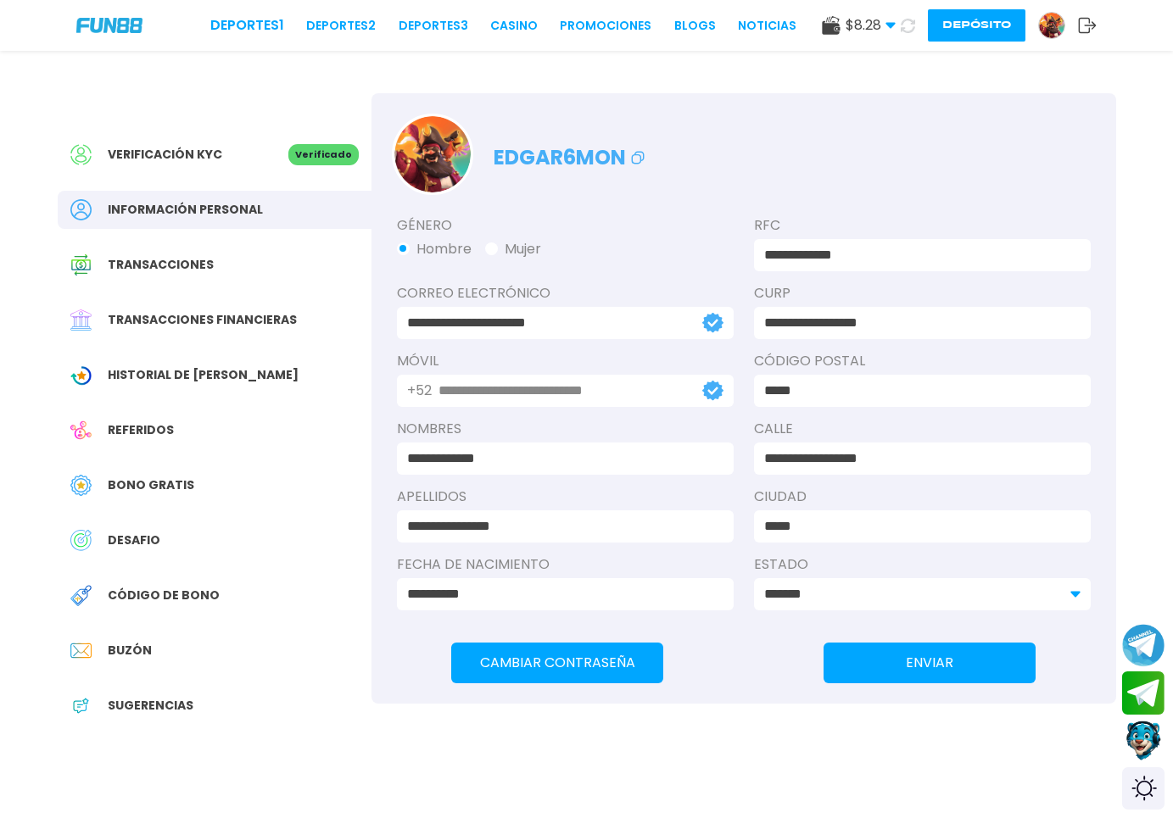
click at [185, 319] on span "Transacciones financieras" at bounding box center [202, 320] width 189 height 18
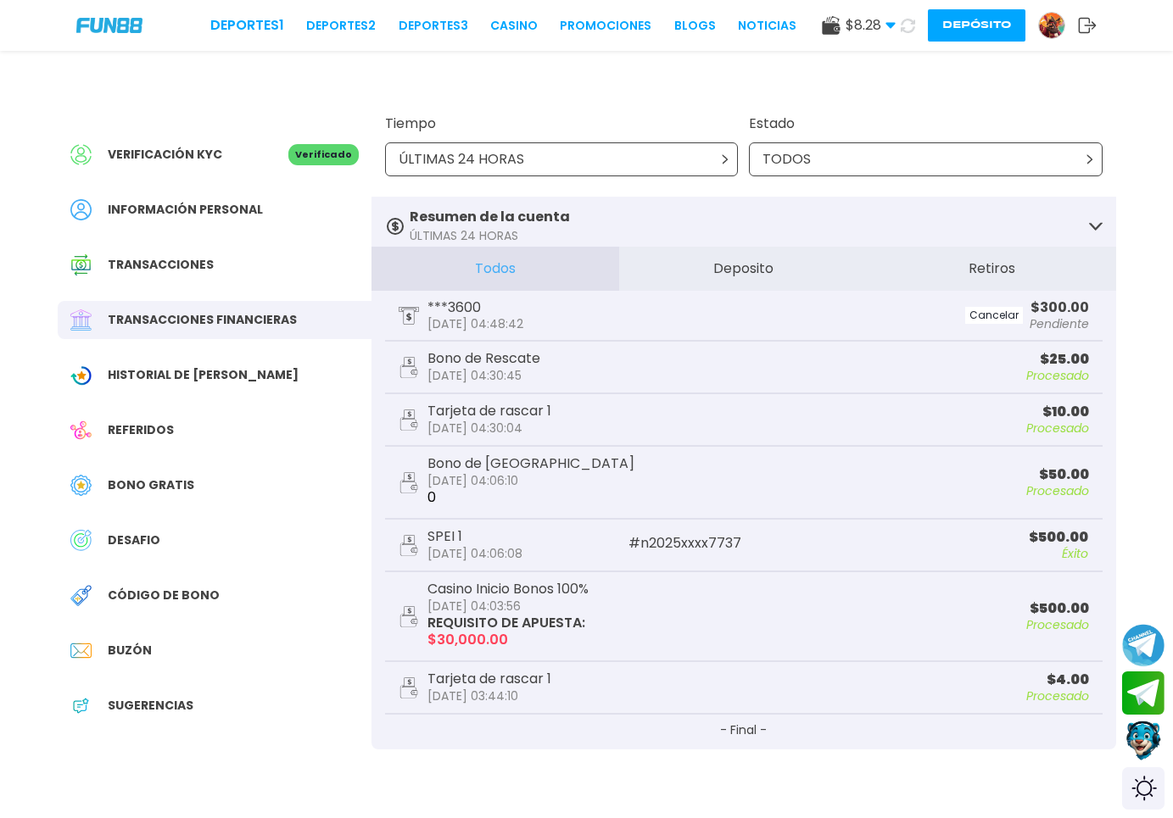
click at [726, 275] on button "Deposito" at bounding box center [743, 269] width 248 height 44
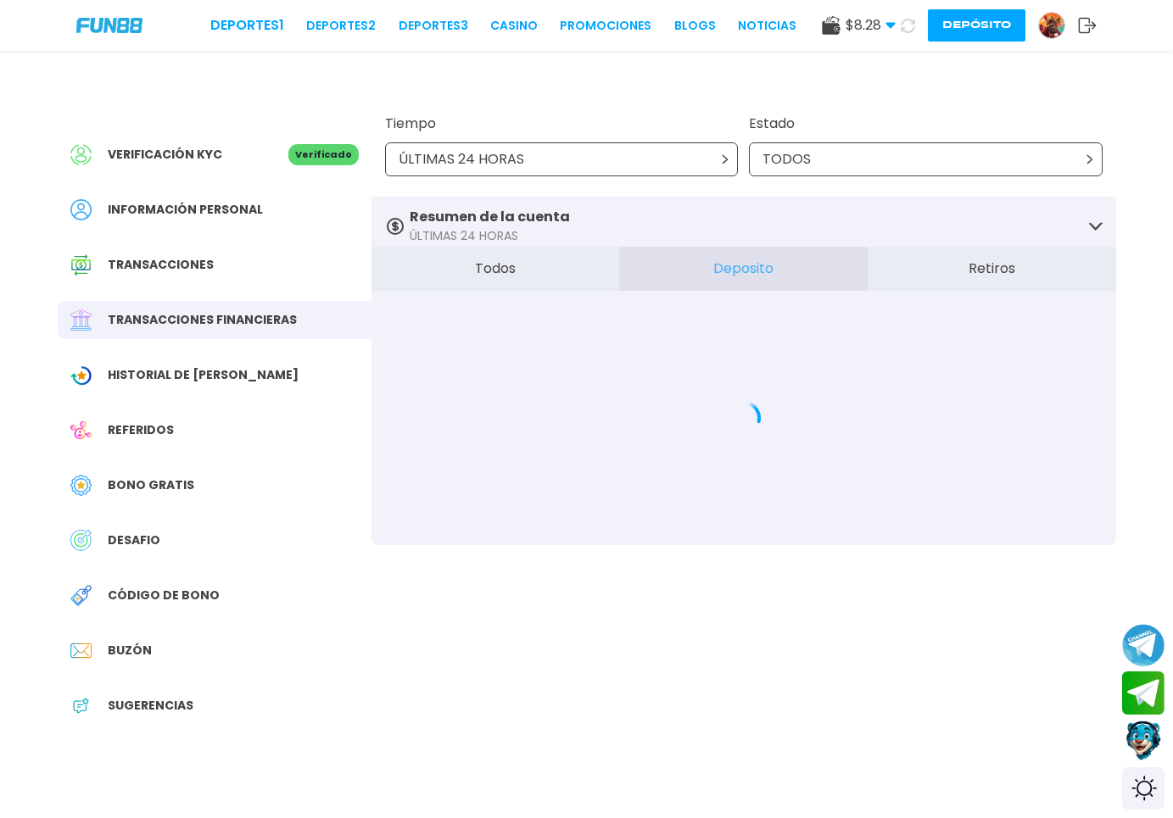
click at [932, 259] on button "Retiros" at bounding box center [992, 269] width 248 height 44
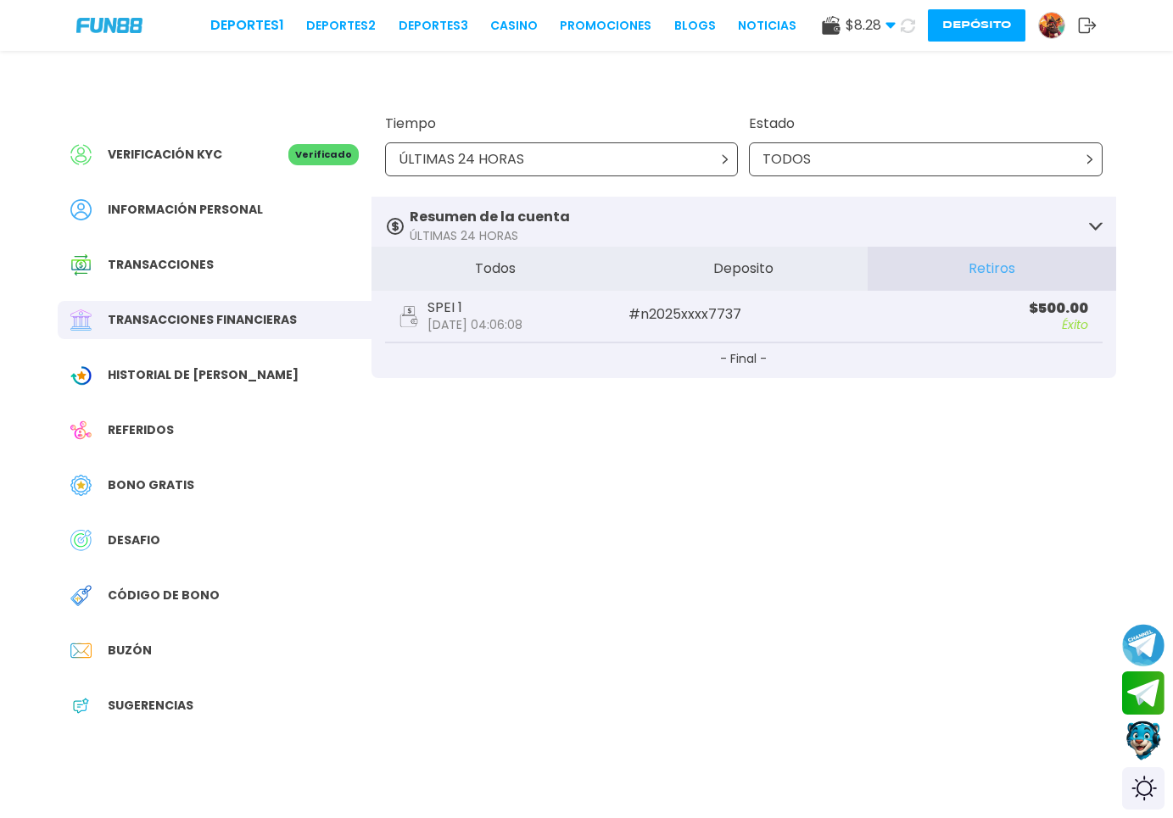
click at [553, 265] on button "Todos" at bounding box center [495, 269] width 248 height 44
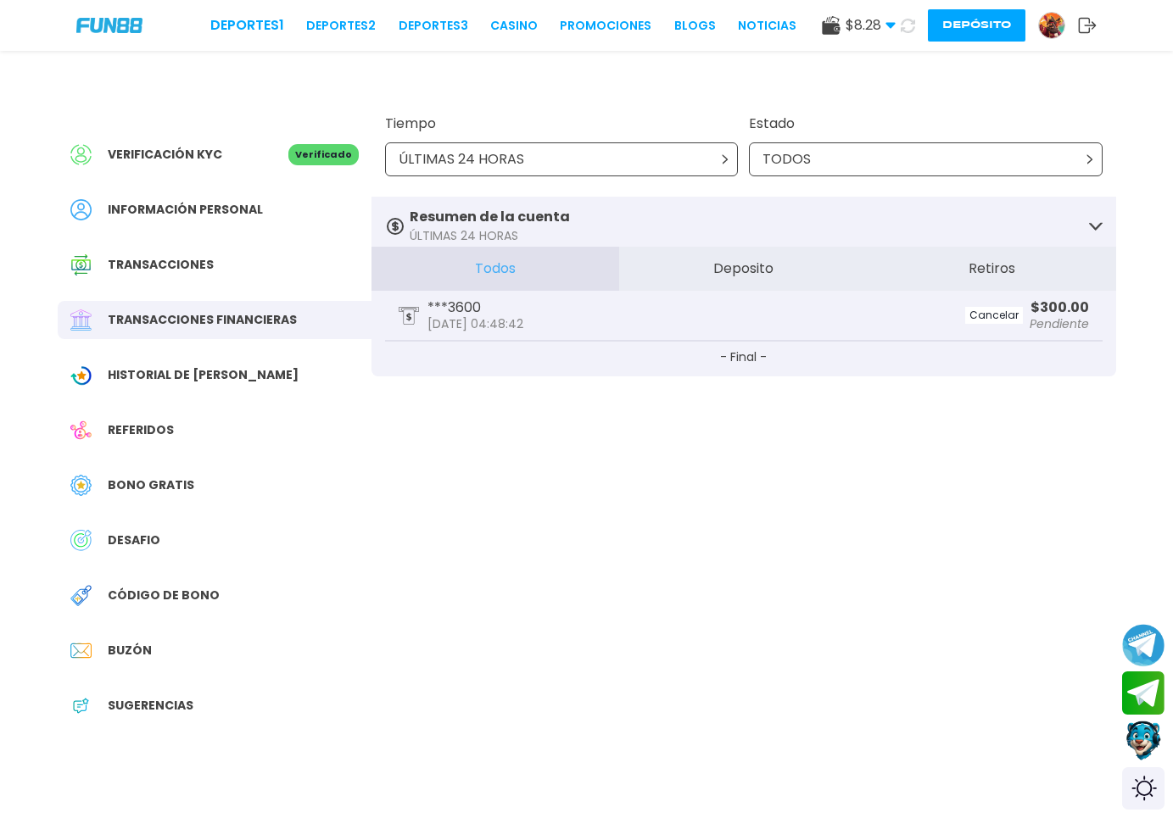
click at [264, 387] on div "Historial de [PERSON_NAME]" at bounding box center [215, 375] width 314 height 38
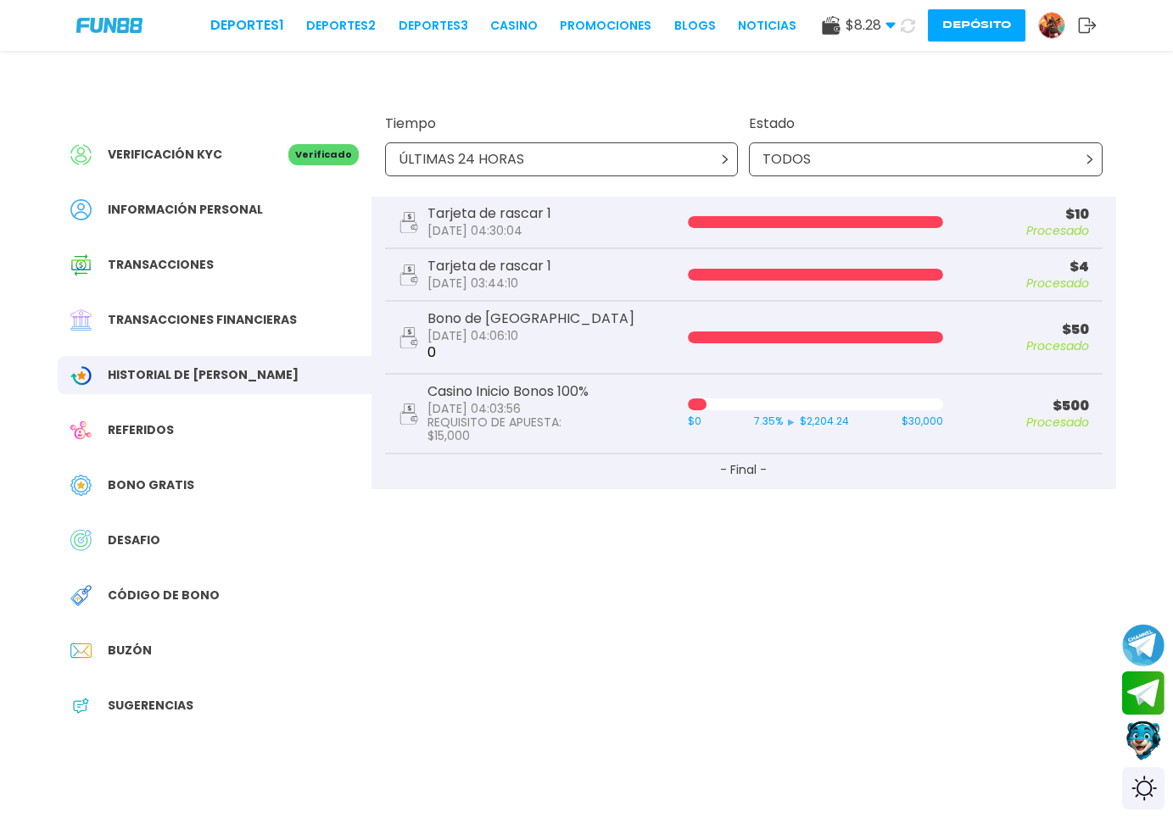
click at [211, 539] on div "DESAFIO" at bounding box center [215, 541] width 314 height 38
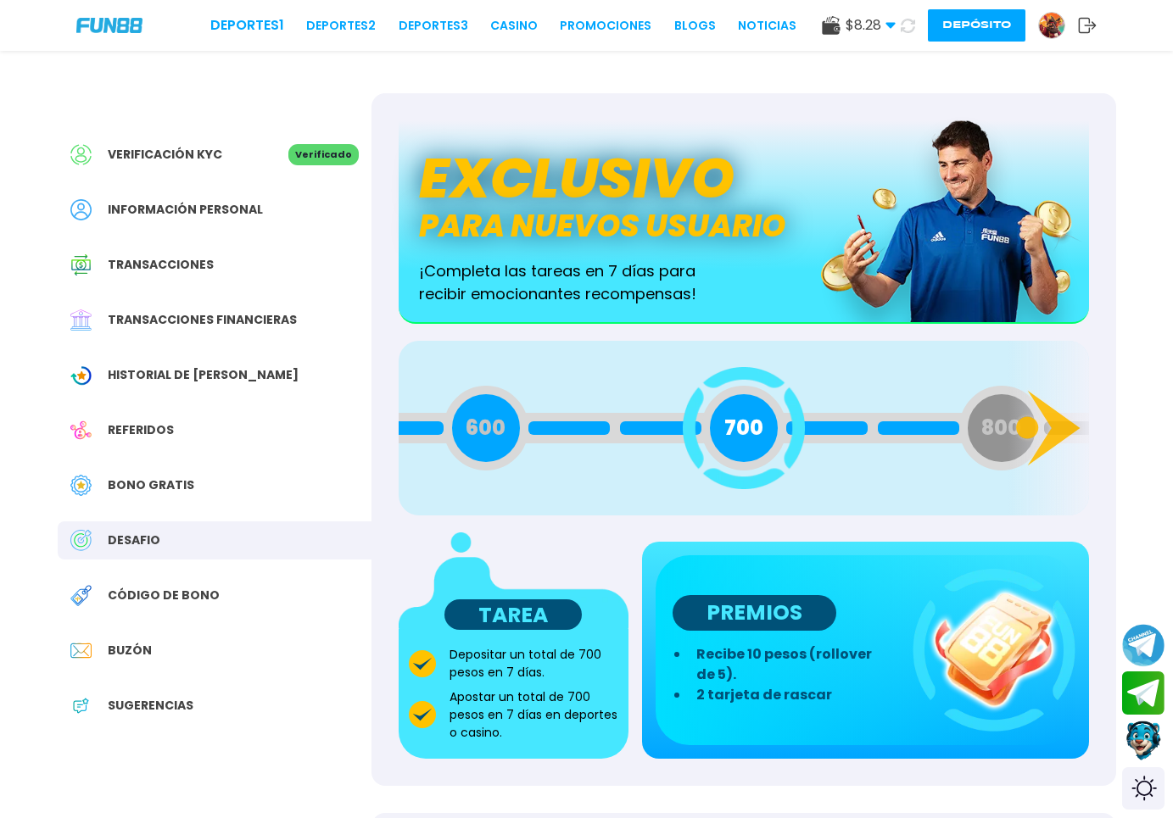
click at [719, 431] on div "700" at bounding box center [743, 428] width 85 height 85
click at [207, 592] on span "Código de bono" at bounding box center [164, 596] width 112 height 18
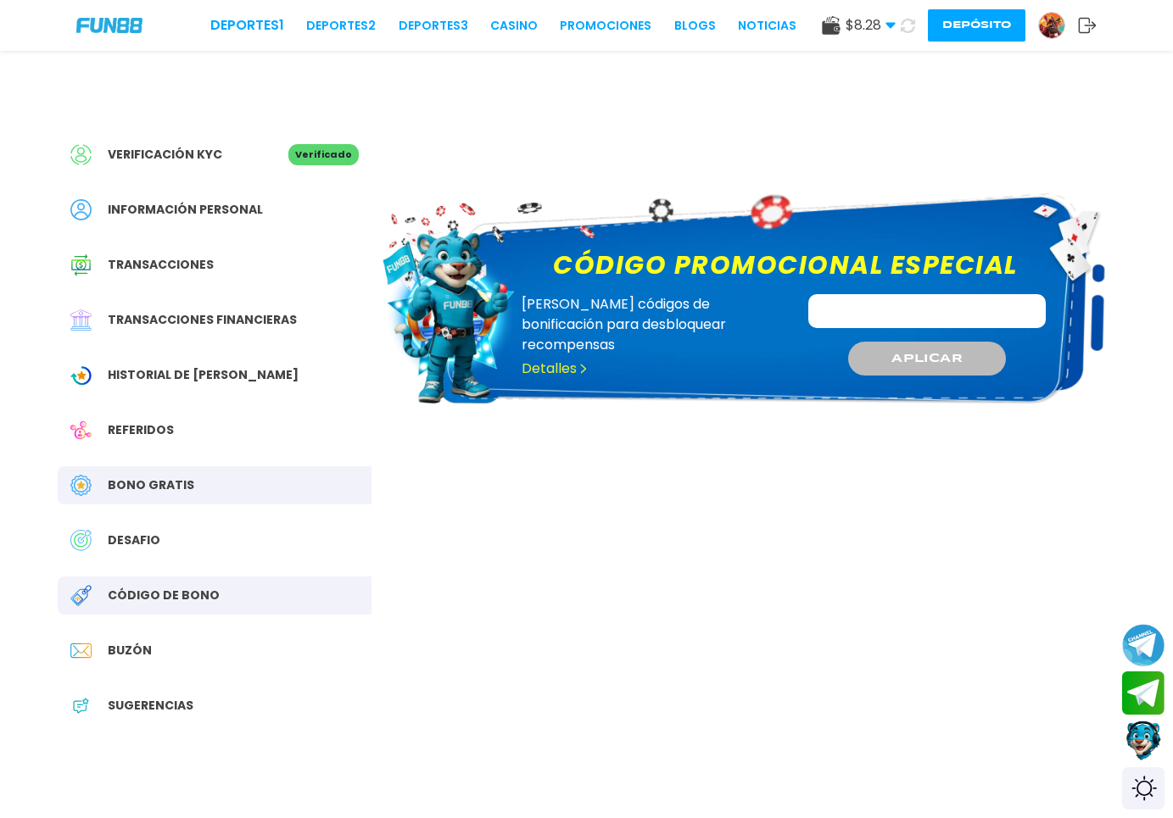
click at [214, 281] on div "Transacciones" at bounding box center [215, 265] width 314 height 38
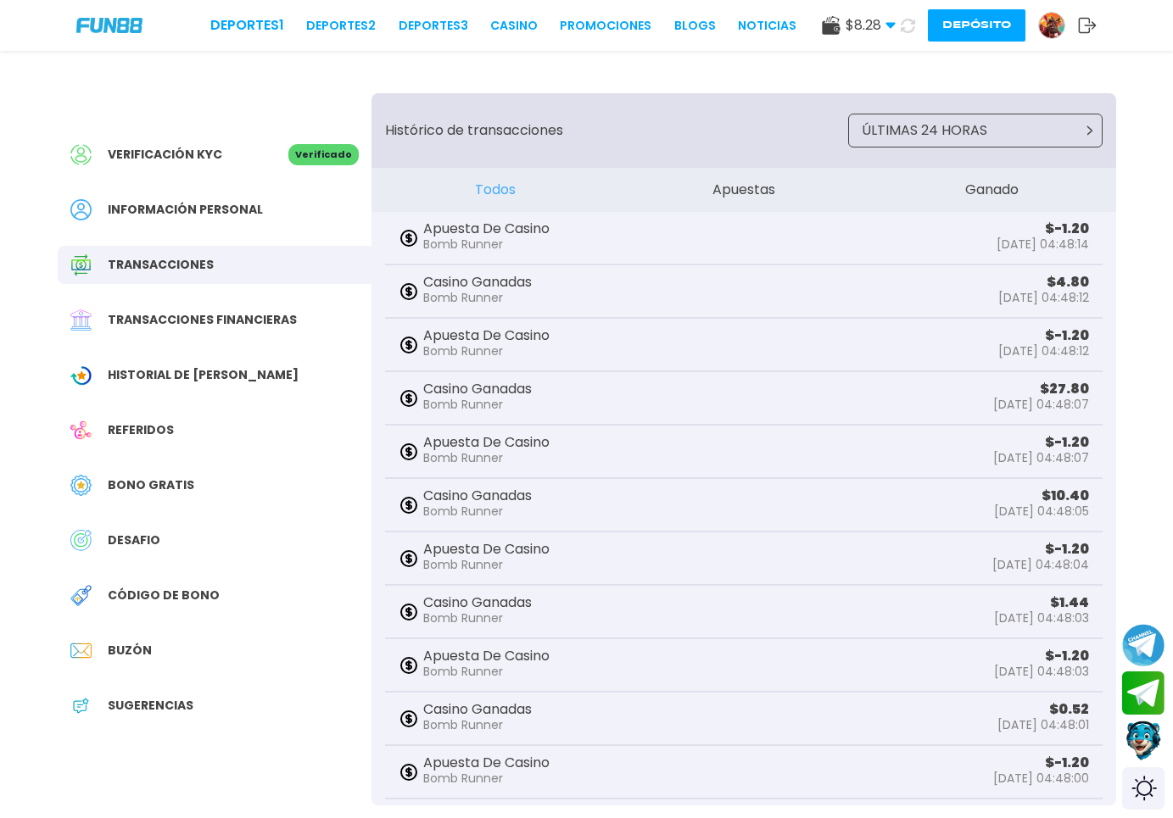
click at [990, 47] on div "Deportes 1 Deportes 2 Deportes 3 CASINO Promociones BLOGS NOTICIAS $ 8.28 Diner…" at bounding box center [586, 25] width 1173 height 51
click at [989, 42] on div "Deportes 1 Deportes 2 Deportes 3 CASINO Promociones BLOGS NOTICIAS $ 8.28 Diner…" at bounding box center [586, 25] width 1173 height 51
click at [987, 35] on button "Depósito" at bounding box center [977, 25] width 98 height 32
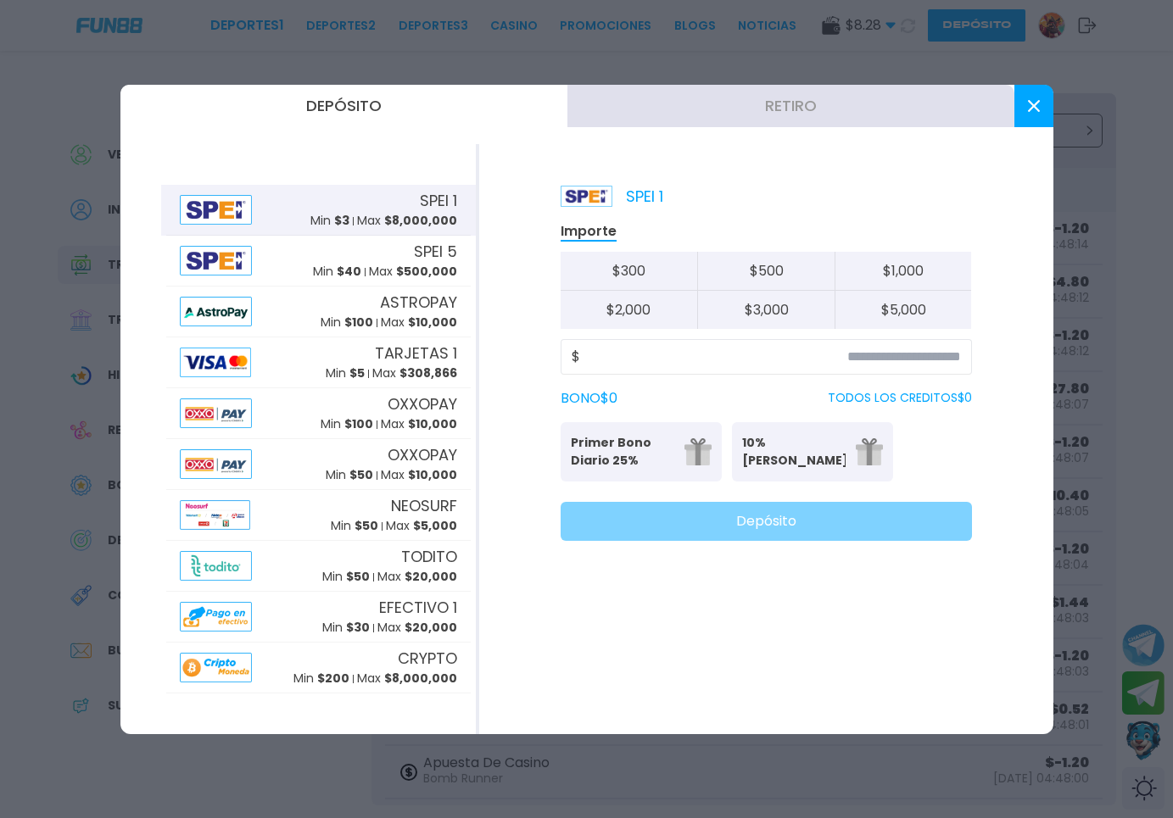
drag, startPoint x: 1028, startPoint y: 119, endPoint x: 879, endPoint y: 225, distance: 182.4
click at [887, 221] on div "Depósito Retiro SPEI 1 Min $ 3 Max $ 8,000,000 SPEI 5 Min $ 40 Max $ 500,000 AS…" at bounding box center [586, 410] width 933 height 650
click at [672, 277] on button "$ 300" at bounding box center [629, 271] width 137 height 39
type input "***"
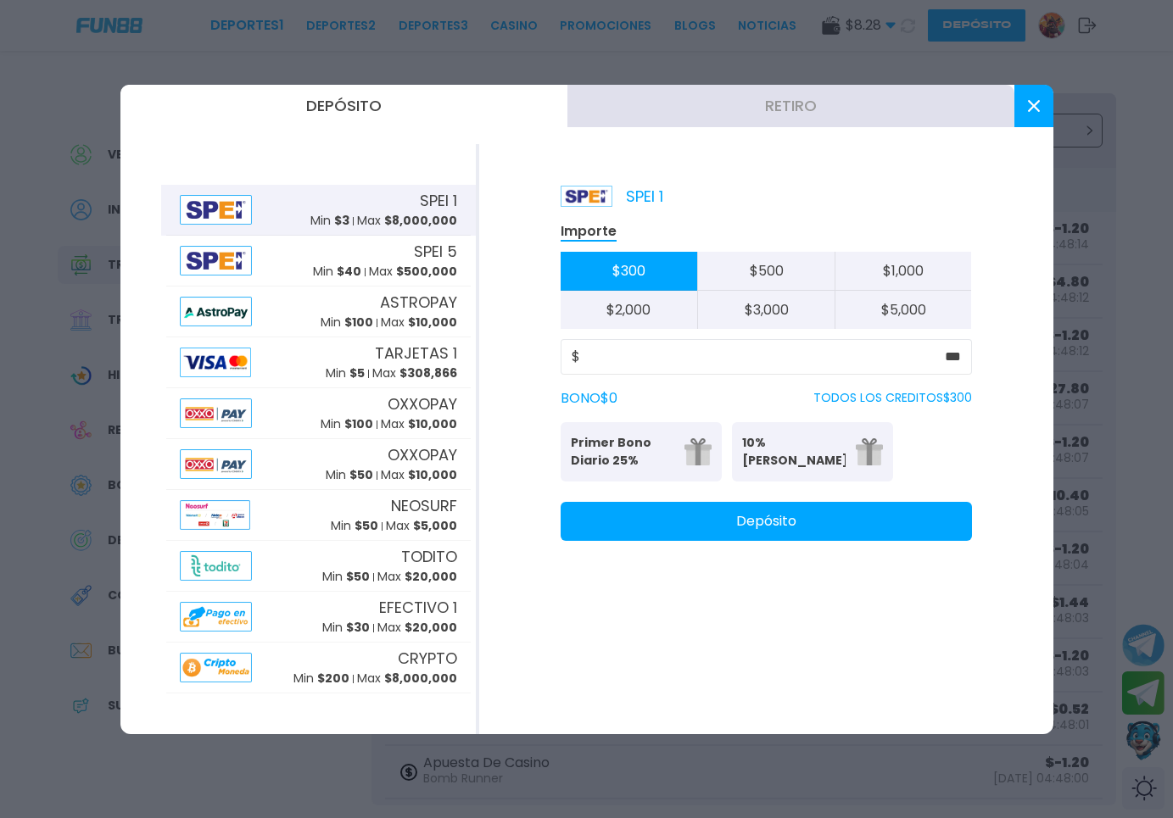
click at [681, 448] on button "Primer Bono Diario 25% Se puede solicitar una vez al día" at bounding box center [641, 451] width 161 height 59
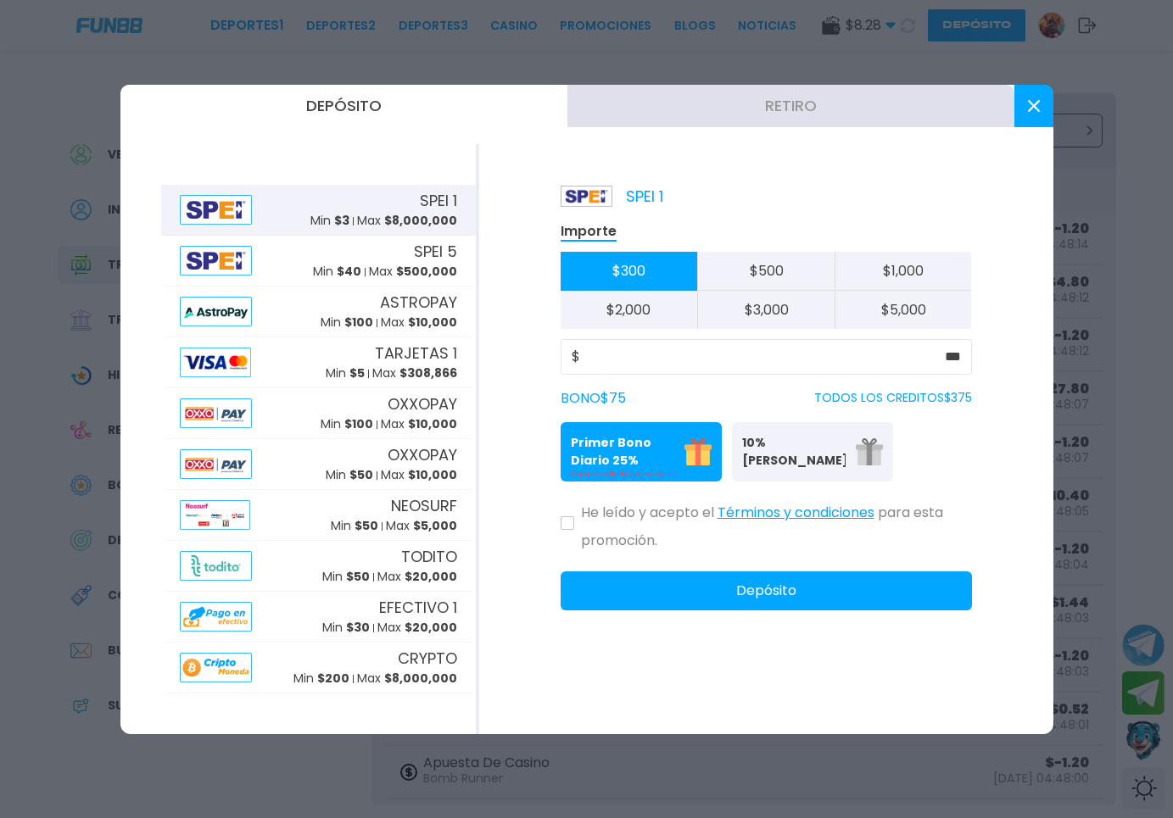
click at [799, 516] on button "Términos y condiciones" at bounding box center [795, 513] width 157 height 36
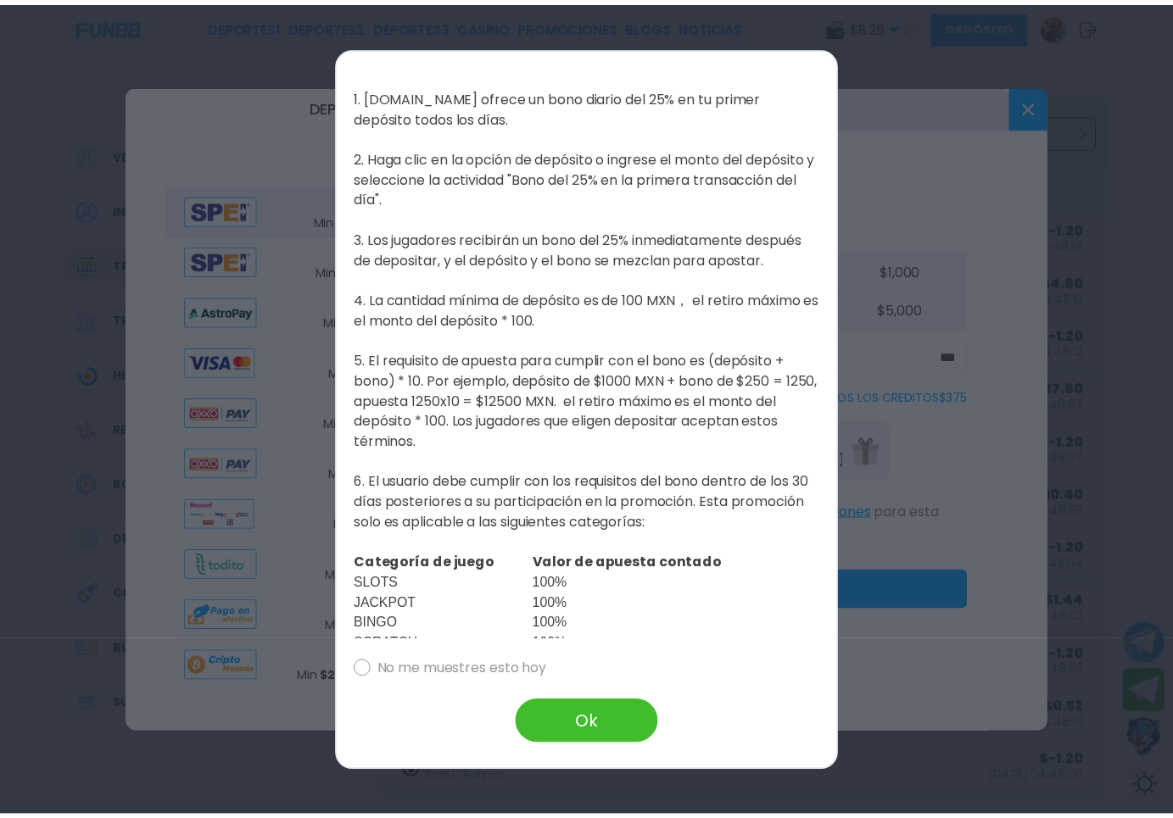
scroll to position [585, 0]
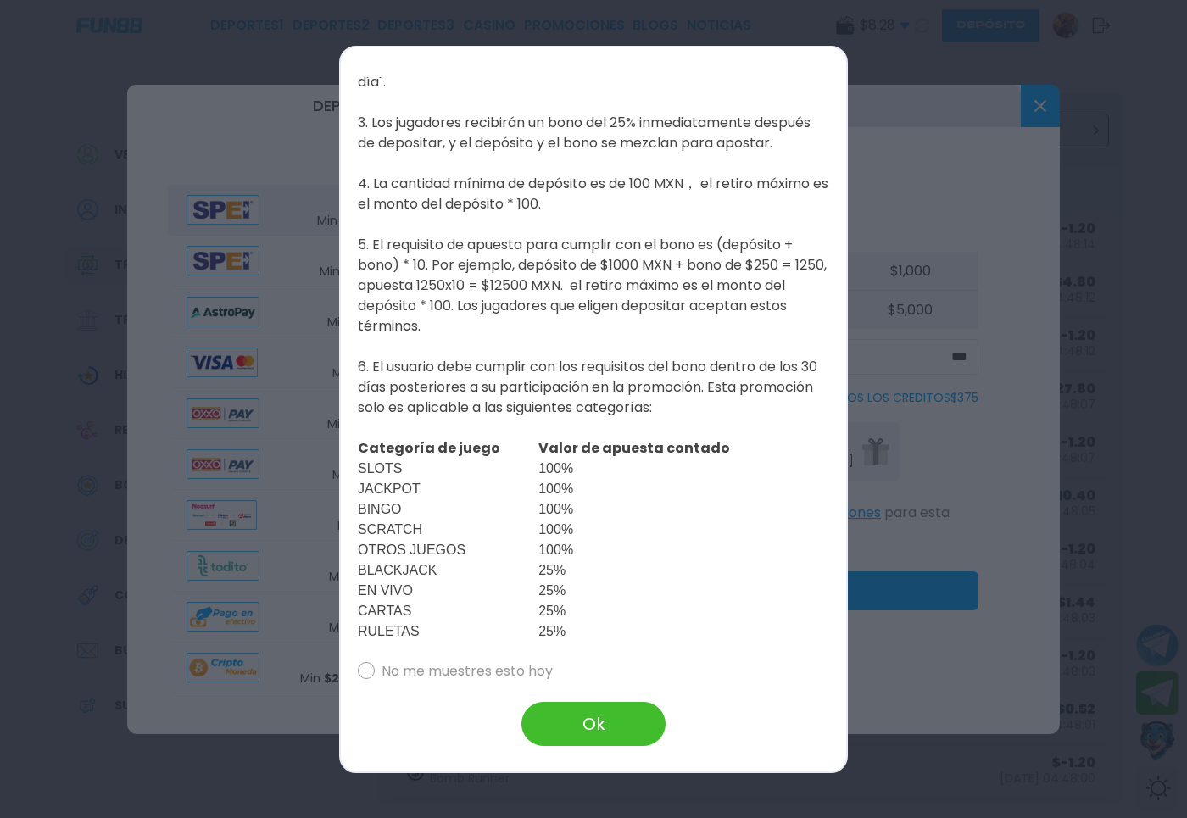
click at [937, 79] on div at bounding box center [593, 409] width 1187 height 818
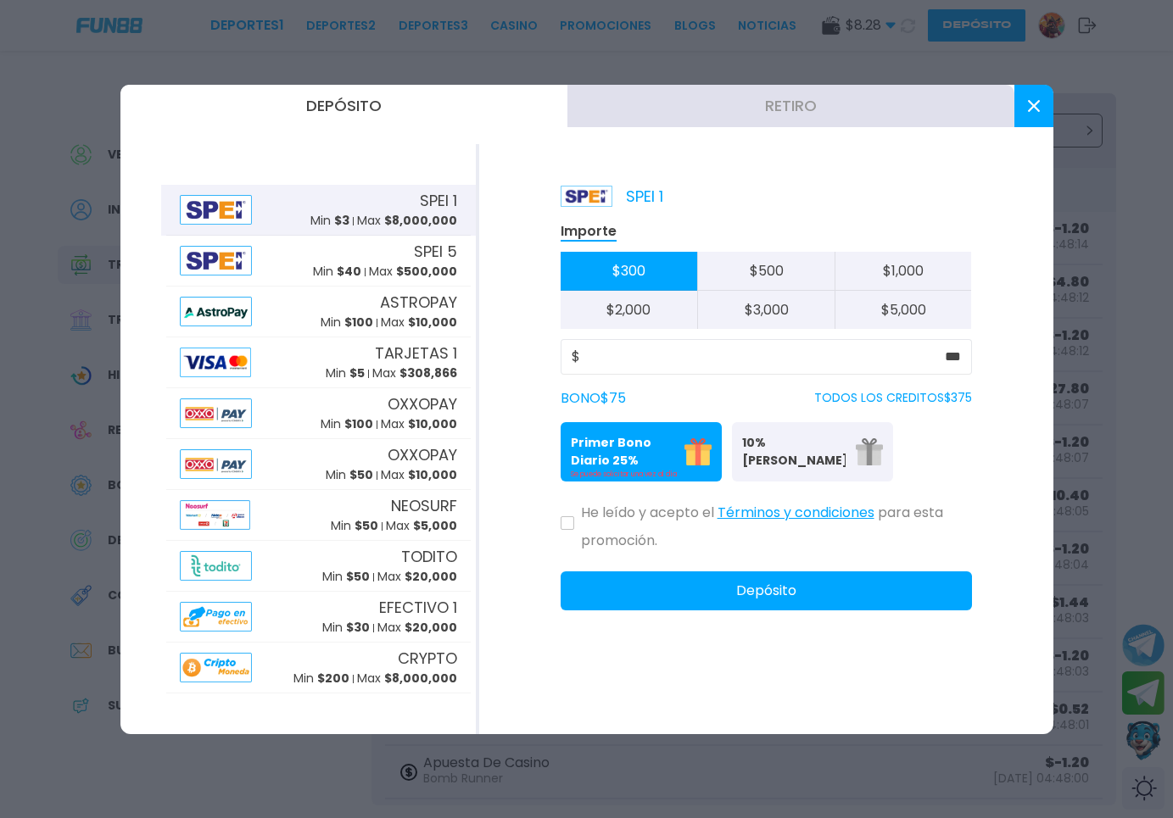
click at [1020, 98] on button at bounding box center [1033, 106] width 39 height 42
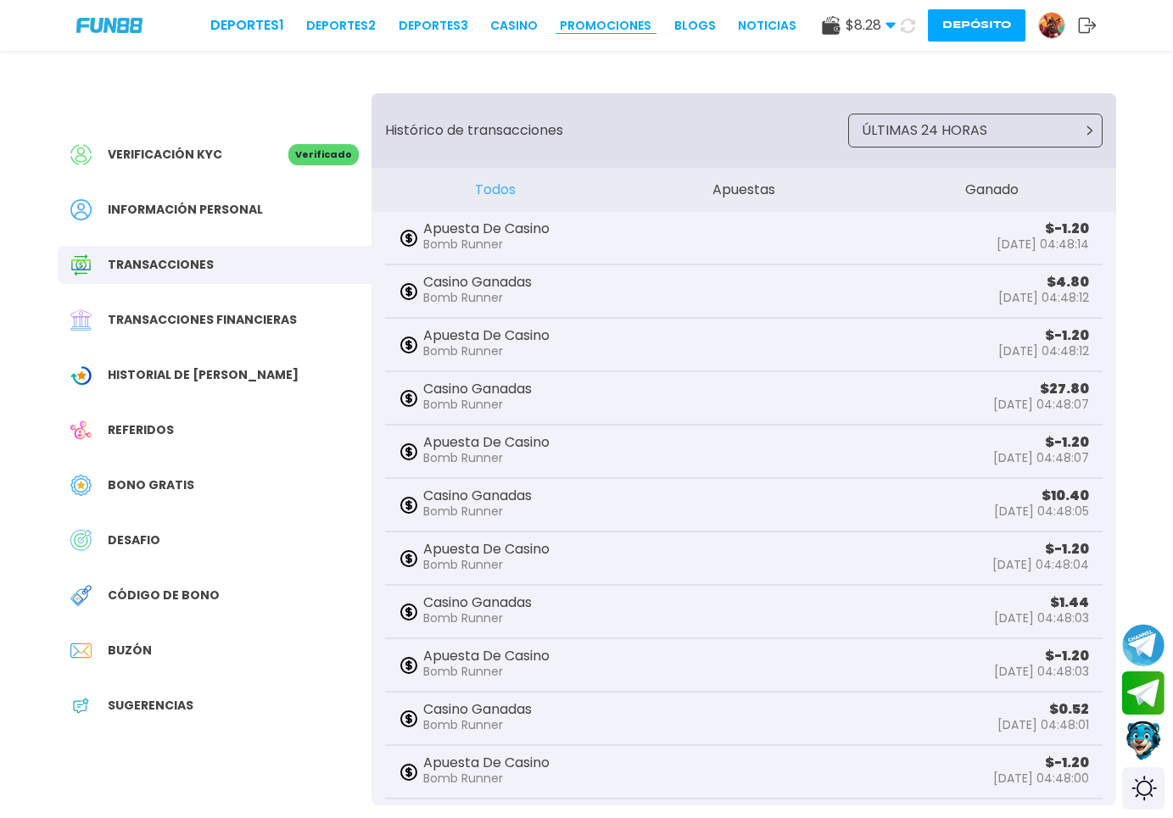
click at [583, 24] on link "Promociones" at bounding box center [606, 26] width 92 height 18
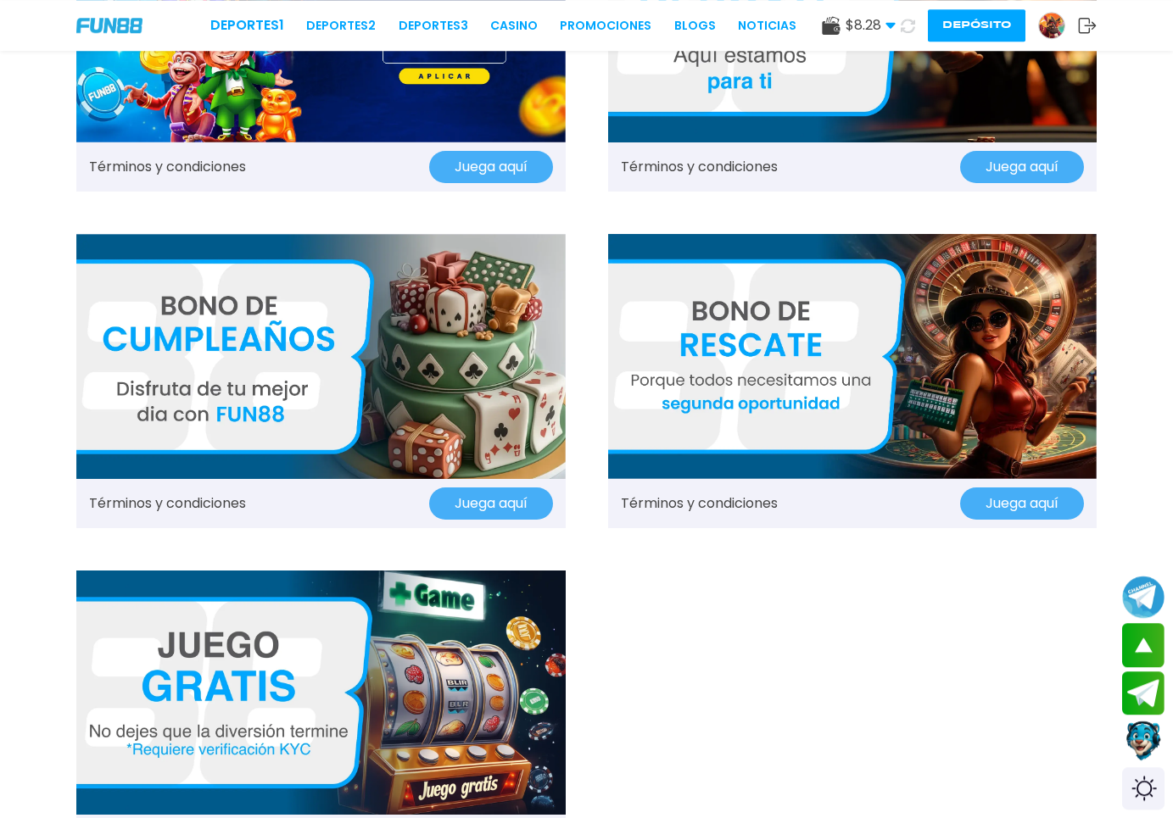
scroll to position [1557, 0]
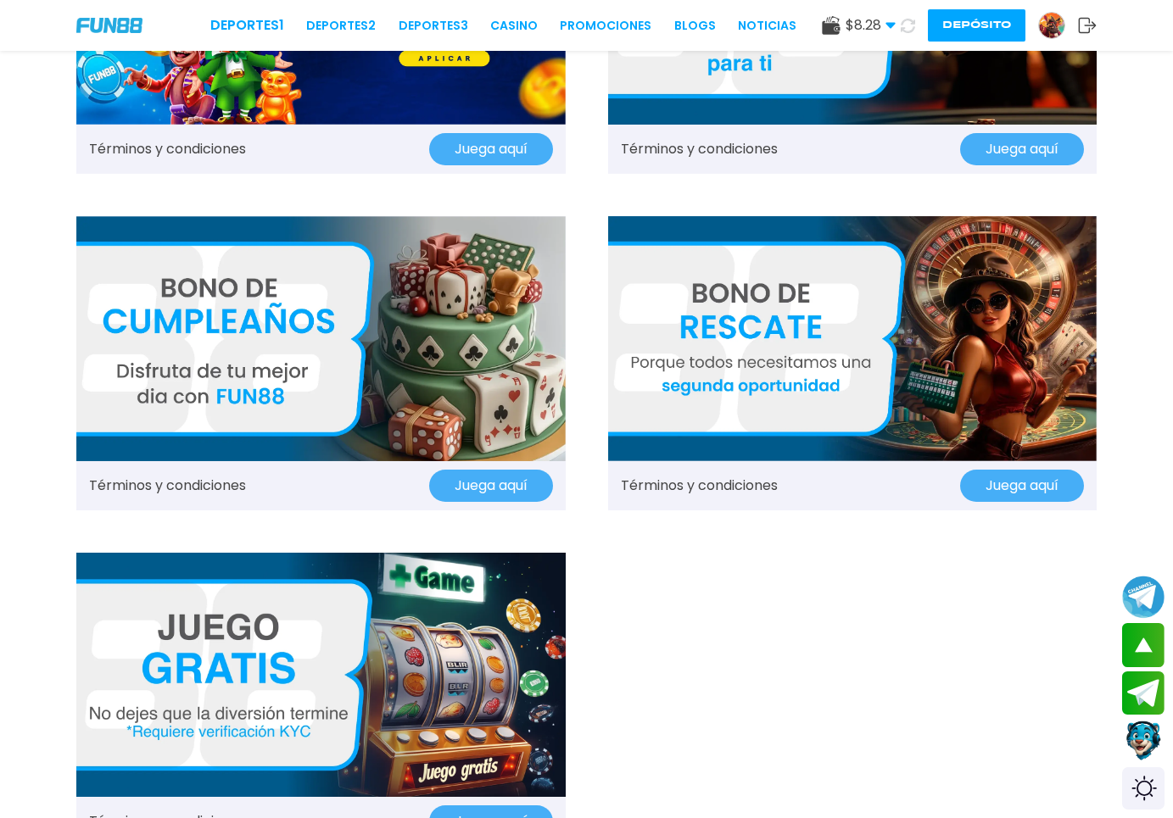
click at [1051, 26] on img at bounding box center [1051, 25] width 25 height 25
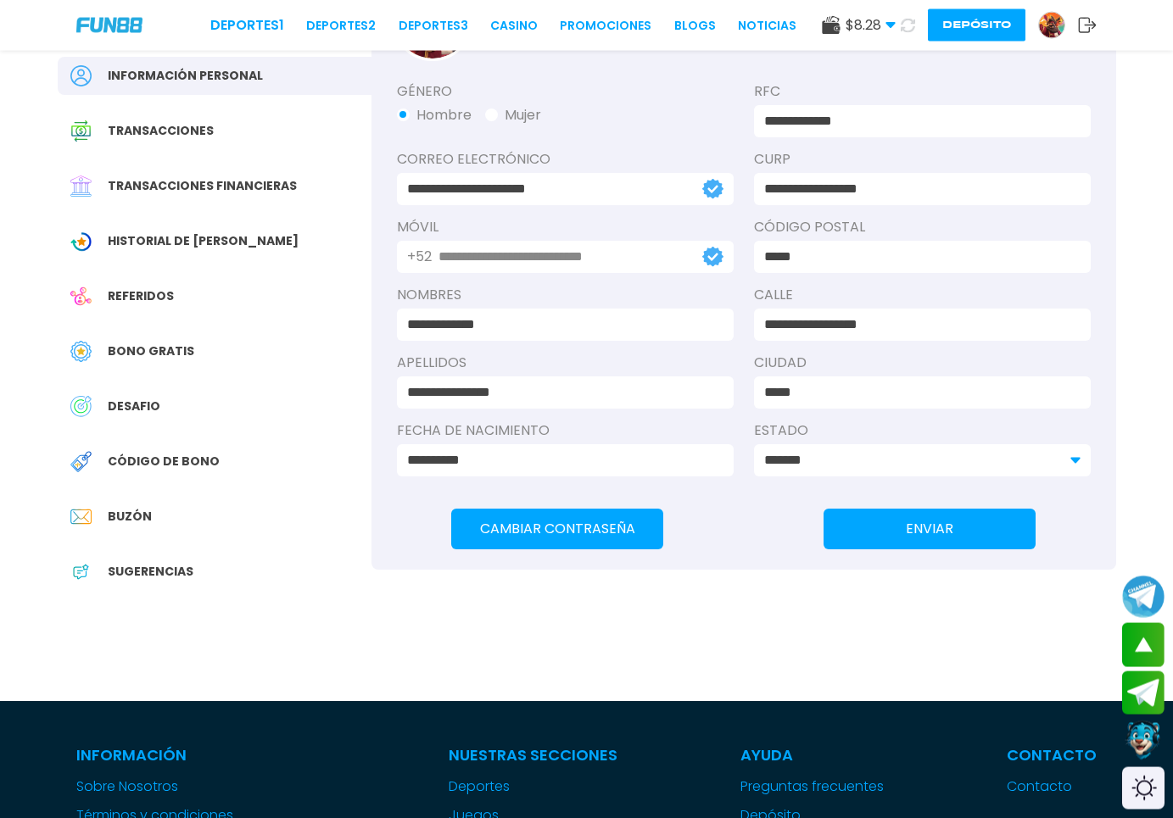
scroll to position [81, 0]
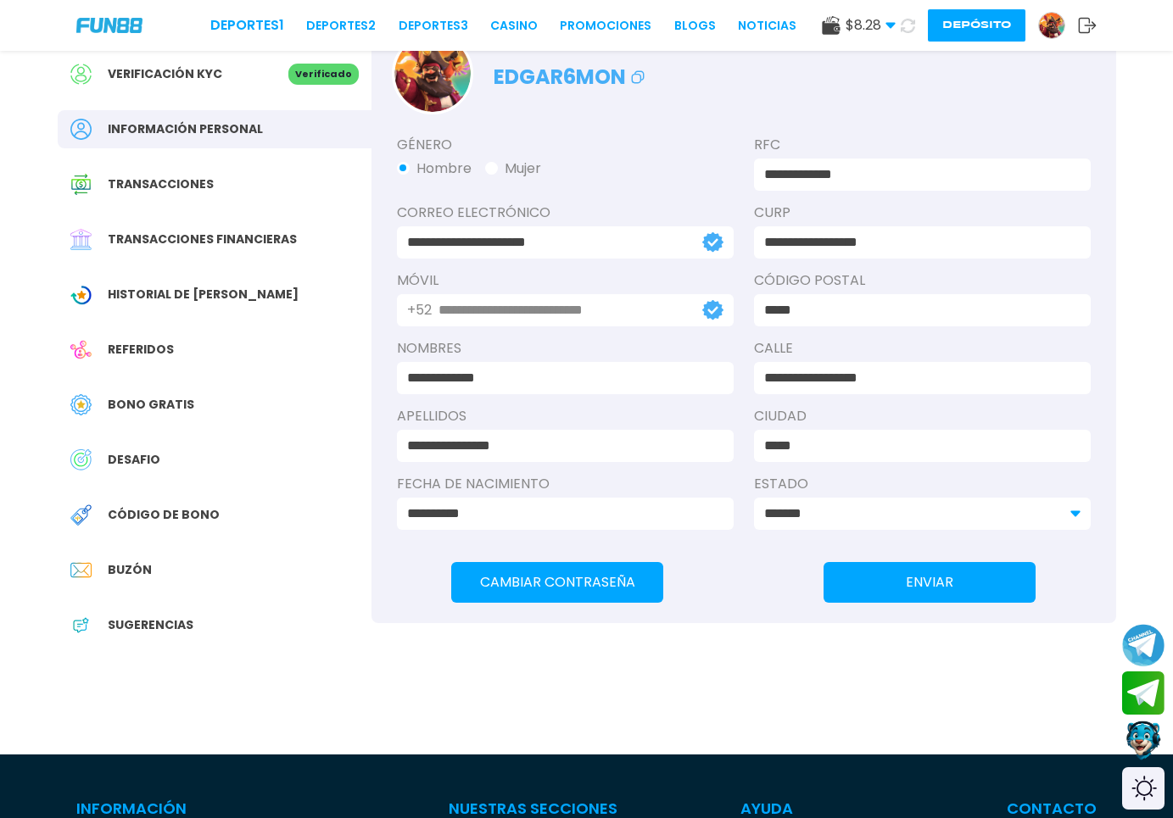
click at [221, 234] on span "Transacciones financieras" at bounding box center [202, 240] width 189 height 18
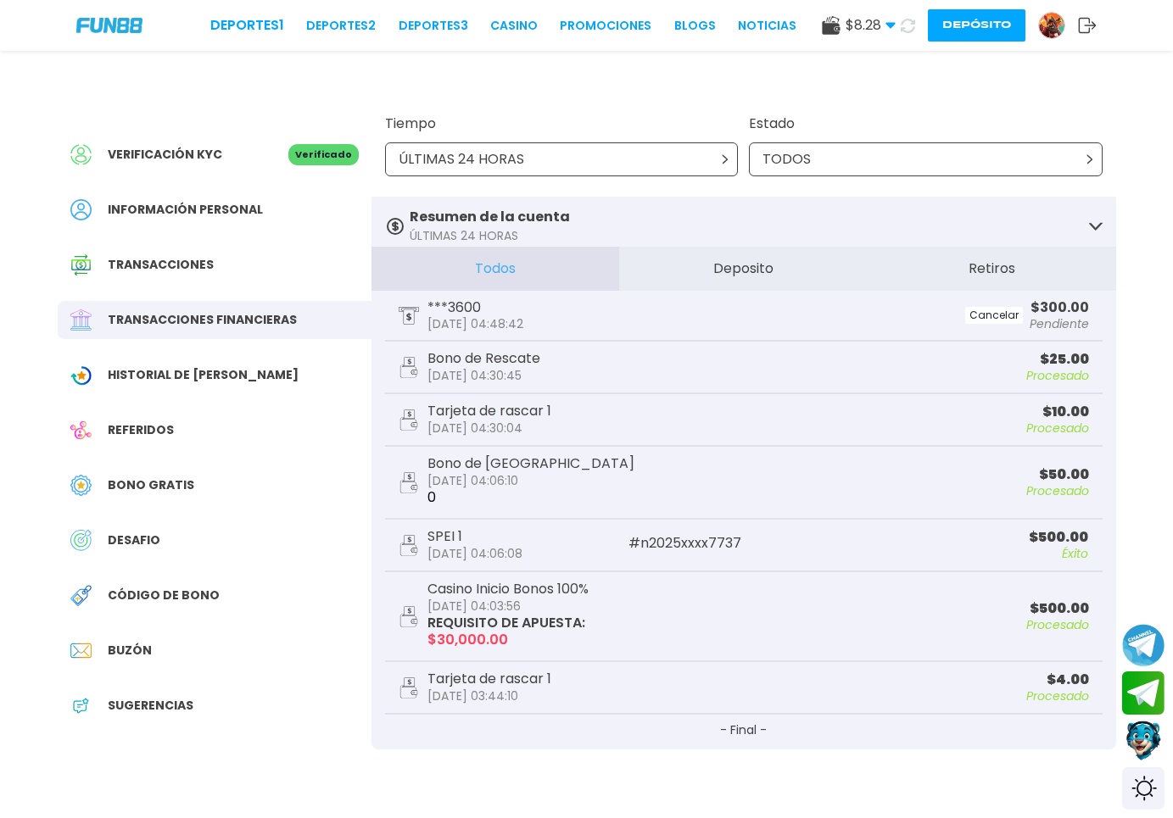
click at [243, 220] on div "Información personal" at bounding box center [215, 210] width 314 height 38
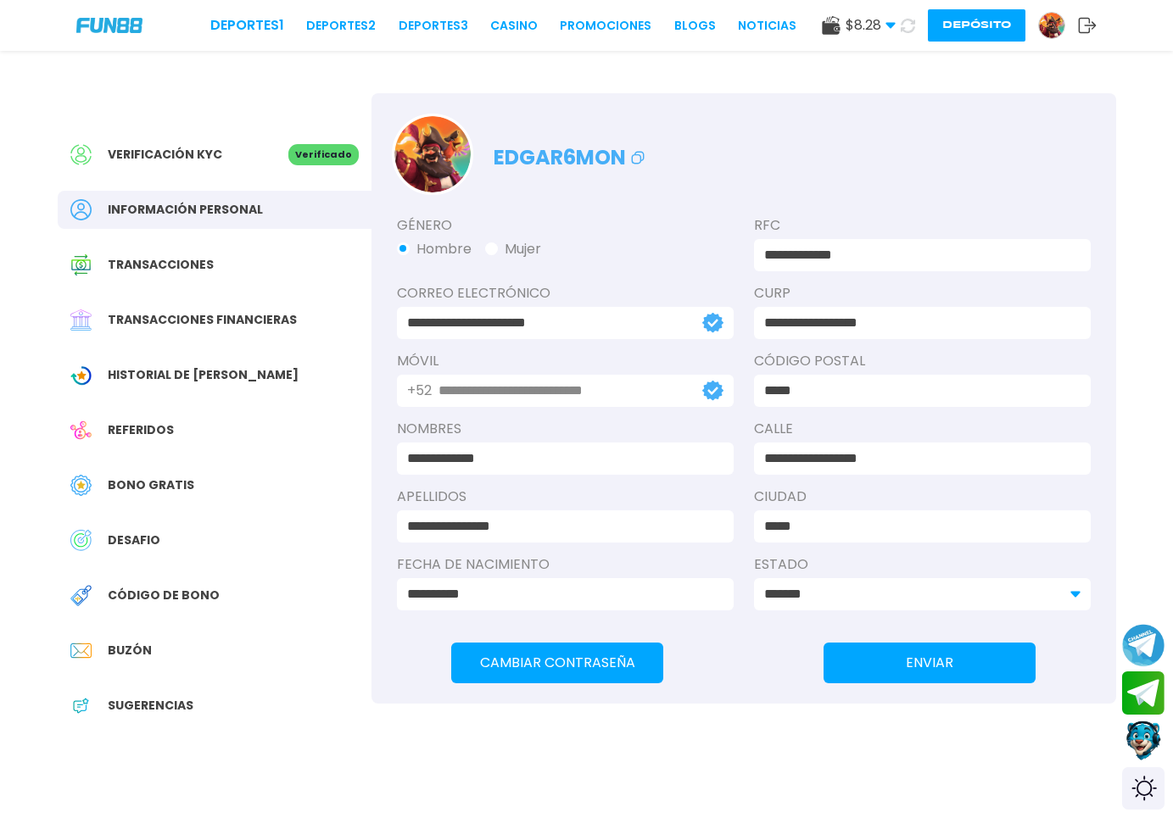
click at [272, 321] on span "Transacciones financieras" at bounding box center [202, 320] width 189 height 18
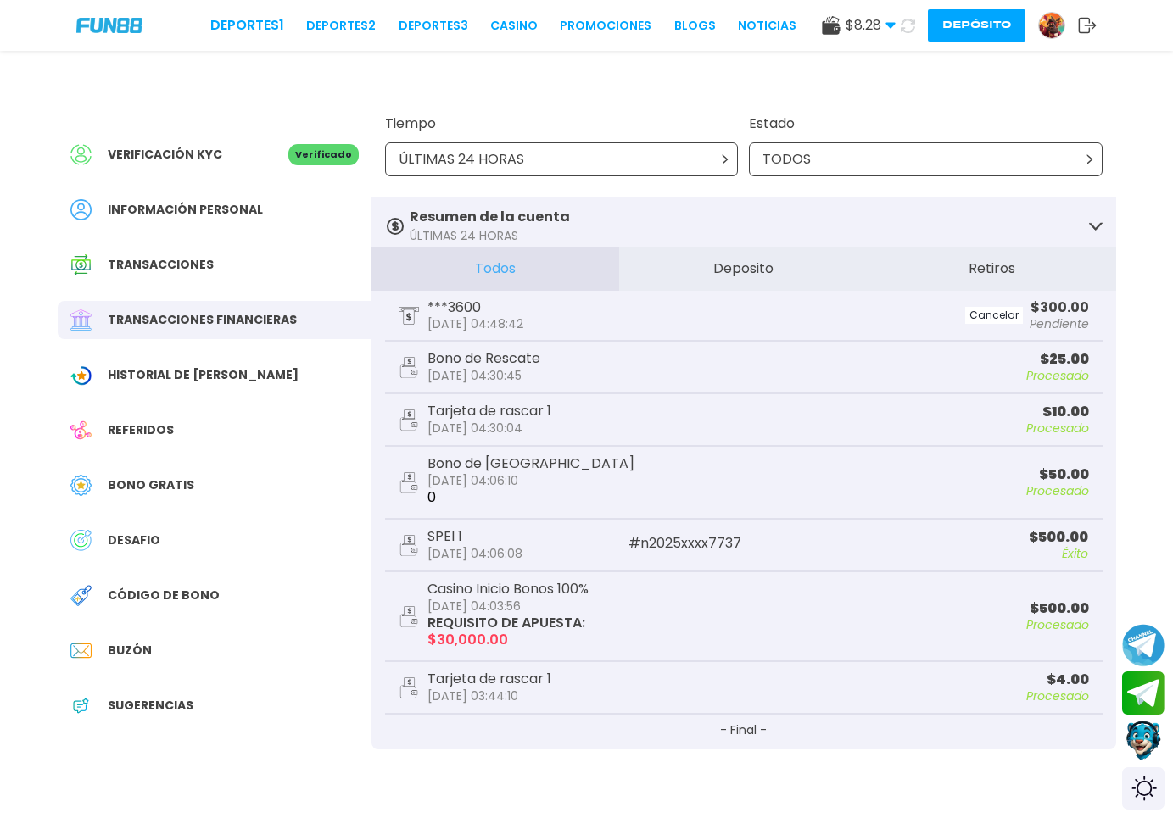
click at [260, 389] on div "Historial de [PERSON_NAME]" at bounding box center [215, 375] width 314 height 38
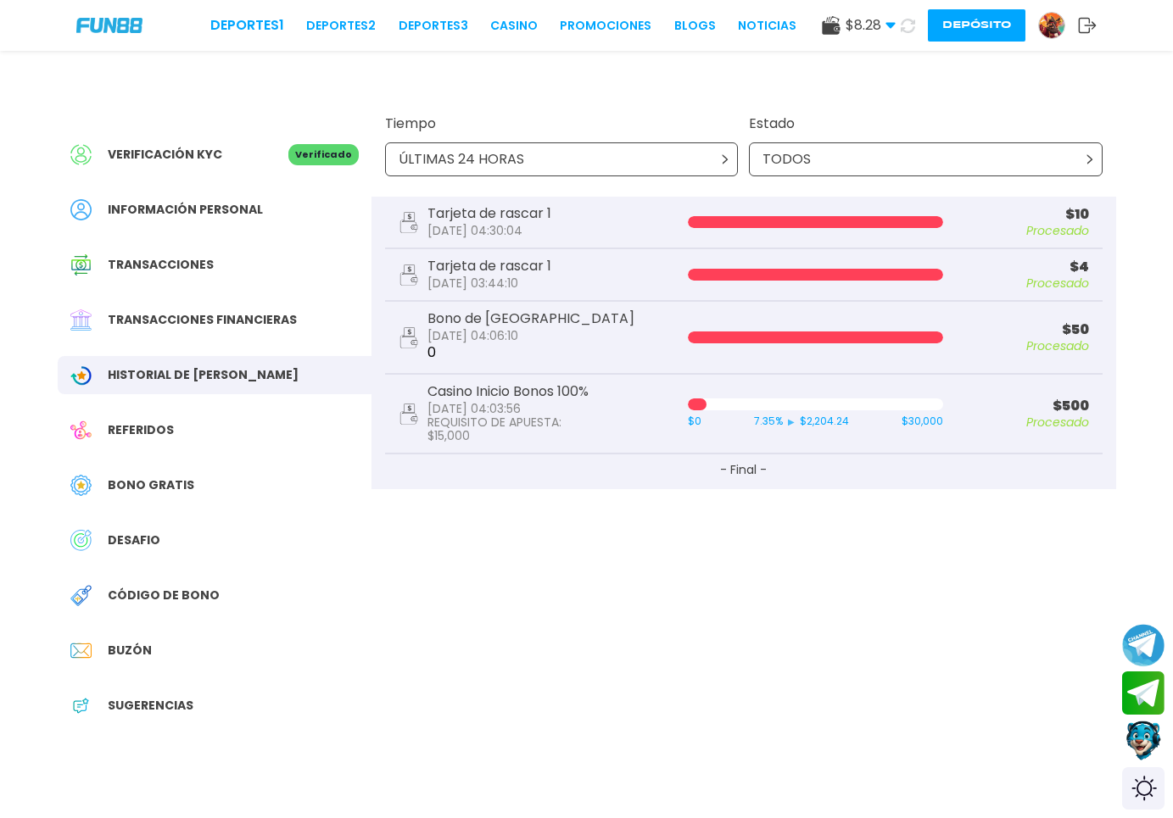
click at [166, 371] on span "Historial de [PERSON_NAME]" at bounding box center [203, 375] width 191 height 18
click at [171, 430] on div "Referidos" at bounding box center [215, 430] width 314 height 38
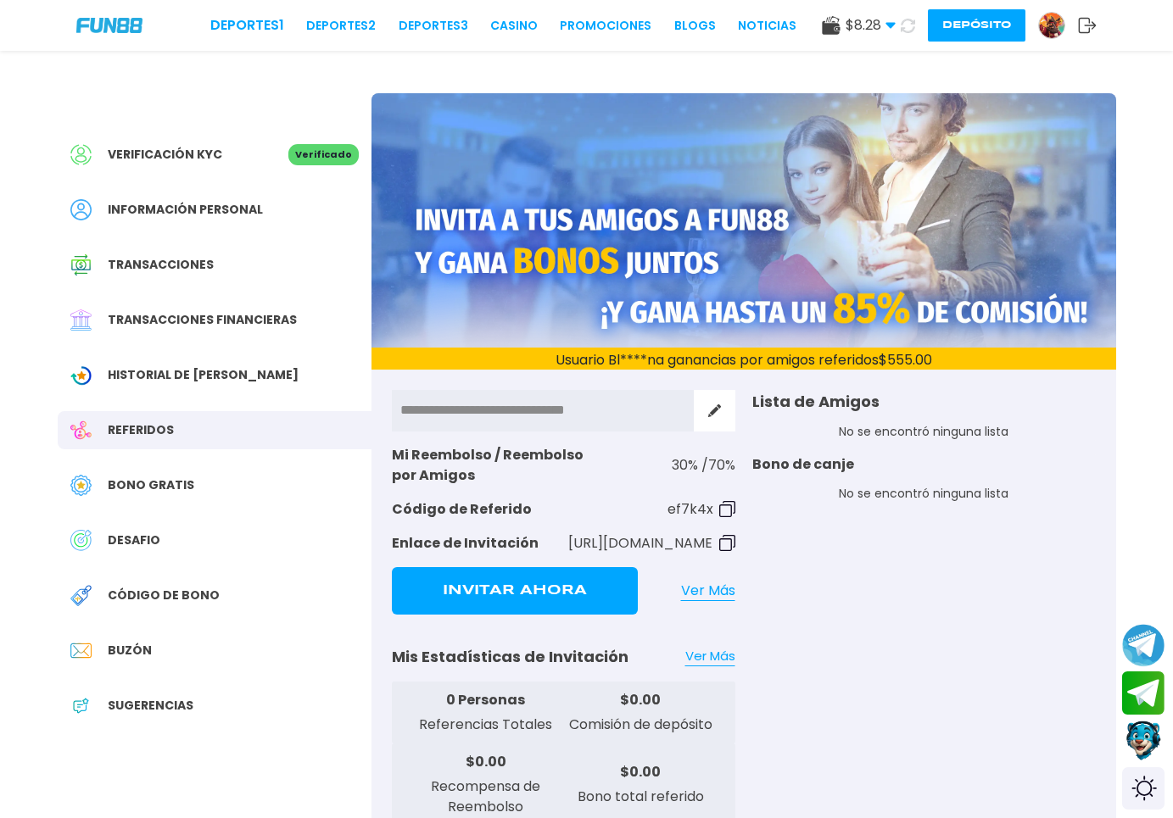
click at [221, 256] on div "Transacciones" at bounding box center [215, 265] width 314 height 38
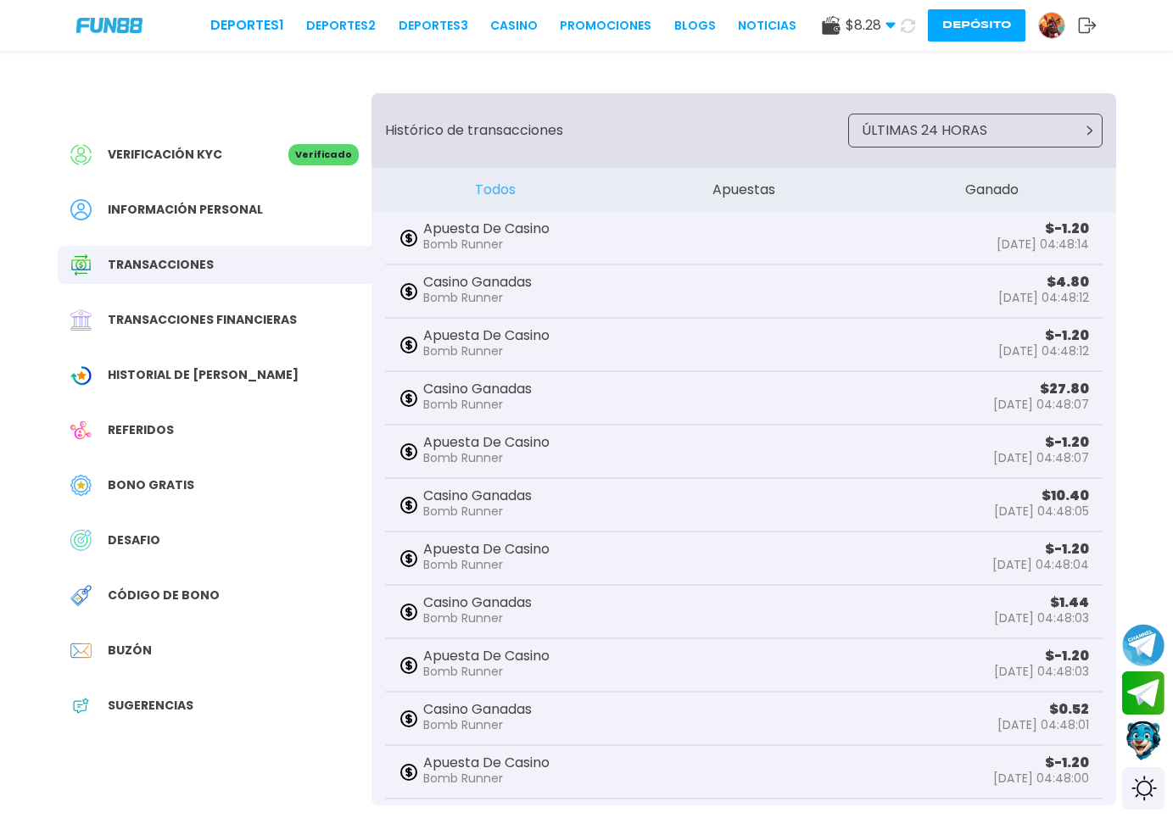
click at [218, 427] on div "Referidos" at bounding box center [215, 430] width 314 height 38
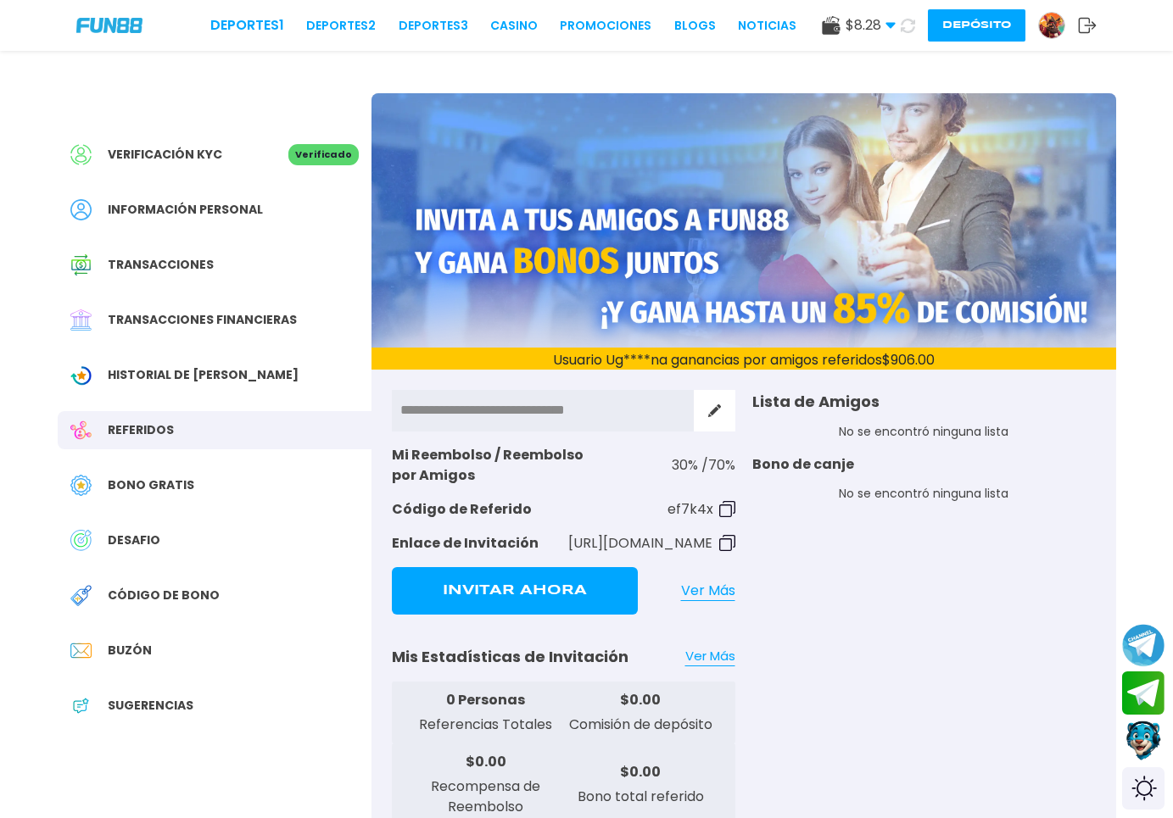
click at [867, 438] on p "No se encontró ninguna lista" at bounding box center [923, 432] width 343 height 18
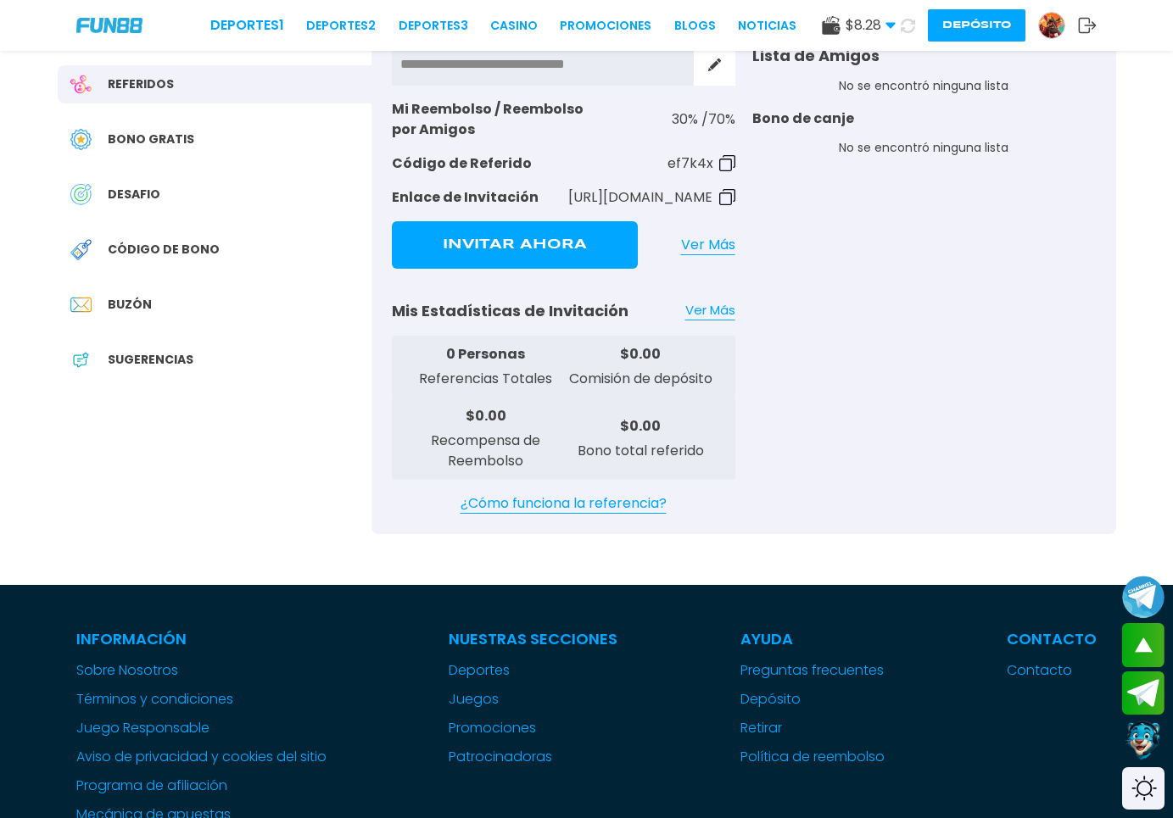
scroll to position [87, 0]
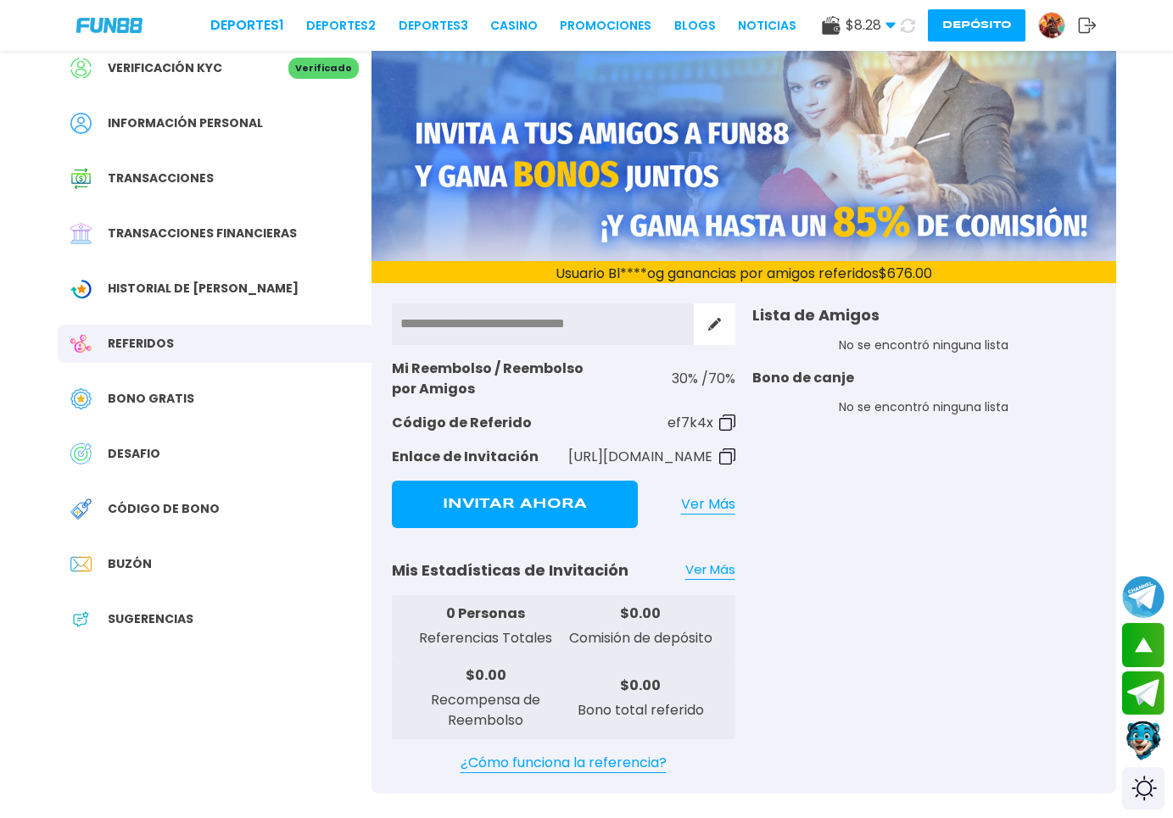
click at [215, 137] on div "Información personal" at bounding box center [215, 123] width 314 height 38
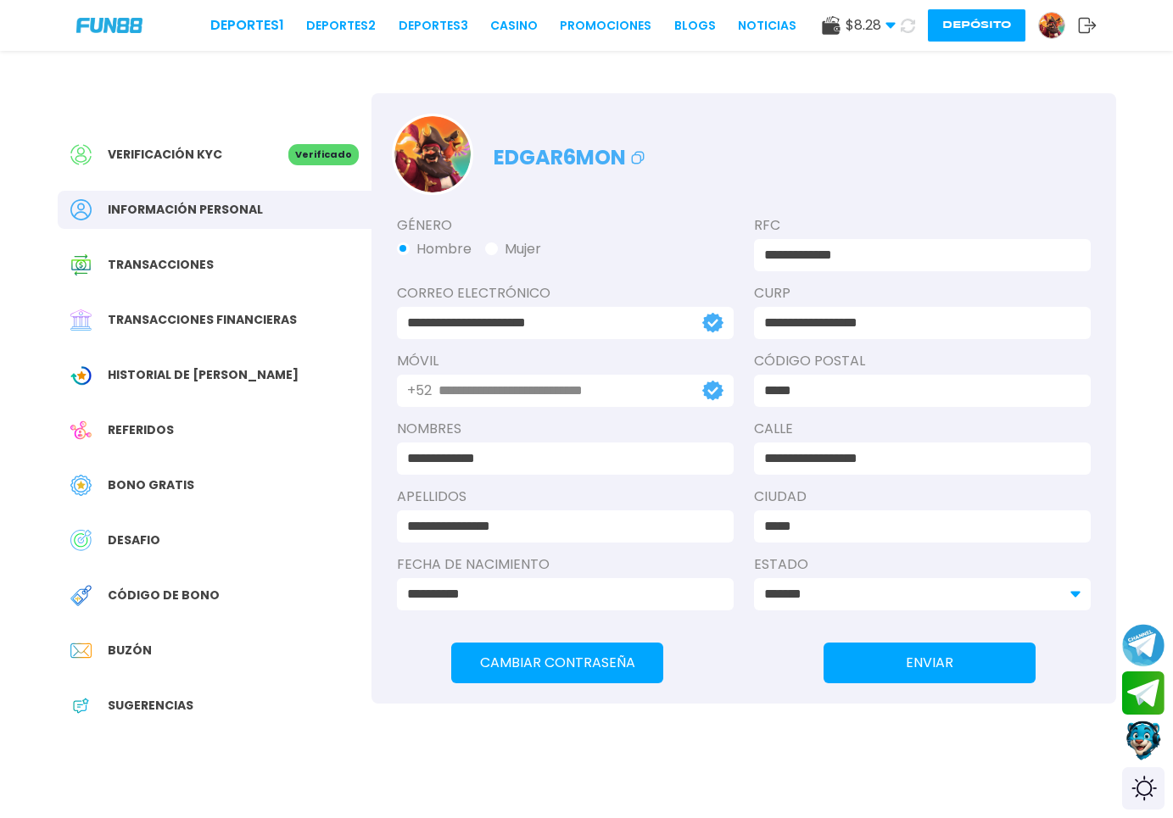
click at [251, 415] on div "Referidos" at bounding box center [215, 430] width 314 height 38
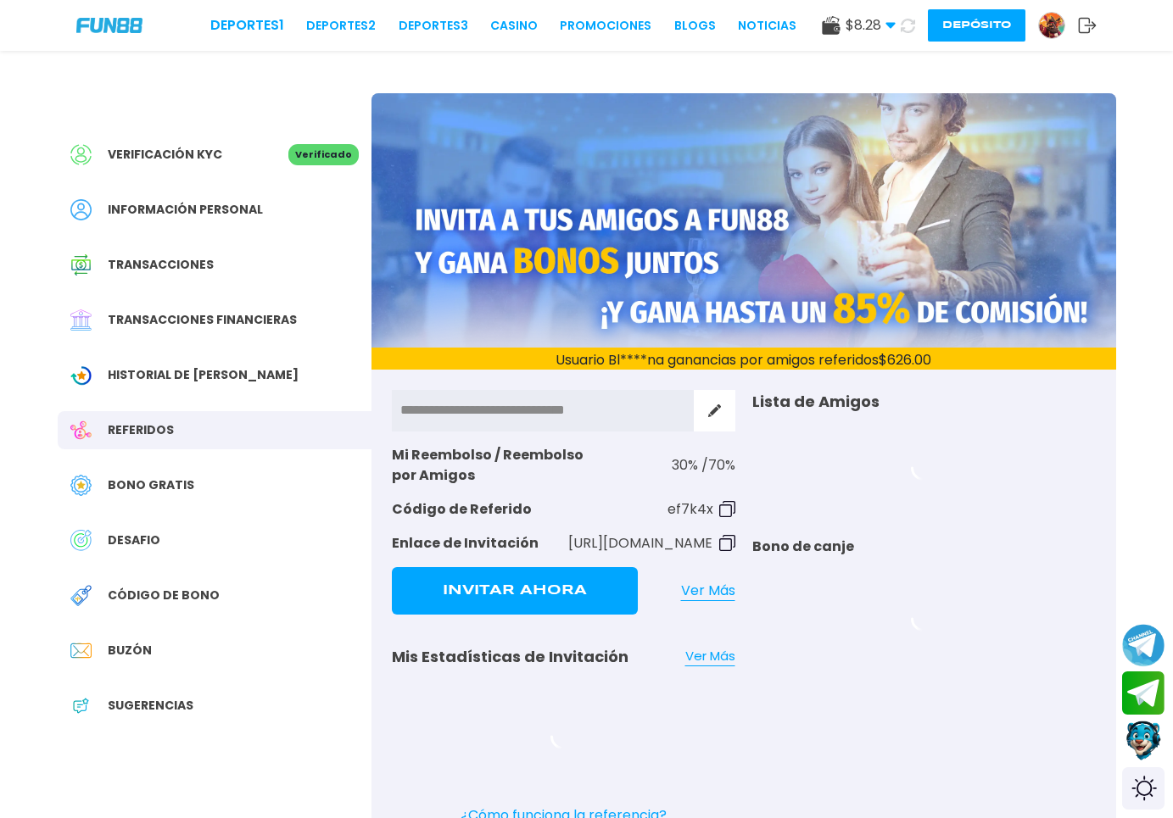
click at [245, 489] on div "Bono Gratis" at bounding box center [215, 485] width 314 height 38
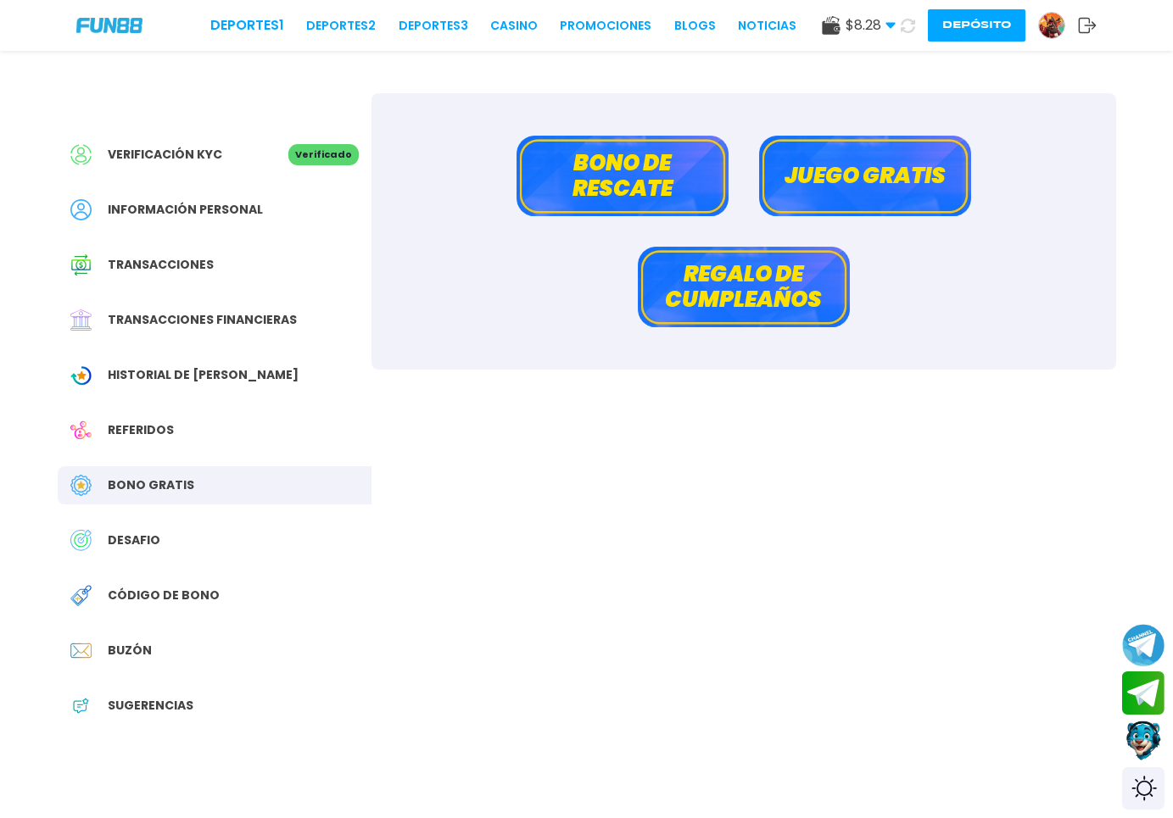
click at [249, 356] on div "Historial de [PERSON_NAME]" at bounding box center [215, 375] width 314 height 38
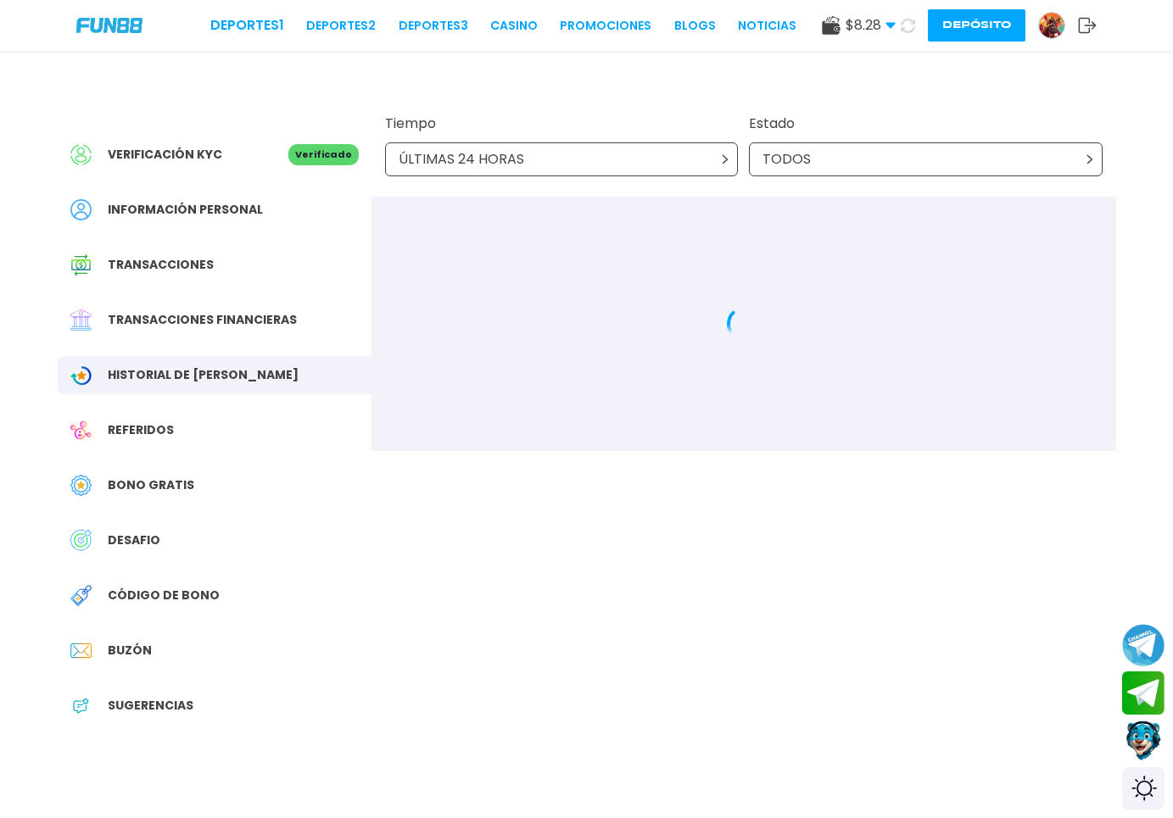
click at [253, 489] on div "Bono Gratis" at bounding box center [215, 485] width 314 height 38
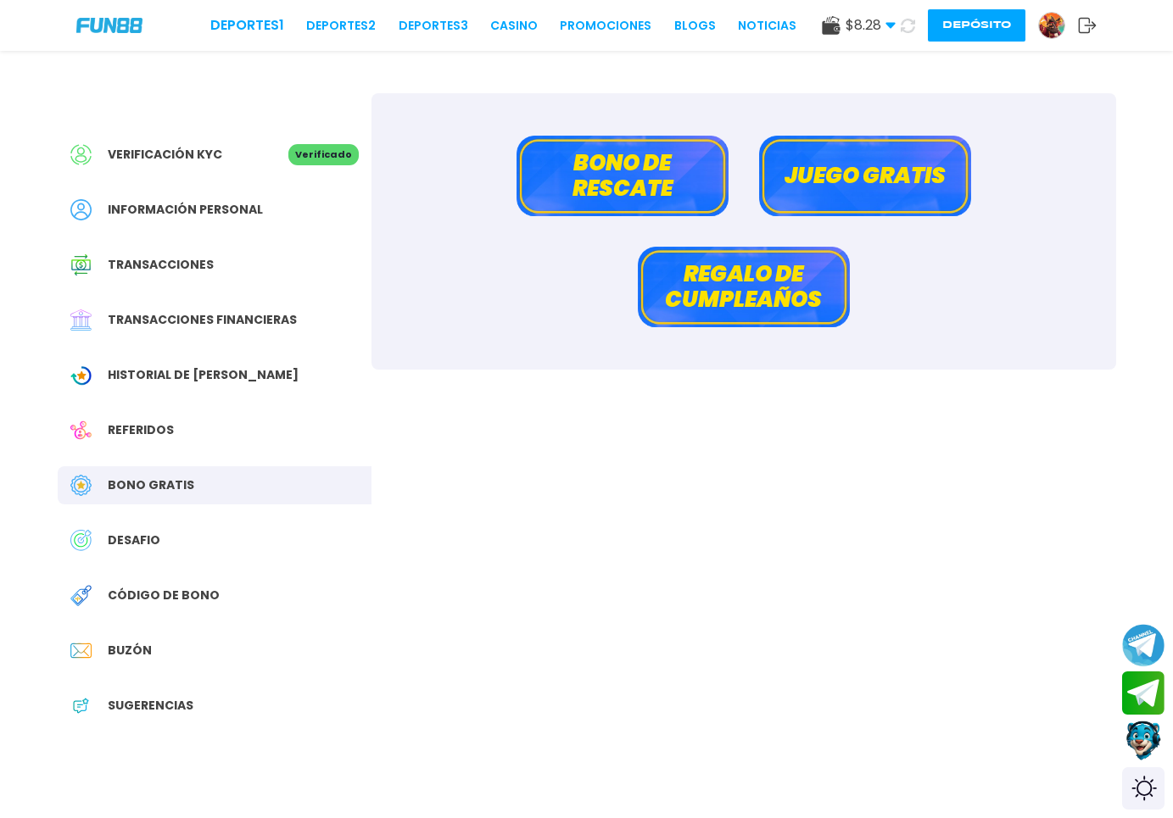
click at [265, 328] on span "Transacciones financieras" at bounding box center [202, 320] width 189 height 18
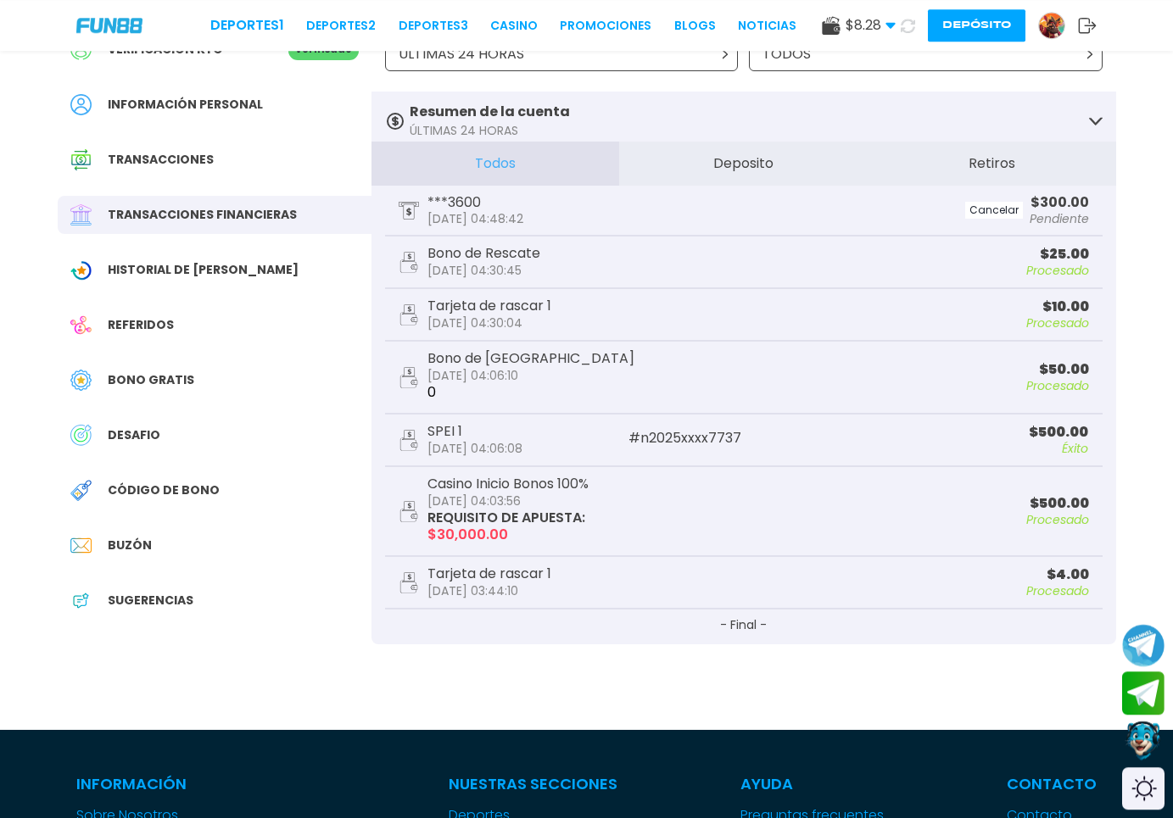
scroll to position [87, 0]
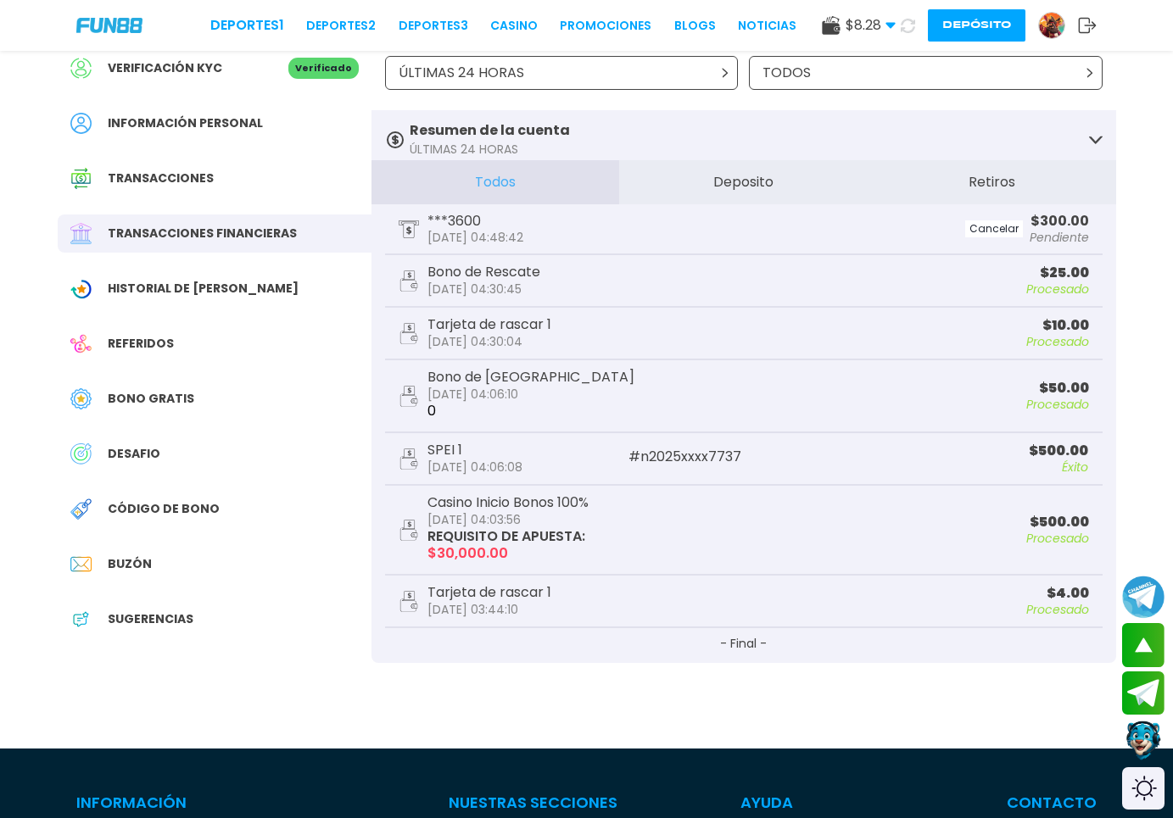
click at [694, 304] on div "Bono de Rescate [DATE] 04:30:45 $ 25.00 Procesado" at bounding box center [743, 281] width 717 height 53
click at [154, 291] on span "Historial de [PERSON_NAME]" at bounding box center [203, 289] width 191 height 18
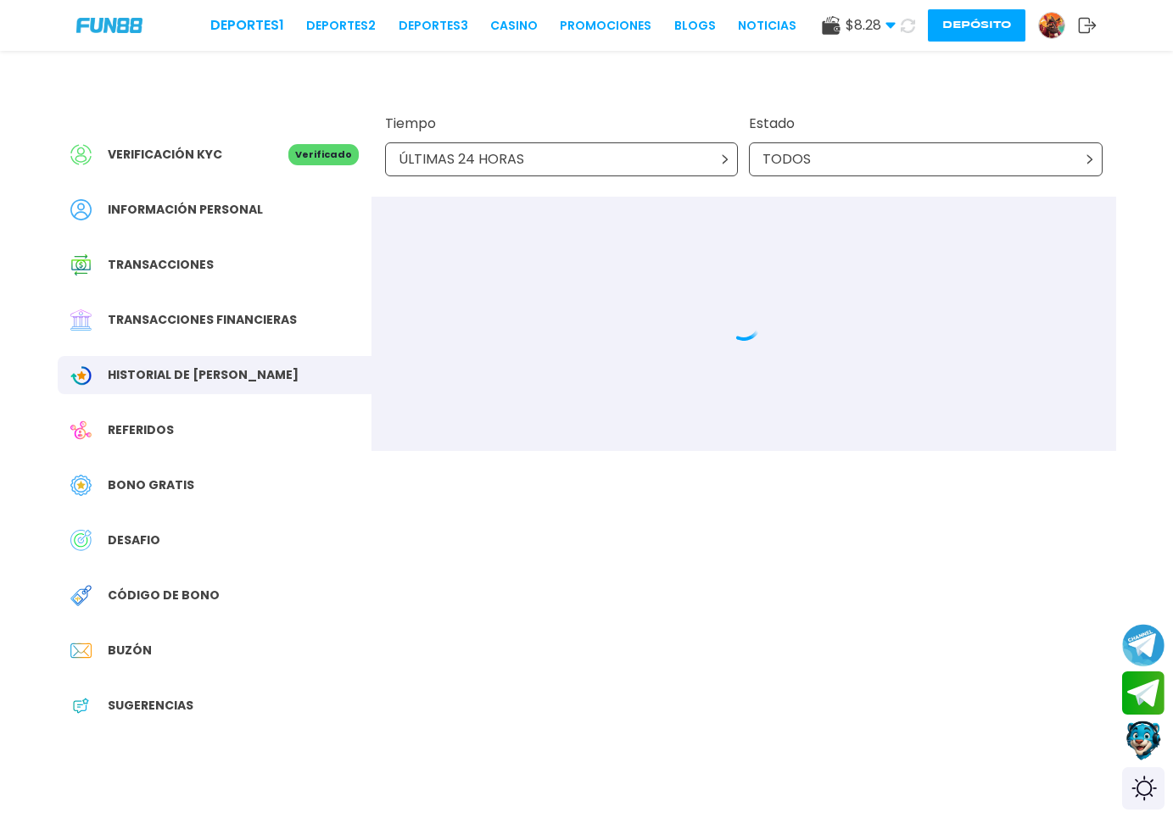
click at [196, 331] on div "Transacciones financieras" at bounding box center [215, 320] width 314 height 38
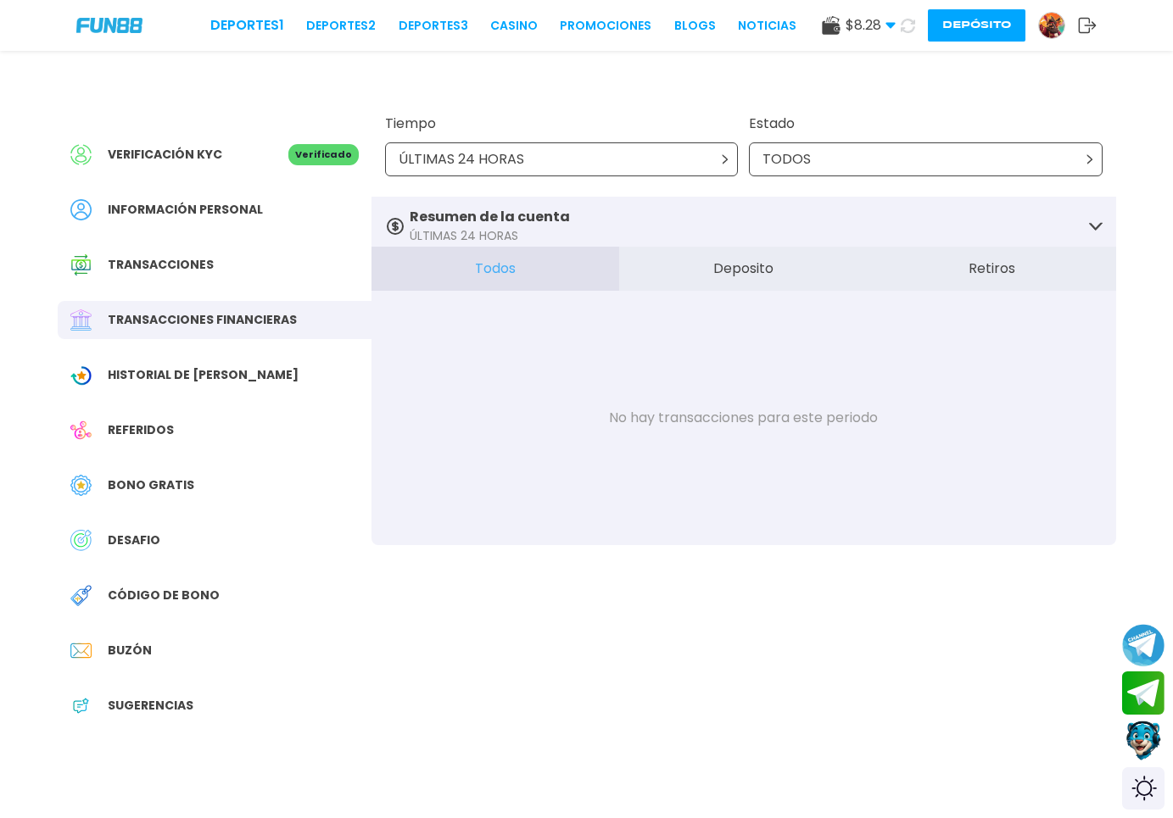
click at [906, 31] on icon at bounding box center [908, 26] width 14 height 14
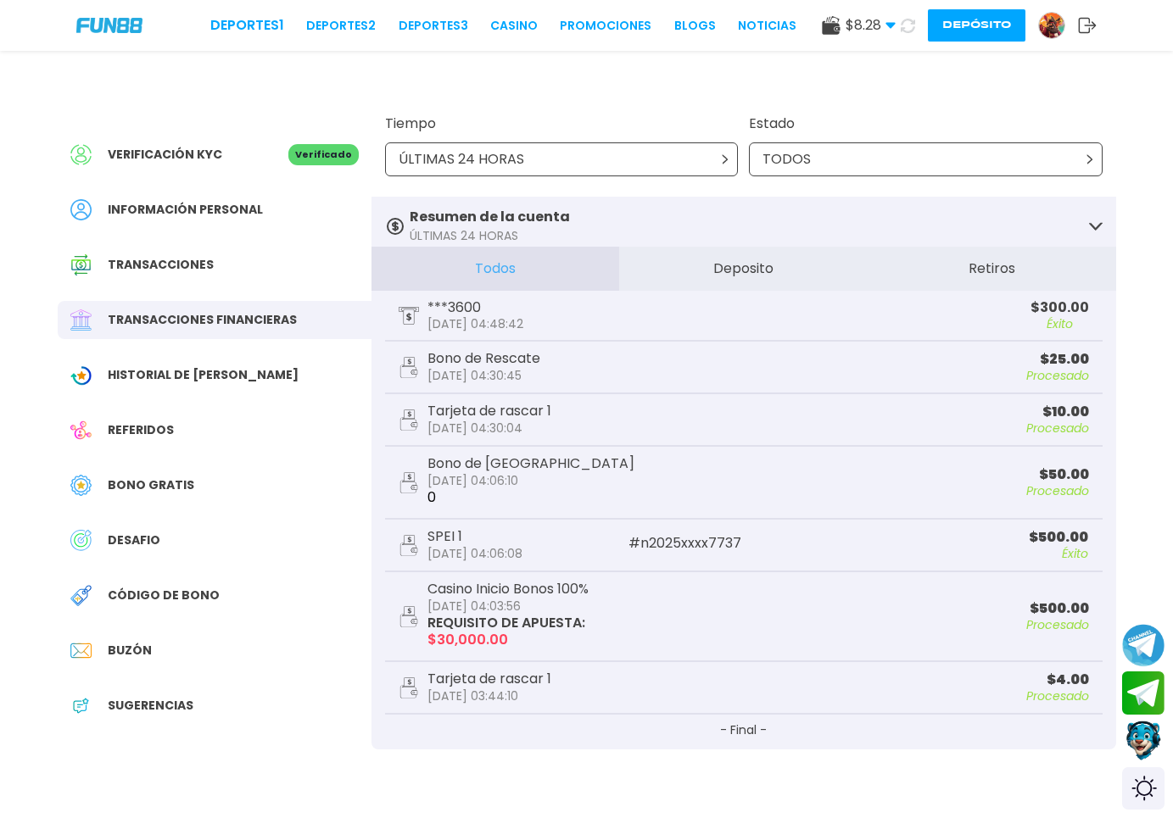
click at [498, 36] on div "Deportes 1 Deportes 2 Deportes 3 CASINO Promociones BLOGS NOTICIAS $ 8.28 Diner…" at bounding box center [586, 25] width 1173 height 51
click at [492, 24] on link "CASINO" at bounding box center [513, 26] width 47 height 18
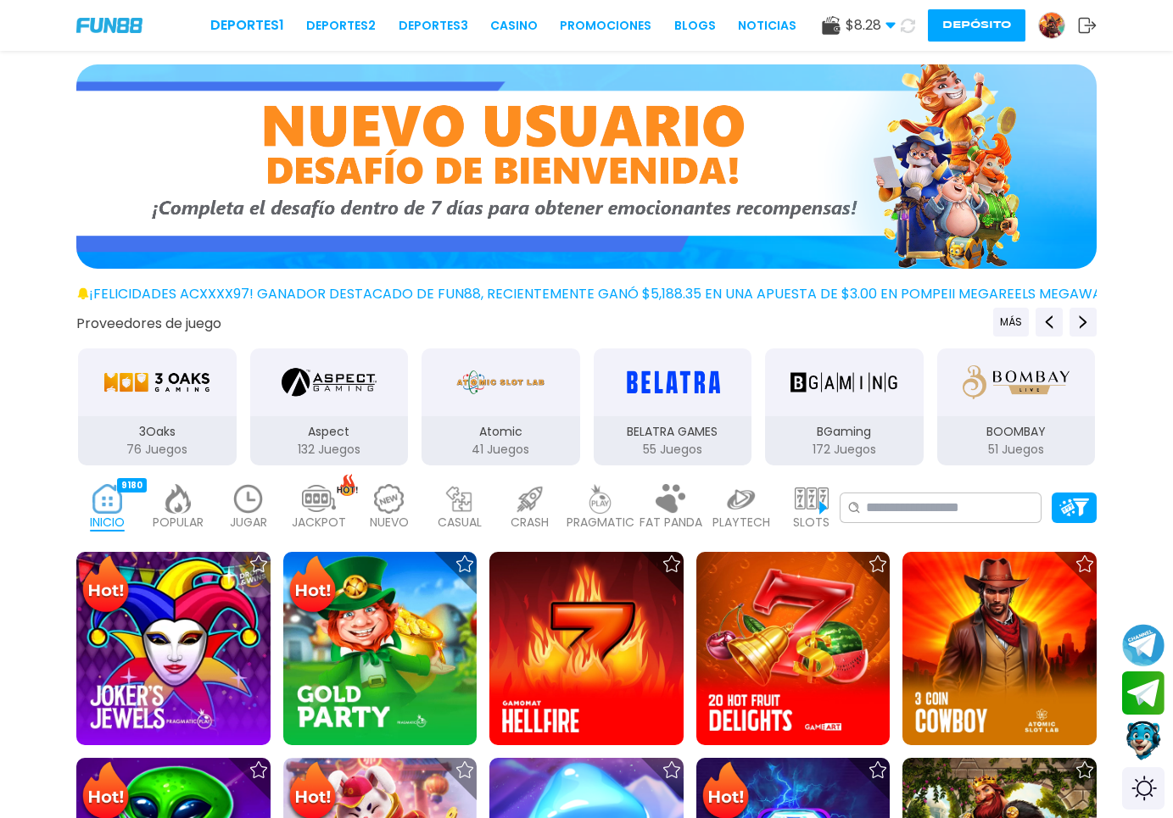
click at [240, 511] on img at bounding box center [249, 499] width 34 height 30
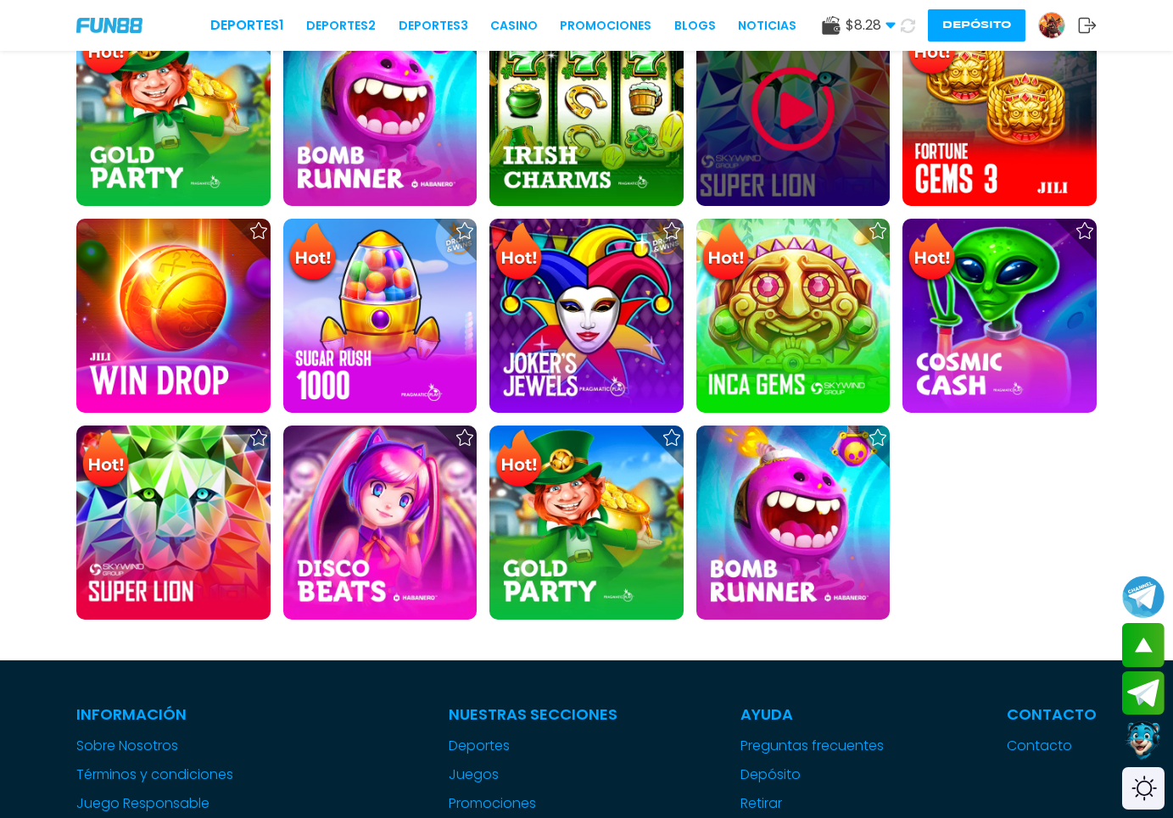
scroll to position [1125, 0]
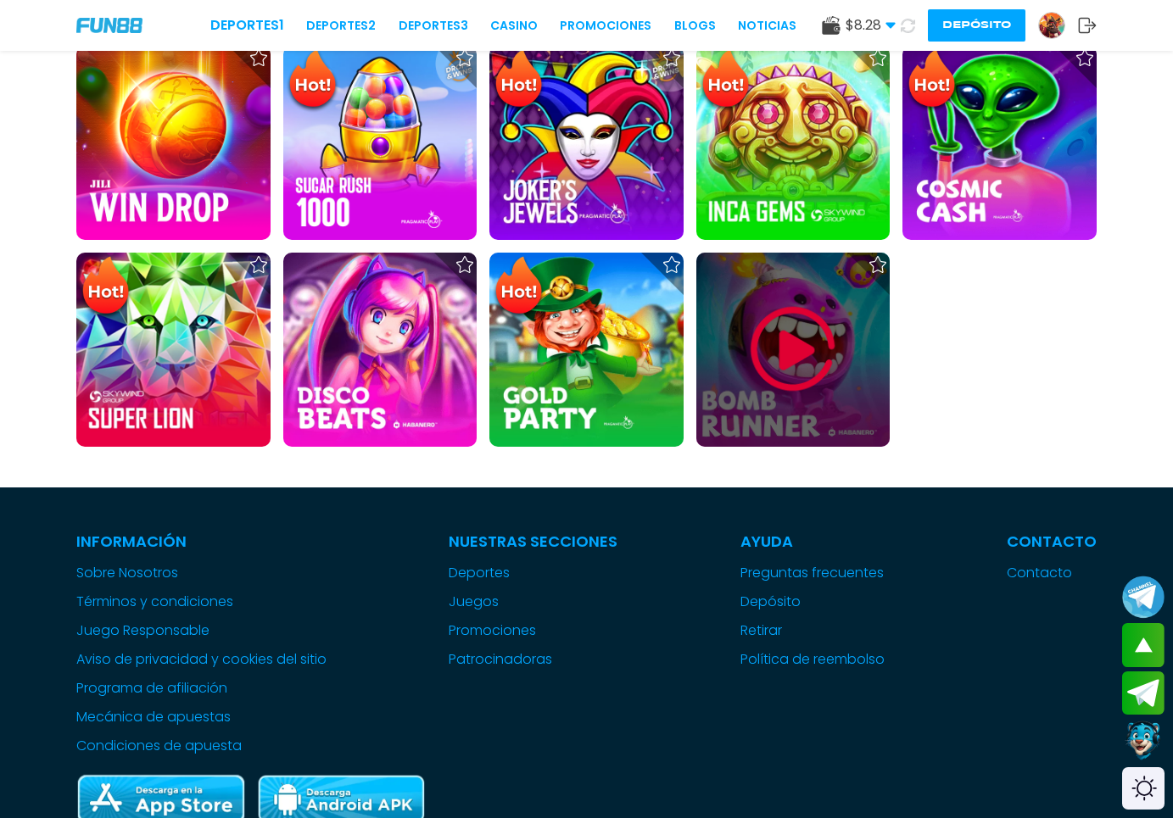
click at [789, 372] on img at bounding box center [793, 350] width 102 height 102
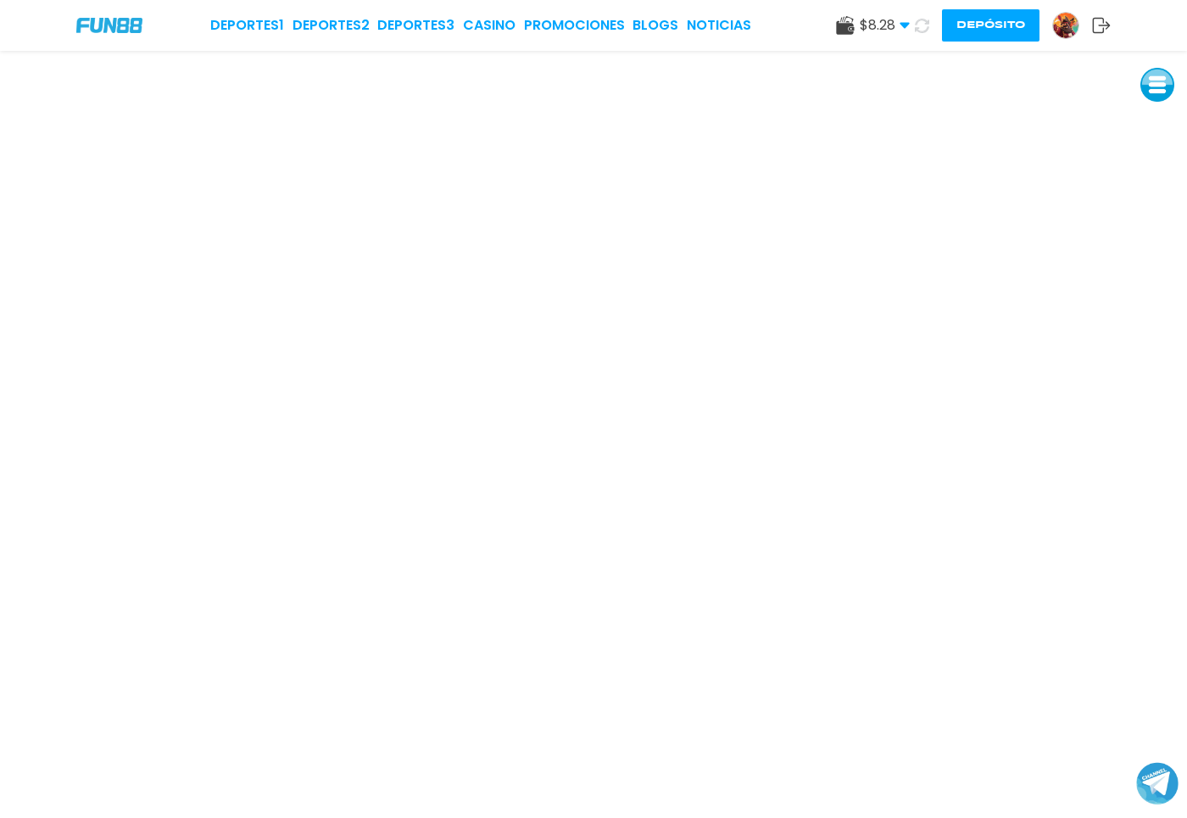
click at [1000, 25] on button "Depósito" at bounding box center [991, 25] width 98 height 32
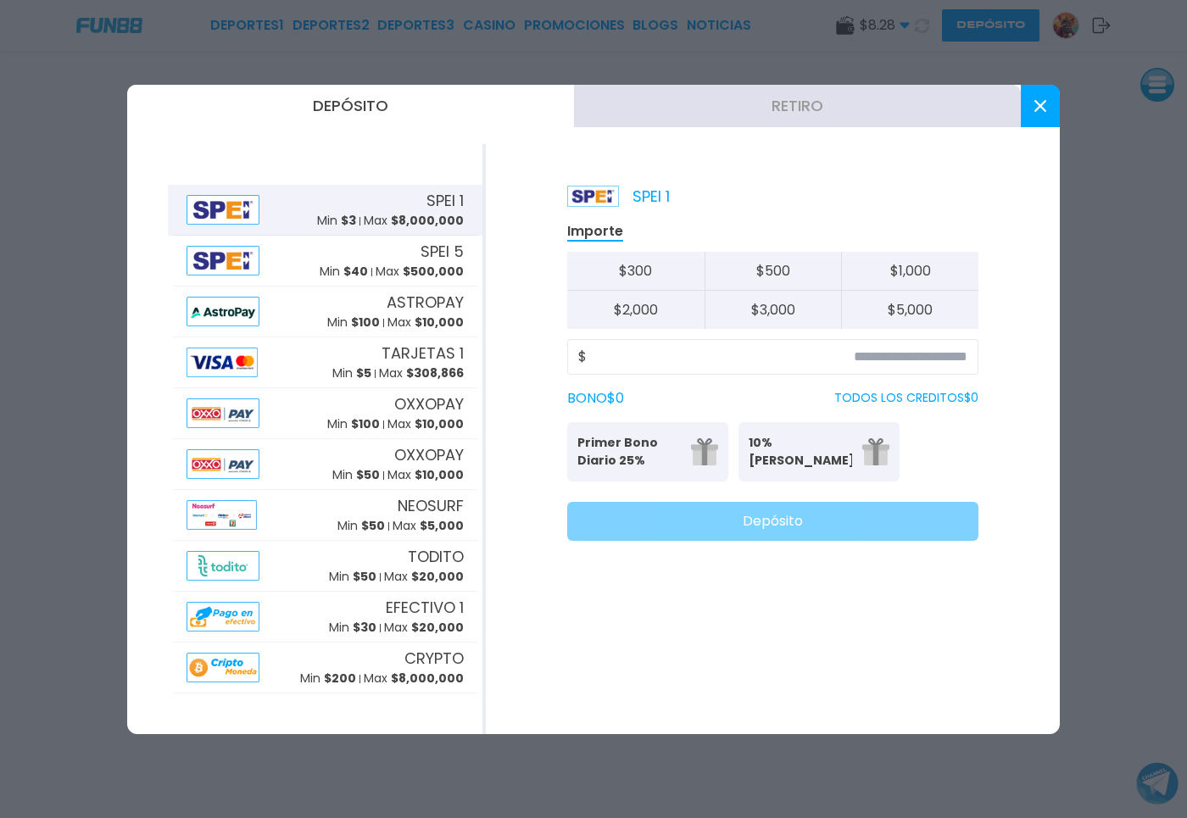
click at [829, 117] on button "Retiro" at bounding box center [797, 106] width 447 height 42
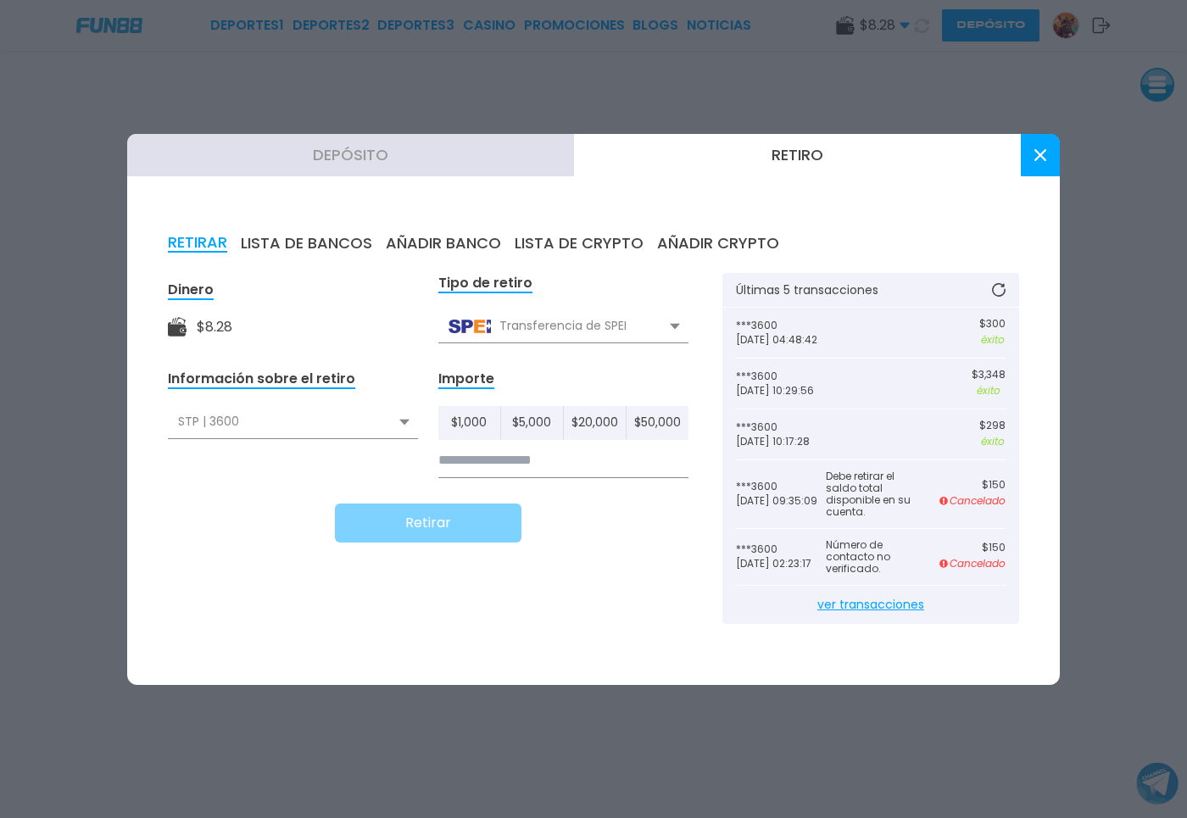
click at [371, 425] on div "STP | 3600" at bounding box center [293, 422] width 250 height 32
click at [482, 446] on input at bounding box center [563, 461] width 250 height 35
click at [537, 465] on input at bounding box center [563, 461] width 250 height 35
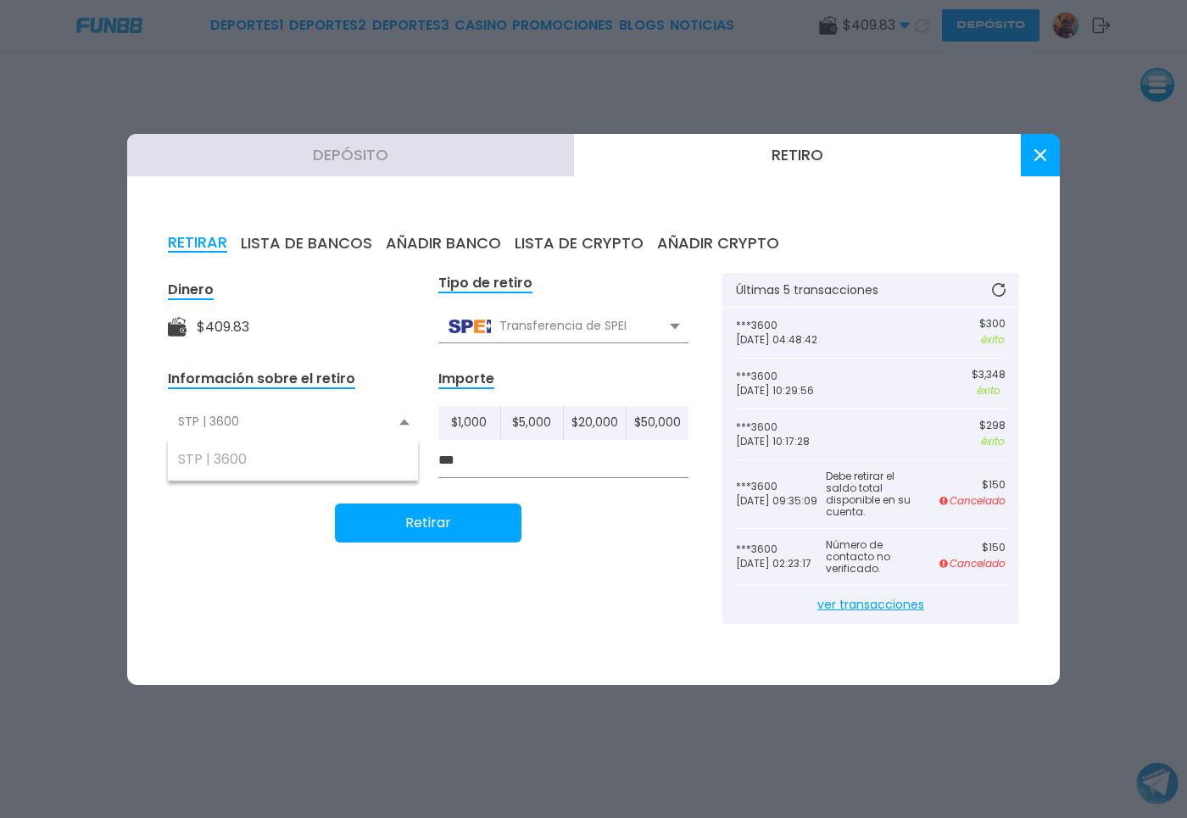
type input "***"
click at [474, 522] on button "Retirar" at bounding box center [428, 523] width 187 height 39
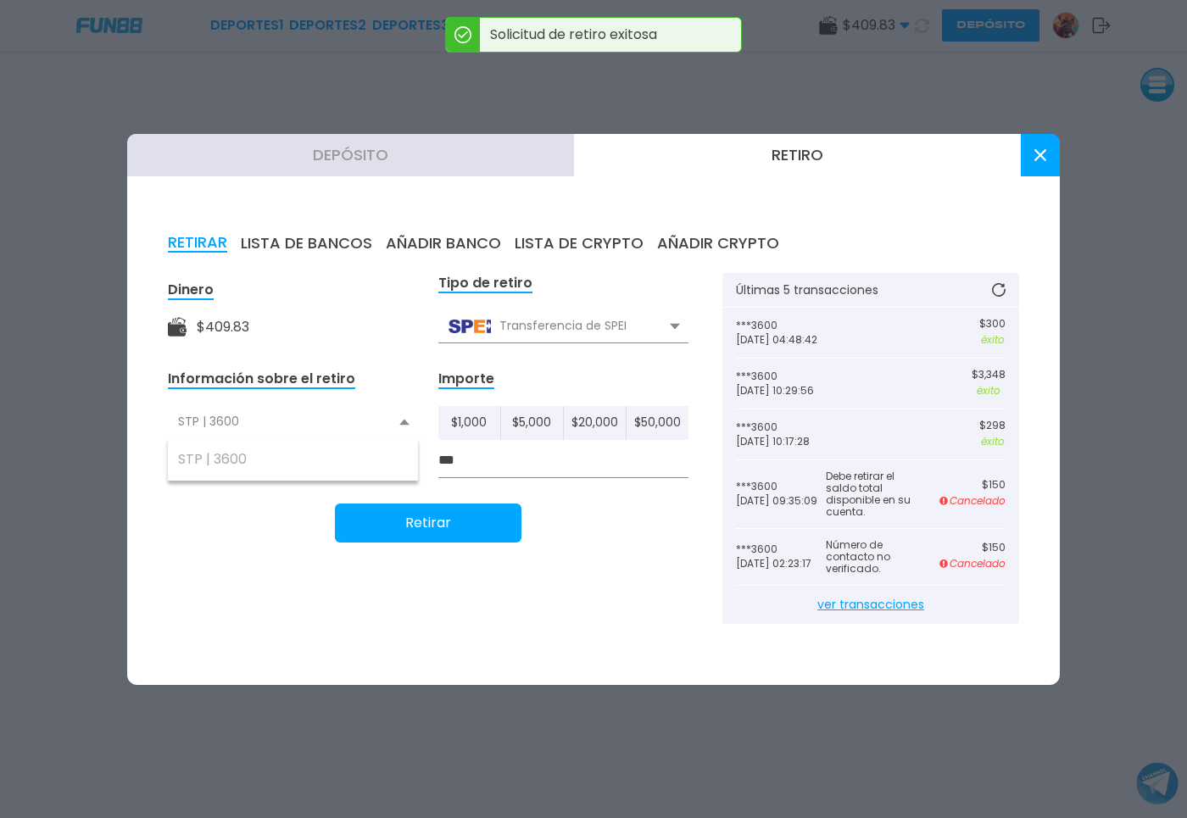
click at [1045, 166] on button at bounding box center [1040, 155] width 39 height 42
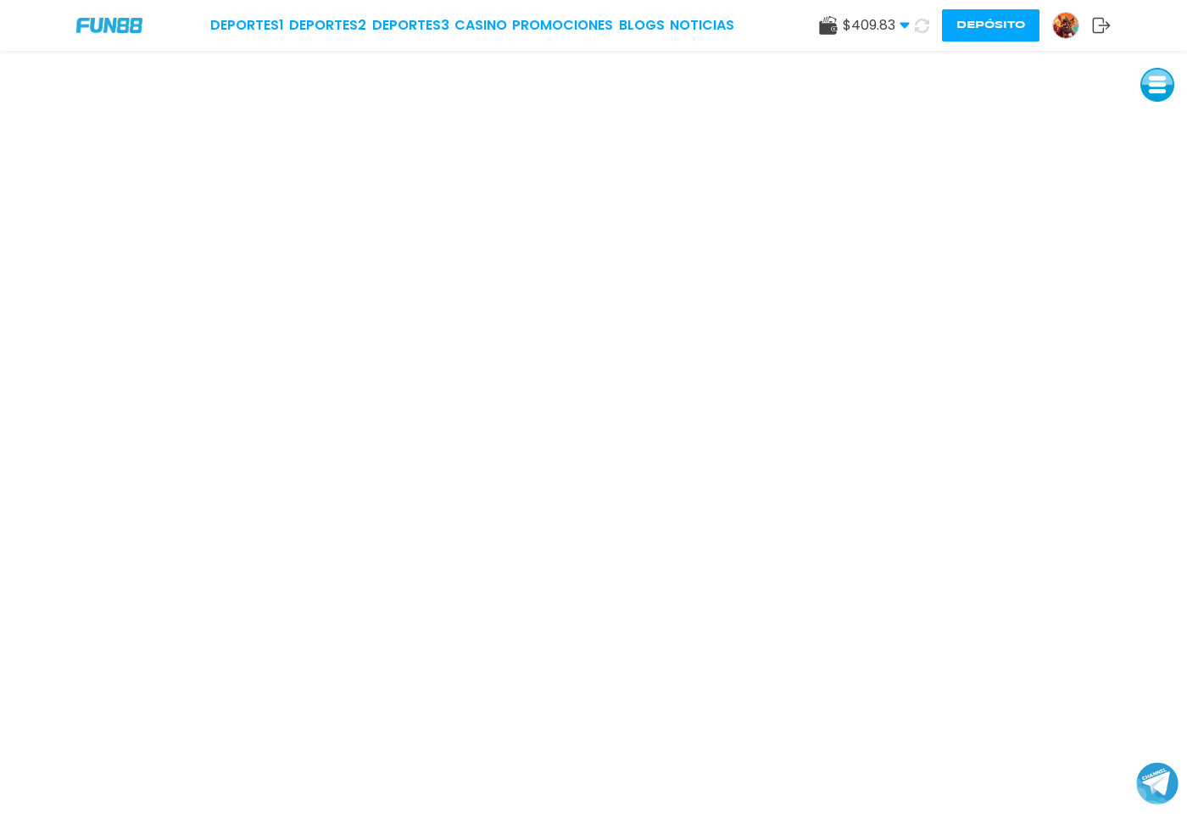
click at [924, 18] on button at bounding box center [922, 26] width 25 height 25
click at [495, 18] on link "CASINO" at bounding box center [489, 25] width 53 height 20
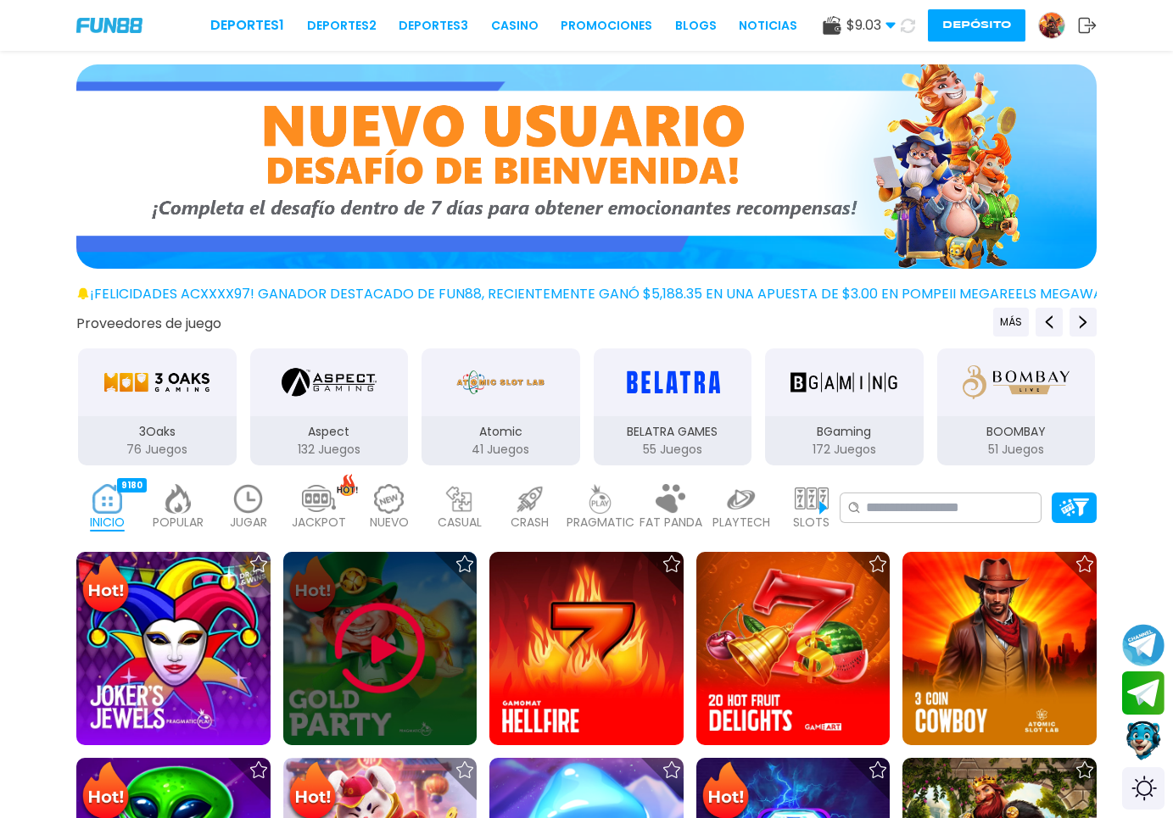
click at [371, 659] on img at bounding box center [380, 649] width 102 height 102
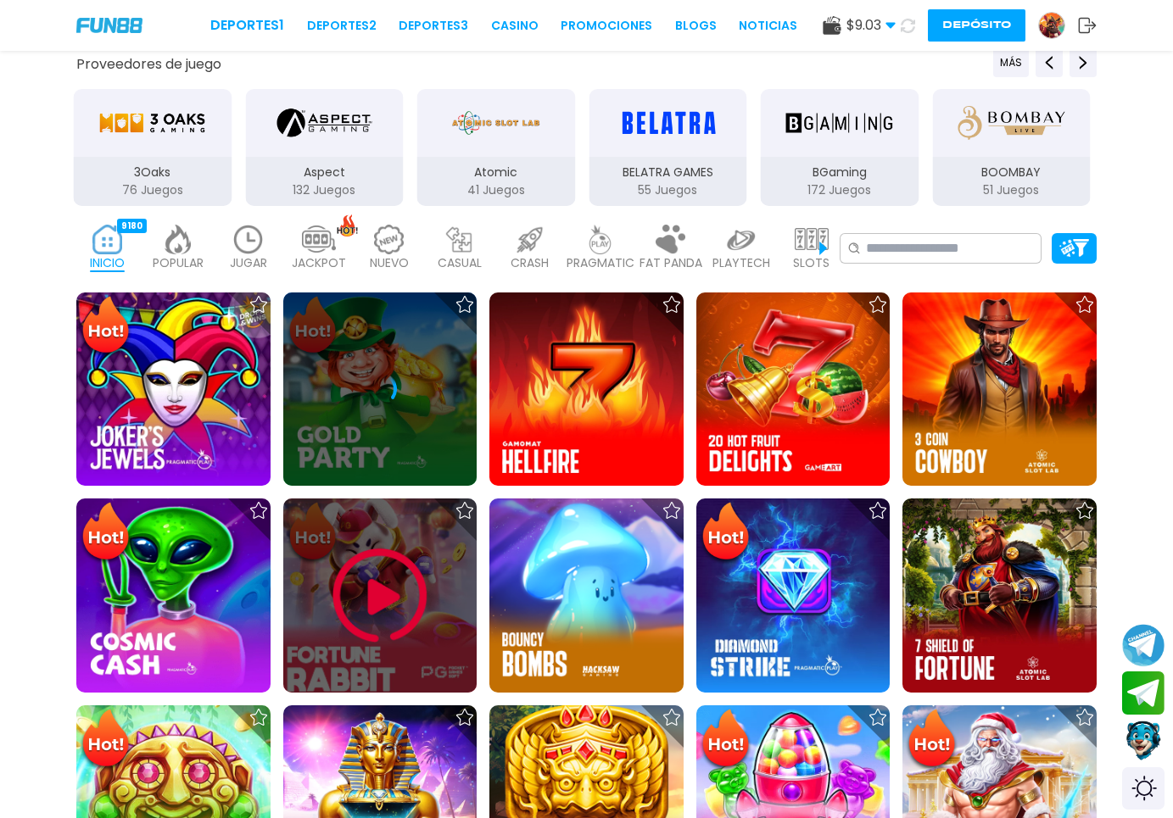
scroll to position [519, 0]
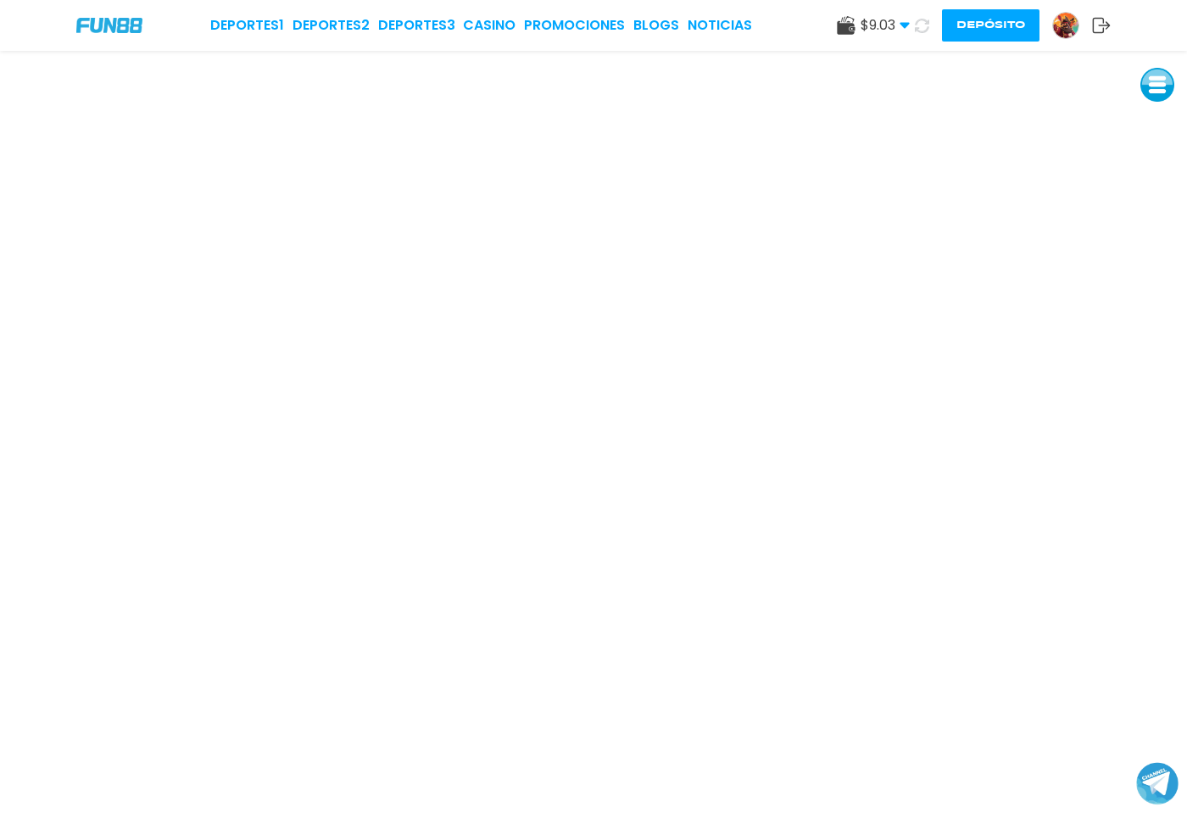
click at [1076, 18] on img at bounding box center [1065, 25] width 25 height 25
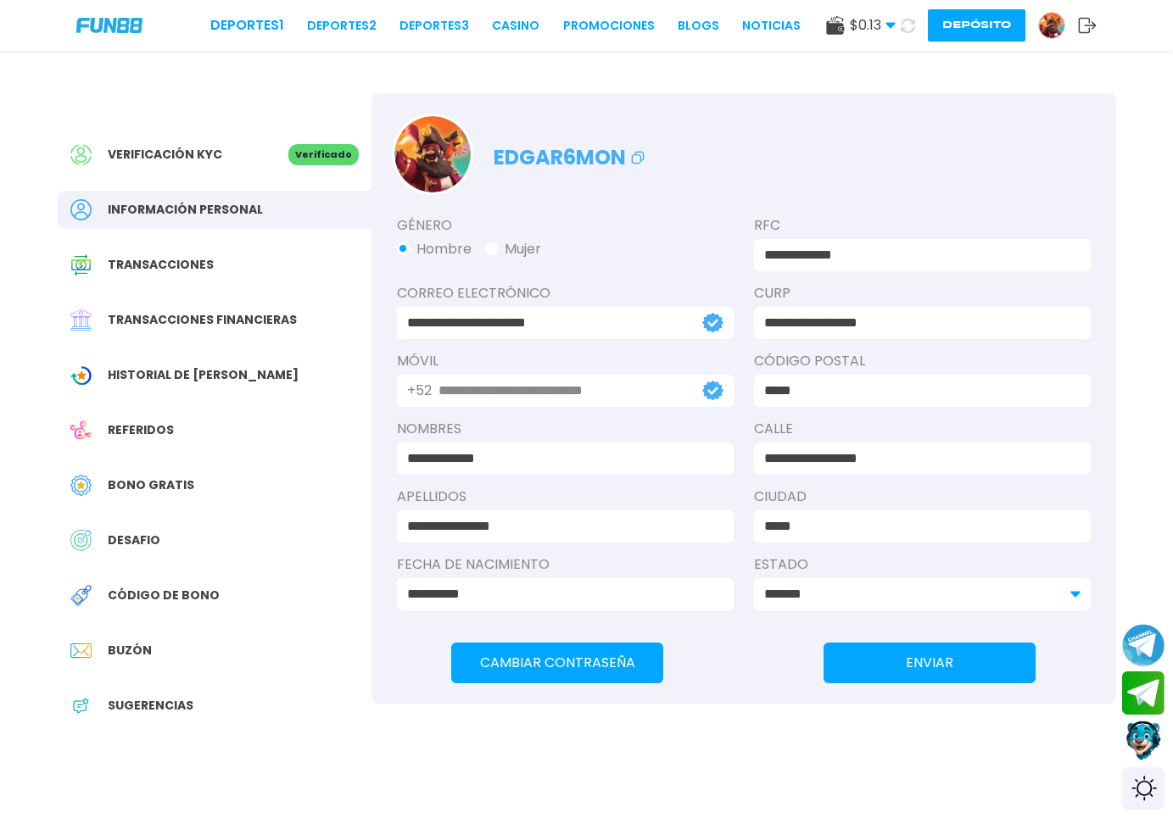
click at [1091, 29] on use at bounding box center [1088, 25] width 18 height 15
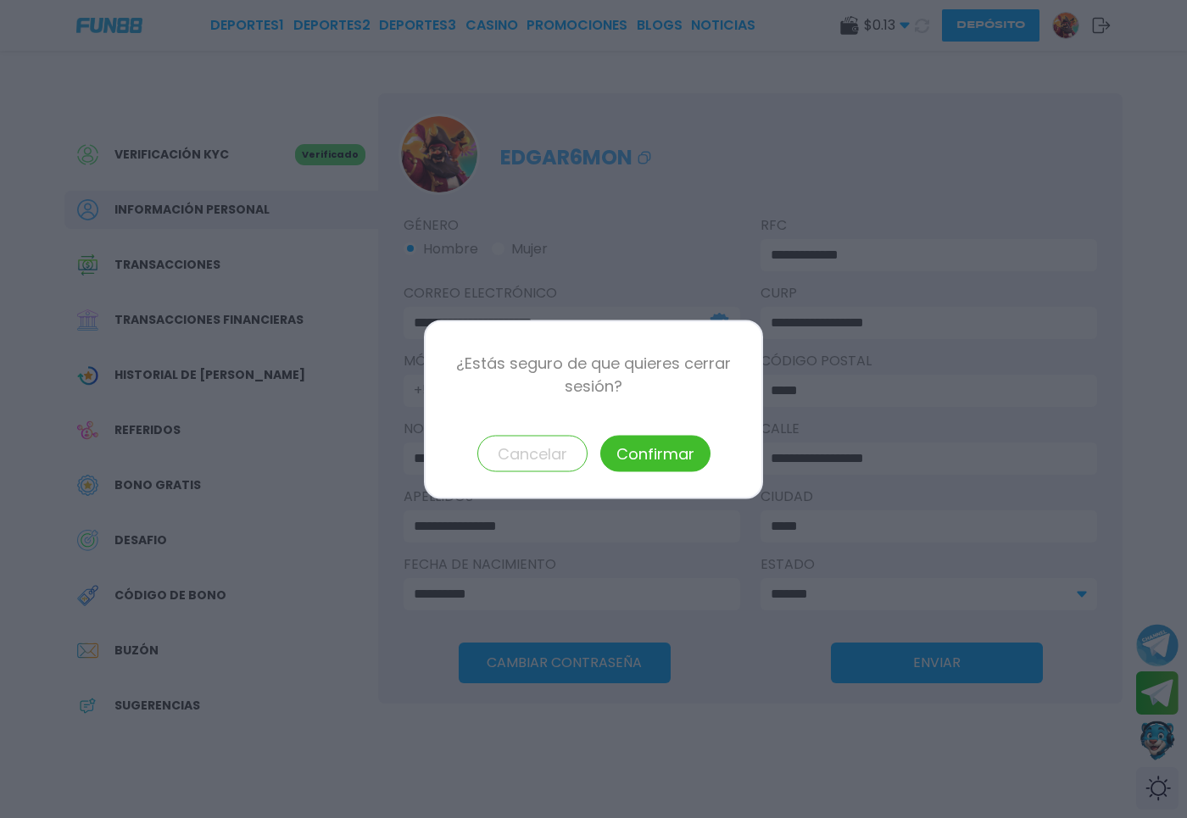
click at [656, 439] on button "Confirmar" at bounding box center [655, 453] width 110 height 36
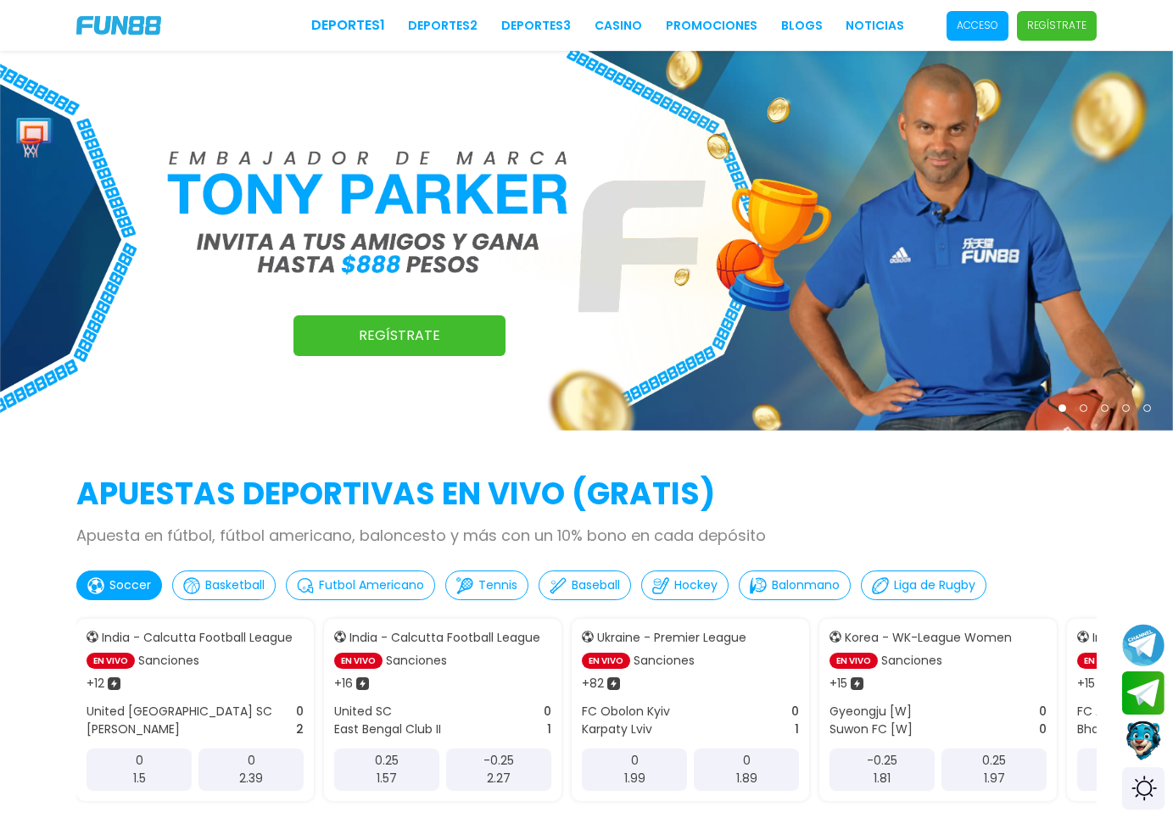
click at [966, 14] on span "Acceso" at bounding box center [977, 26] width 62 height 30
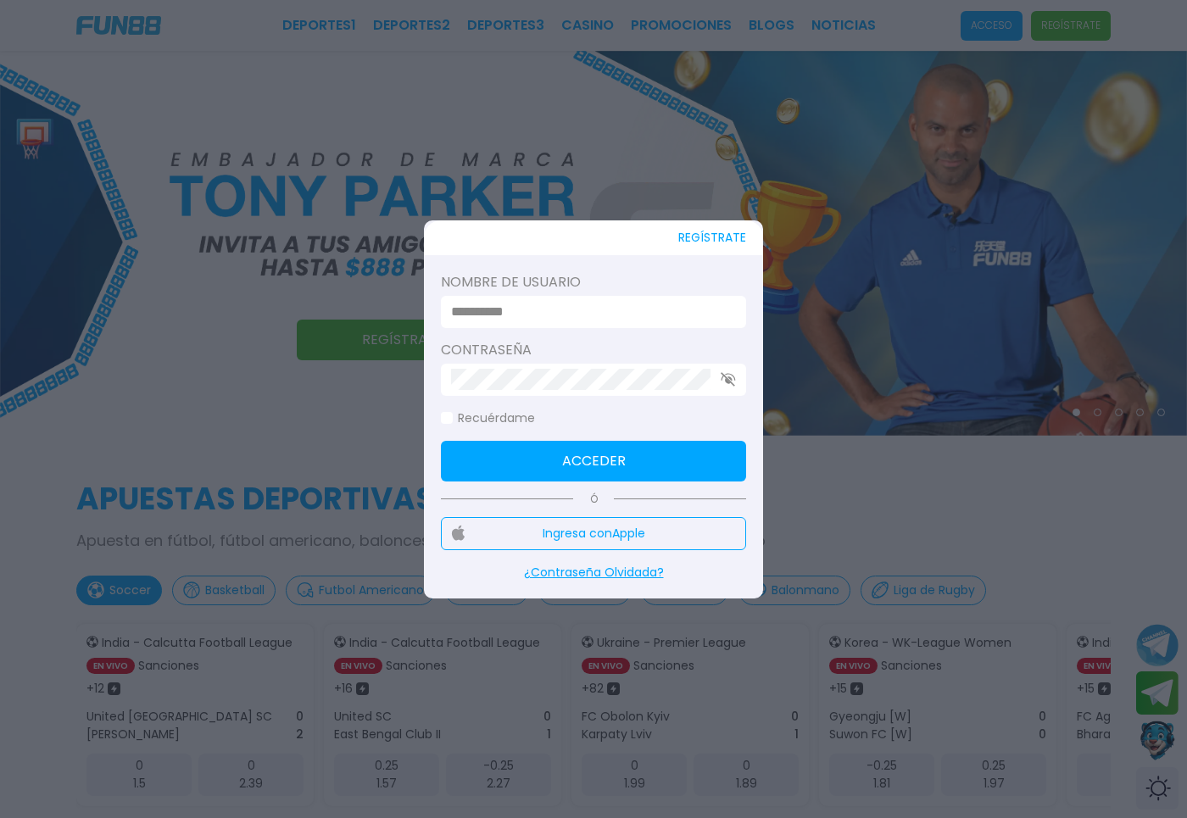
click at [523, 289] on label "Nombre de usuario" at bounding box center [593, 282] width 305 height 20
click at [530, 310] on input at bounding box center [588, 312] width 275 height 20
